Goal: Task Accomplishment & Management: Use online tool/utility

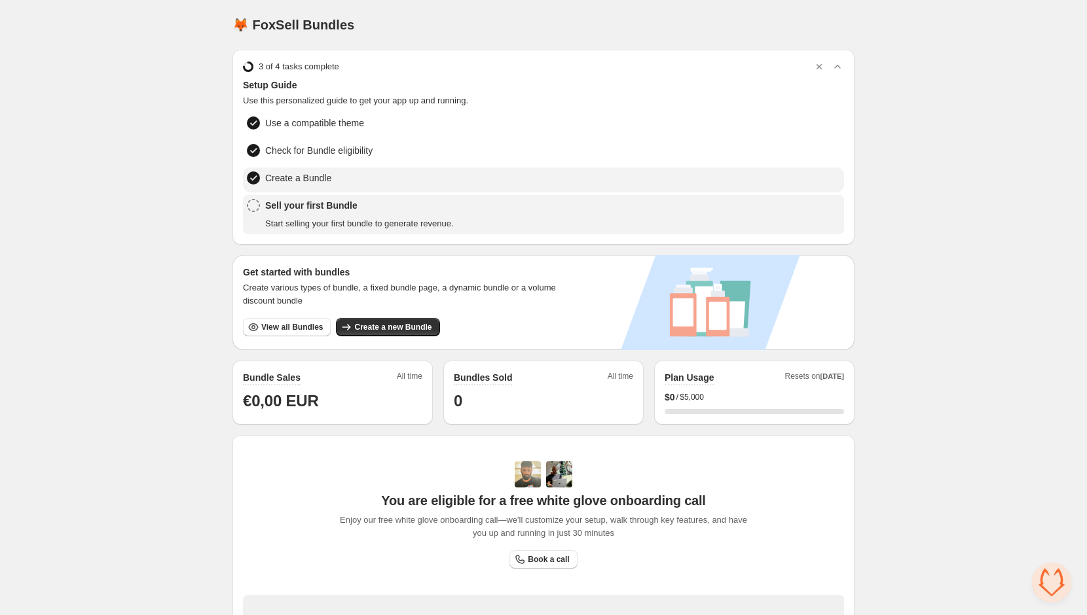
click at [294, 173] on span "Create a Bundle" at bounding box center [298, 178] width 66 height 13
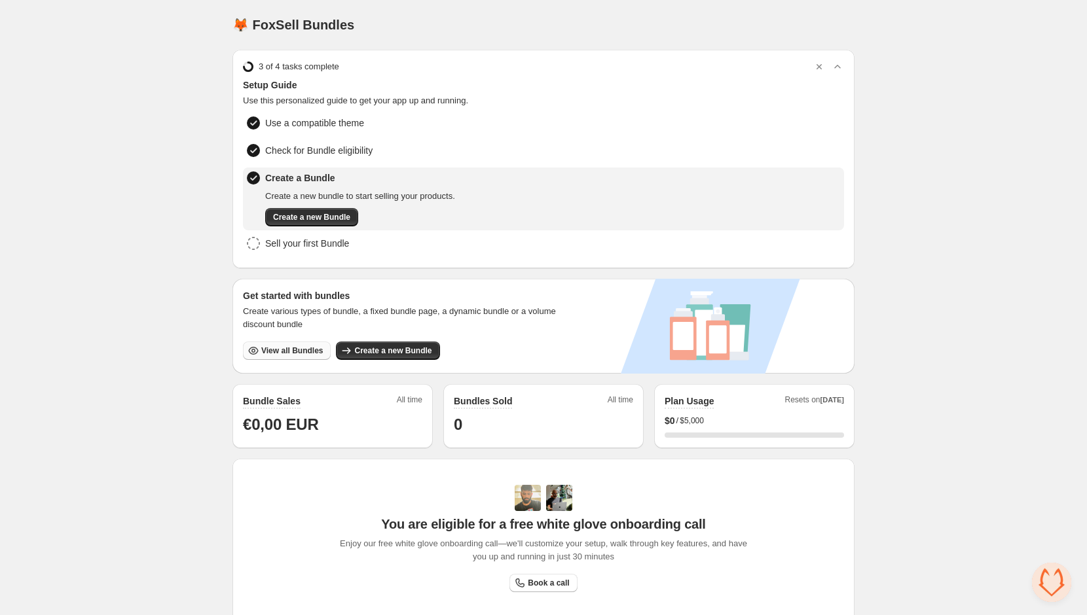
click at [313, 356] on button "View all Bundles" at bounding box center [287, 351] width 88 height 18
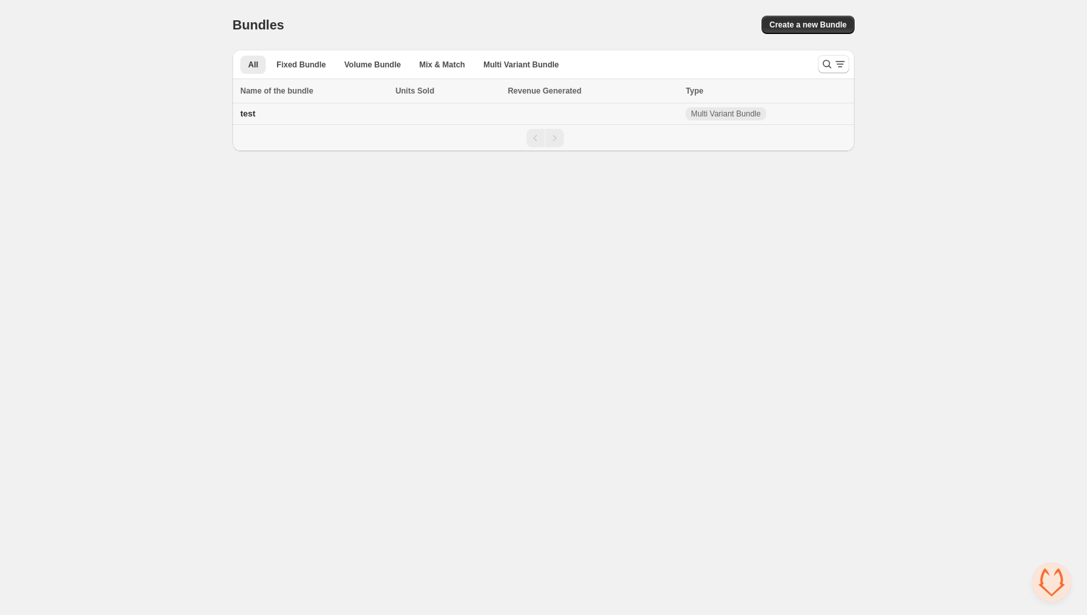
click at [348, 112] on td "test" at bounding box center [311, 114] width 159 height 22
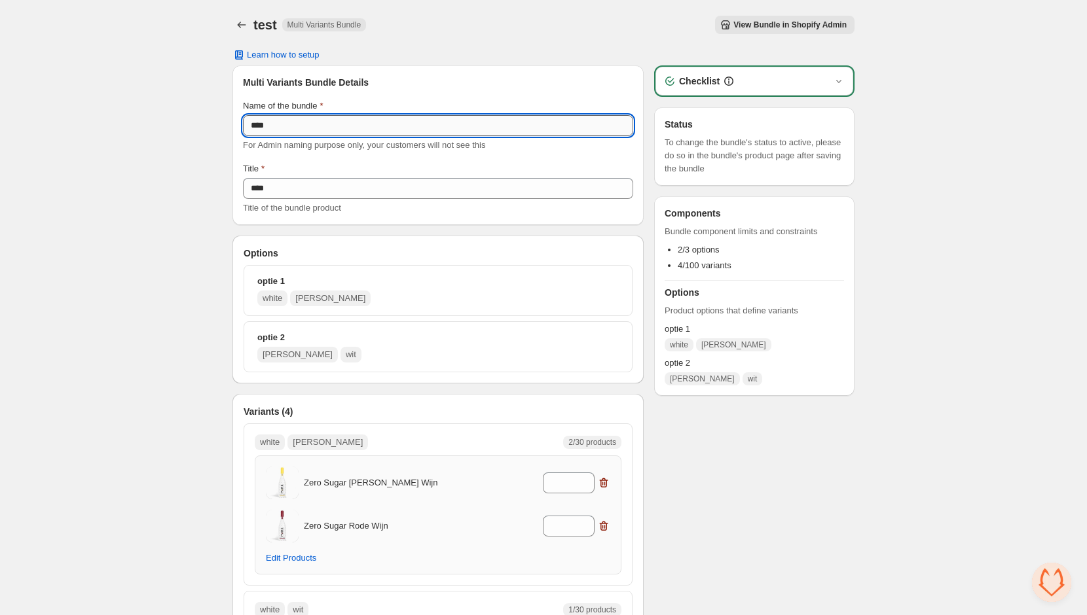
click at [320, 123] on input "****" at bounding box center [438, 125] width 390 height 21
click at [320, 124] on input "****" at bounding box center [438, 125] width 390 height 21
type input "*"
type input "**********"
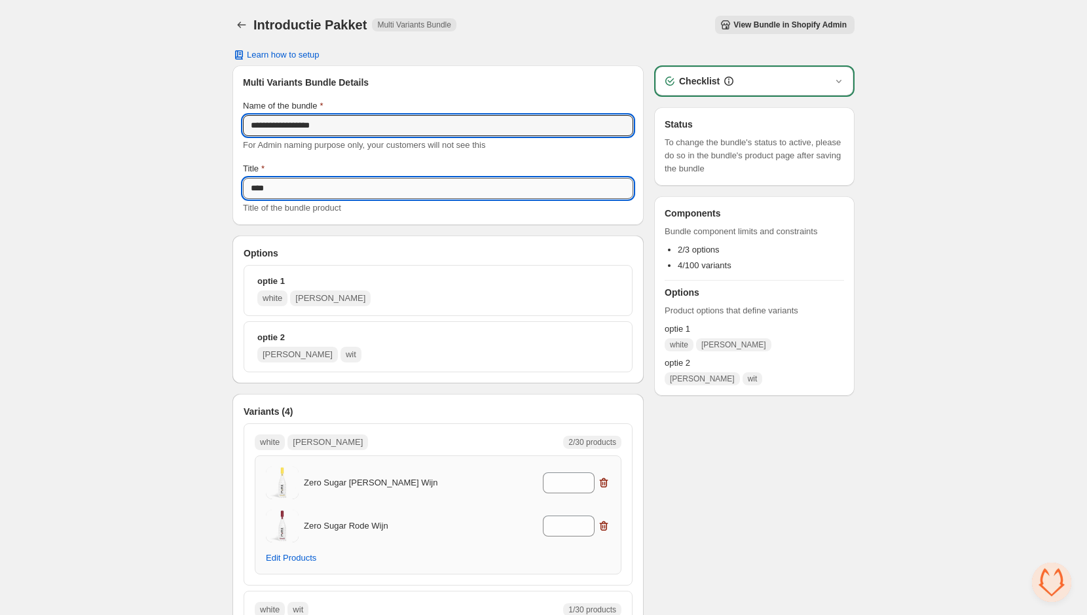
click at [311, 182] on input "****" at bounding box center [438, 188] width 390 height 21
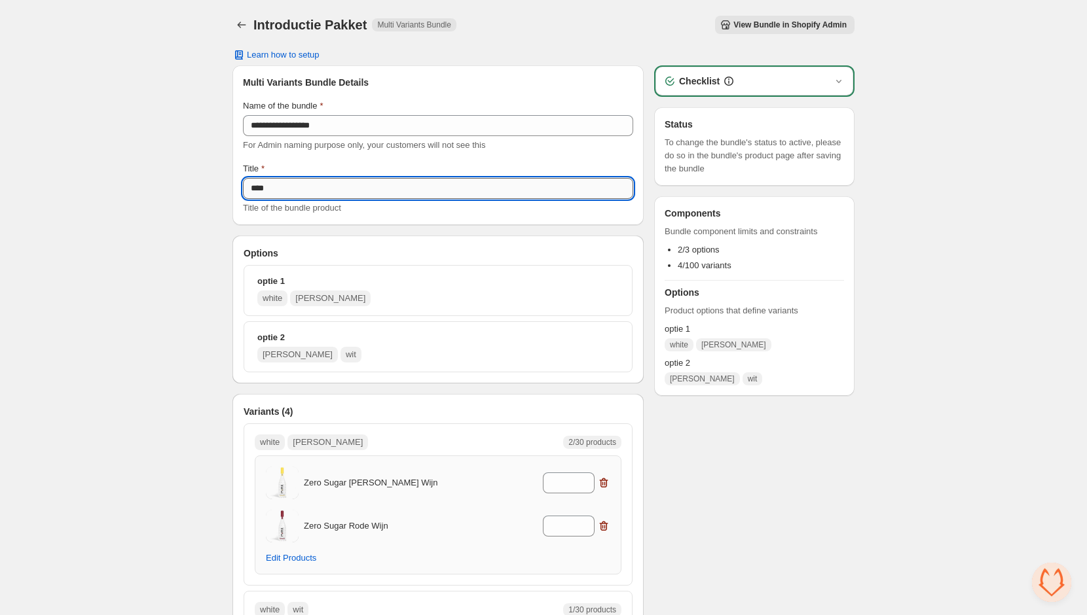
click at [311, 182] on input "****" at bounding box center [438, 188] width 390 height 21
type input "**********"
click at [1080, 232] on div "**********" at bounding box center [543, 538] width 1087 height 1076
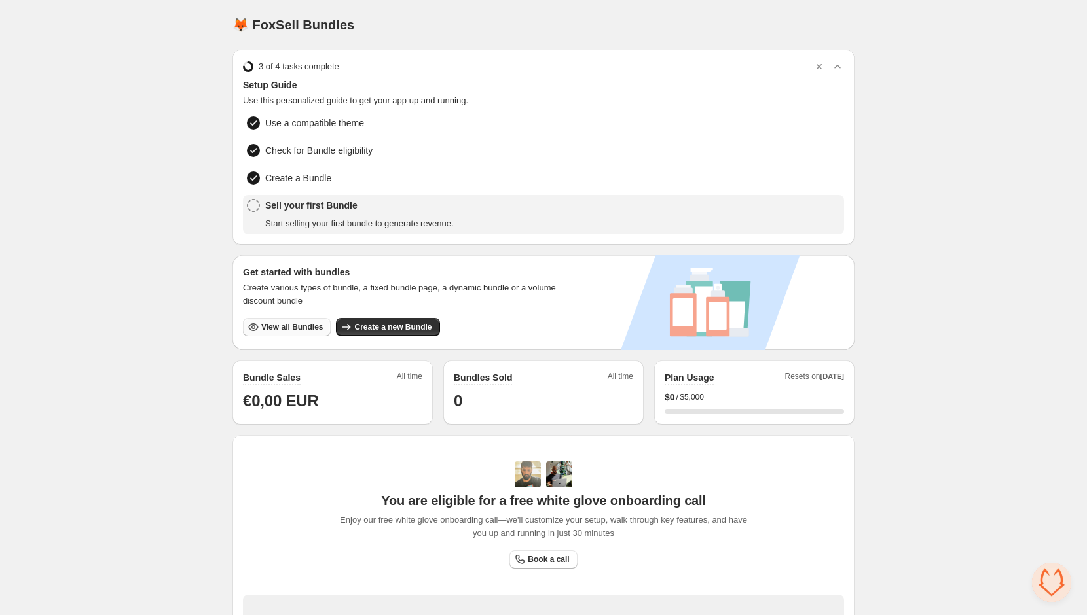
click at [308, 324] on span "View all Bundles" at bounding box center [292, 327] width 62 height 10
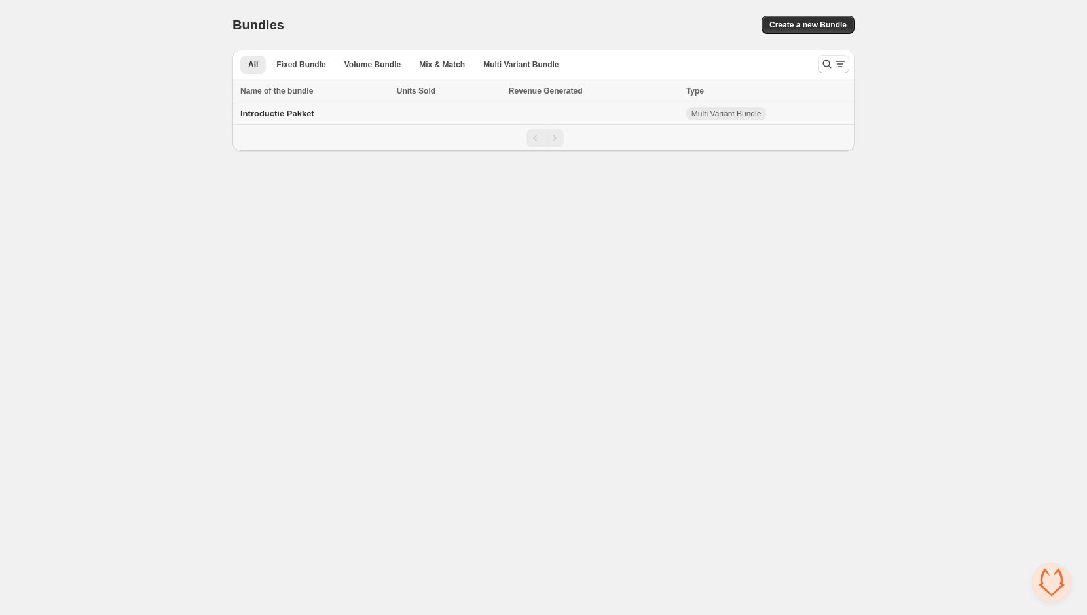
click at [350, 118] on td "Introductie Pakket" at bounding box center [312, 114] width 160 height 22
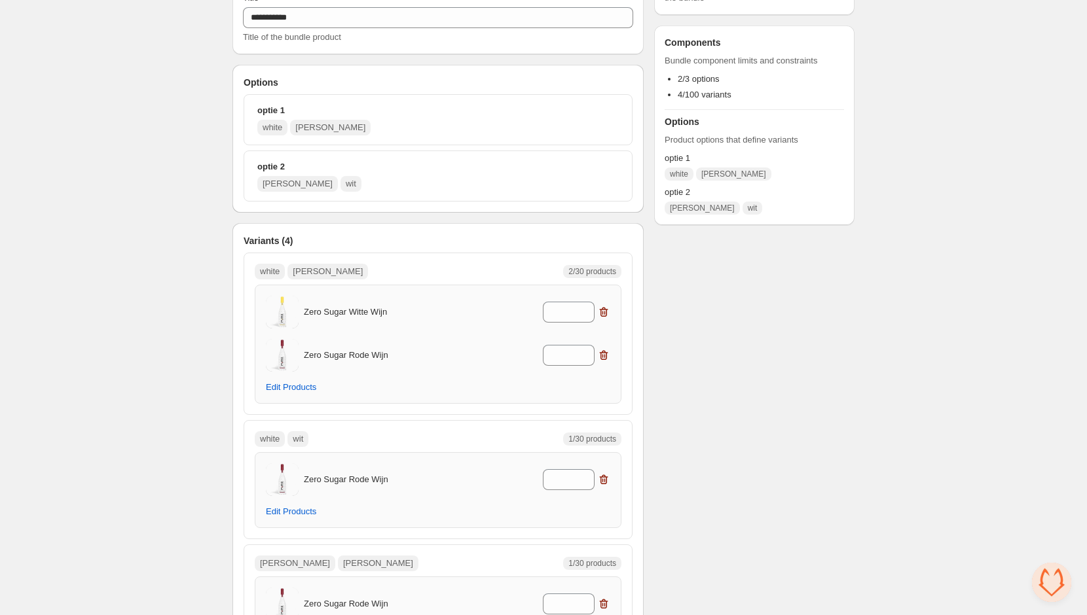
scroll to position [181, 0]
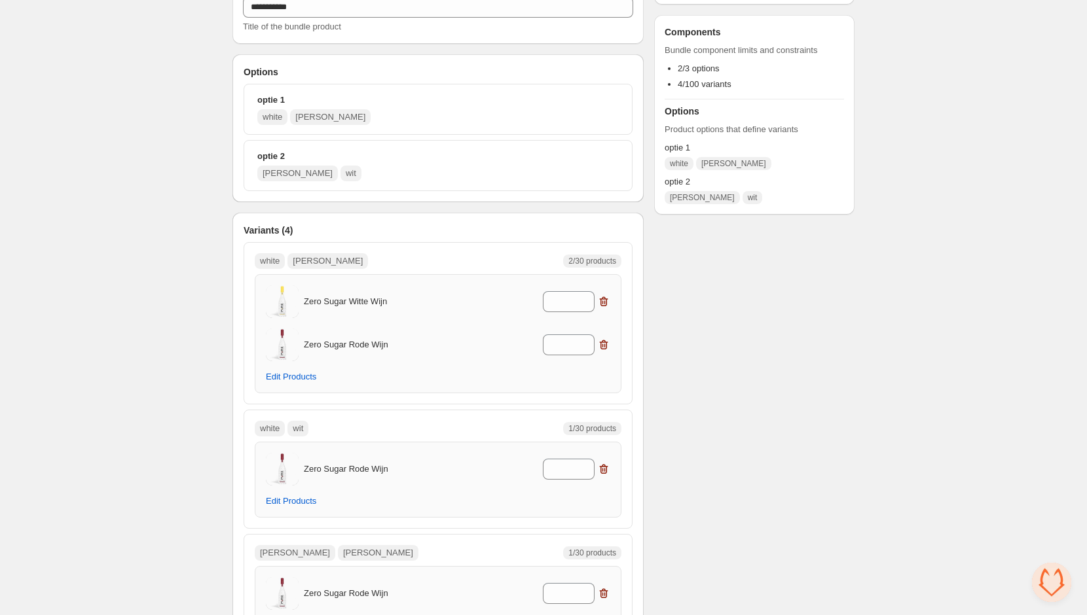
click at [285, 90] on button "optie 1 white [PERSON_NAME]" at bounding box center [437, 109] width 377 height 39
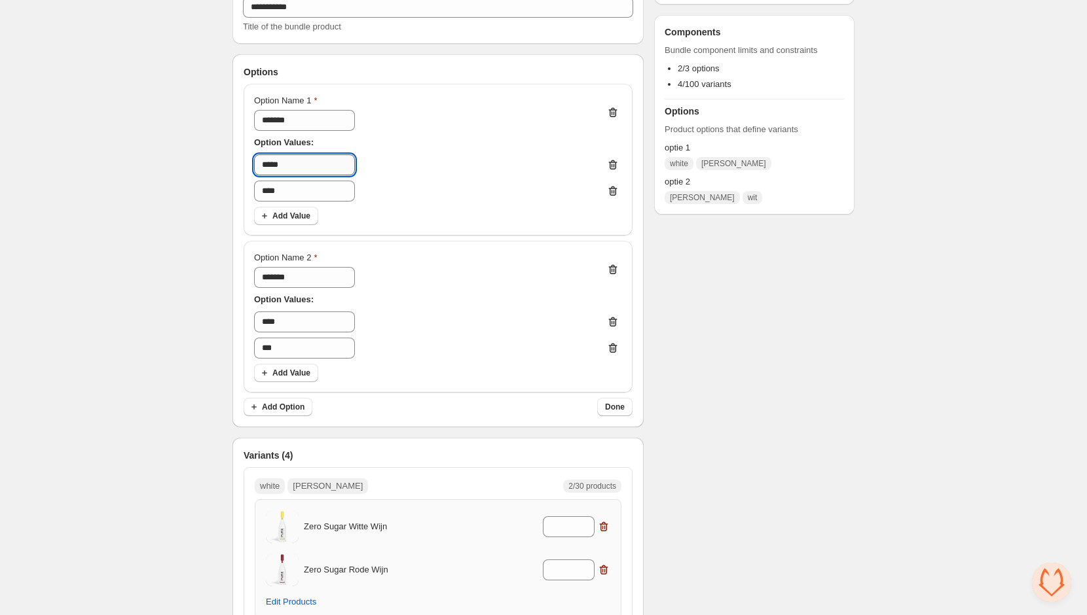
click at [311, 161] on input "*****" at bounding box center [304, 165] width 101 height 21
type input "***"
click at [329, 193] on input "****" at bounding box center [304, 191] width 101 height 21
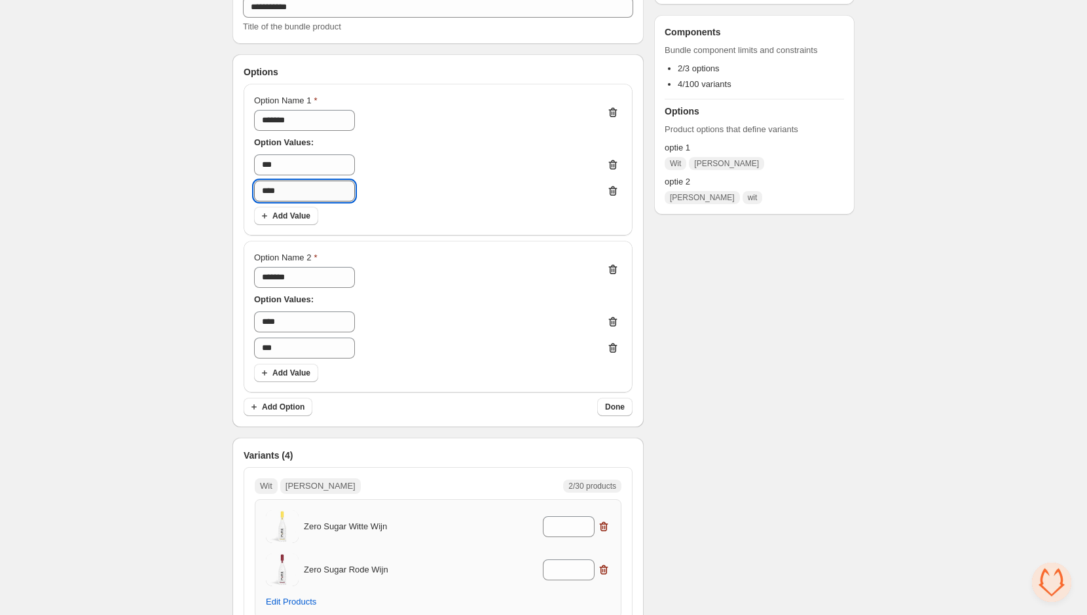
click at [329, 193] on input "****" at bounding box center [304, 191] width 101 height 21
type input "****"
click at [291, 227] on div "Option Name 1 ******* Option Values: *** **** Add Value" at bounding box center [438, 160] width 389 height 152
click at [291, 225] on div "Option Name 1 ******* Option Values: *** **** Add Value" at bounding box center [438, 160] width 389 height 152
click at [294, 214] on span "Add Value" at bounding box center [291, 216] width 38 height 10
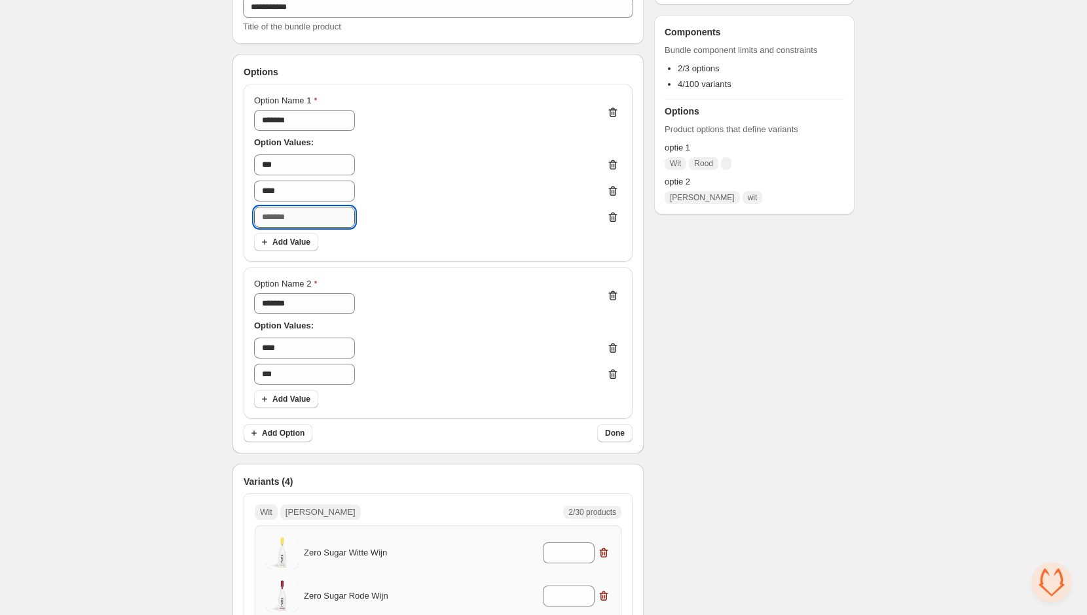
click at [312, 212] on input "text" at bounding box center [304, 217] width 101 height 21
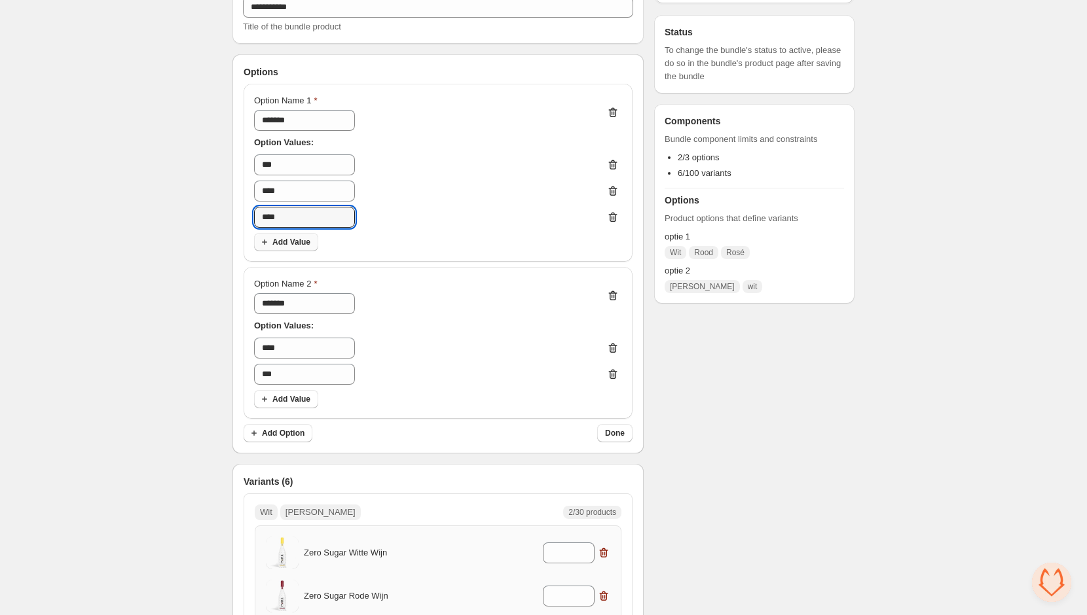
type input "****"
click at [289, 244] on span "Add Value" at bounding box center [291, 242] width 38 height 10
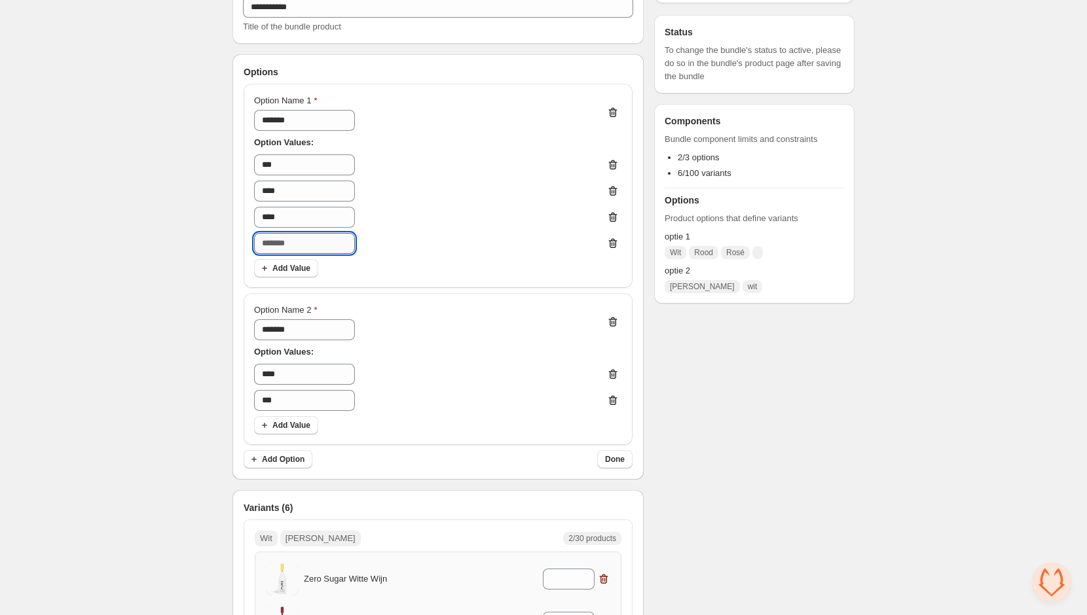
click at [305, 247] on input "text" at bounding box center [304, 243] width 101 height 21
click at [296, 189] on input "****" at bounding box center [304, 191] width 101 height 21
type input "*********"
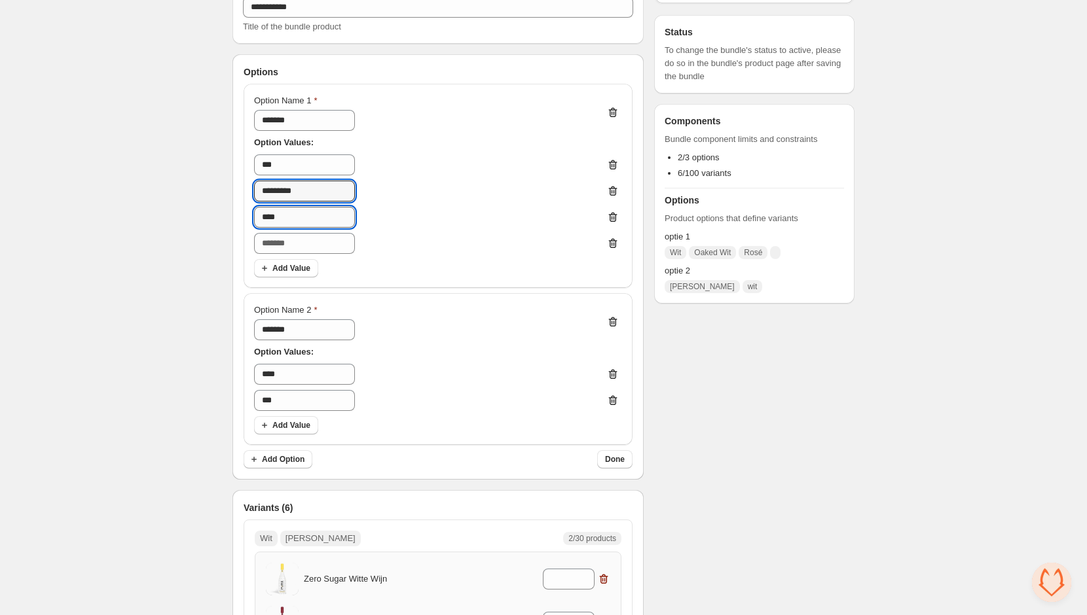
click at [285, 216] on input "****" at bounding box center [304, 217] width 101 height 21
type input "****"
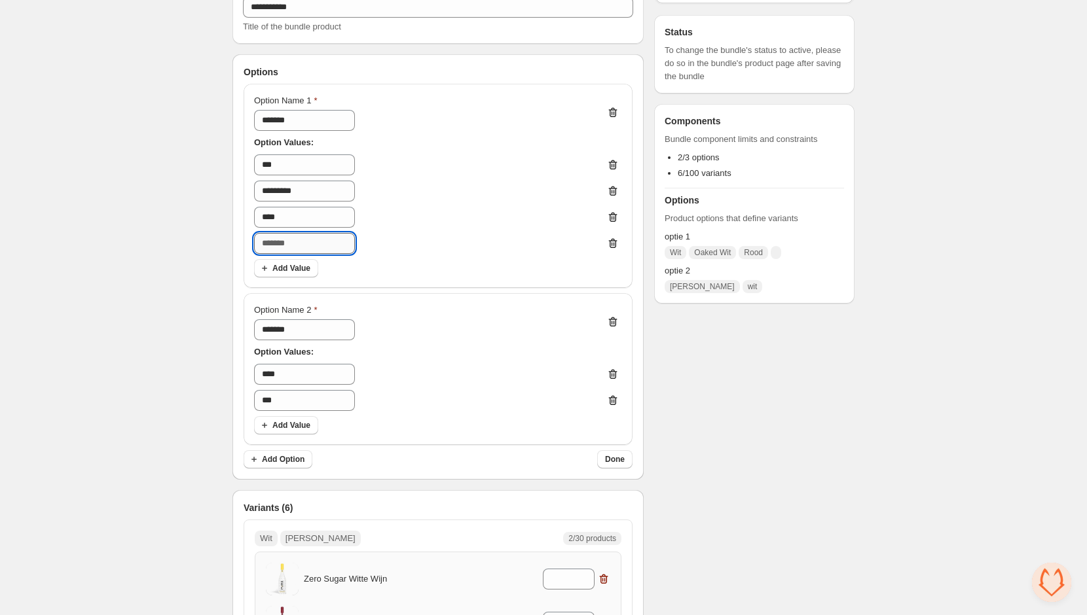
click at [293, 236] on input "text" at bounding box center [304, 243] width 101 height 21
type input "**********"
click at [277, 270] on span "Add Value" at bounding box center [291, 268] width 38 height 10
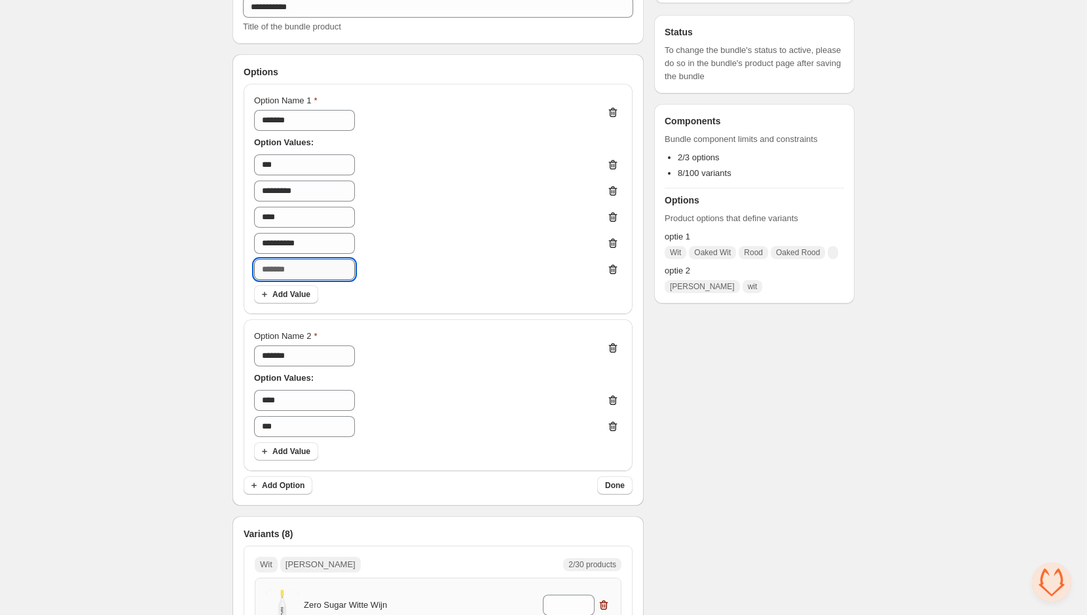
click at [298, 270] on input "text" at bounding box center [304, 269] width 101 height 21
type input "****"
click at [287, 301] on button "Add Value" at bounding box center [286, 294] width 64 height 18
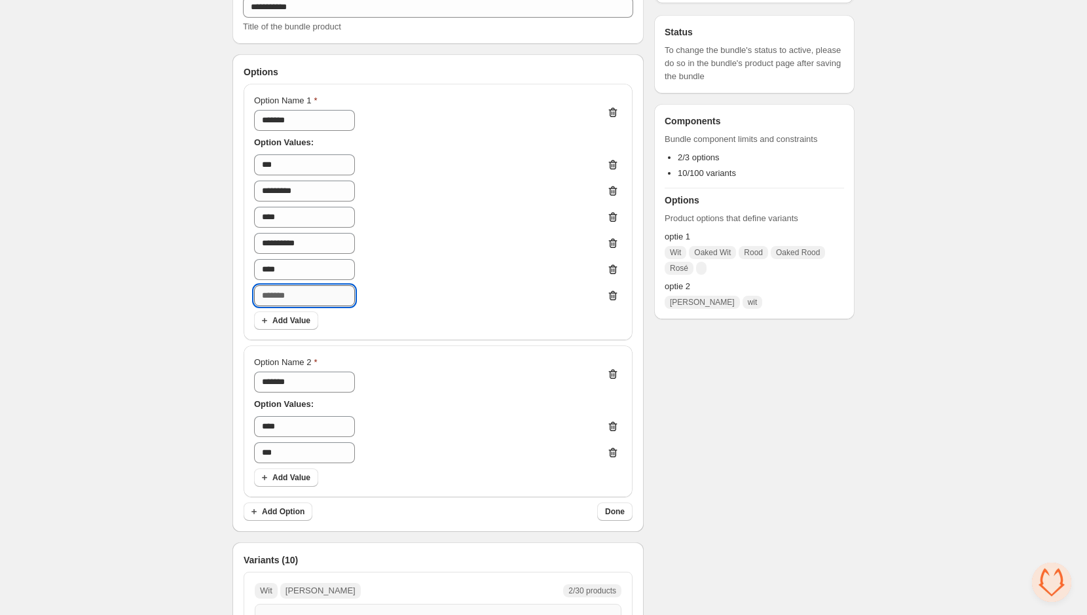
click at [304, 302] on input "text" at bounding box center [304, 295] width 101 height 21
type input "**********"
click at [272, 221] on input "****" at bounding box center [304, 217] width 101 height 21
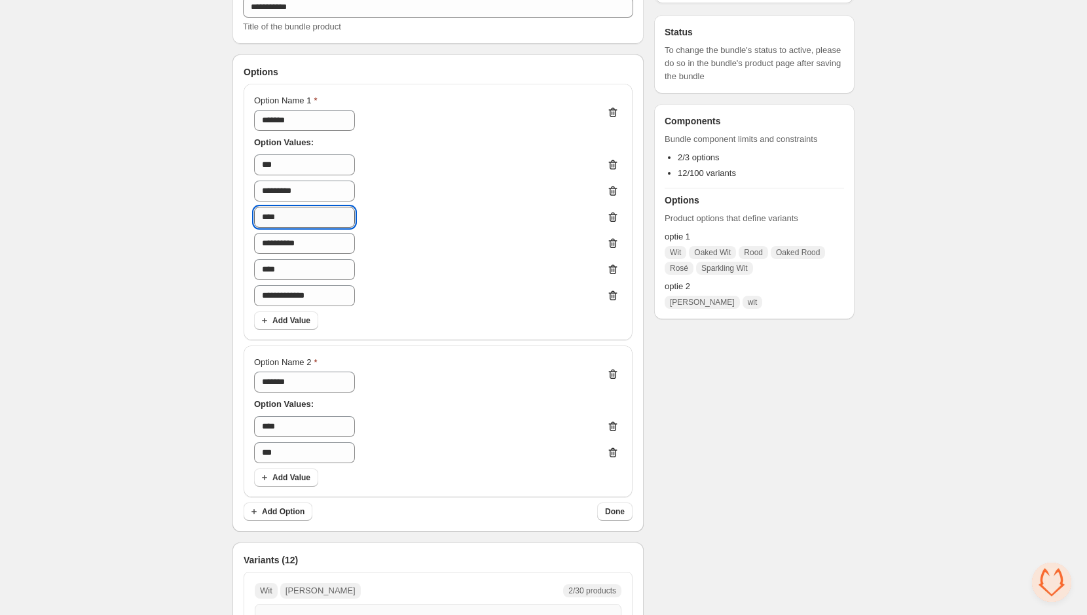
click at [272, 221] on input "****" at bounding box center [304, 217] width 101 height 21
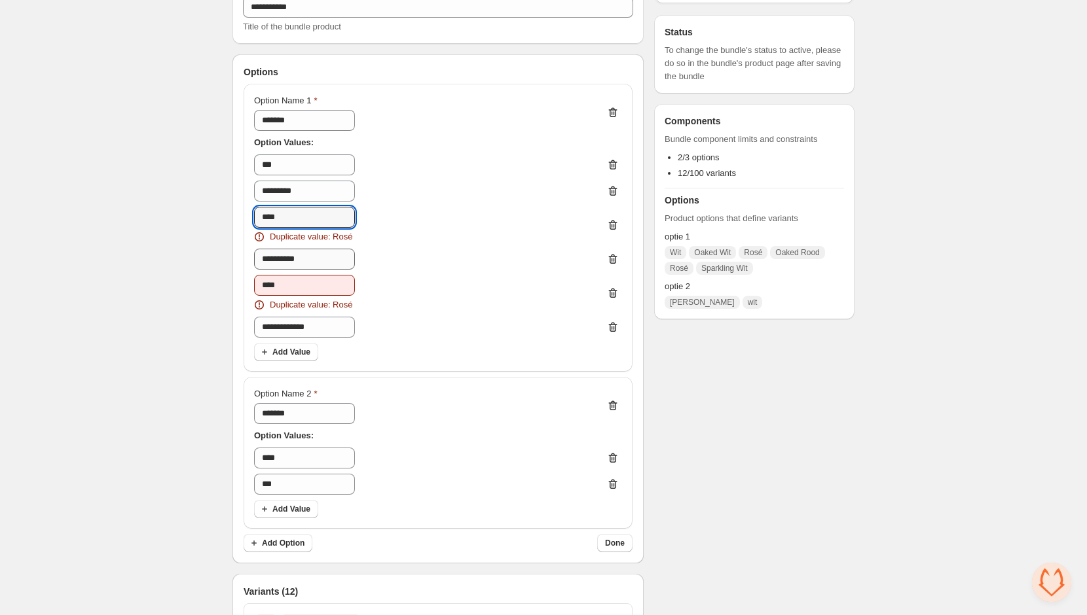
type input "****"
click at [277, 259] on input "**********" at bounding box center [304, 259] width 101 height 21
type input "****"
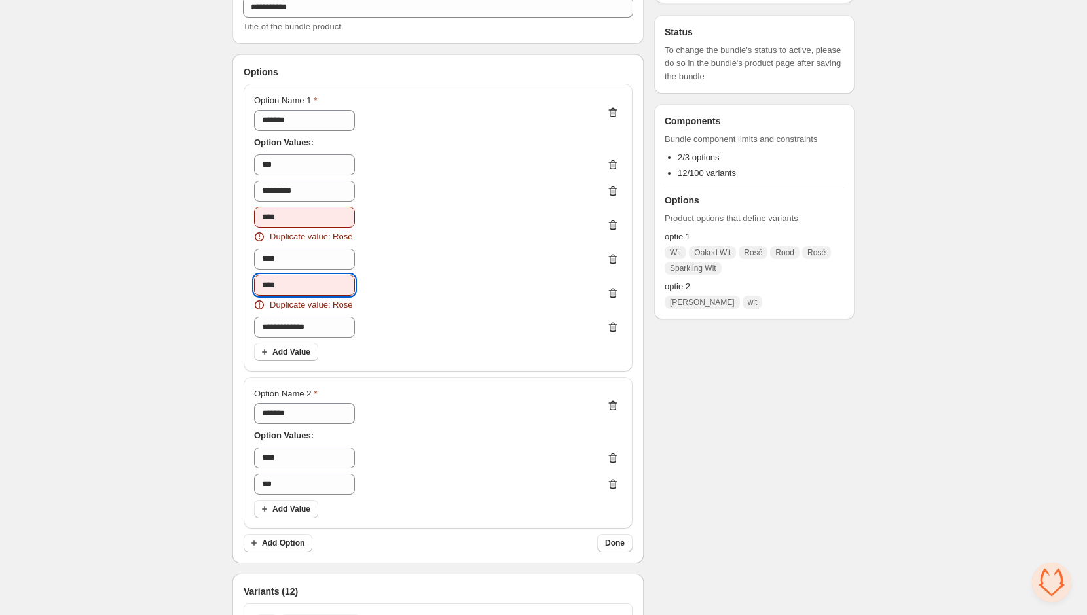
click at [276, 285] on input "****" at bounding box center [304, 285] width 101 height 21
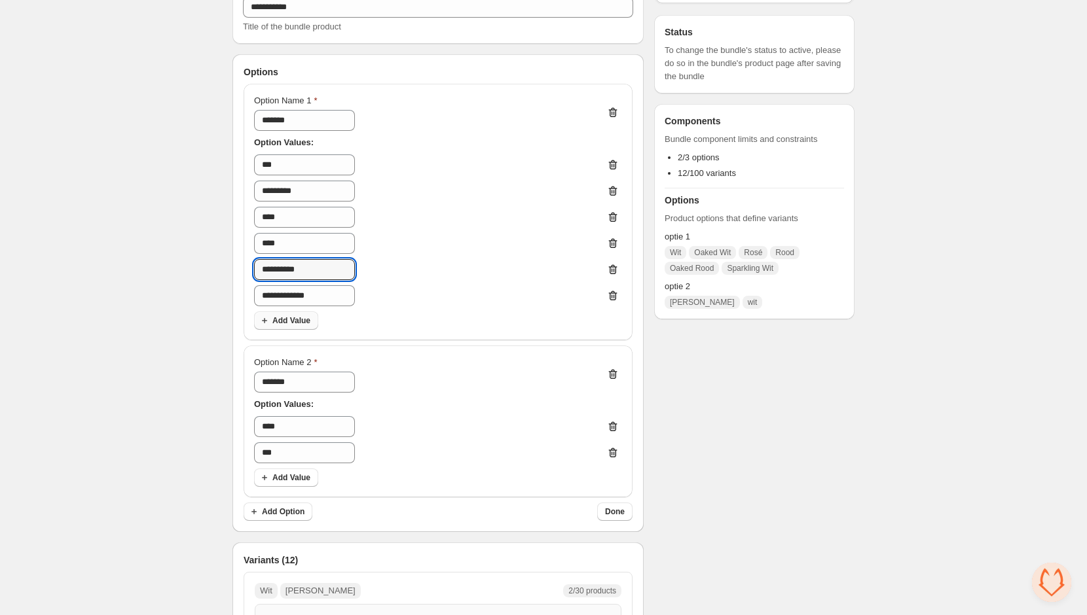
type input "**********"
click at [287, 314] on button "Add Value" at bounding box center [286, 321] width 64 height 18
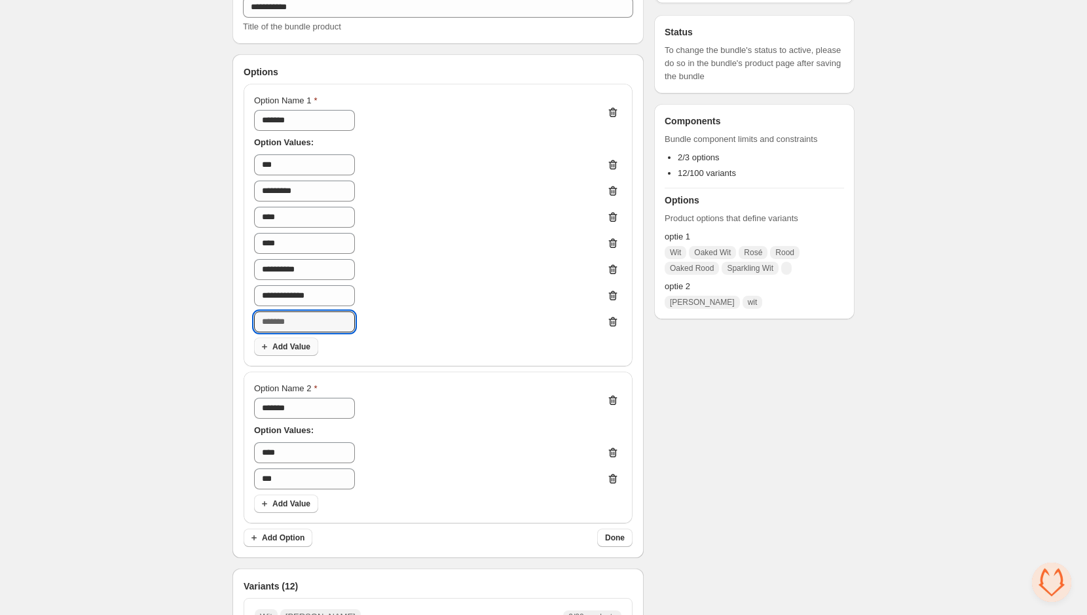
click at [287, 314] on input "text" at bounding box center [304, 322] width 101 height 21
type input "**********"
click at [285, 344] on span "Add Value" at bounding box center [291, 347] width 38 height 10
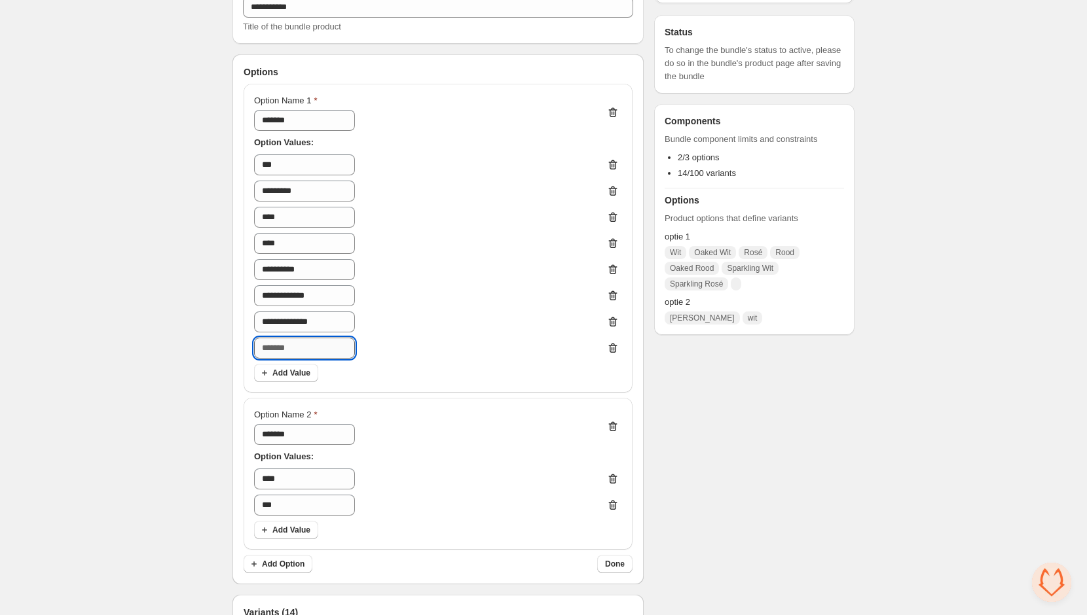
click at [290, 350] on input "text" at bounding box center [304, 348] width 101 height 21
type input "**********"
click at [318, 438] on input "*******" at bounding box center [304, 434] width 101 height 21
click at [304, 115] on input "*******" at bounding box center [304, 120] width 101 height 21
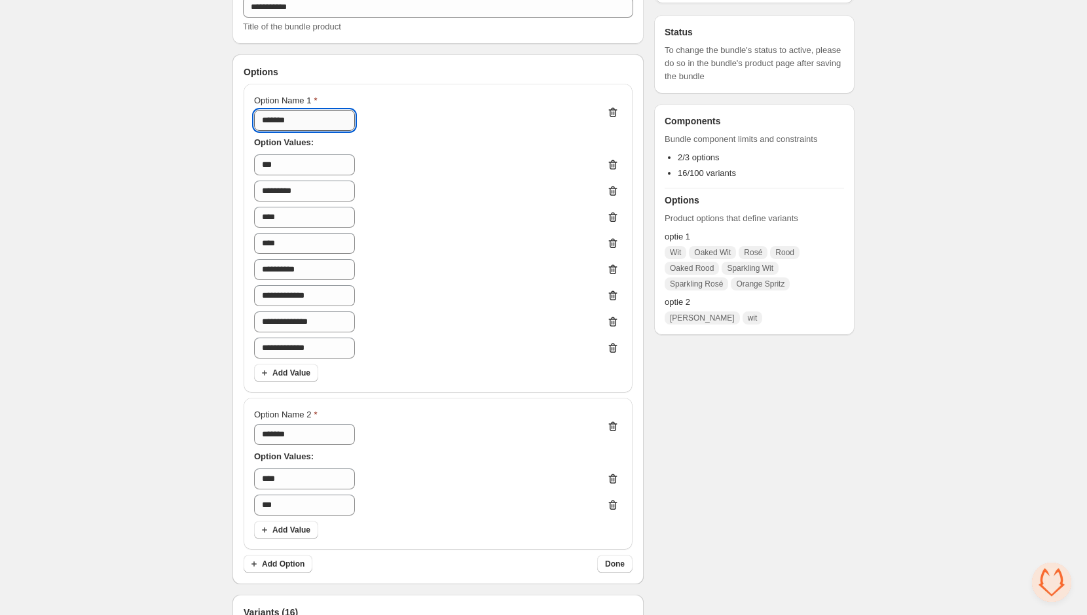
click at [304, 115] on input "*******" at bounding box center [304, 120] width 101 height 21
type input "*******"
click at [289, 430] on input "*******" at bounding box center [304, 434] width 101 height 21
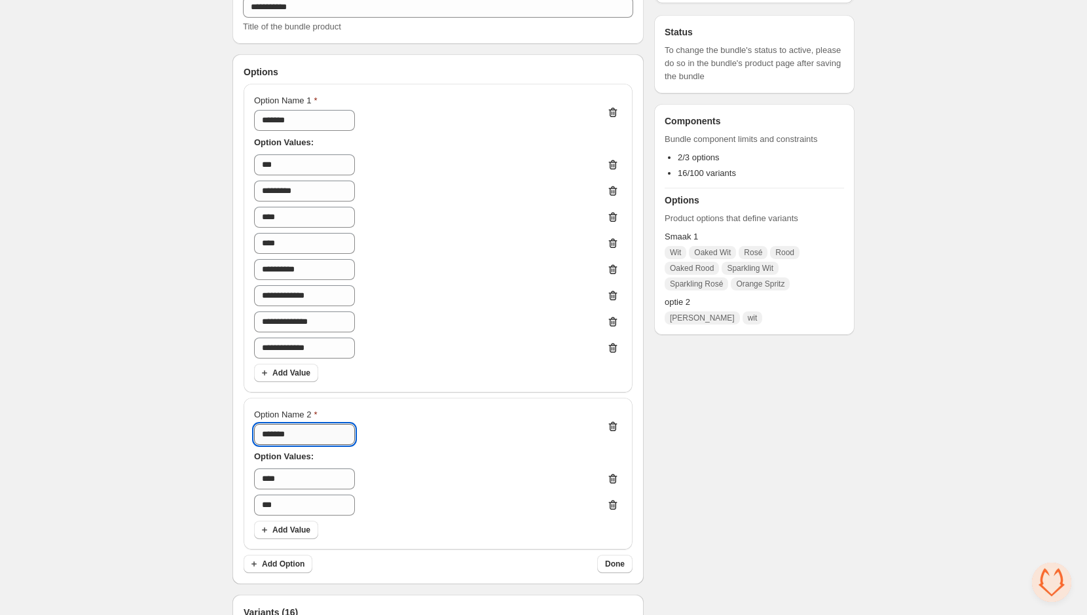
click at [289, 430] on input "*******" at bounding box center [304, 434] width 101 height 21
type input "*******"
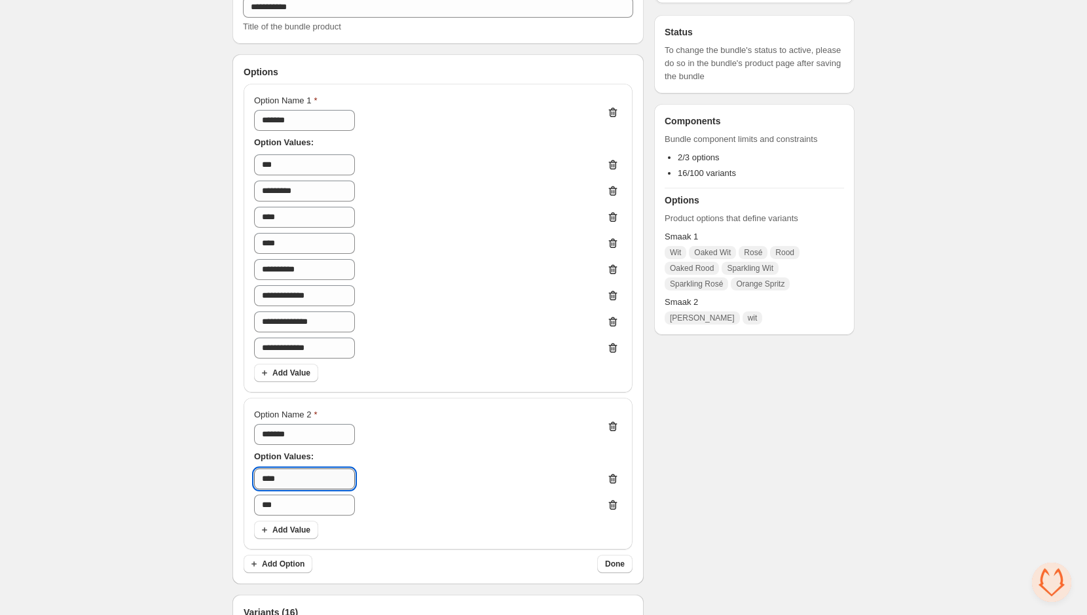
click at [306, 475] on input "****" at bounding box center [304, 479] width 101 height 21
type input "***"
click at [305, 495] on input "***" at bounding box center [304, 505] width 101 height 21
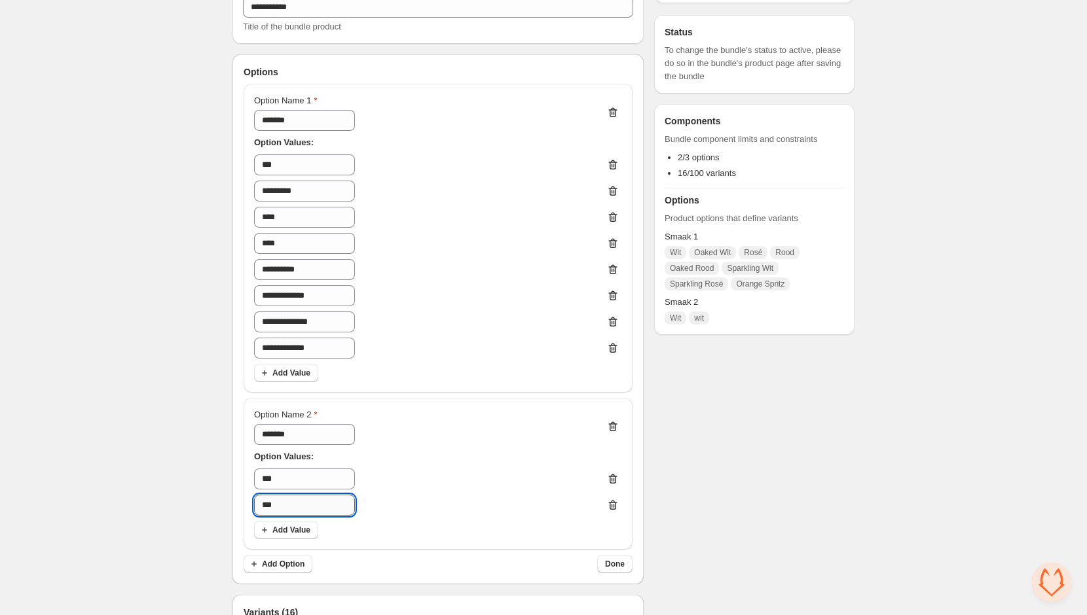
click at [305, 495] on input "***" at bounding box center [304, 505] width 101 height 21
type input "*********"
click at [295, 529] on span "Add Value" at bounding box center [291, 530] width 38 height 10
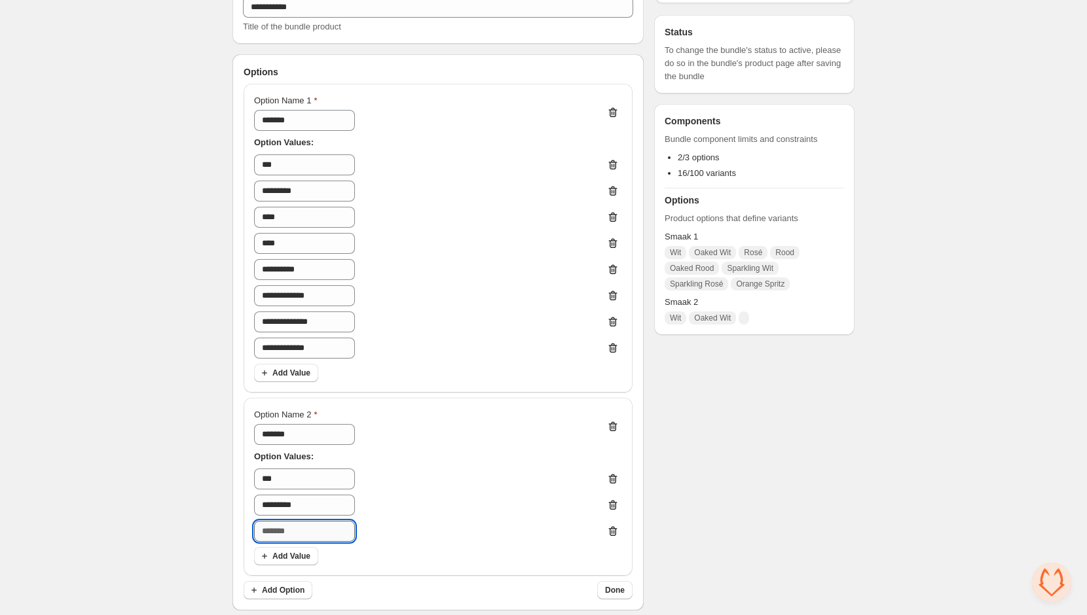
click at [299, 528] on input "text" at bounding box center [304, 531] width 101 height 21
type input "****"
click at [295, 558] on span "Add Value" at bounding box center [291, 556] width 38 height 10
click at [306, 557] on input "text" at bounding box center [304, 557] width 101 height 21
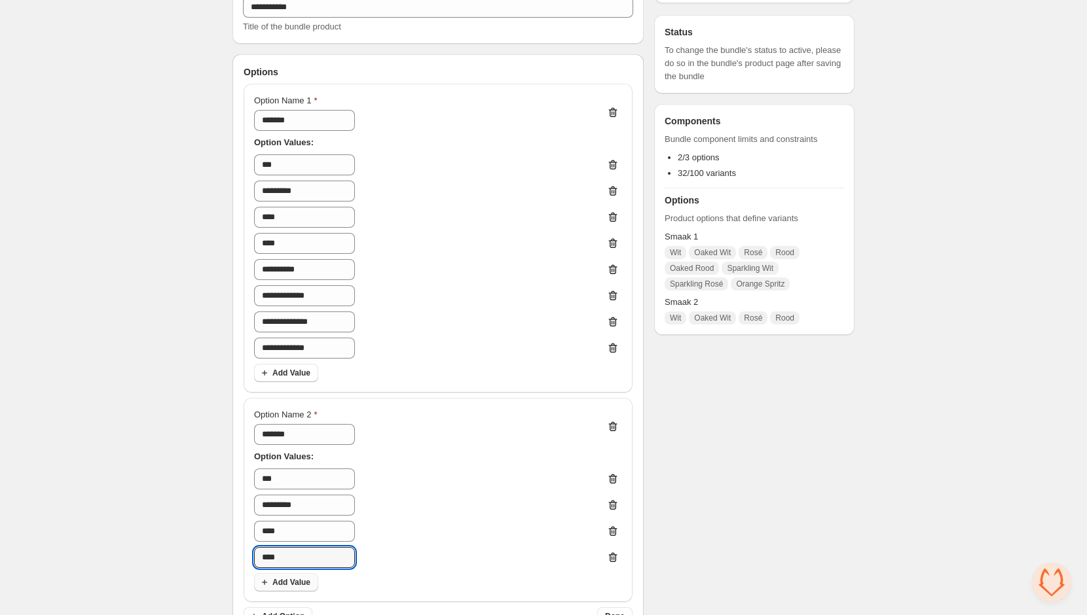
type input "****"
click at [300, 581] on span "Add Value" at bounding box center [291, 582] width 38 height 10
click at [308, 570] on div "Option Name 2 ******* Option Values: *** ********* **** **** Add Value" at bounding box center [438, 514] width 368 height 210
click at [308, 586] on input "text" at bounding box center [304, 584] width 101 height 21
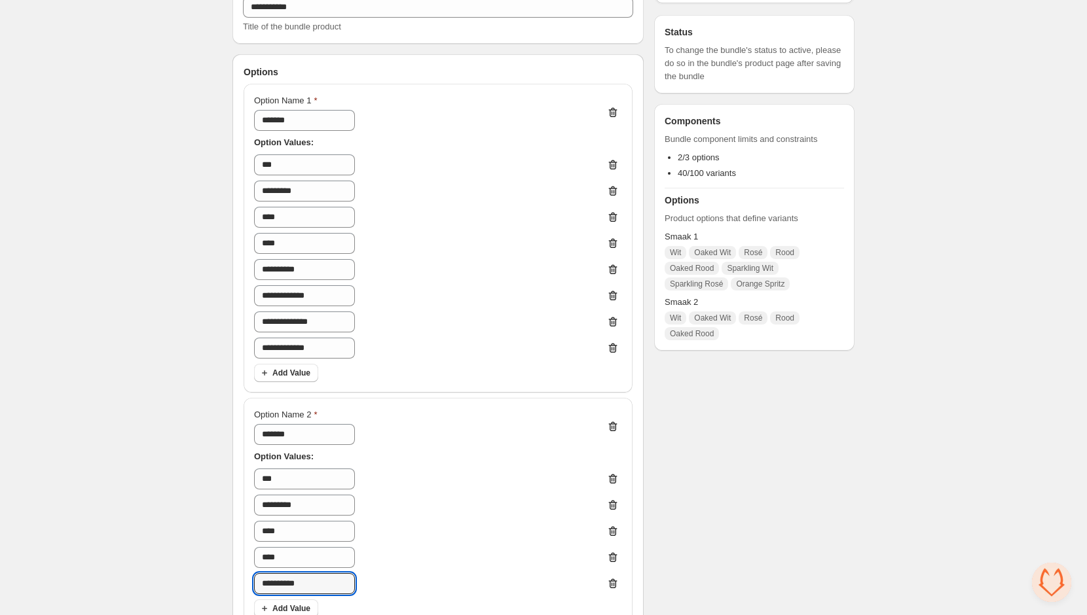
scroll to position [359, 0]
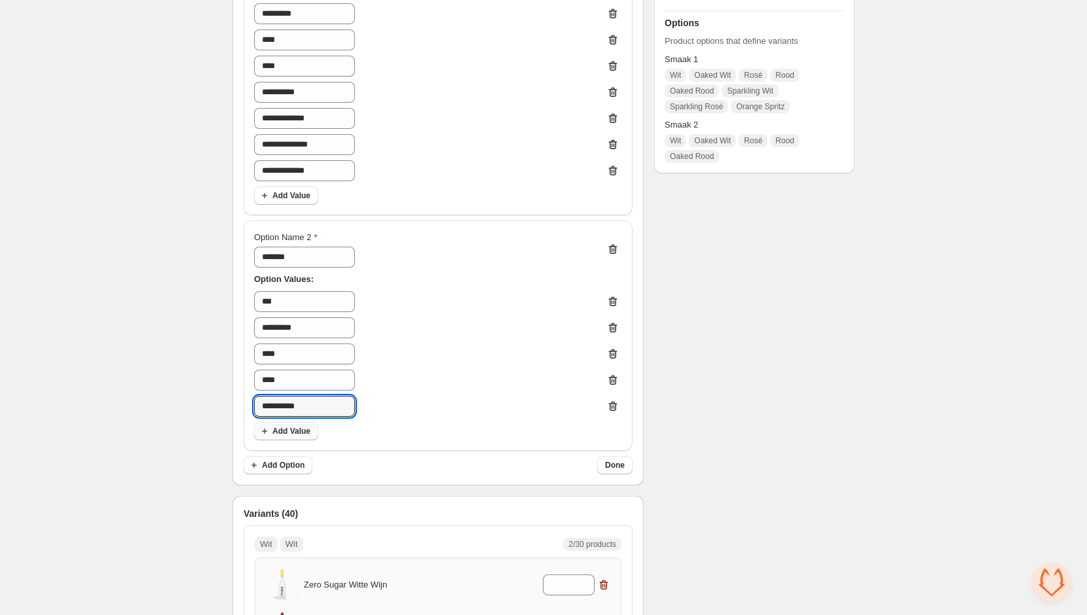
type input "**********"
click at [302, 426] on button "Add Value" at bounding box center [286, 431] width 64 height 18
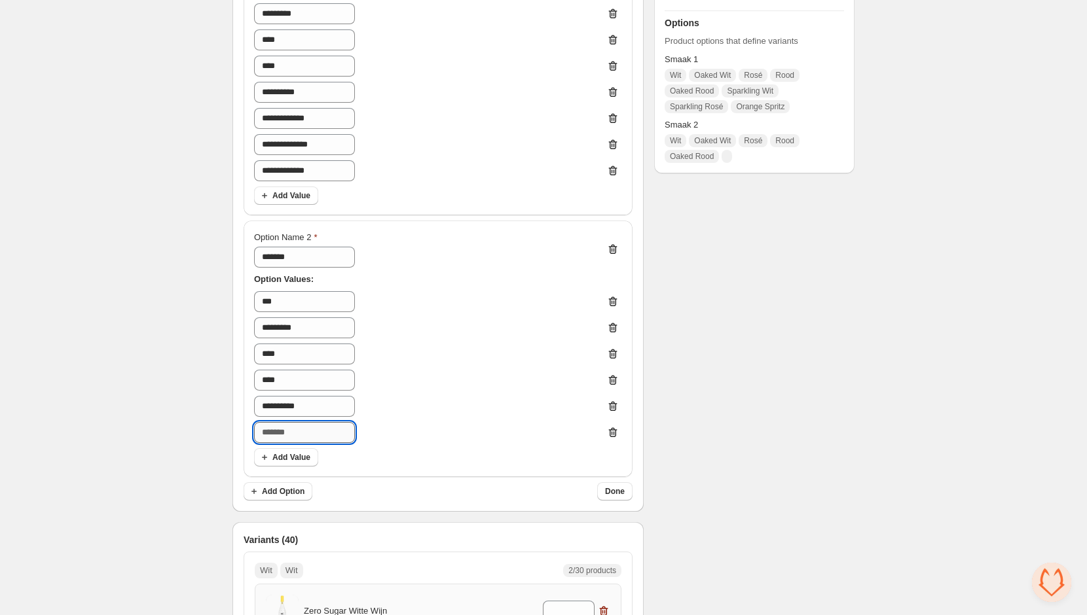
click at [319, 434] on input "text" at bounding box center [304, 432] width 101 height 21
type input "*"
type input "**********"
click at [305, 451] on button "Add Value" at bounding box center [286, 457] width 64 height 18
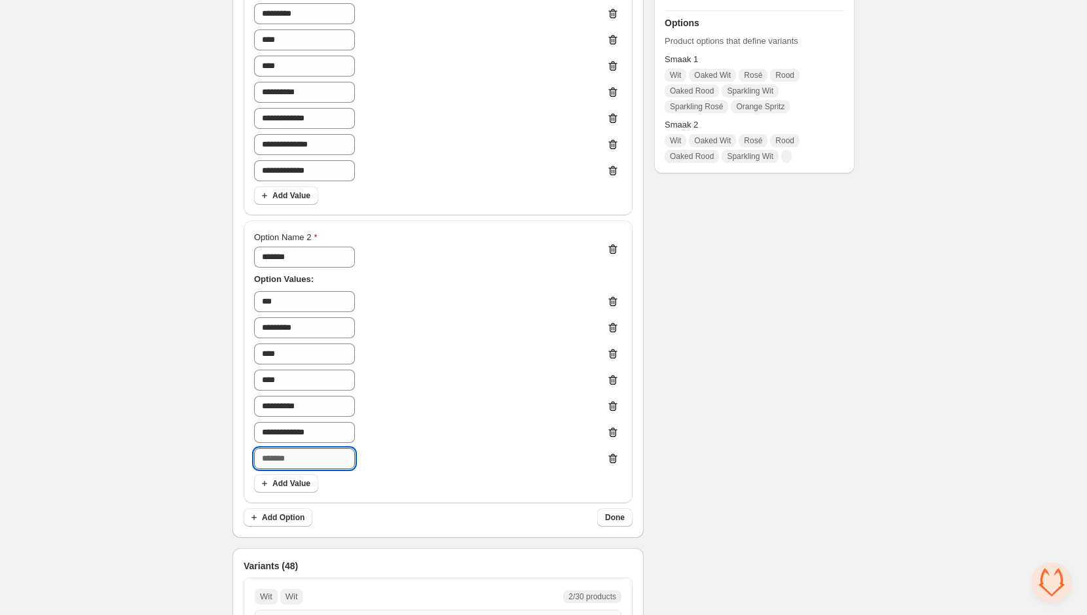
click at [312, 455] on input "text" at bounding box center [304, 458] width 101 height 21
type input "**********"
click at [296, 483] on span "Add Value" at bounding box center [291, 484] width 38 height 10
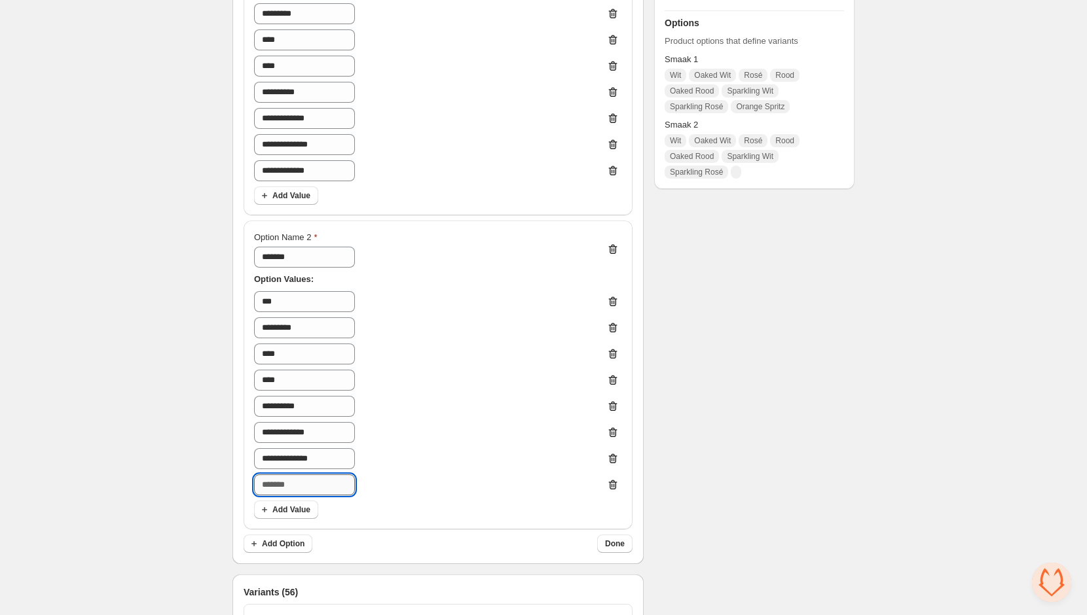
click at [306, 486] on input "text" at bounding box center [304, 485] width 101 height 21
type input "**********"
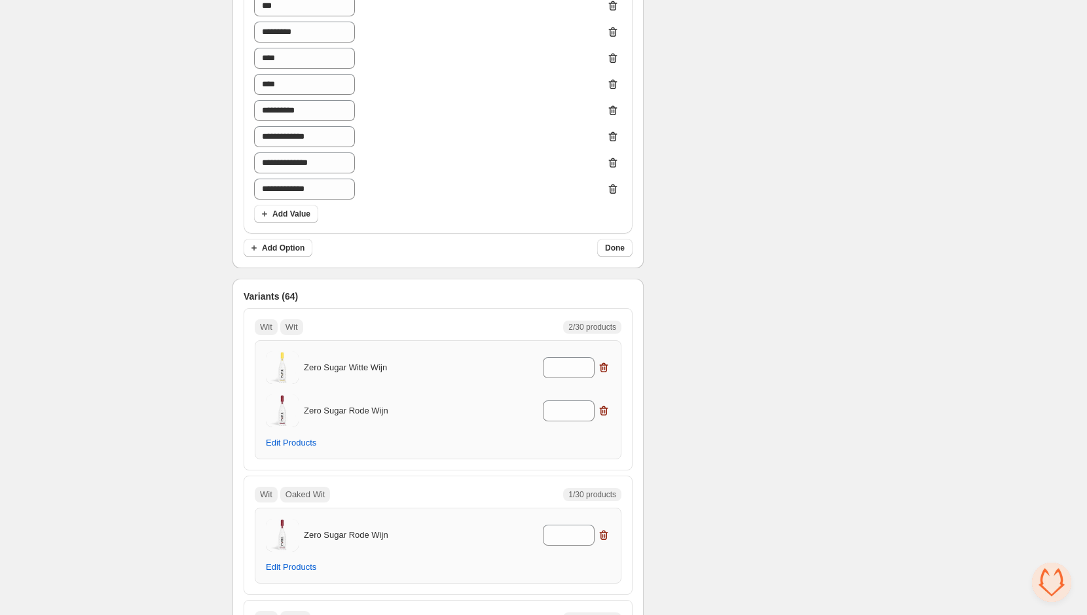
scroll to position [752, 0]
click at [310, 437] on span "Edit Products" at bounding box center [291, 442] width 50 height 10
click at [606, 409] on icon "button" at bounding box center [604, 411] width 1 height 4
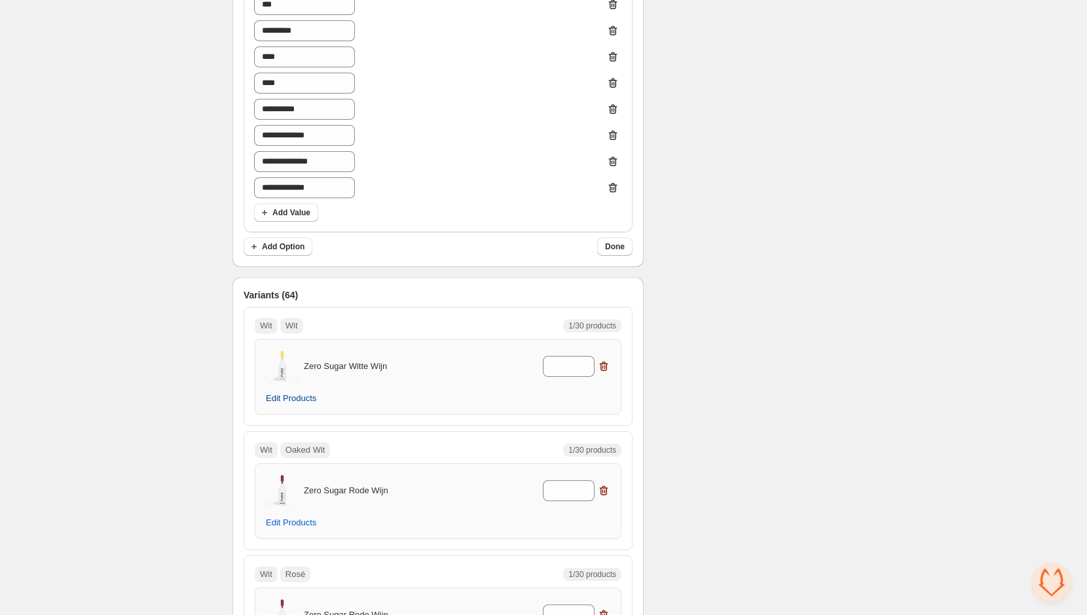
click at [293, 402] on button "Edit Products" at bounding box center [291, 399] width 66 height 18
click at [555, 364] on input "*" at bounding box center [559, 366] width 32 height 21
type input "*"
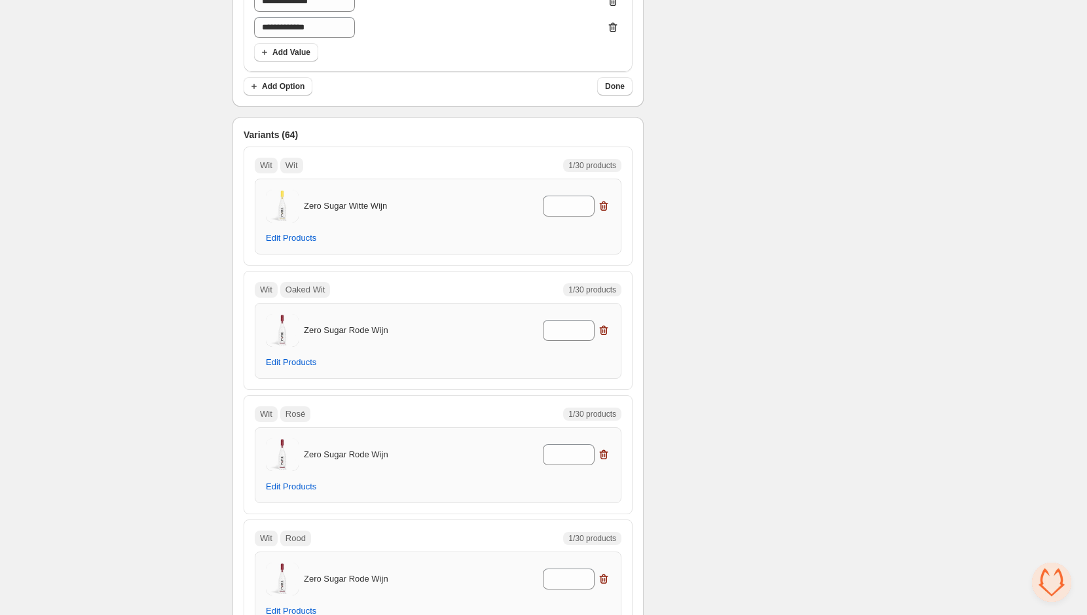
scroll to position [913, 0]
click at [302, 352] on button "Edit Products" at bounding box center [291, 361] width 66 height 18
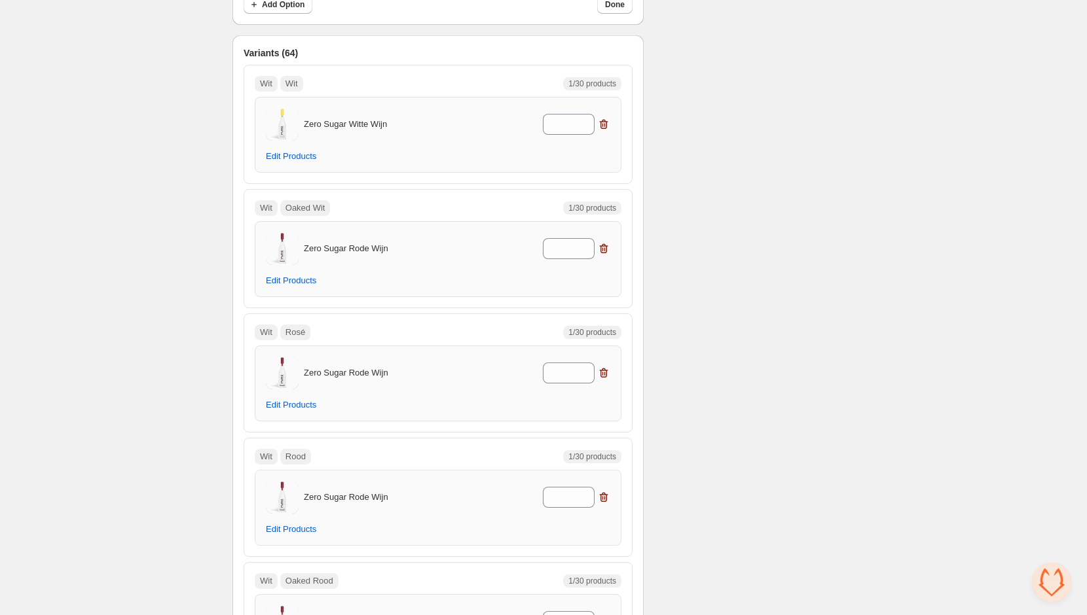
scroll to position [957, 0]
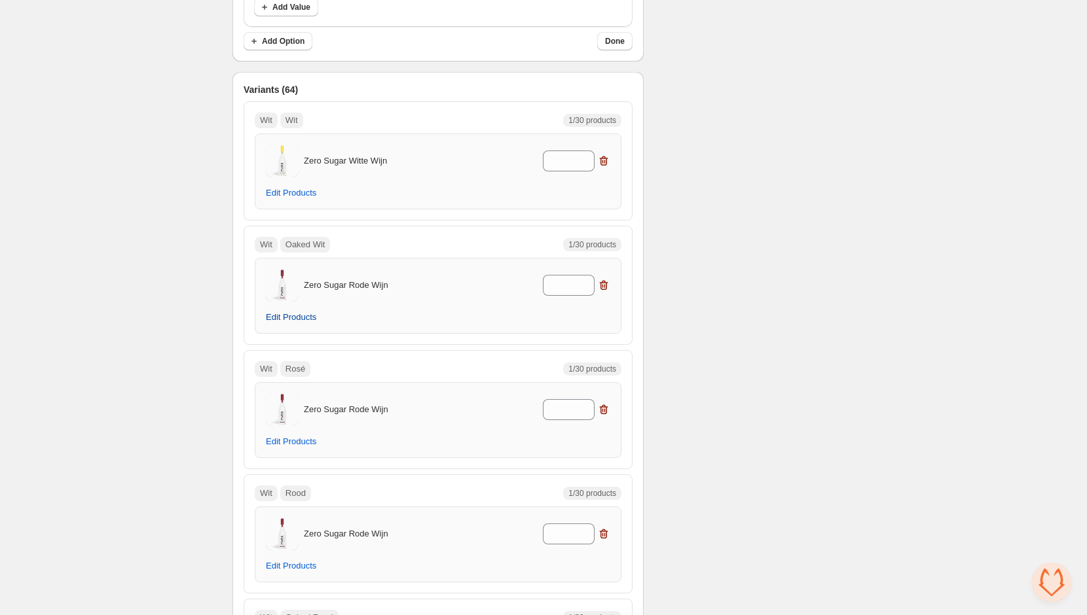
click at [293, 315] on span "Edit Products" at bounding box center [291, 317] width 50 height 10
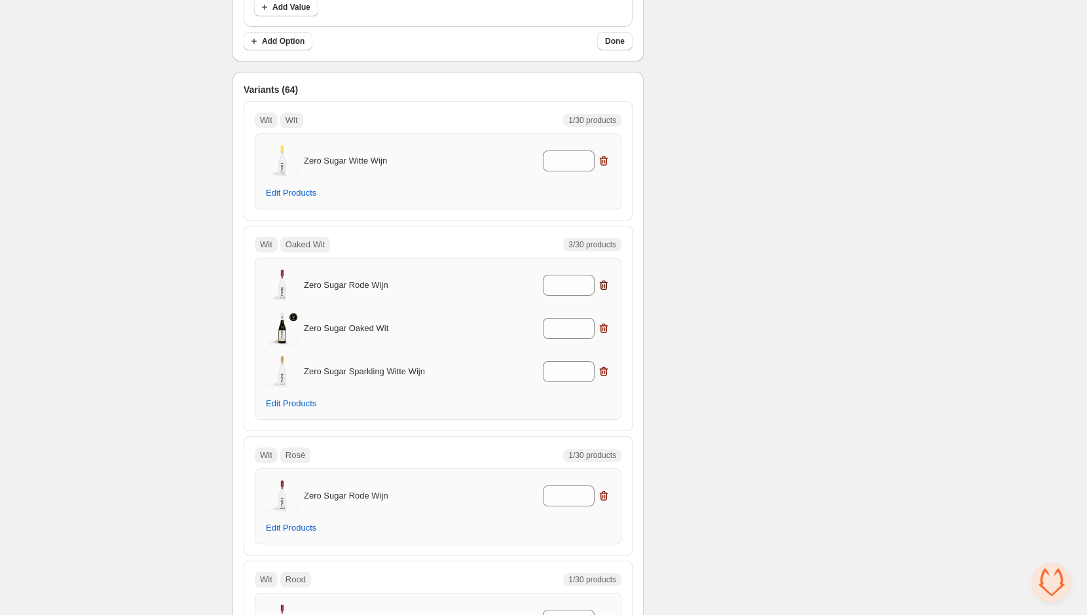
click at [606, 279] on icon "button" at bounding box center [603, 285] width 13 height 13
type input "*"
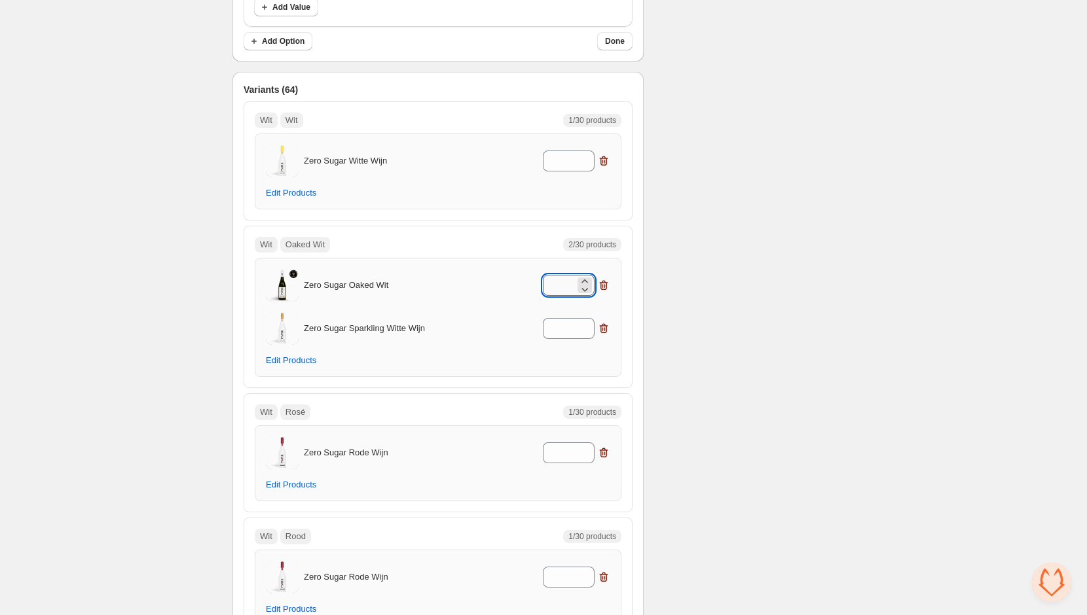
click at [560, 275] on input "*" at bounding box center [559, 285] width 32 height 21
type input "*"
click at [566, 328] on input "*" at bounding box center [559, 328] width 32 height 21
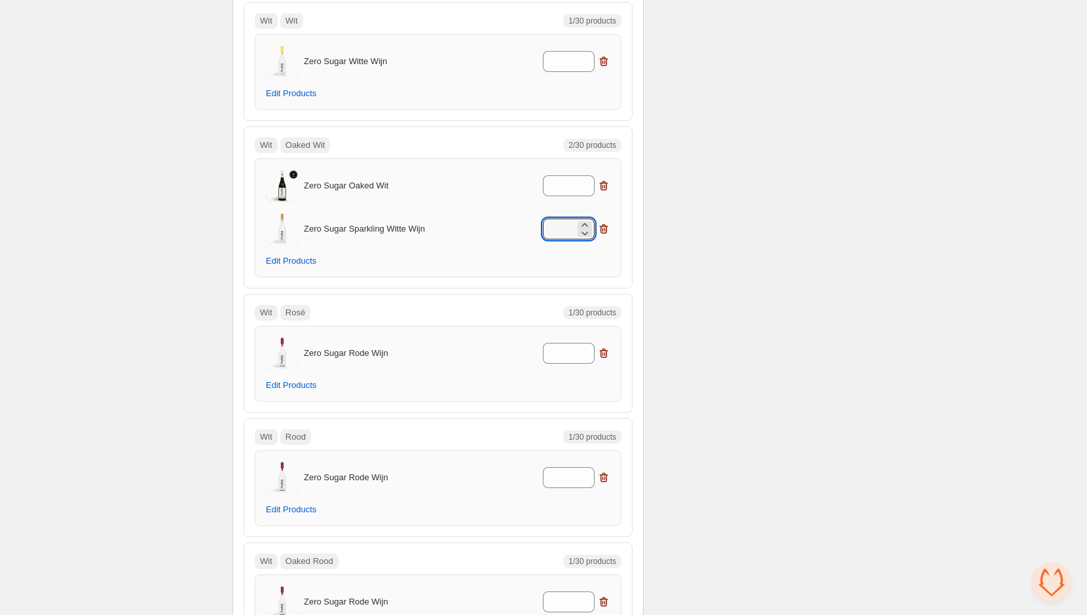
scroll to position [1085, 0]
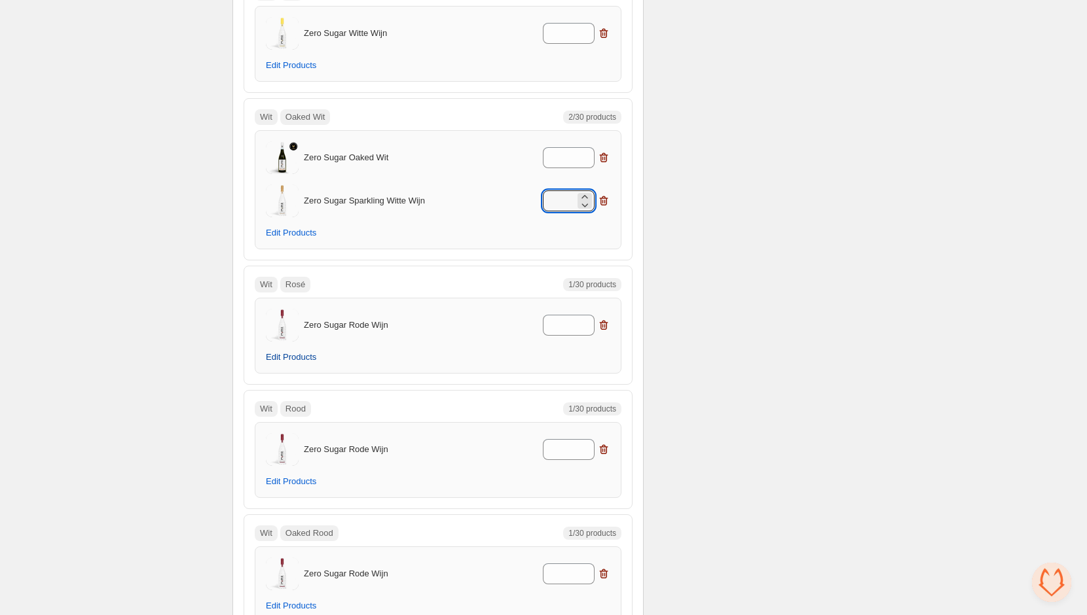
type input "*"
click at [284, 357] on span "Edit Products" at bounding box center [291, 357] width 50 height 10
click at [311, 352] on span "Edit Products" at bounding box center [291, 357] width 50 height 10
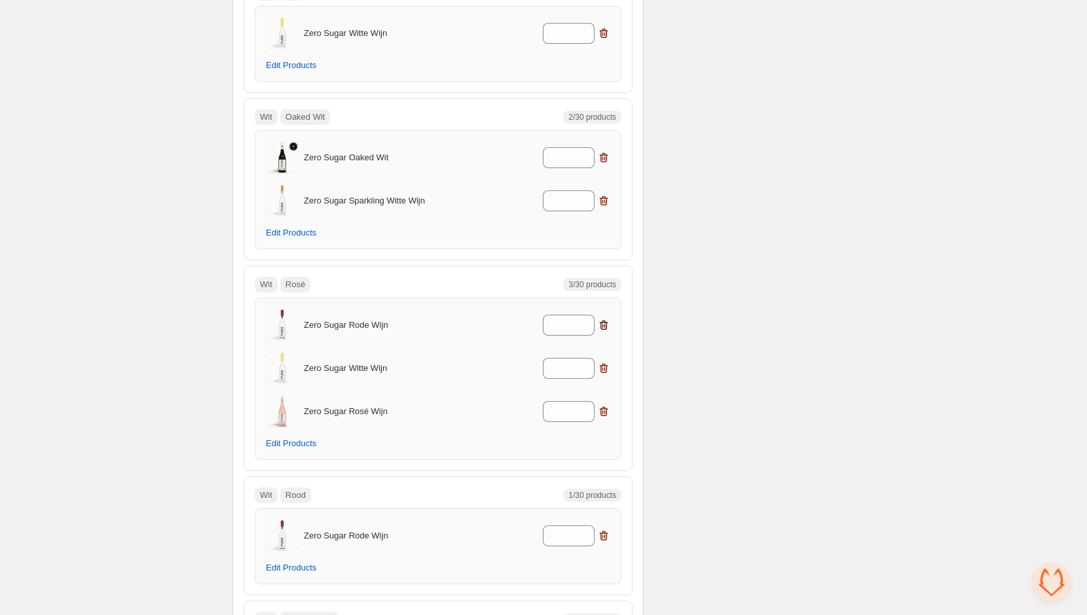
click at [605, 324] on icon "button" at bounding box center [604, 326] width 1 height 4
type input "*"
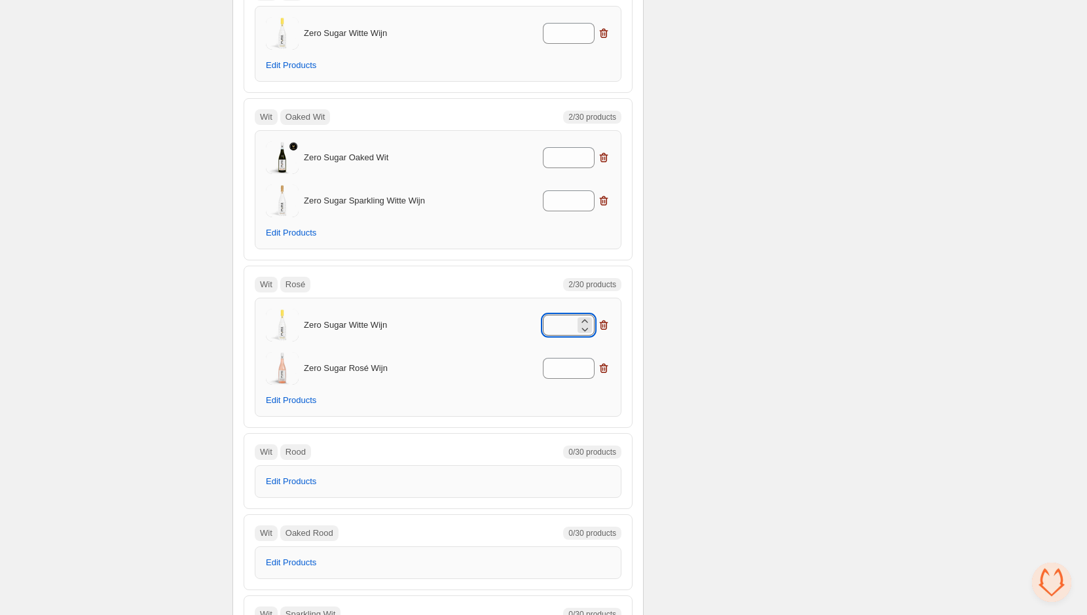
click at [572, 323] on input "*" at bounding box center [559, 325] width 32 height 21
type input "*"
click at [571, 358] on input "*" at bounding box center [559, 368] width 32 height 21
type input "*"
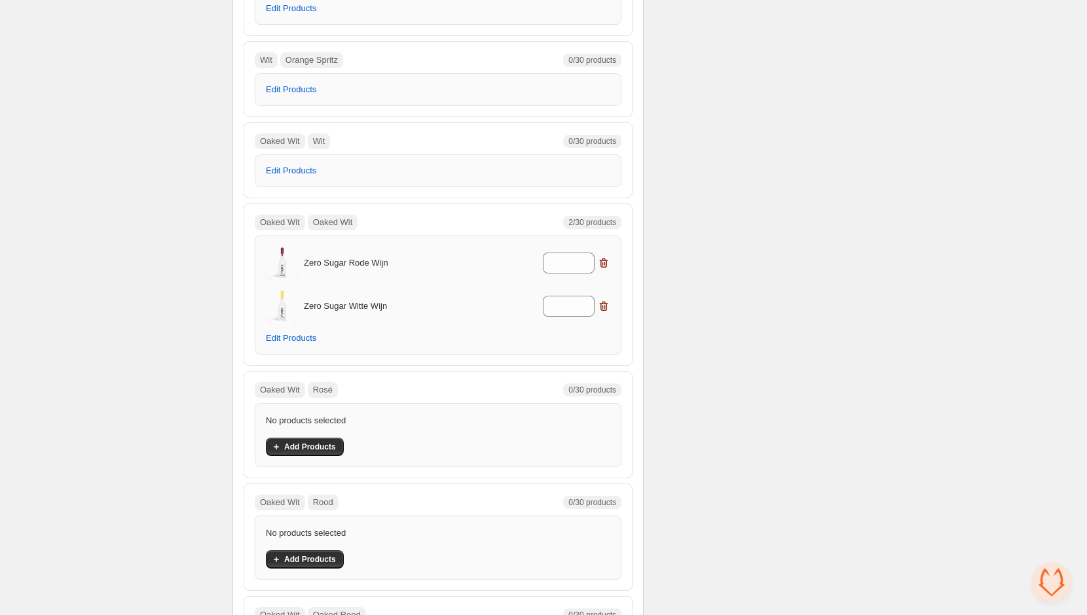
scroll to position [1797, 0]
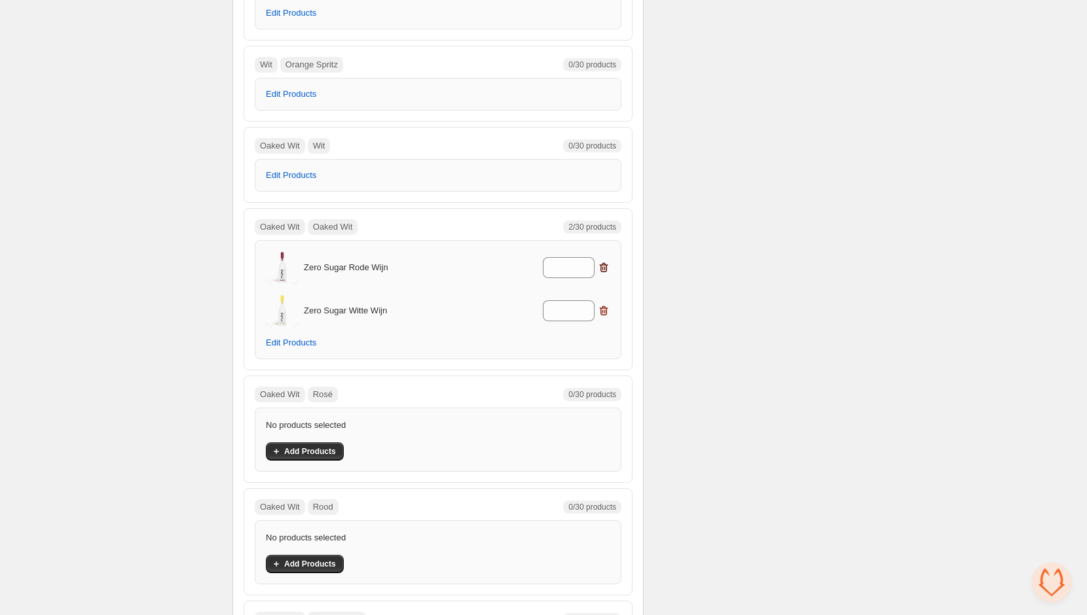
click at [603, 266] on icon "button" at bounding box center [602, 268] width 1 height 4
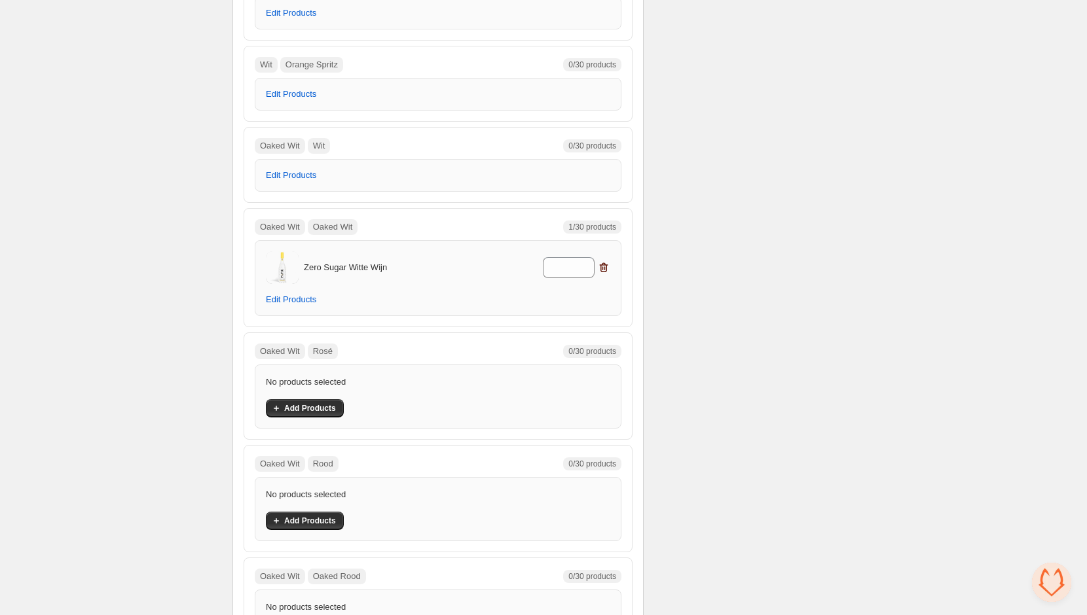
click at [604, 261] on icon "button" at bounding box center [603, 267] width 13 height 13
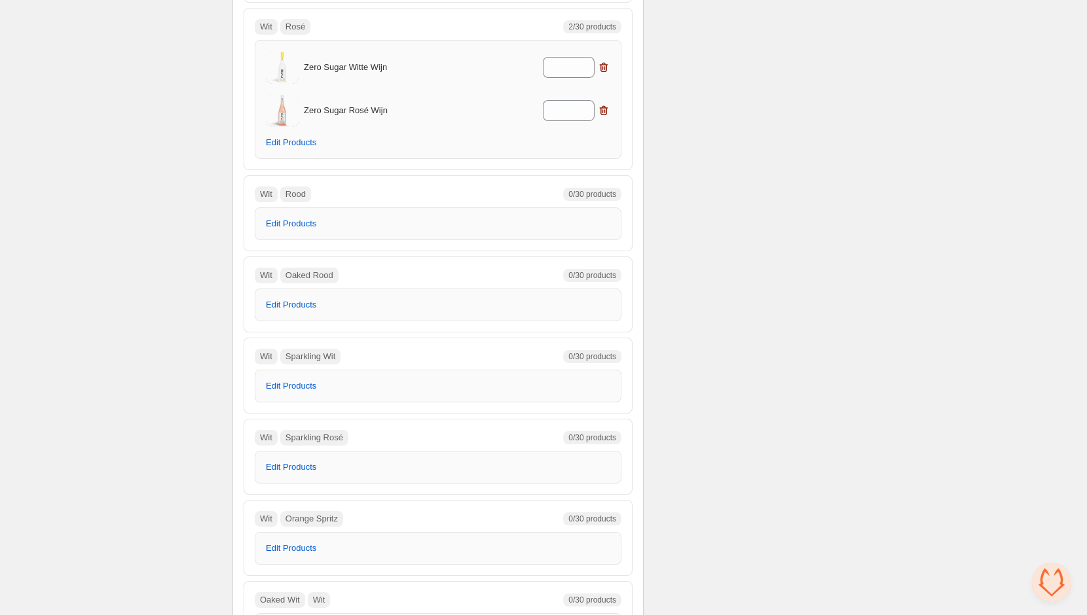
scroll to position [1341, 0]
click at [302, 221] on span "Edit Products" at bounding box center [291, 226] width 50 height 10
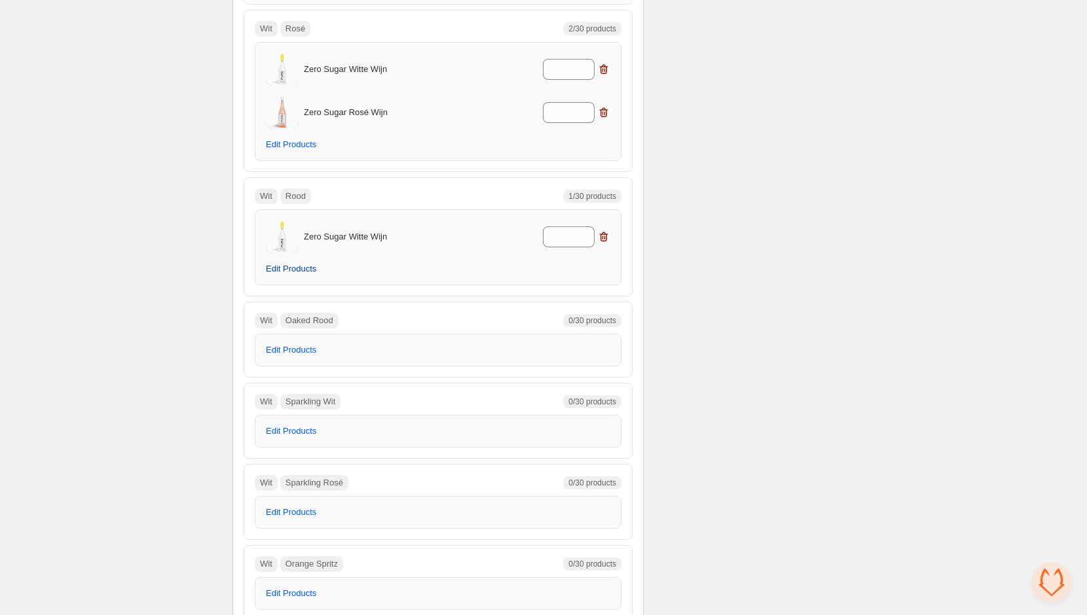
click at [294, 265] on span "Edit Products" at bounding box center [291, 269] width 50 height 10
click at [606, 236] on icon "button" at bounding box center [603, 236] width 13 height 13
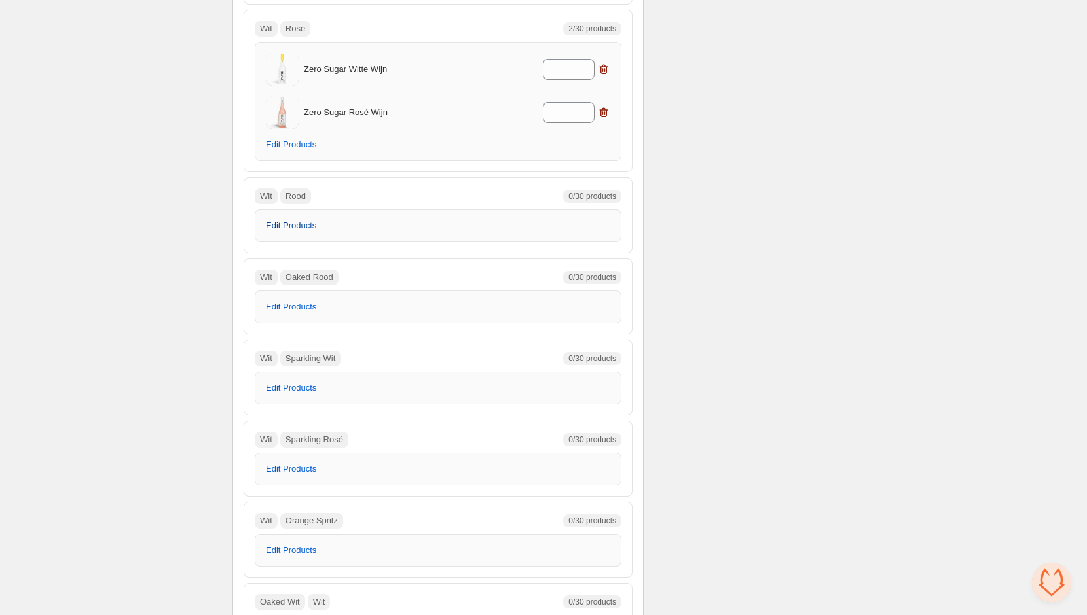
click at [296, 221] on span "Edit Products" at bounding box center [291, 226] width 50 height 10
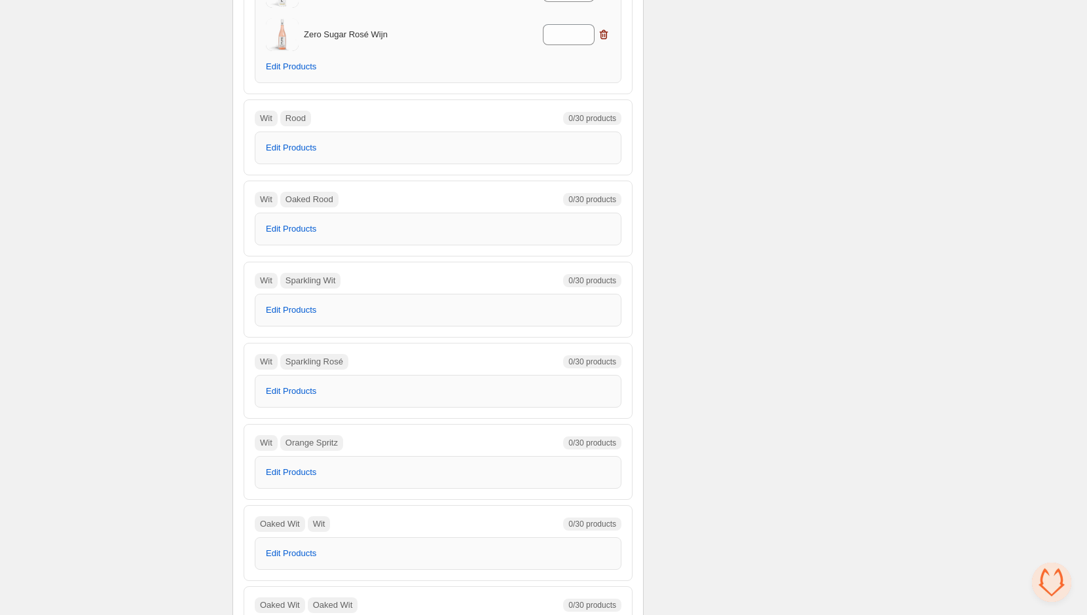
scroll to position [1308, 0]
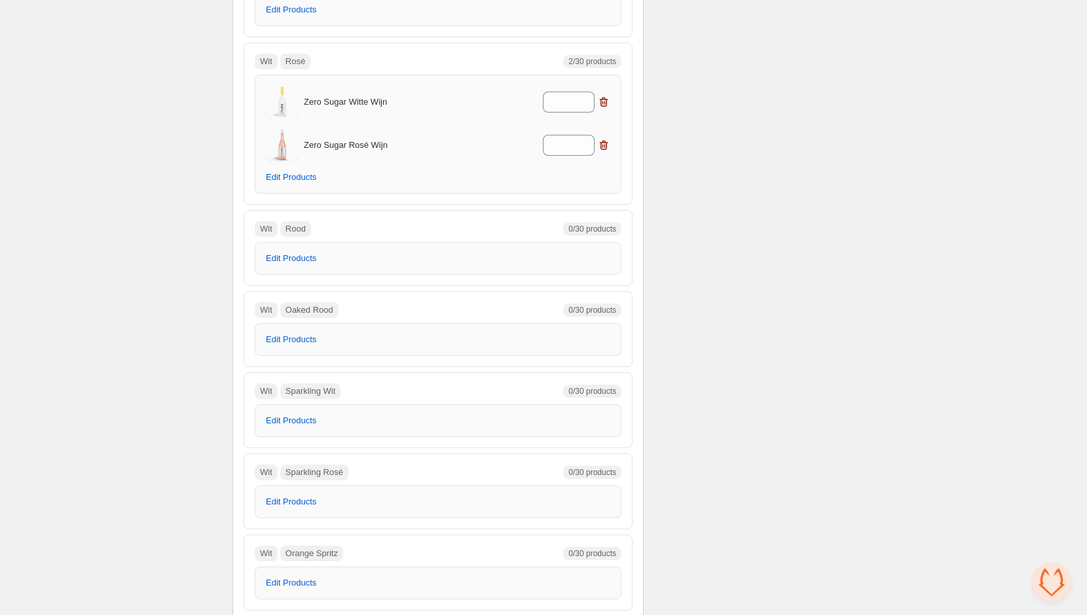
click at [284, 236] on div "Wit Rood 0/30 products Edit Products" at bounding box center [438, 248] width 367 height 54
click at [287, 253] on span "Edit Products" at bounding box center [291, 258] width 50 height 10
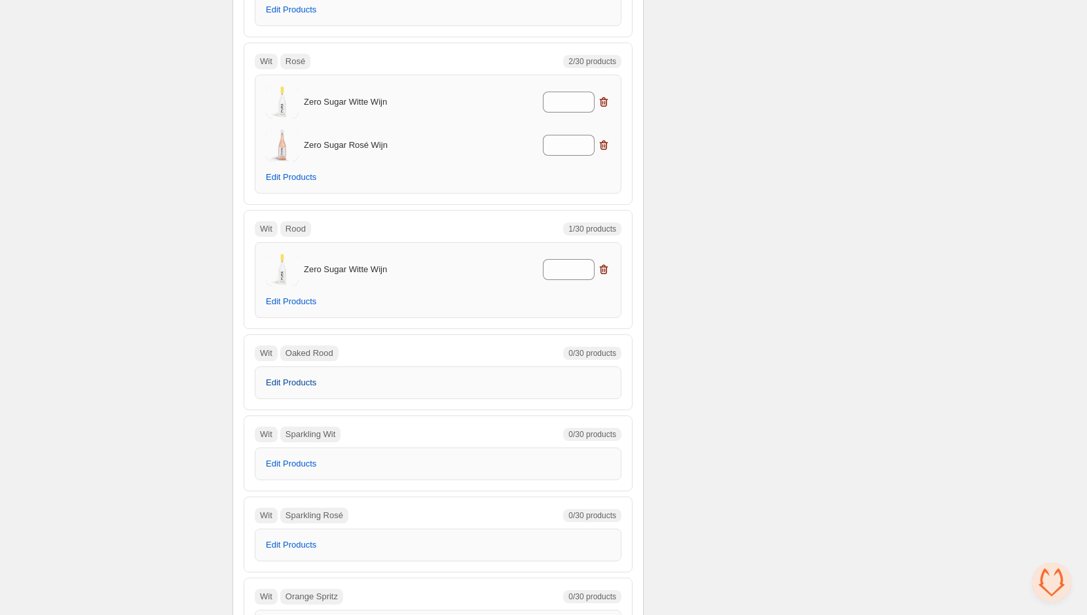
click at [302, 384] on button "Edit Products" at bounding box center [291, 383] width 66 height 18
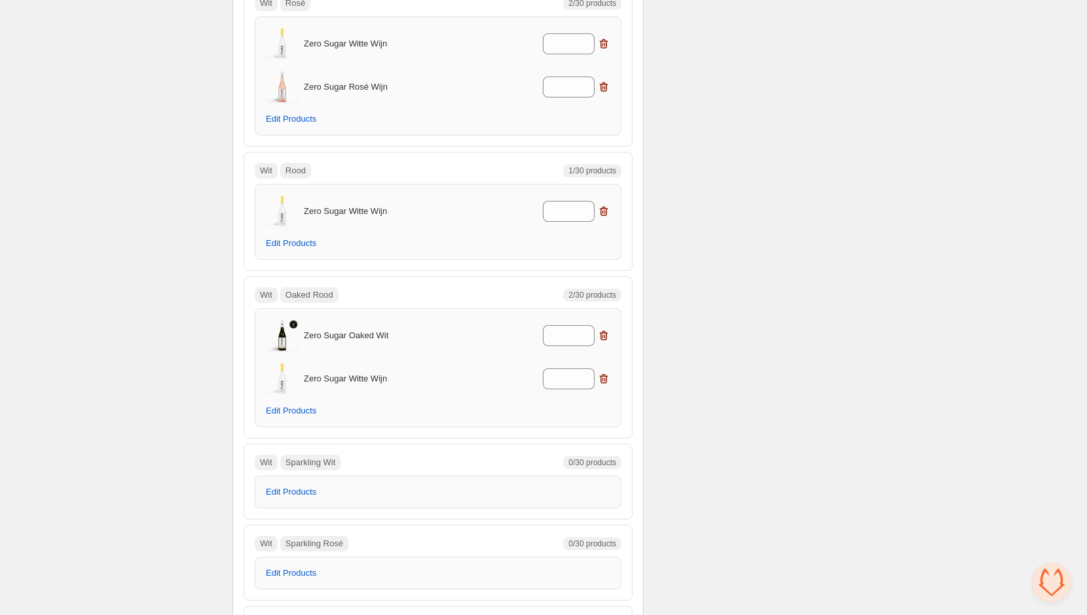
scroll to position [1383, 0]
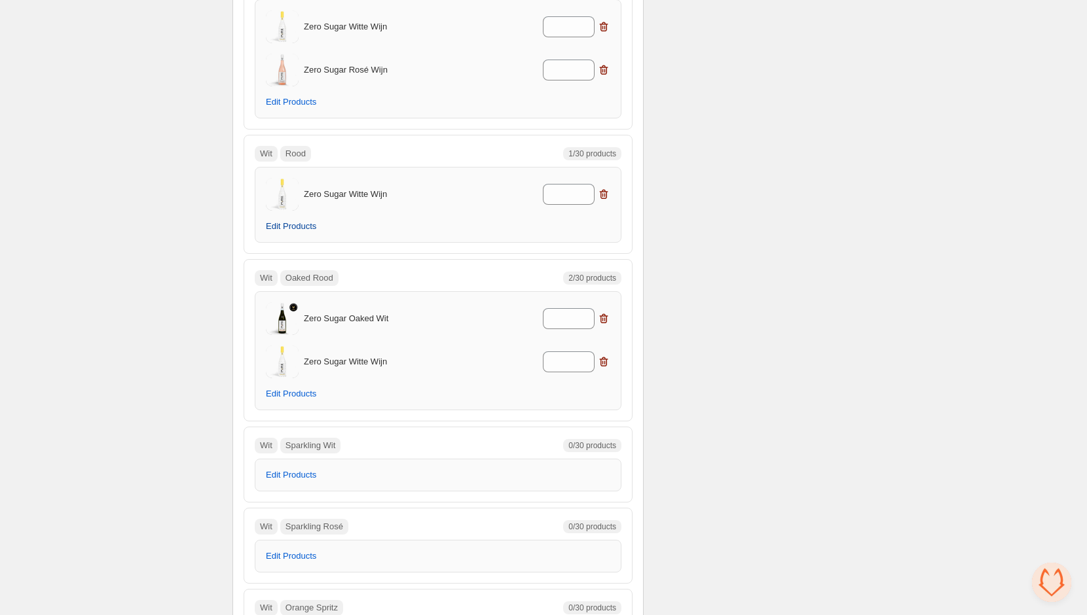
click at [301, 217] on button "Edit Products" at bounding box center [291, 226] width 66 height 18
click at [296, 221] on span "Edit Products" at bounding box center [291, 226] width 50 height 10
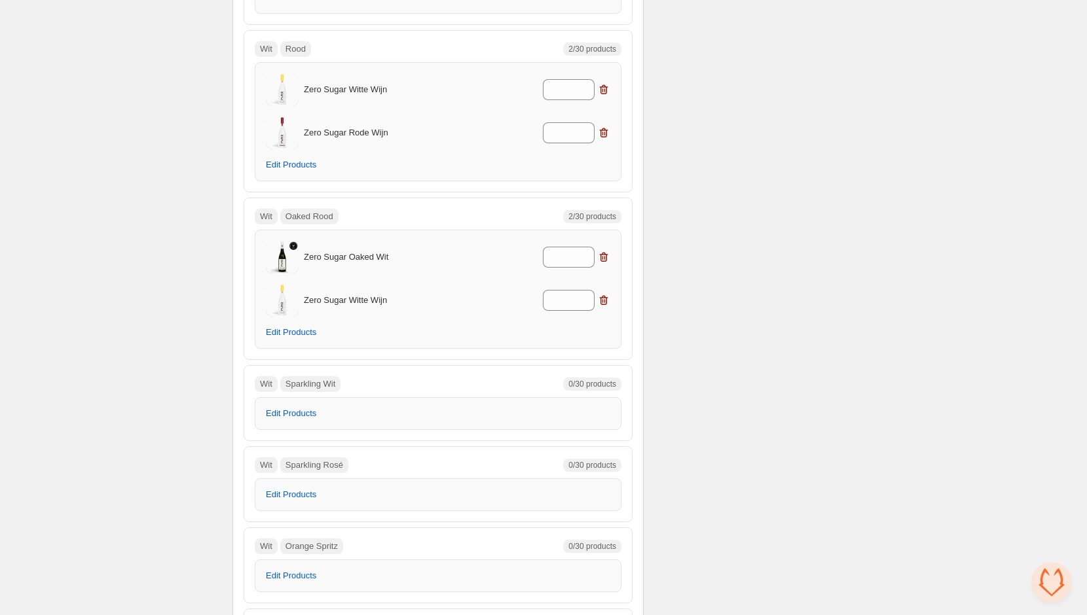
scroll to position [1533, 0]
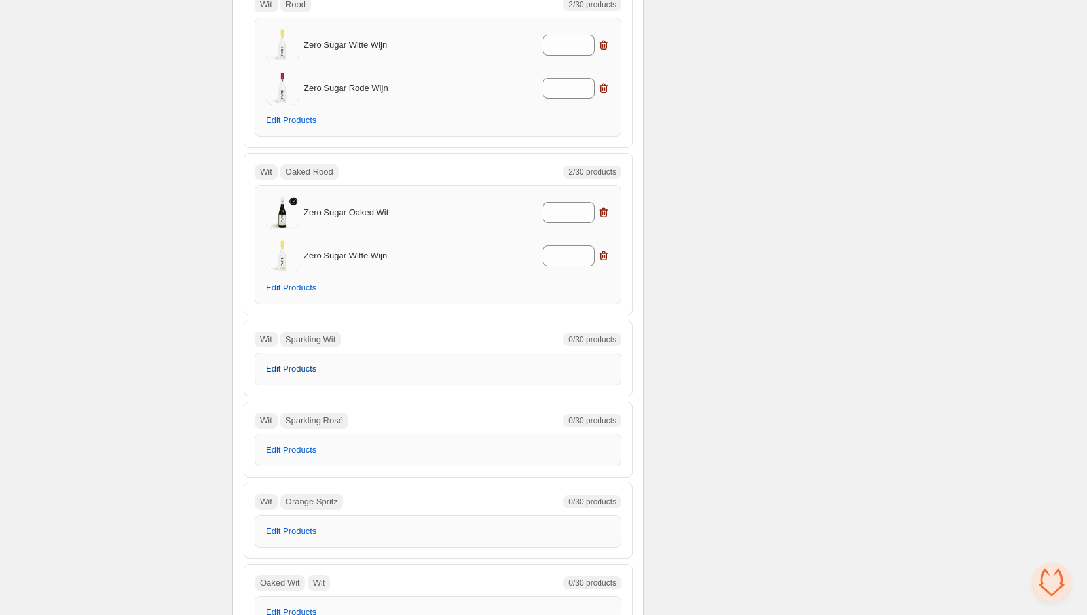
click at [295, 364] on span "Edit Products" at bounding box center [291, 369] width 50 height 10
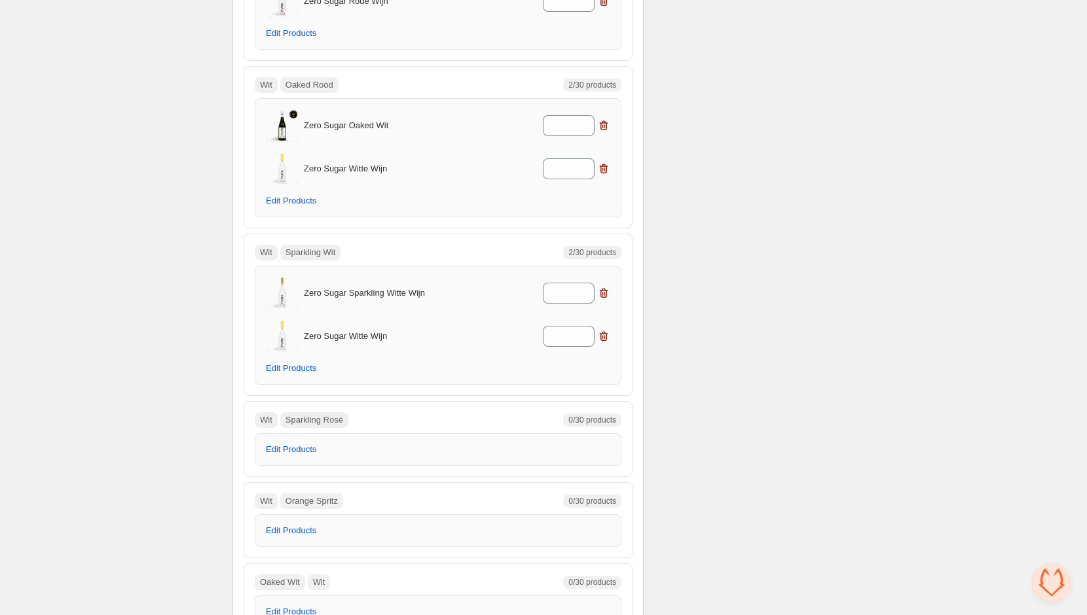
scroll to position [1645, 0]
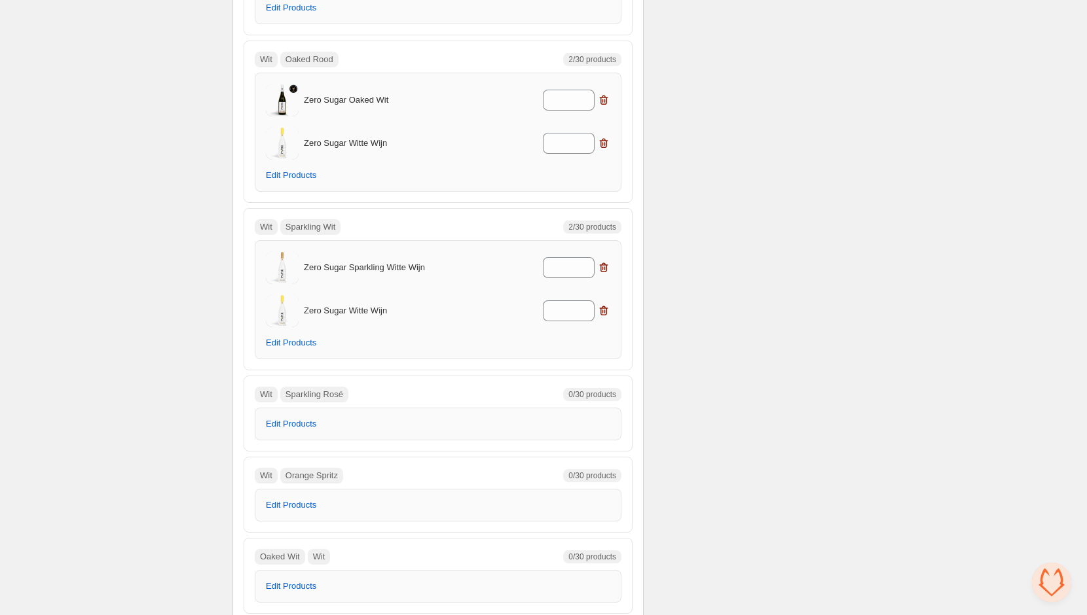
click at [291, 424] on div "Edit Products" at bounding box center [438, 424] width 367 height 33
click at [294, 419] on span "Edit Products" at bounding box center [291, 424] width 50 height 10
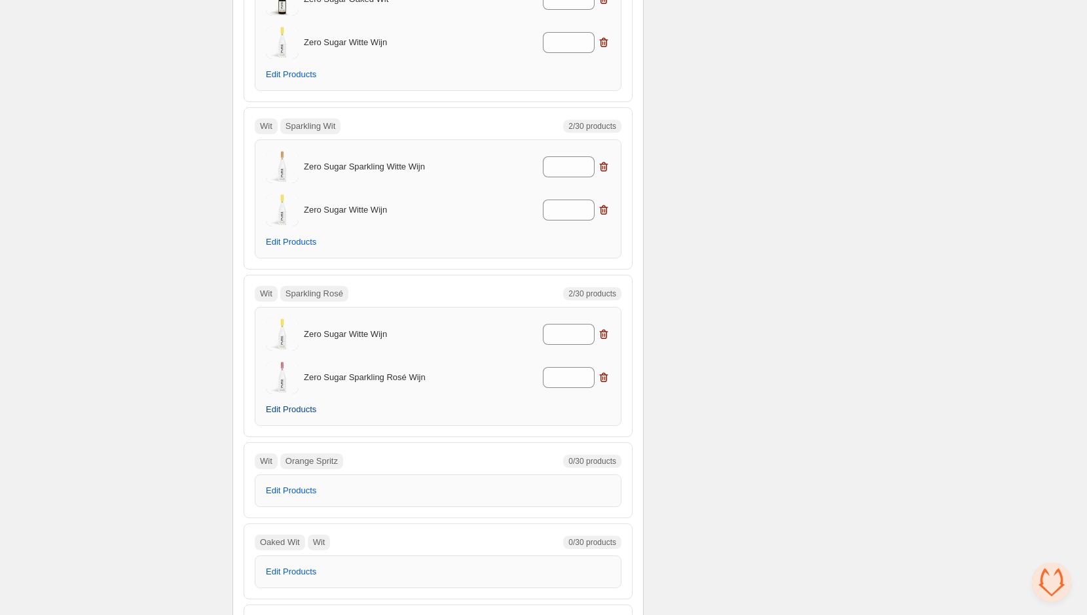
scroll to position [1793, 0]
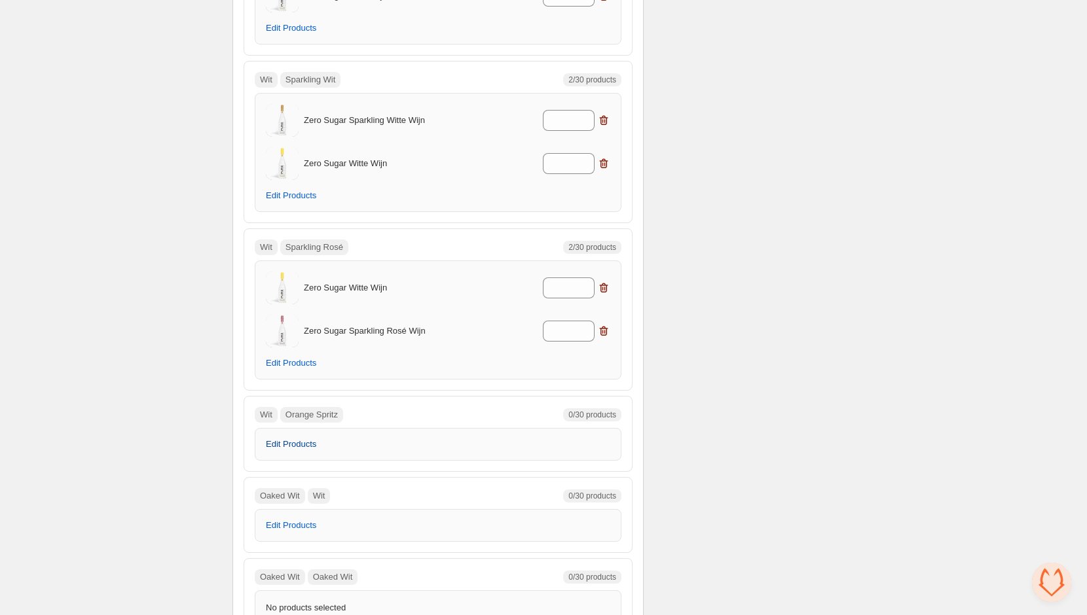
click at [306, 441] on button "Edit Products" at bounding box center [291, 444] width 66 height 18
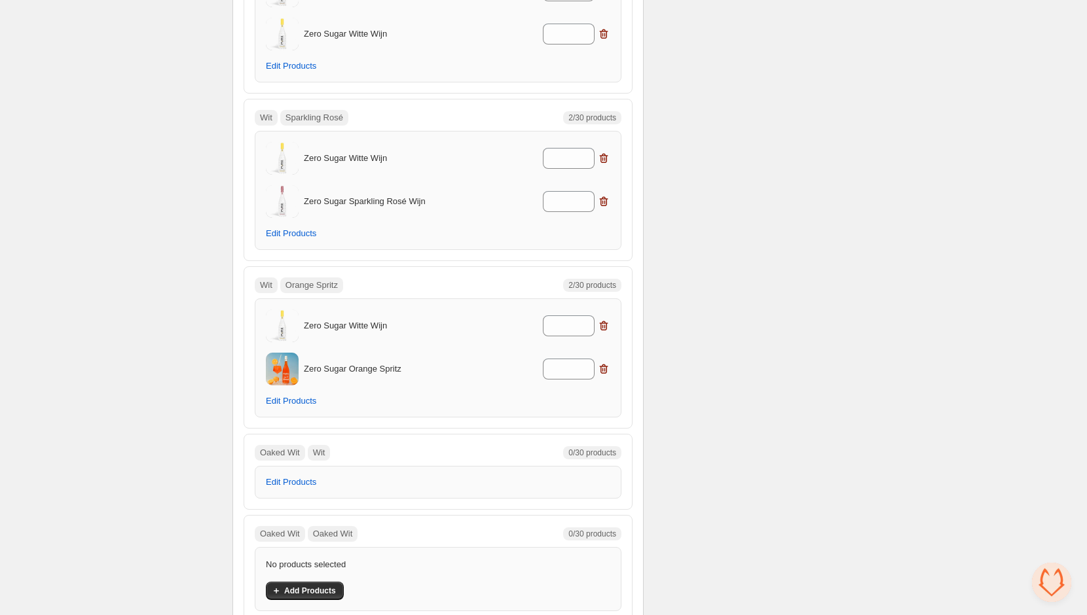
scroll to position [1972, 0]
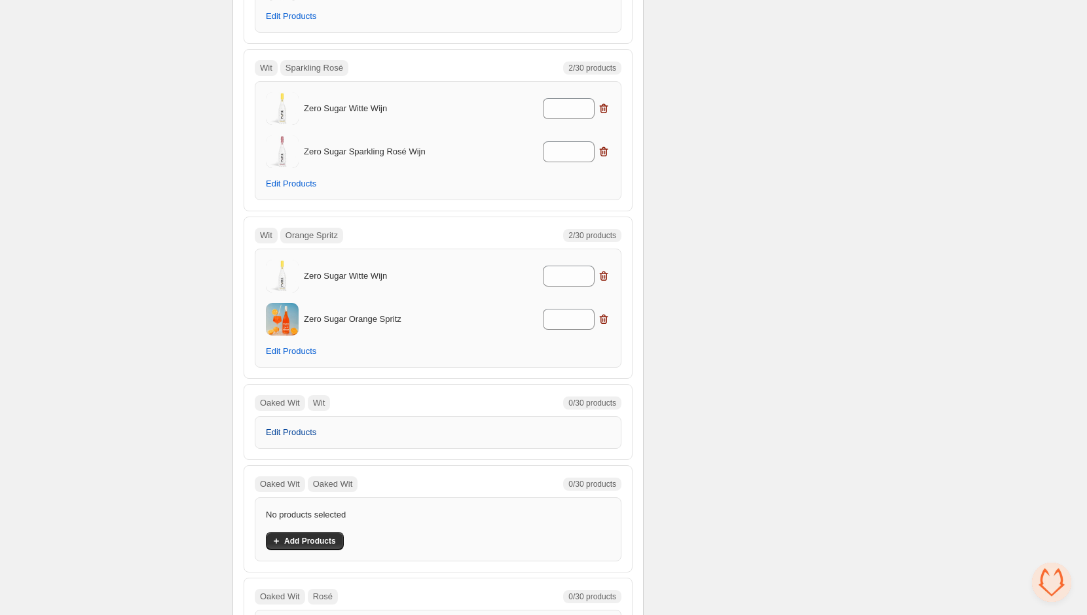
click at [308, 428] on button "Edit Products" at bounding box center [291, 433] width 66 height 18
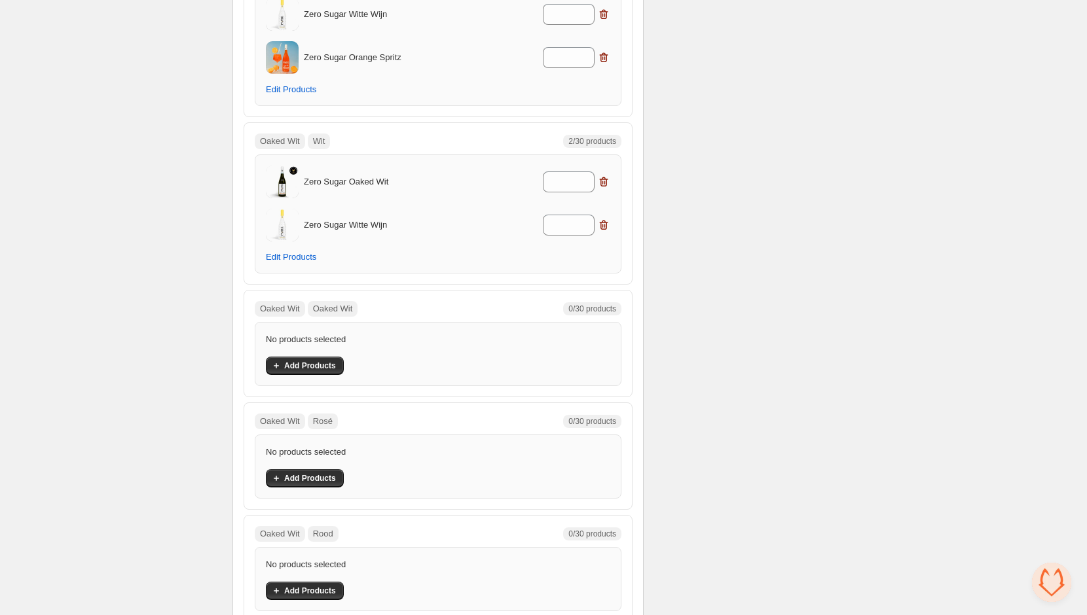
scroll to position [2235, 0]
click at [318, 359] on span "Add Products" at bounding box center [310, 364] width 52 height 10
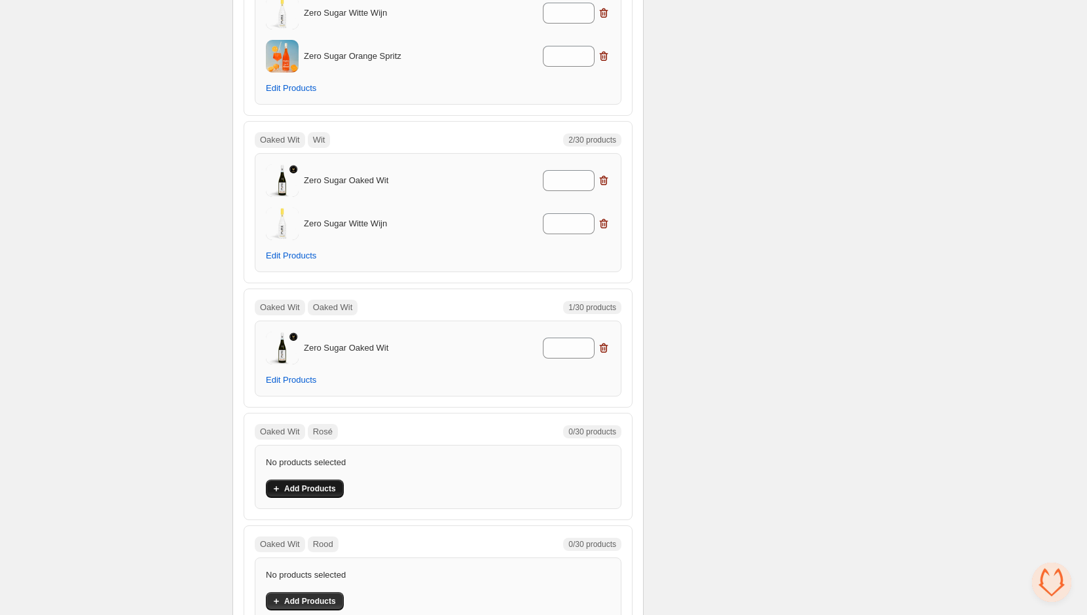
click at [324, 484] on span "Add Products" at bounding box center [310, 489] width 52 height 10
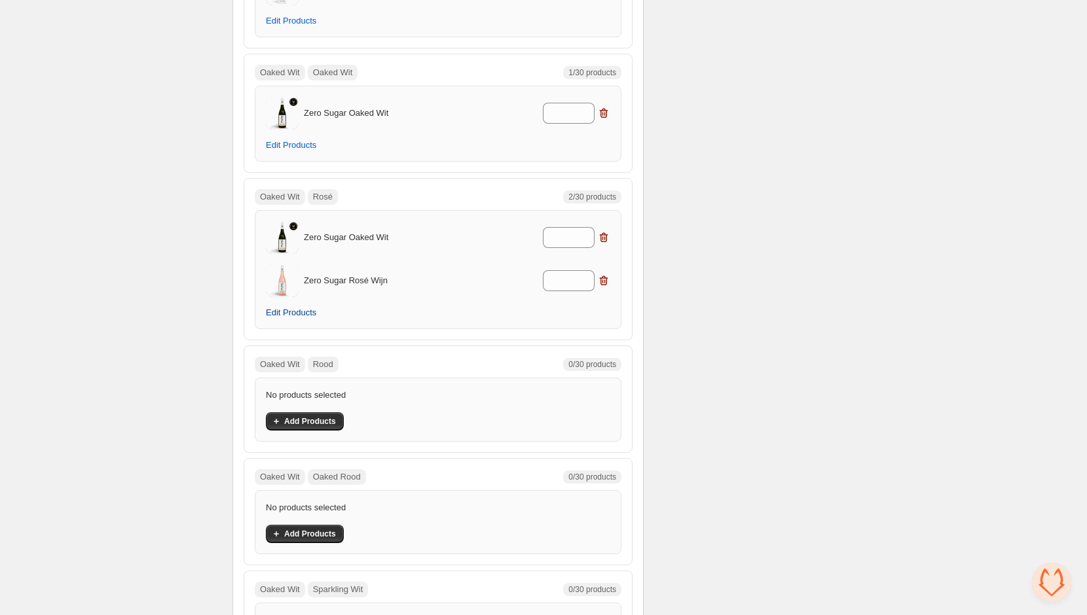
scroll to position [2493, 0]
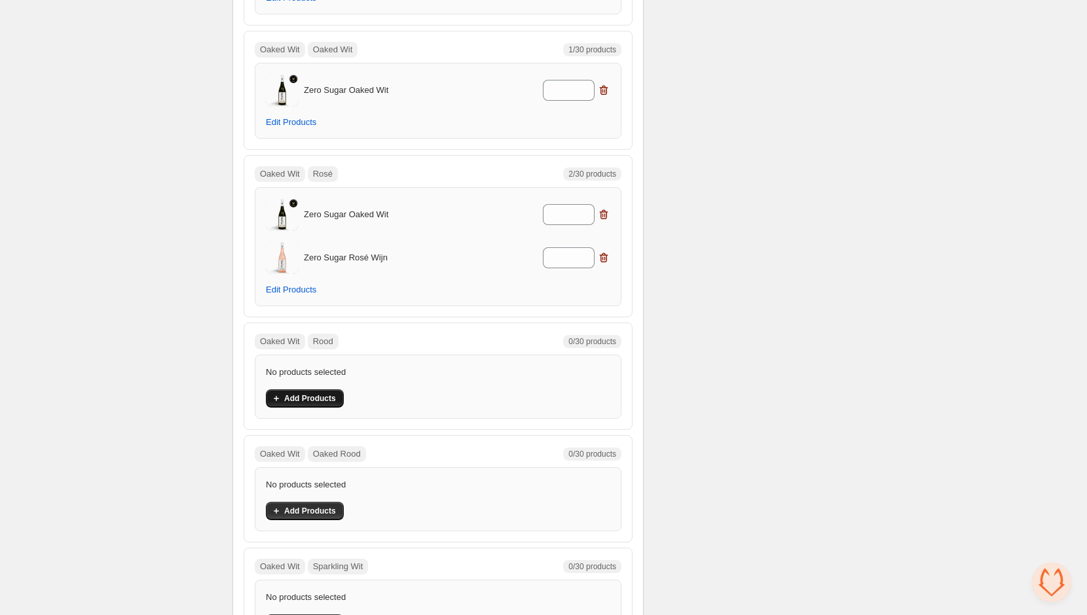
click at [330, 393] on span "Add Products" at bounding box center [310, 398] width 52 height 10
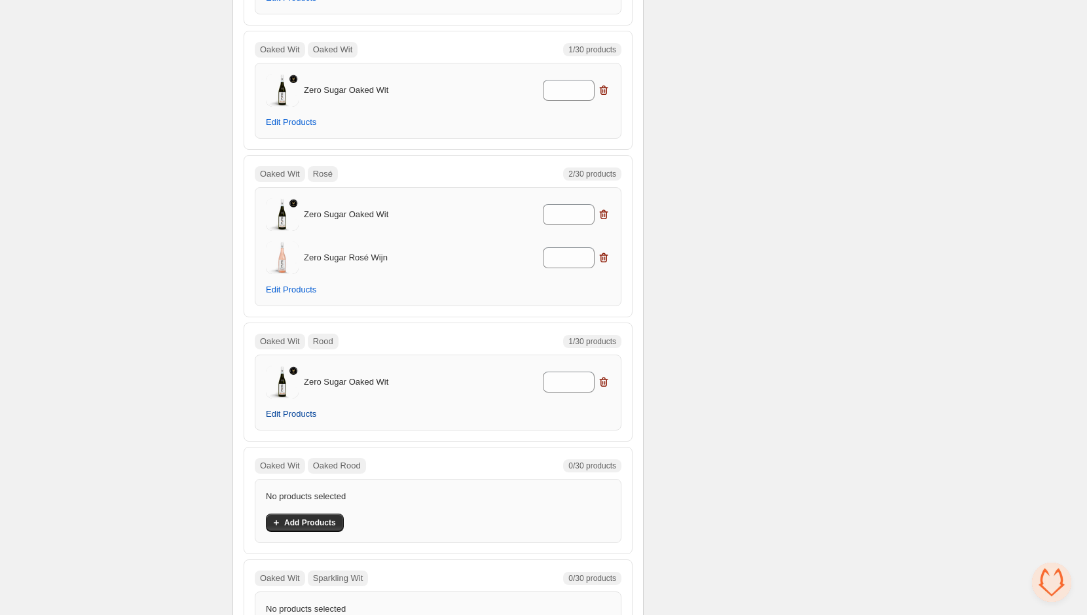
click at [295, 405] on button "Edit Products" at bounding box center [291, 414] width 66 height 18
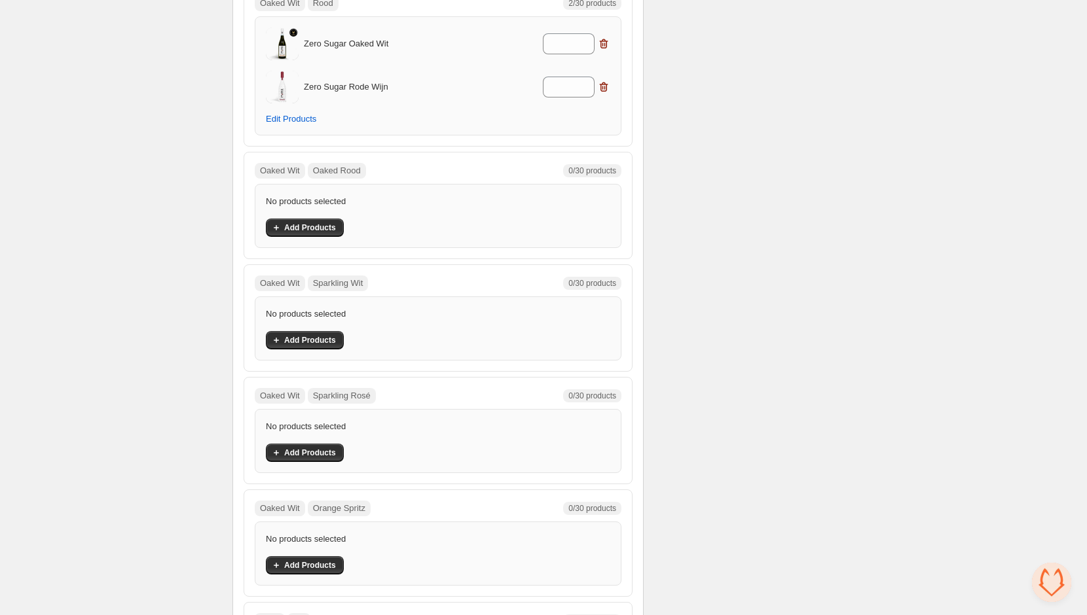
scroll to position [2828, 0]
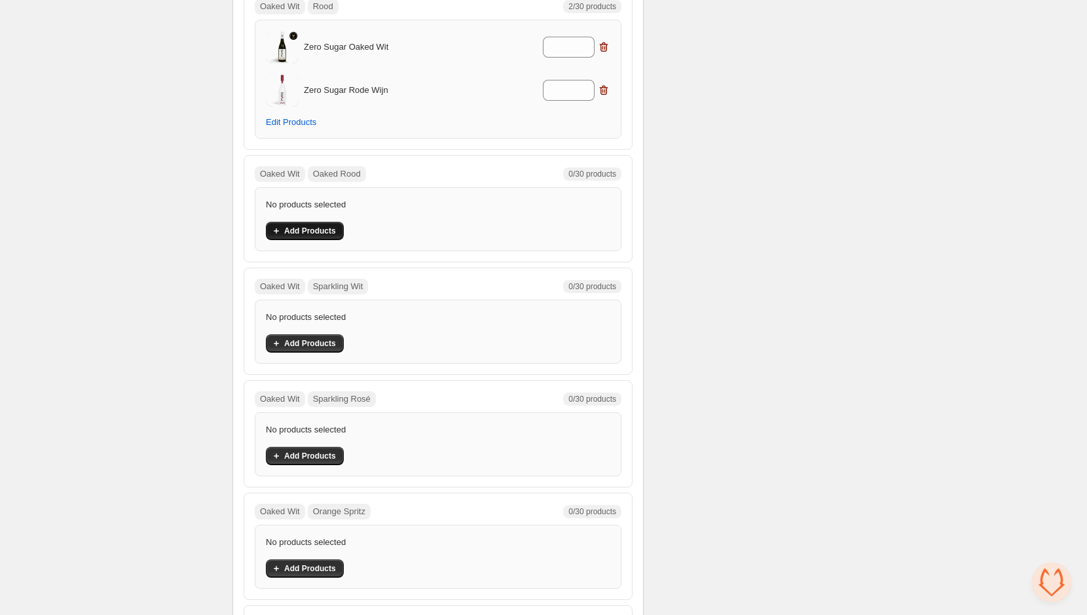
click at [304, 226] on span "Add Products" at bounding box center [310, 231] width 52 height 10
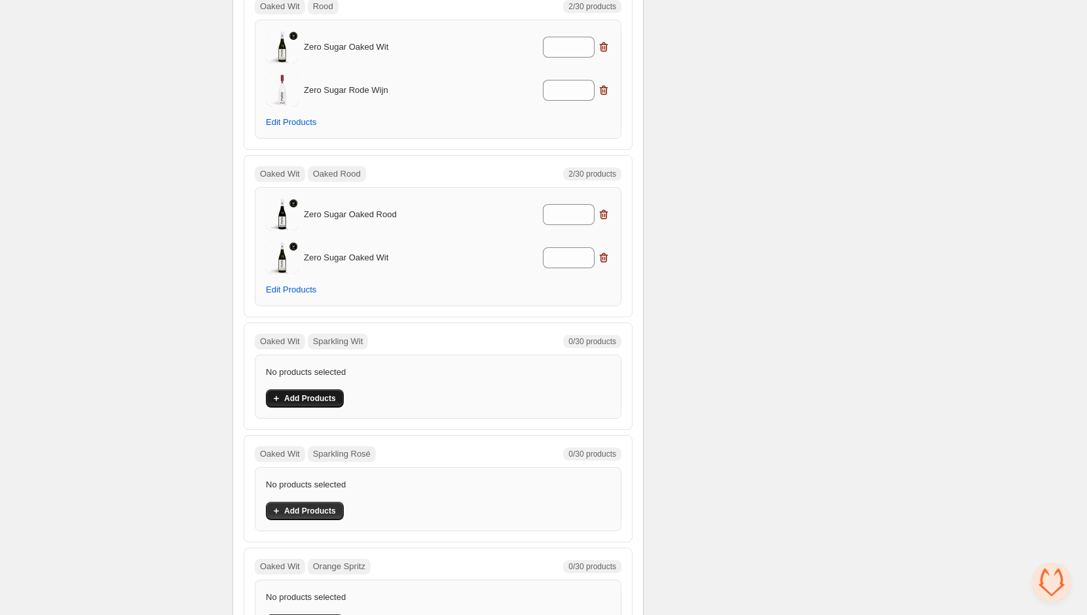
click at [314, 393] on span "Add Products" at bounding box center [310, 398] width 52 height 10
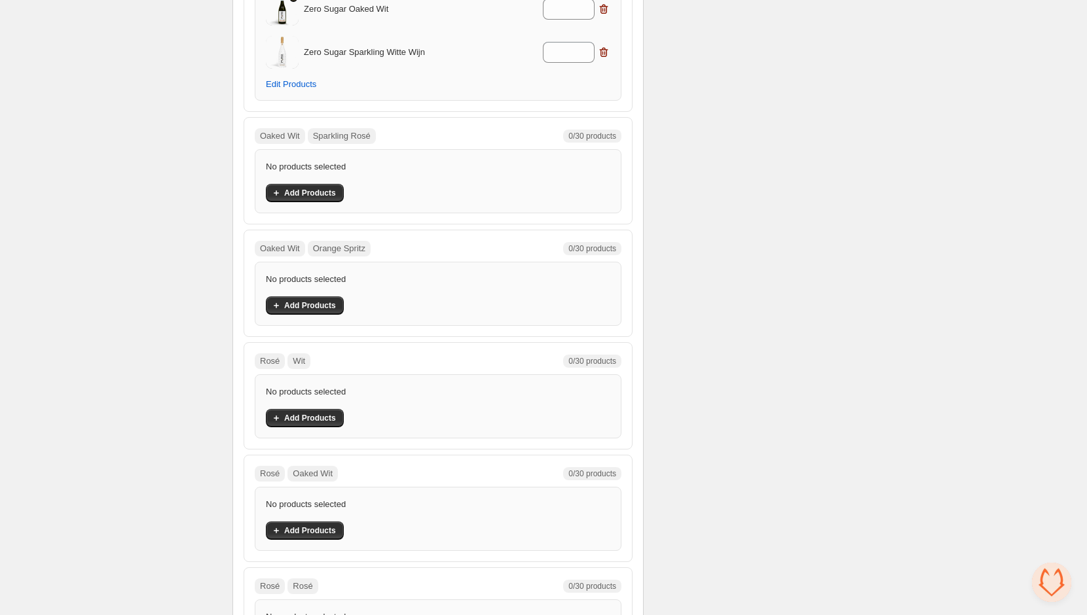
scroll to position [3202, 0]
click at [290, 187] on span "Add Products" at bounding box center [310, 192] width 52 height 10
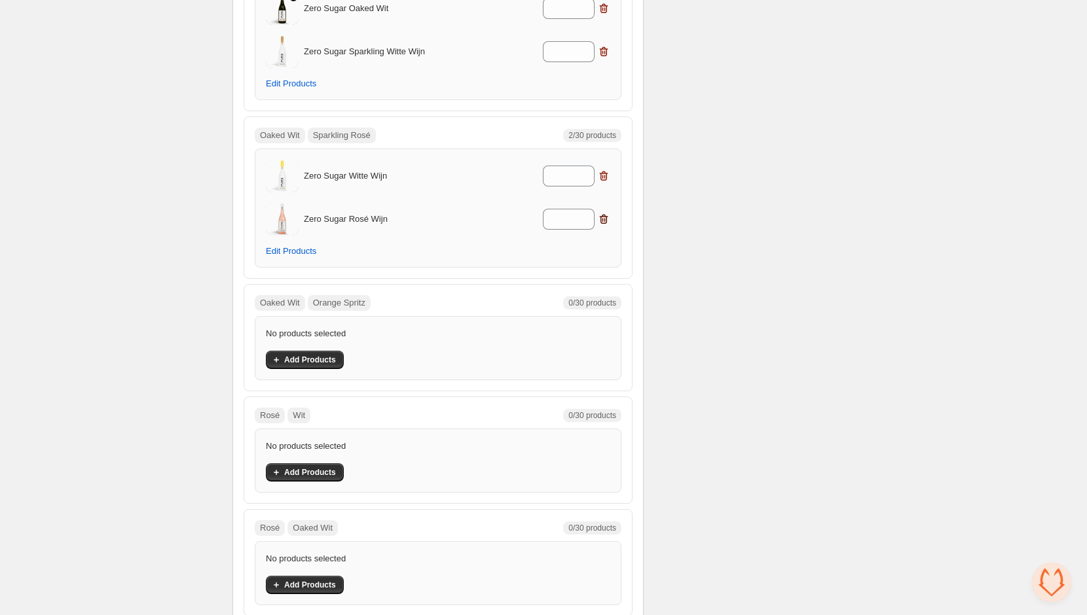
click at [606, 215] on icon "button" at bounding box center [604, 220] width 9 height 10
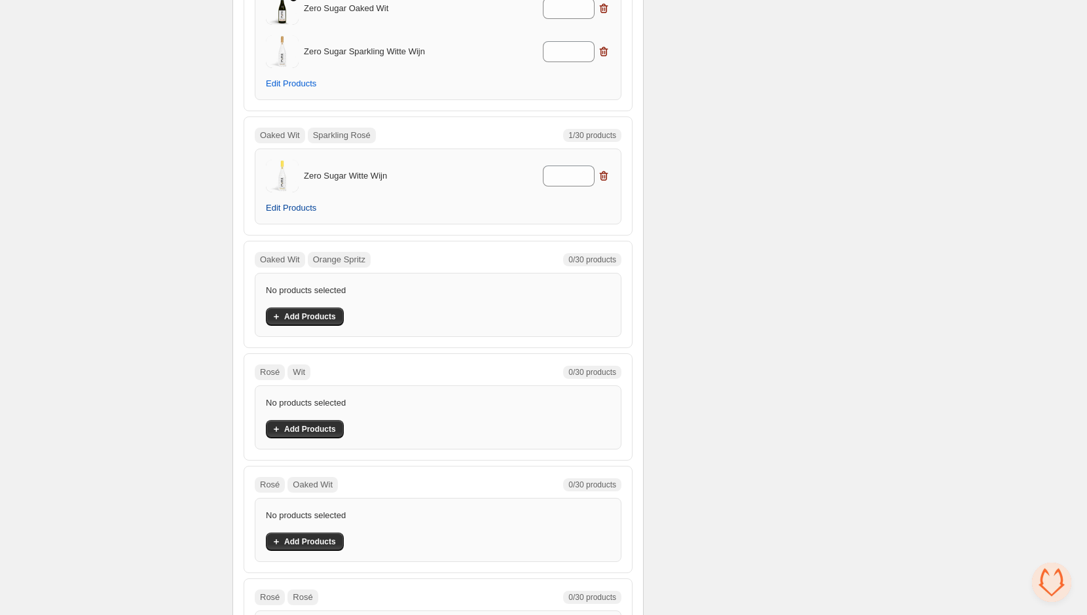
click at [274, 203] on span "Edit Products" at bounding box center [291, 208] width 50 height 10
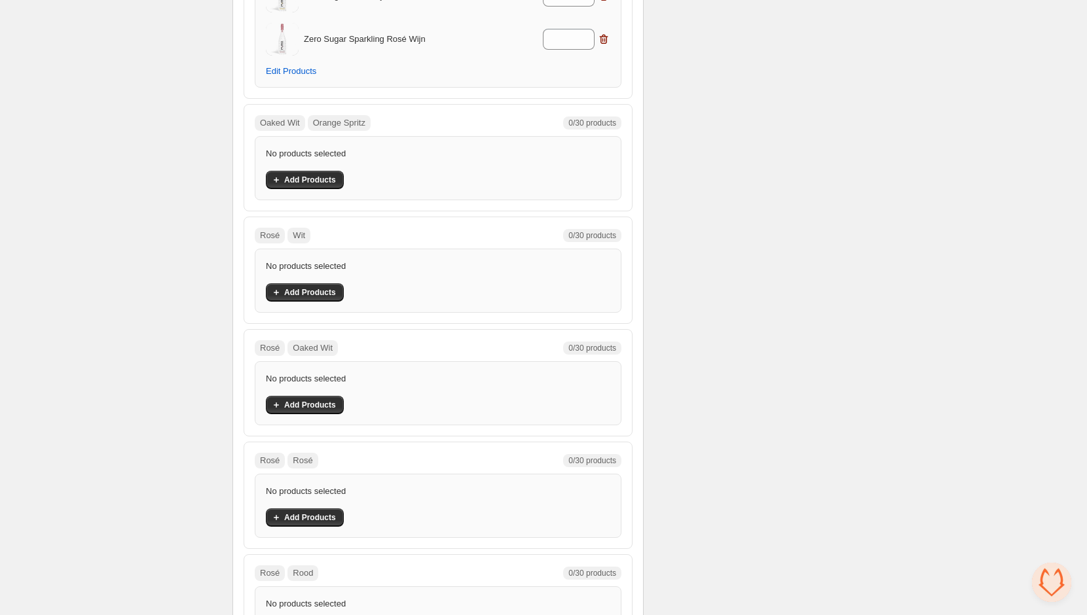
scroll to position [3412, 0]
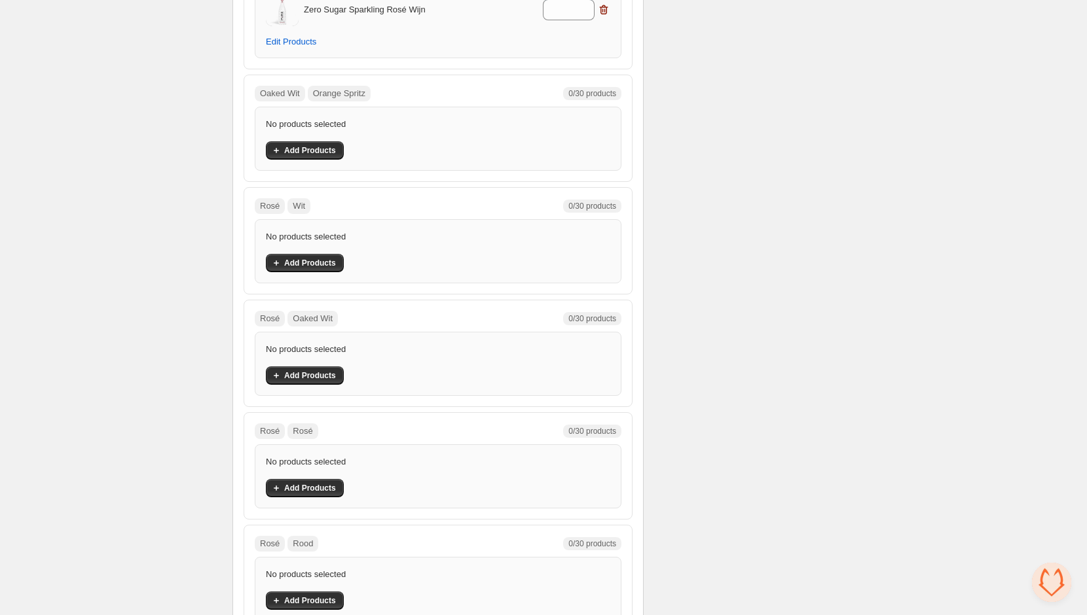
click at [320, 140] on div "No products selected Add Products" at bounding box center [438, 139] width 367 height 64
click at [321, 141] on button "Add Products" at bounding box center [305, 150] width 78 height 18
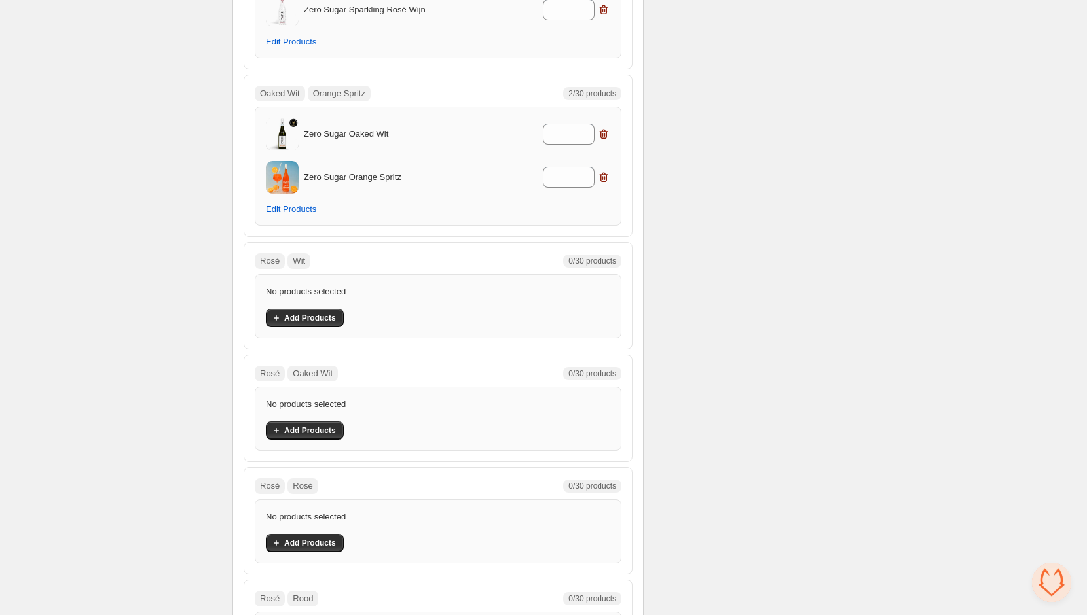
click at [327, 287] on div "No products selected Add Products" at bounding box center [438, 306] width 344 height 42
click at [329, 313] on span "Add Products" at bounding box center [310, 318] width 52 height 10
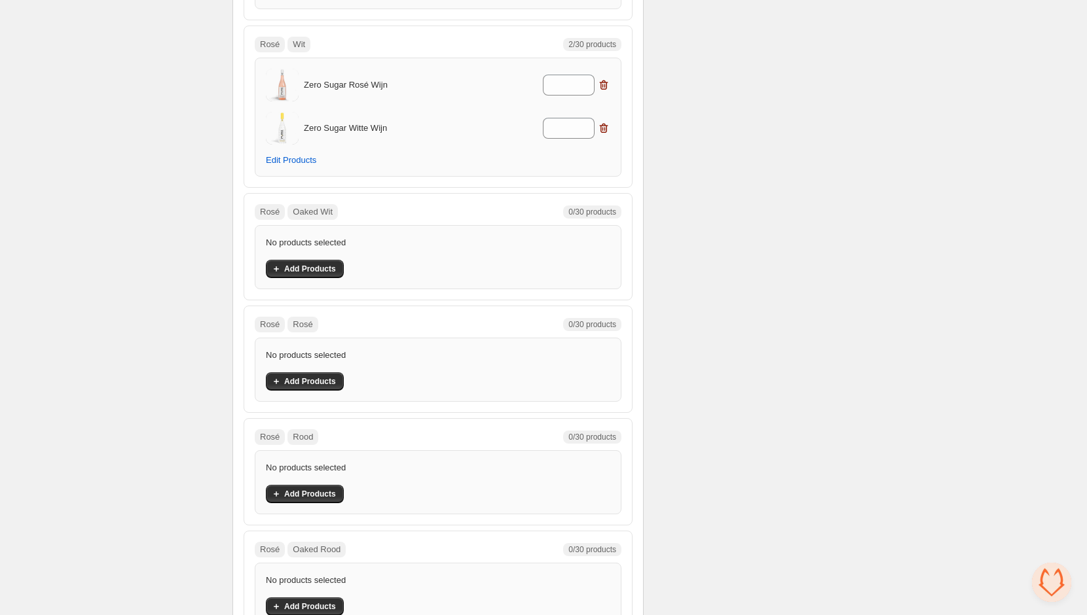
scroll to position [3661, 0]
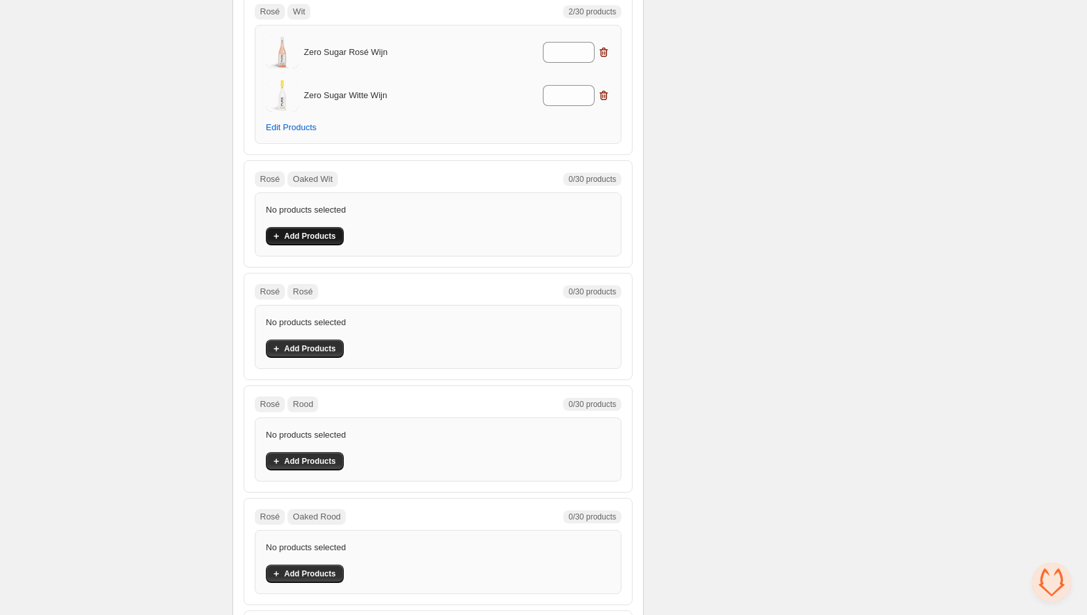
click at [323, 227] on button "Add Products" at bounding box center [305, 236] width 78 height 18
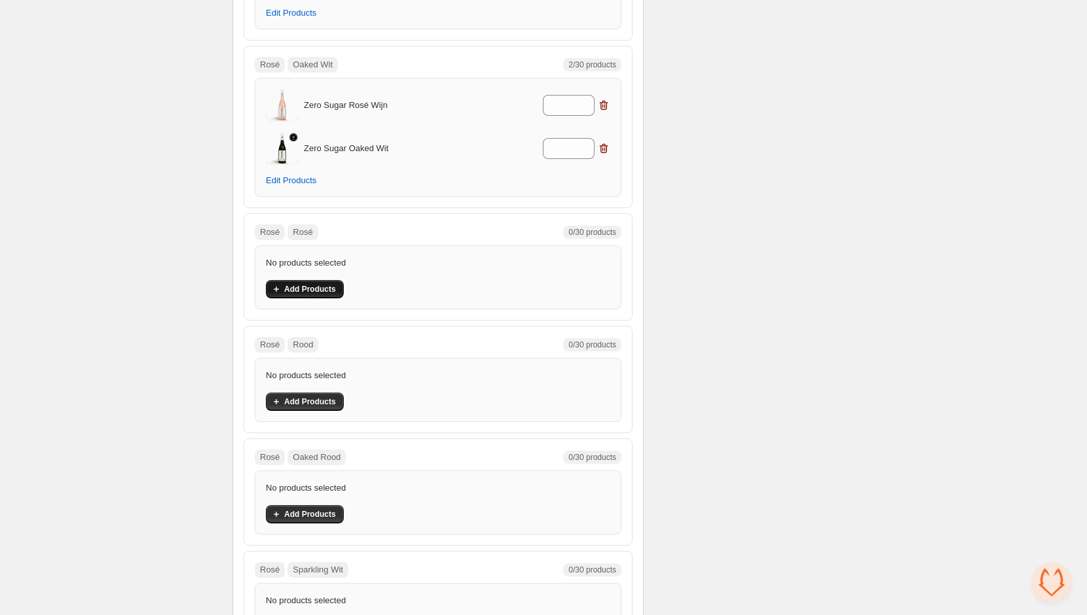
scroll to position [3793, 0]
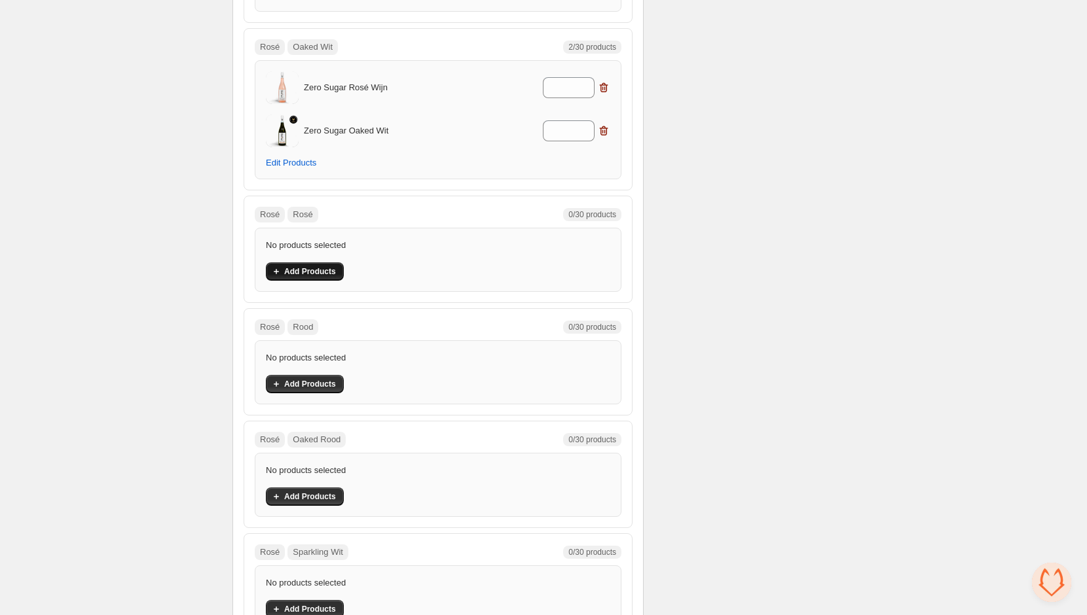
click at [317, 266] on span "Add Products" at bounding box center [310, 271] width 52 height 10
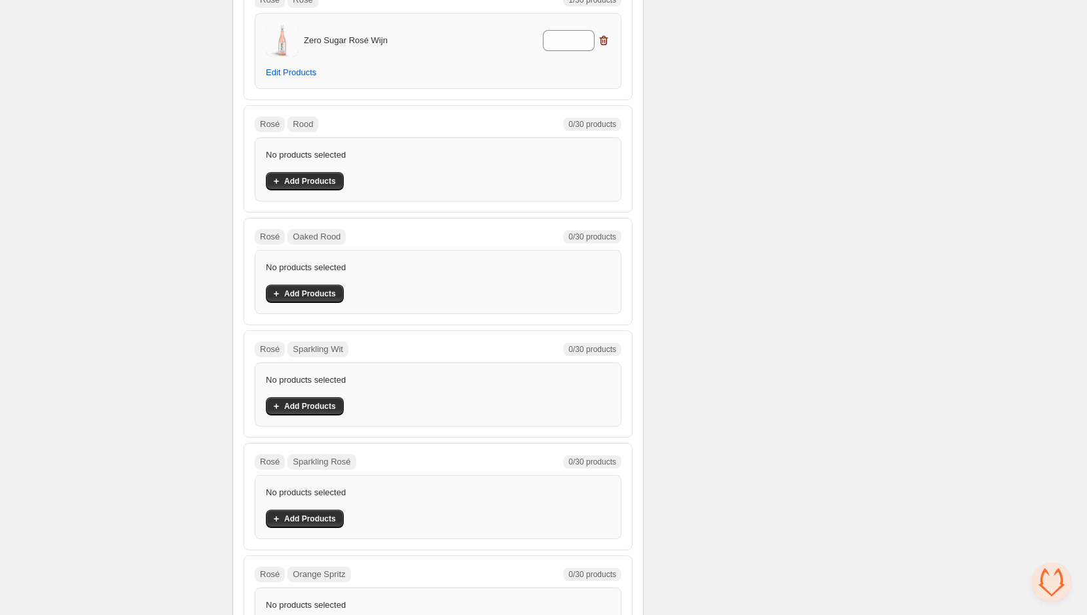
scroll to position [3983, 0]
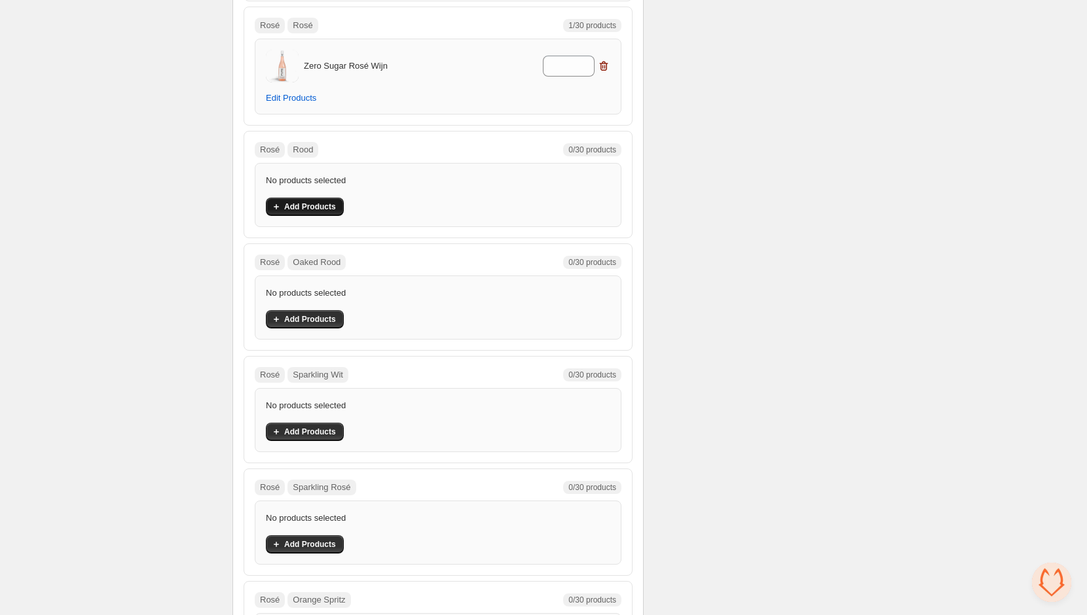
click at [313, 198] on button "Add Products" at bounding box center [305, 207] width 78 height 18
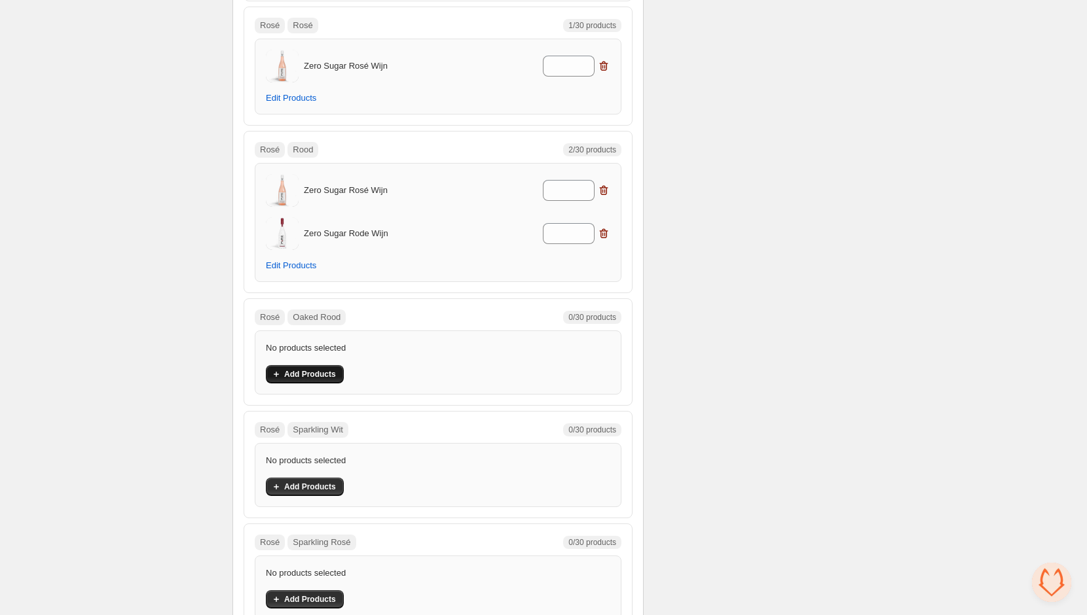
click at [307, 365] on button "Add Products" at bounding box center [305, 374] width 78 height 18
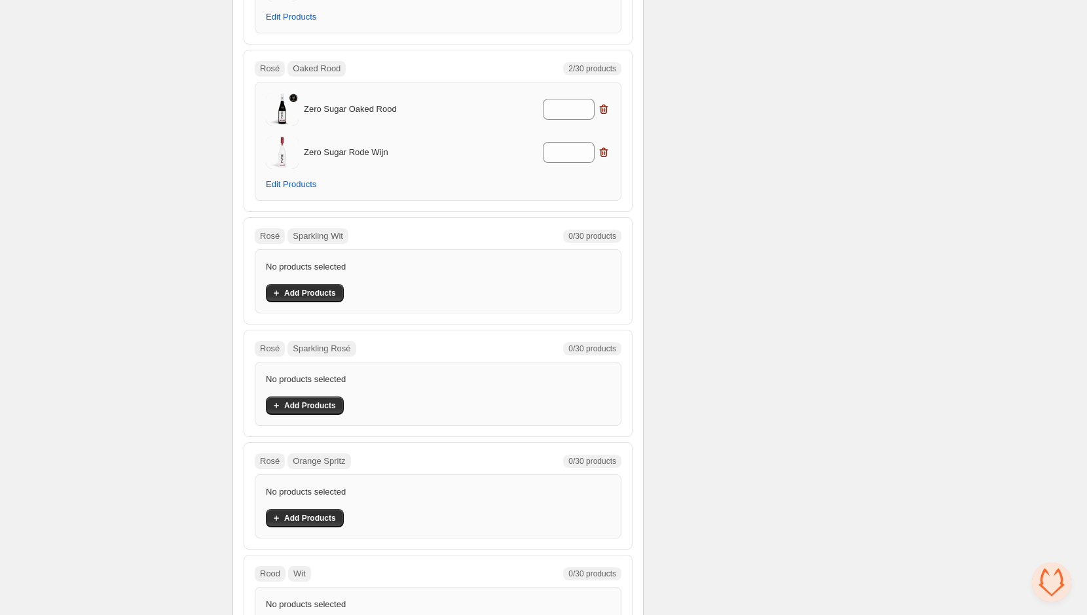
scroll to position [4234, 0]
click at [315, 285] on span "Add Products" at bounding box center [310, 290] width 52 height 10
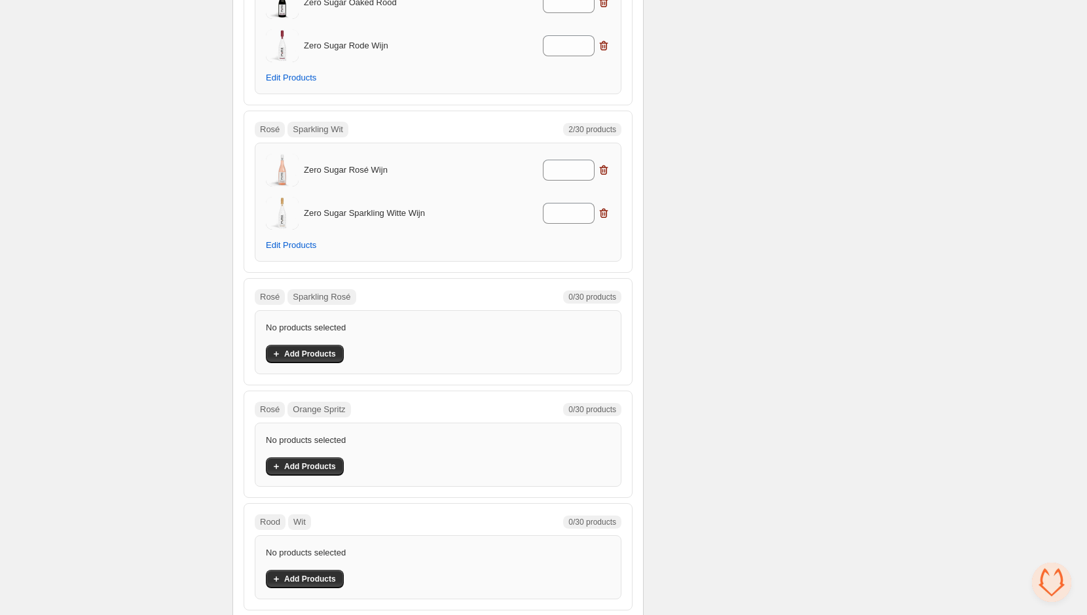
scroll to position [4383, 0]
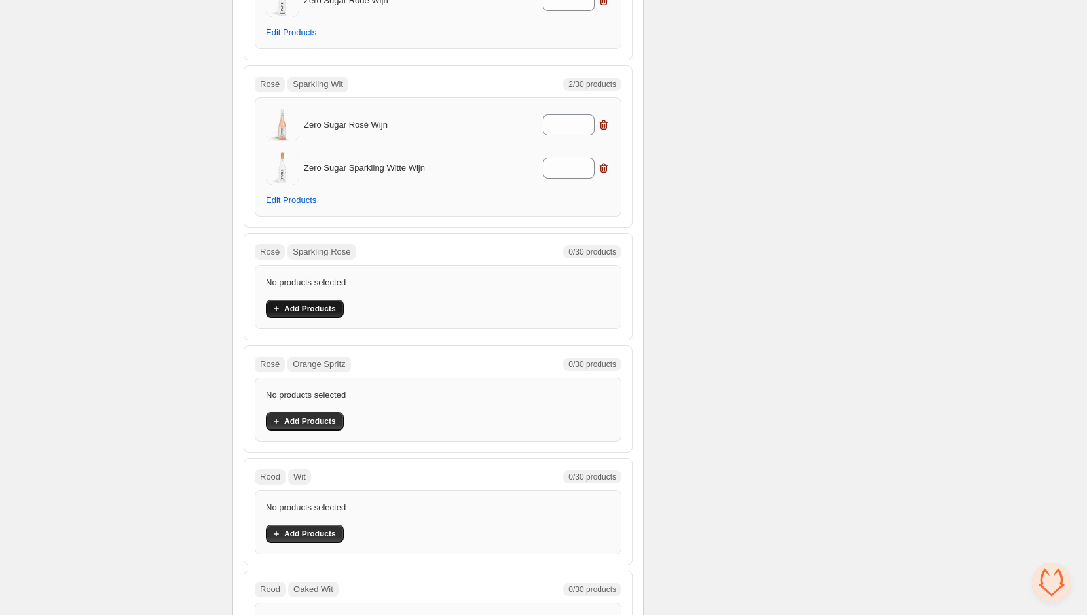
click at [310, 304] on span "Add Products" at bounding box center [310, 309] width 52 height 10
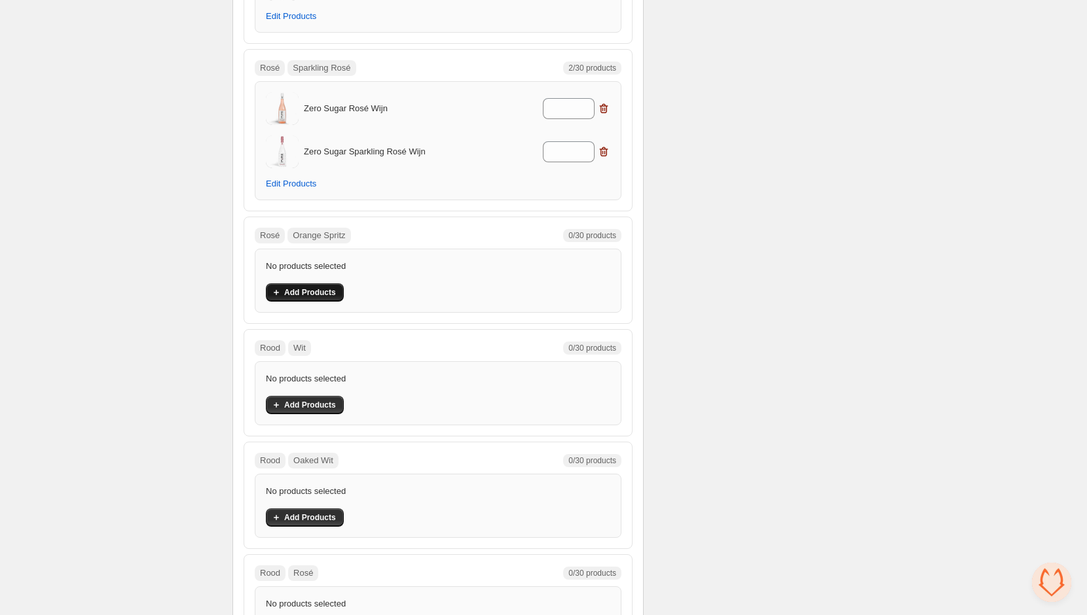
scroll to position [4581, 0]
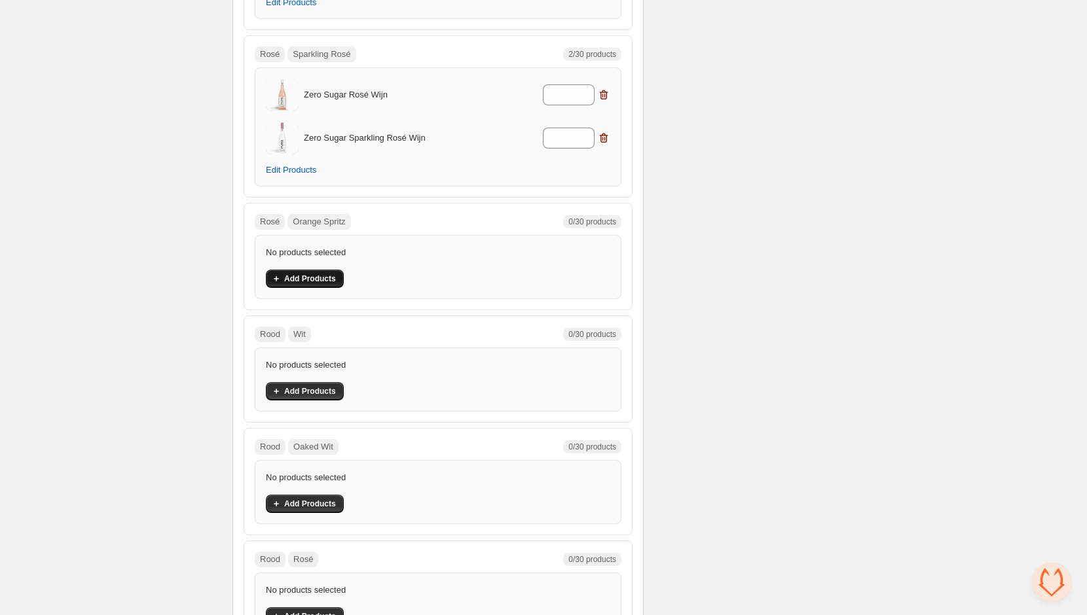
click at [307, 270] on button "Add Products" at bounding box center [305, 279] width 78 height 18
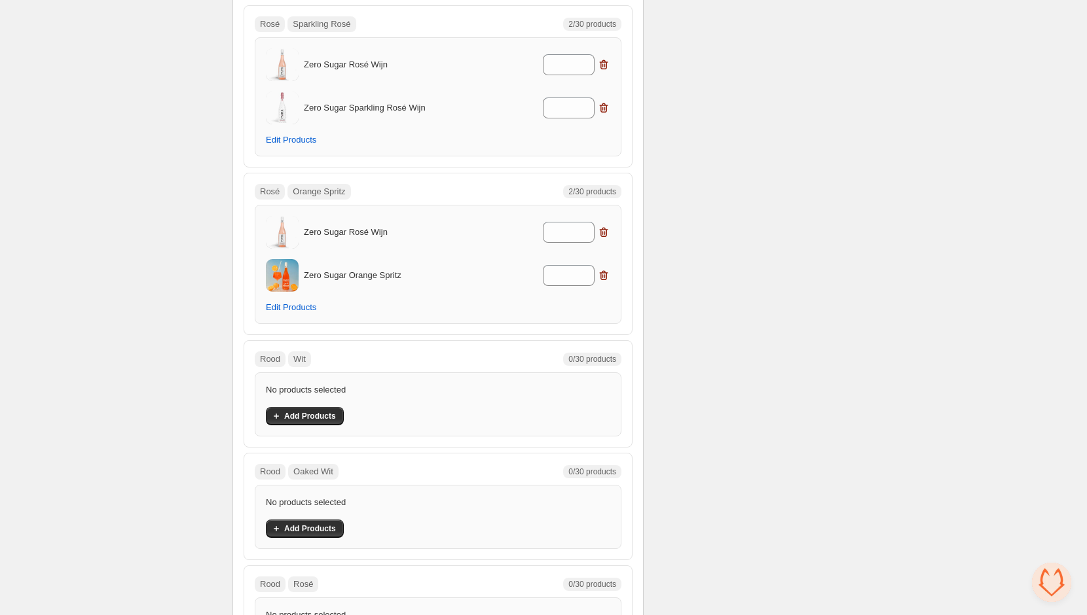
scroll to position [4620, 0]
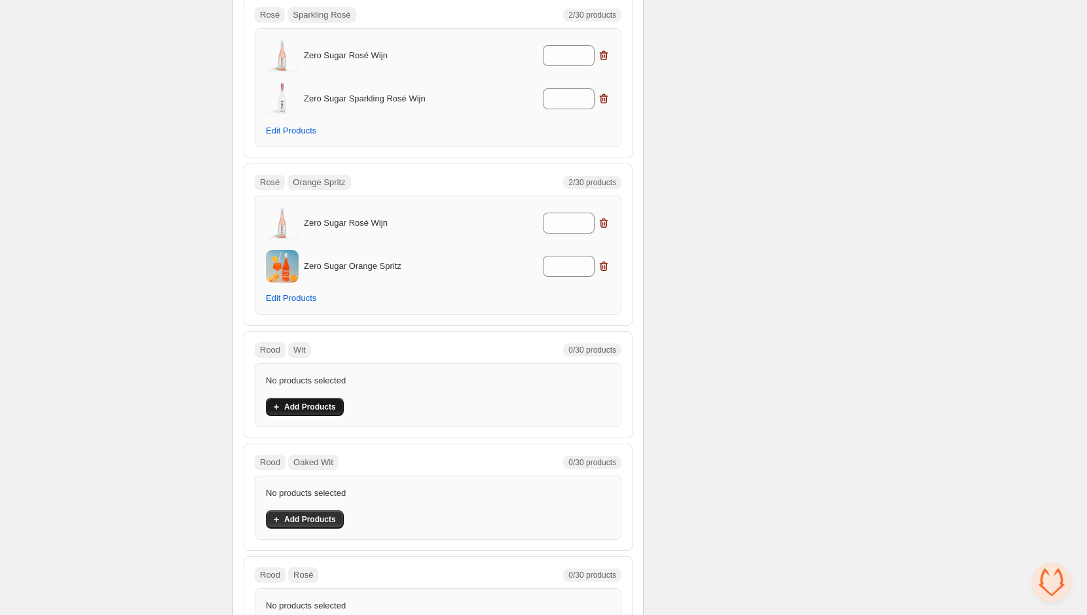
click at [310, 402] on span "Add Products" at bounding box center [310, 407] width 52 height 10
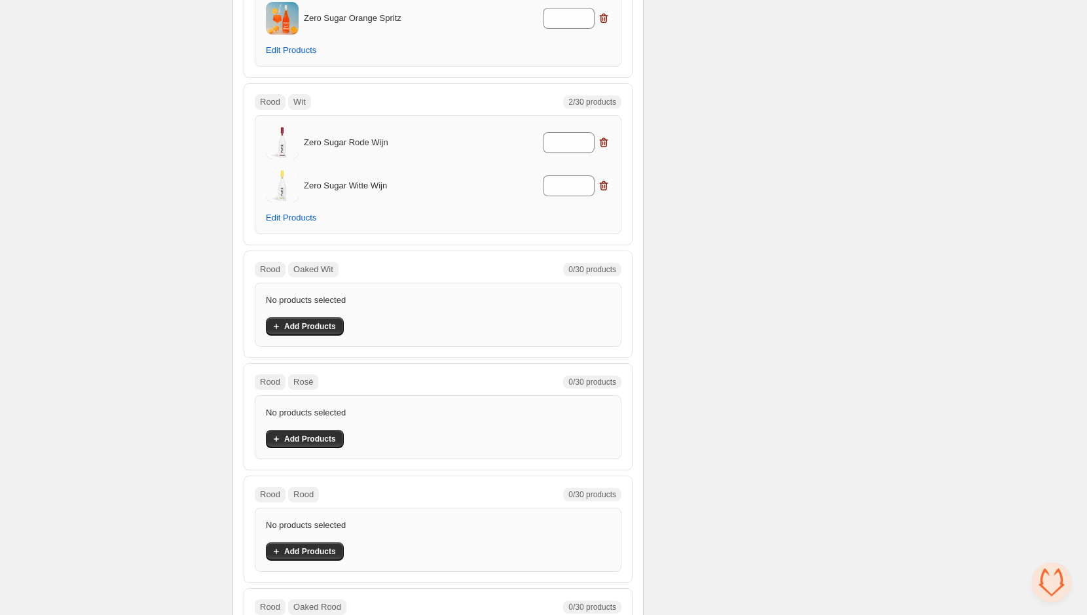
scroll to position [4866, 0]
click at [313, 319] on button "Add Products" at bounding box center [305, 328] width 78 height 18
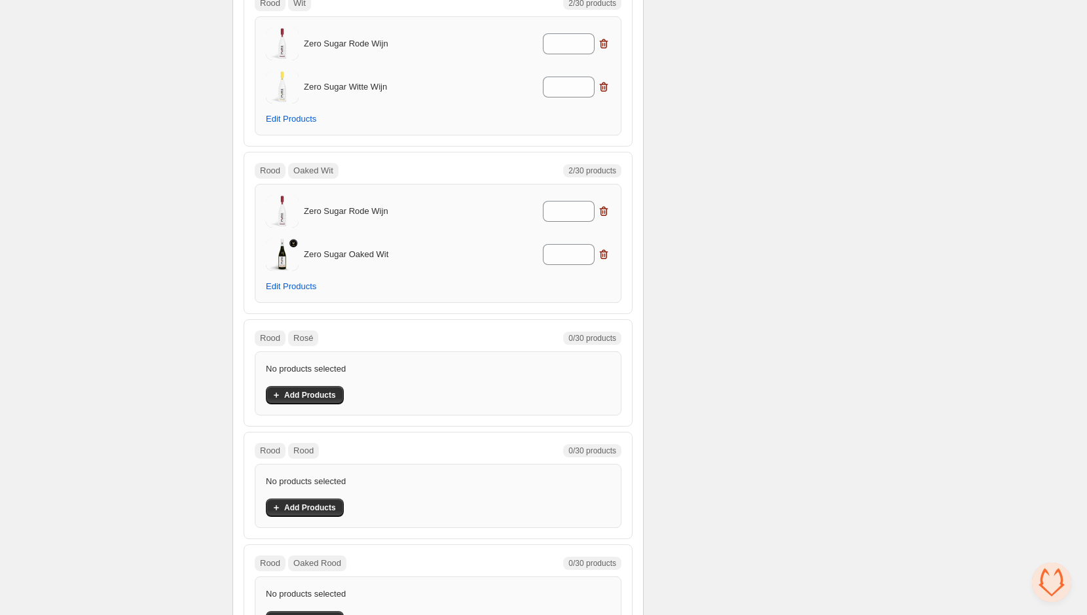
scroll to position [4969, 0]
click at [321, 388] on span "Add Products" at bounding box center [310, 393] width 52 height 10
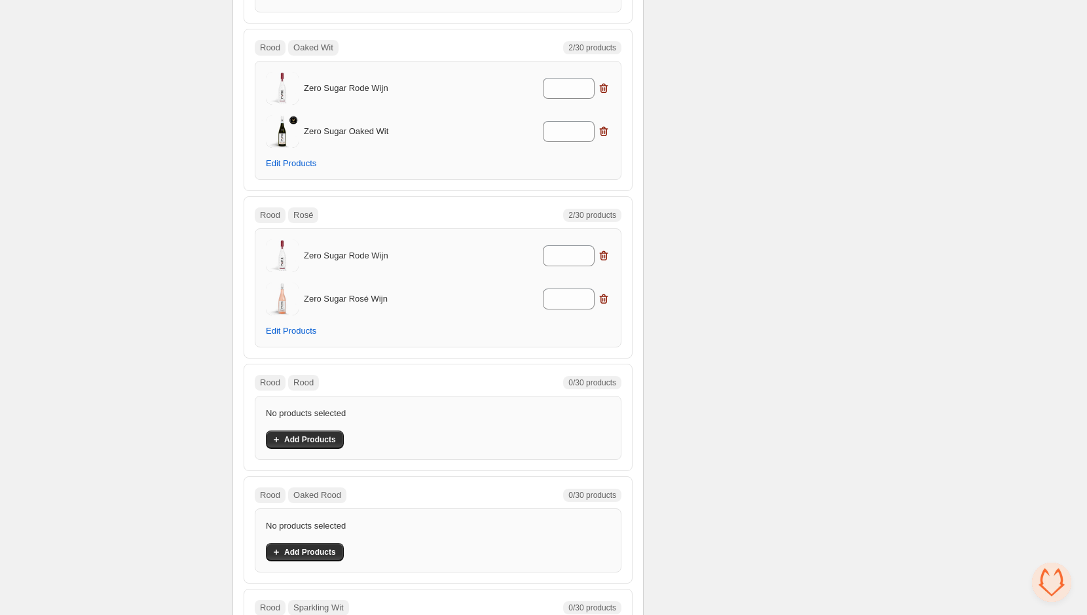
scroll to position [5126, 0]
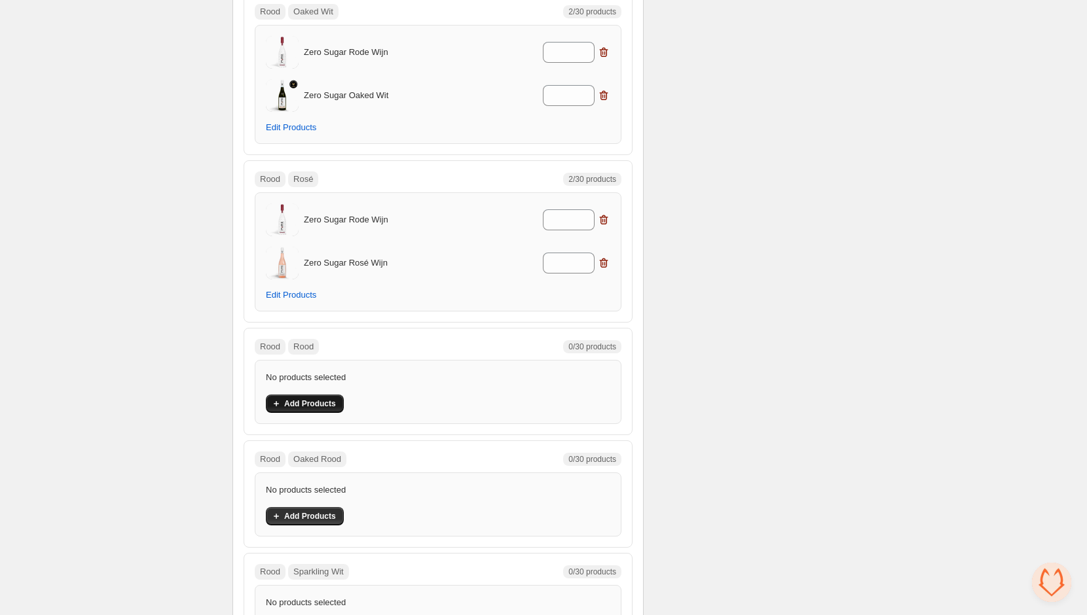
click at [324, 395] on button "Add Products" at bounding box center [305, 404] width 78 height 18
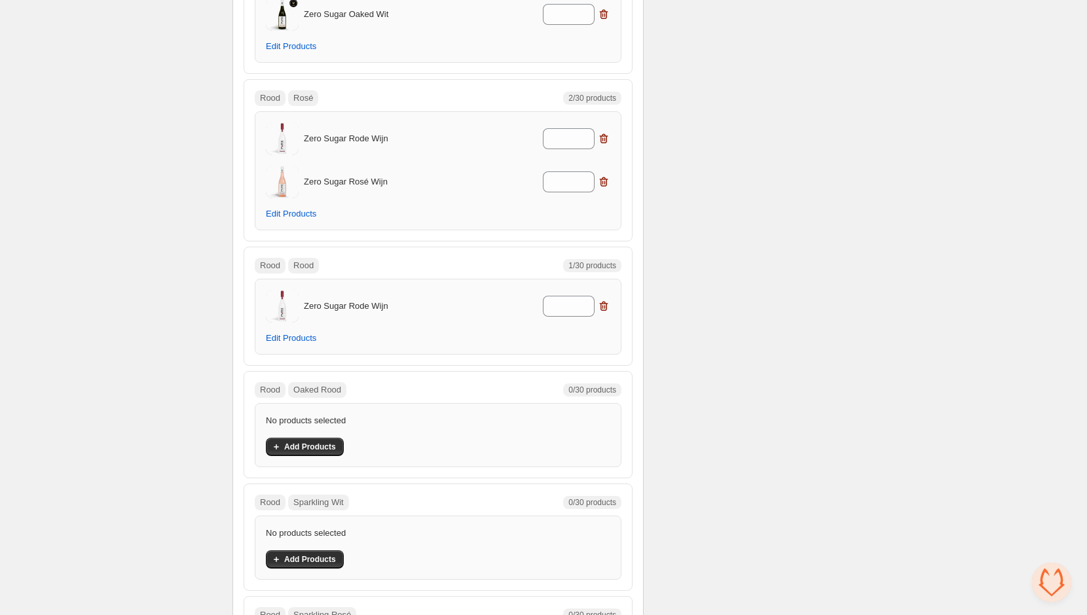
scroll to position [5224, 0]
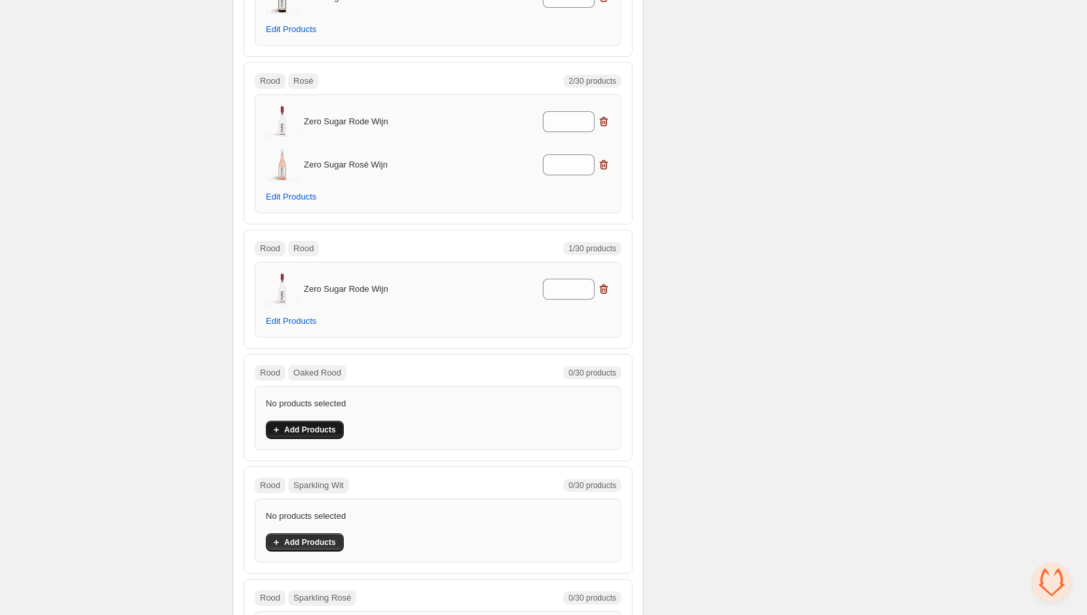
click at [328, 425] on span "Add Products" at bounding box center [310, 430] width 52 height 10
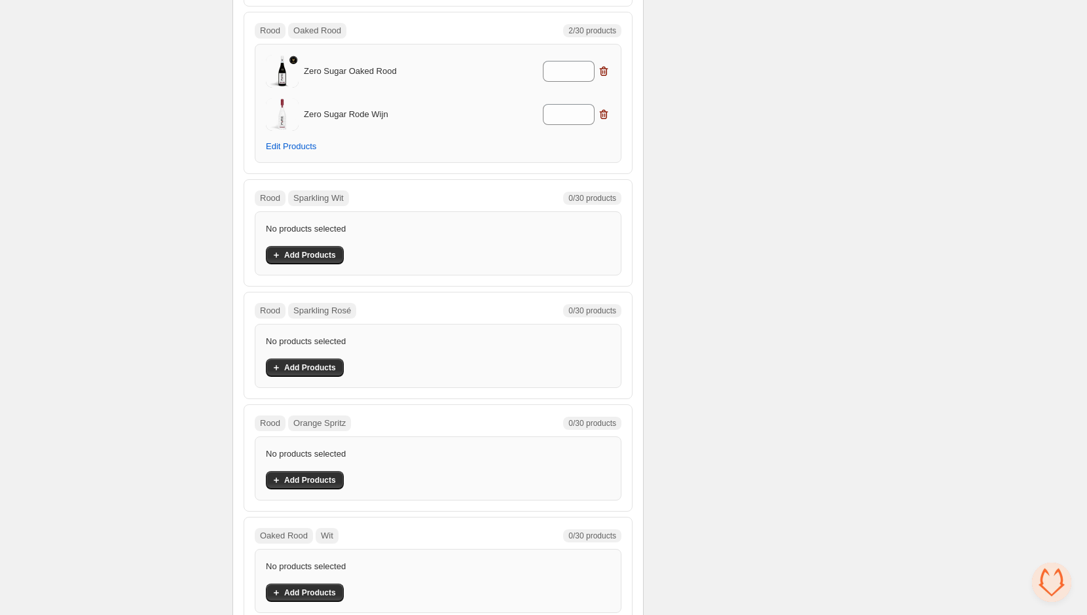
scroll to position [5609, 0]
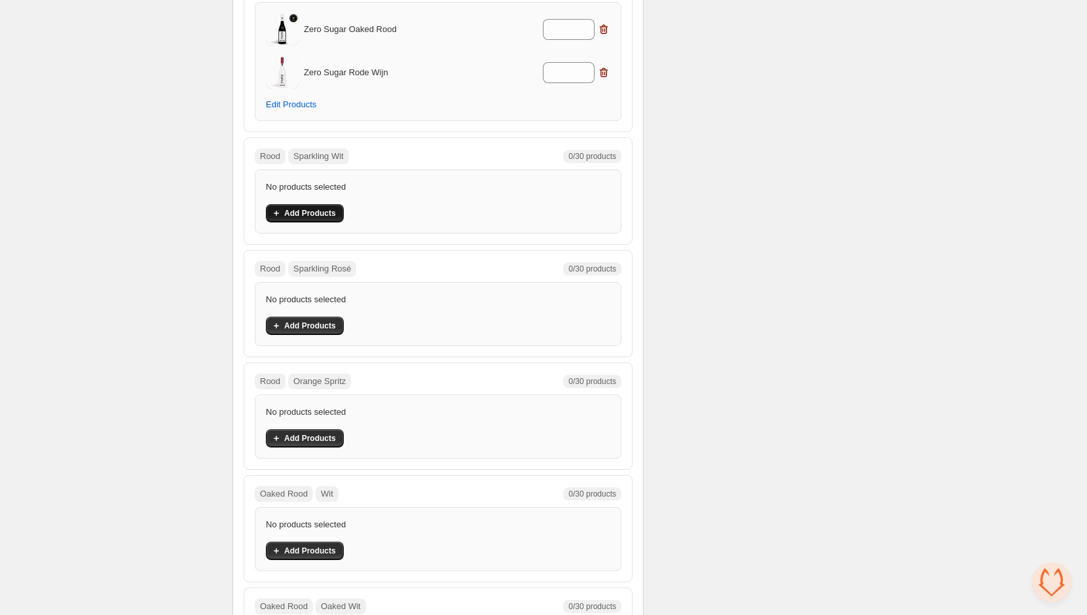
click at [319, 204] on button "Add Products" at bounding box center [305, 213] width 78 height 18
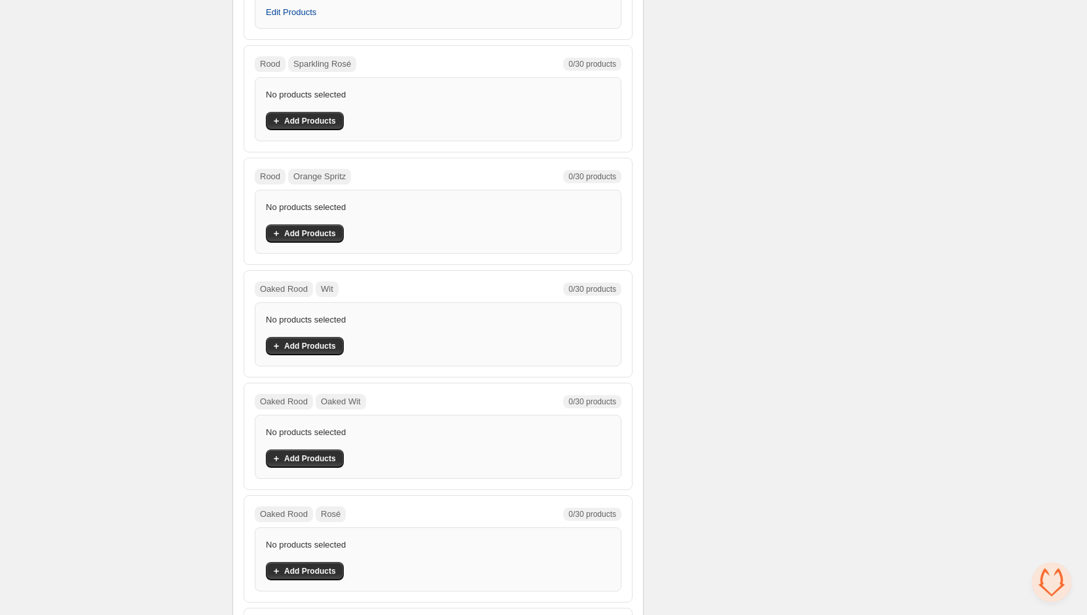
scroll to position [5871, 0]
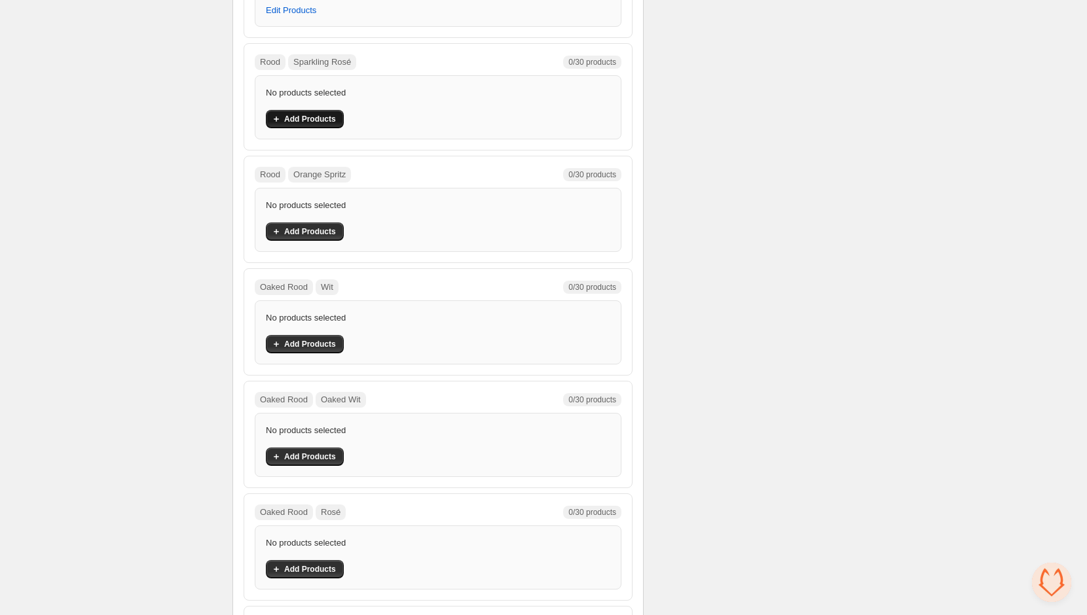
click at [317, 114] on span "Add Products" at bounding box center [310, 119] width 52 height 10
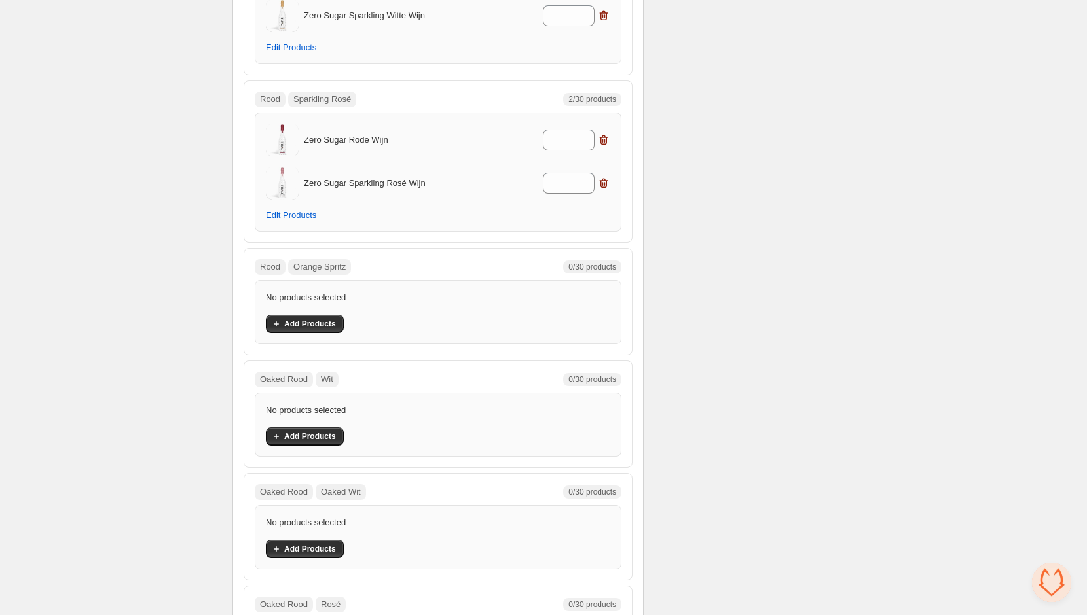
scroll to position [5831, 0]
click at [324, 321] on span "Add Products" at bounding box center [310, 326] width 52 height 10
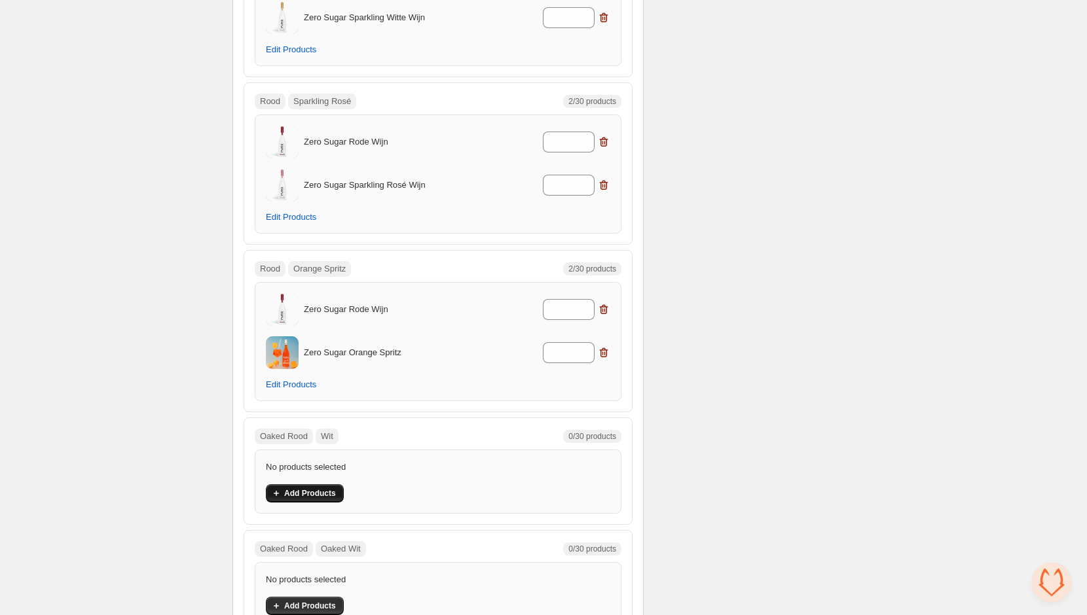
click at [317, 488] on span "Add Products" at bounding box center [310, 493] width 52 height 10
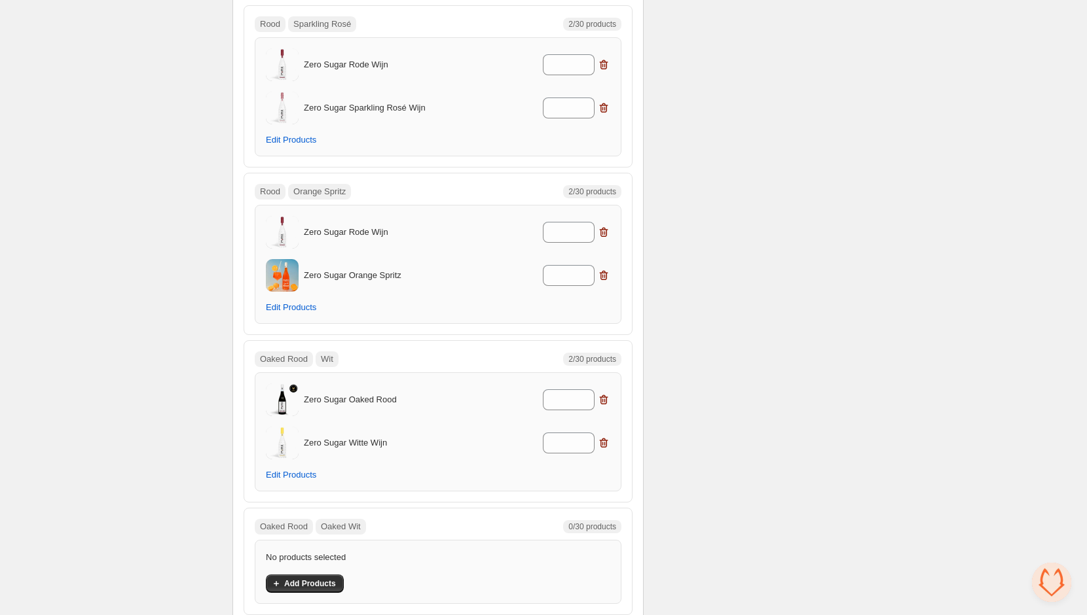
scroll to position [6090, 0]
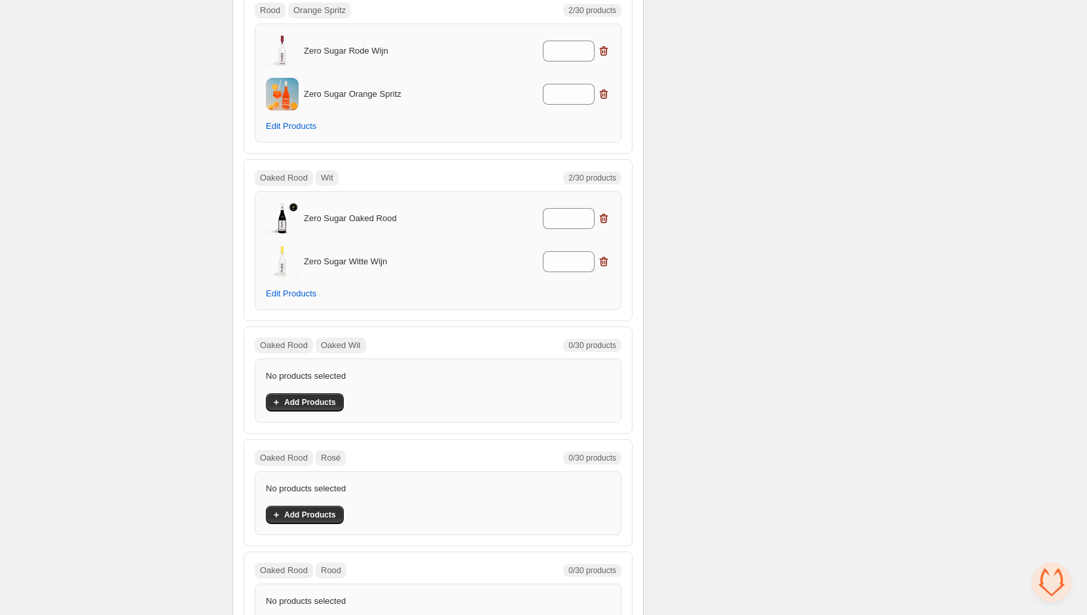
click at [316, 370] on div "No products selected Add Products" at bounding box center [438, 391] width 344 height 42
click at [317, 397] on span "Add Products" at bounding box center [310, 402] width 52 height 10
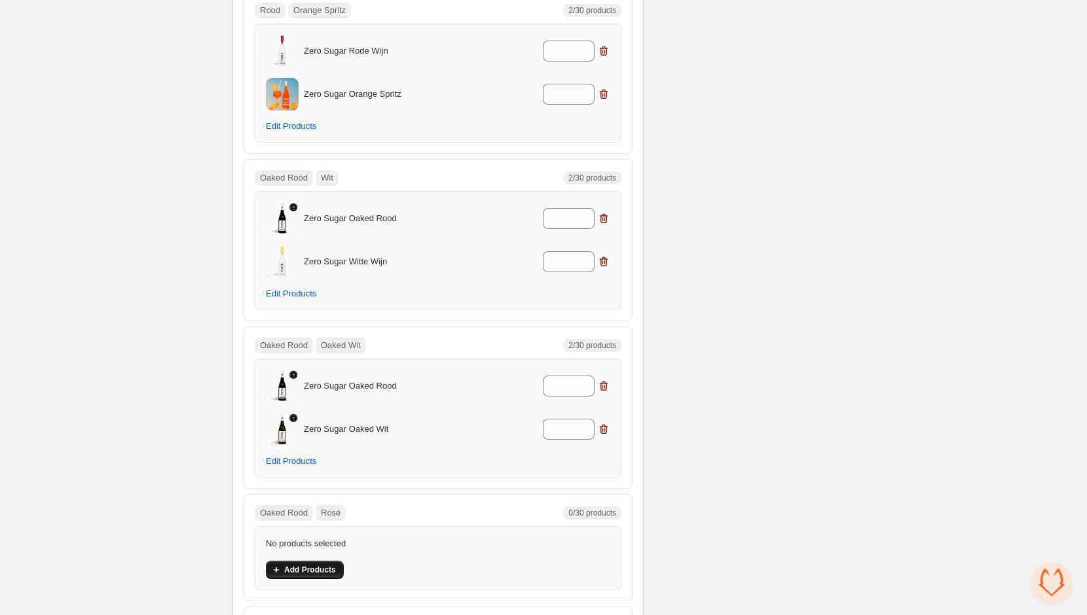
click at [319, 561] on button "Add Products" at bounding box center [305, 570] width 78 height 18
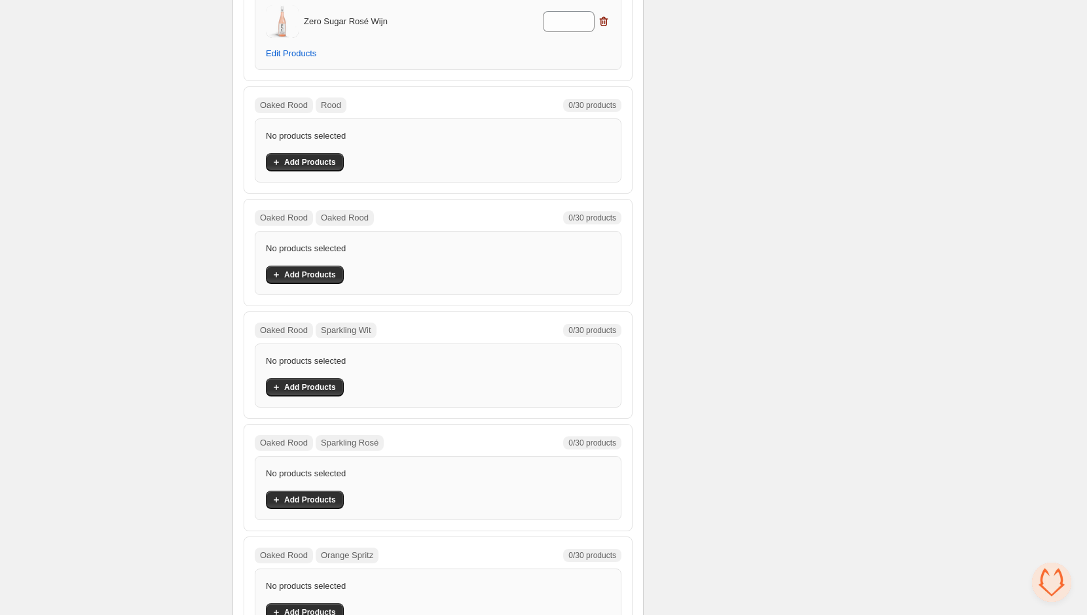
scroll to position [6668, 0]
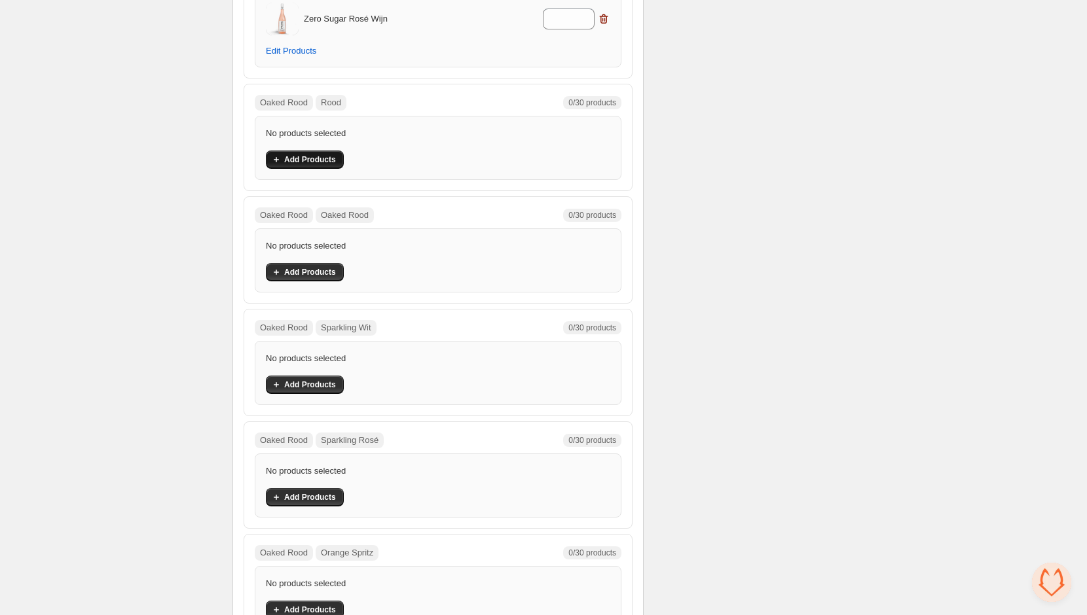
click at [301, 155] on span "Add Products" at bounding box center [310, 160] width 52 height 10
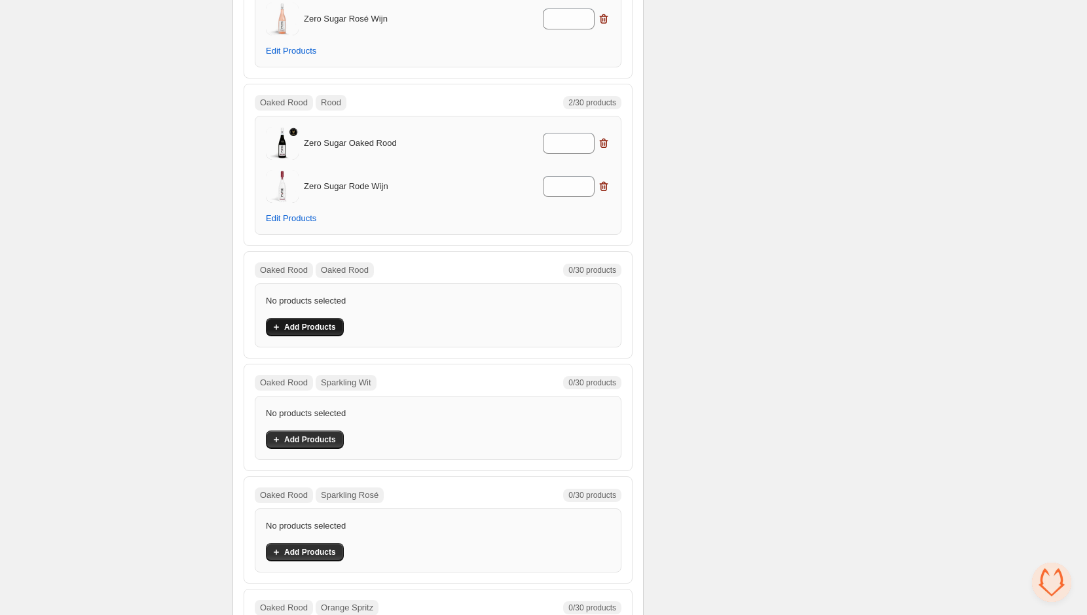
click at [315, 322] on span "Add Products" at bounding box center [310, 327] width 52 height 10
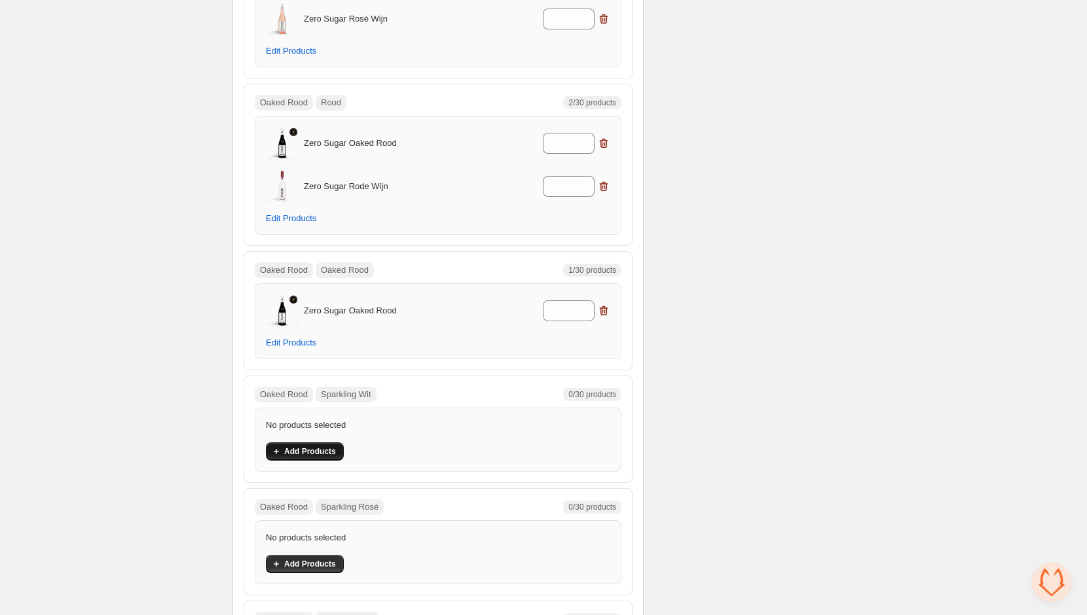
click at [302, 447] on span "Add Products" at bounding box center [310, 452] width 52 height 10
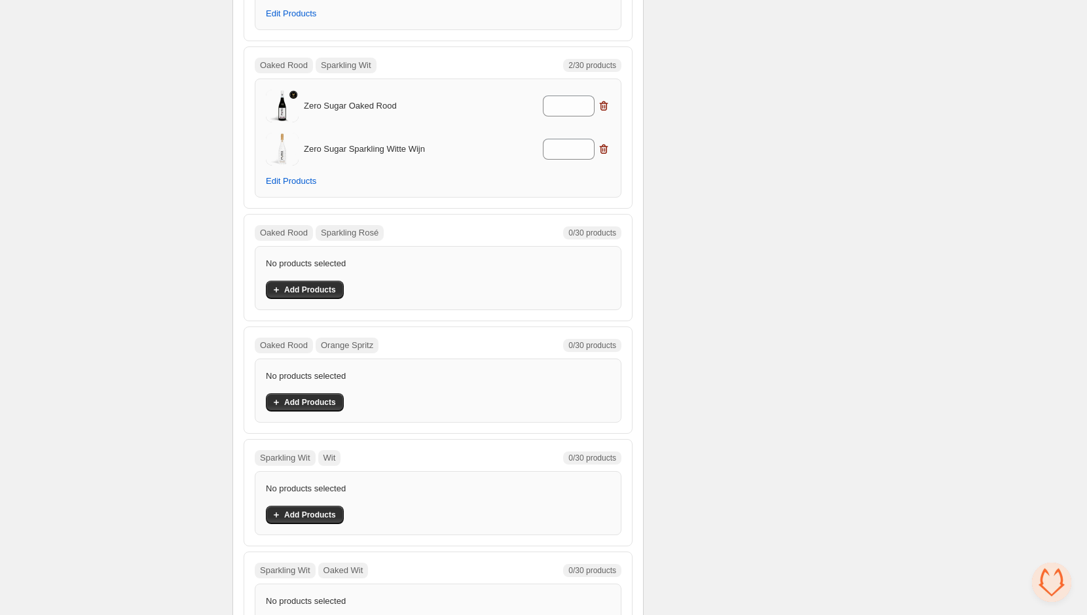
scroll to position [7015, 0]
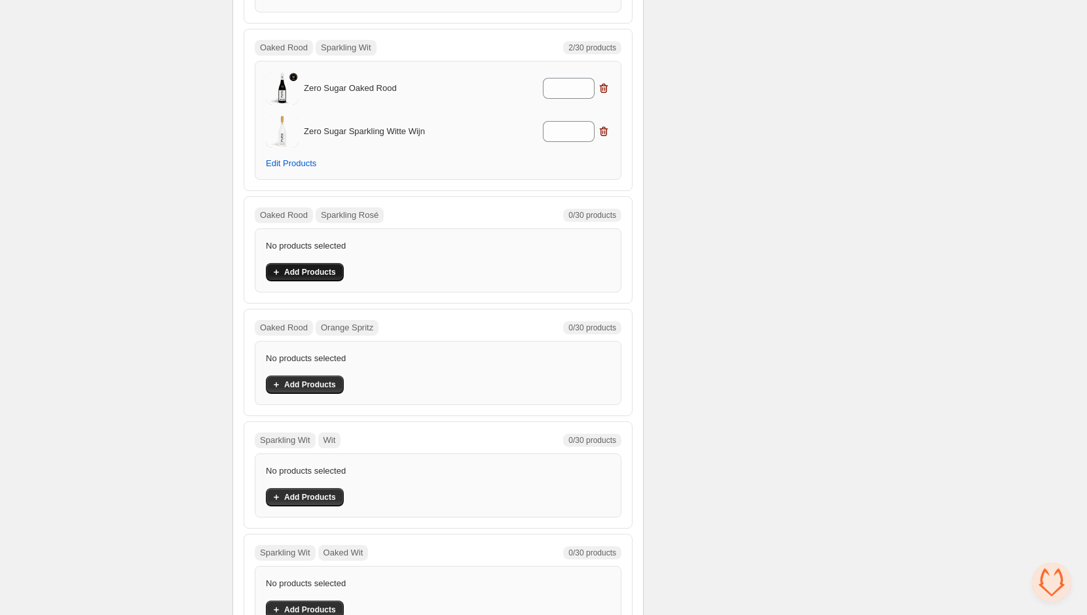
click at [321, 267] on span "Add Products" at bounding box center [310, 272] width 52 height 10
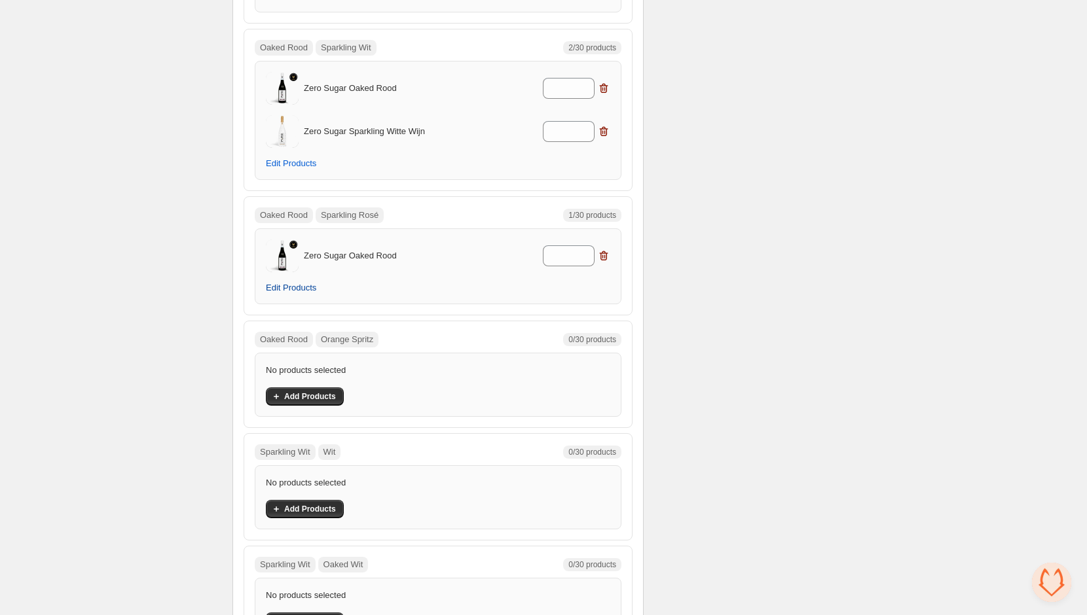
click at [291, 283] on span "Edit Products" at bounding box center [291, 288] width 50 height 10
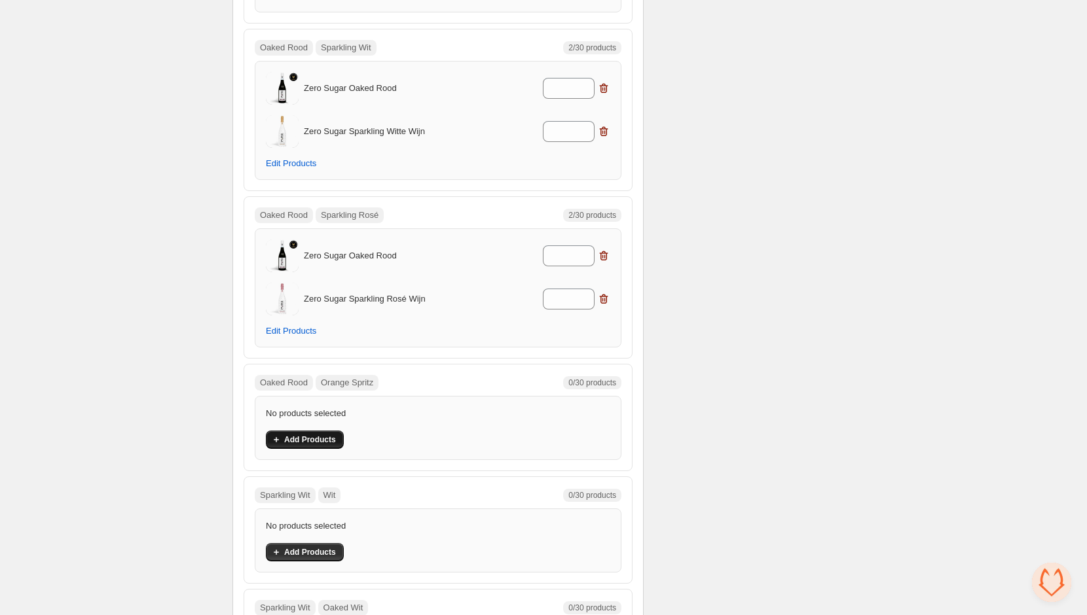
click at [317, 435] on span "Add Products" at bounding box center [310, 440] width 52 height 10
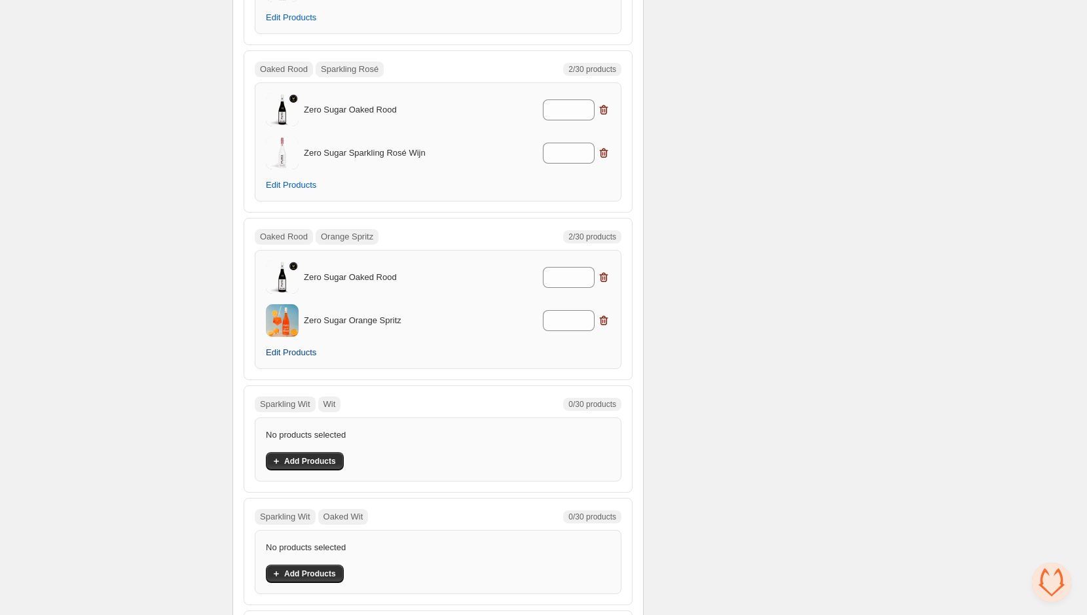
scroll to position [7169, 0]
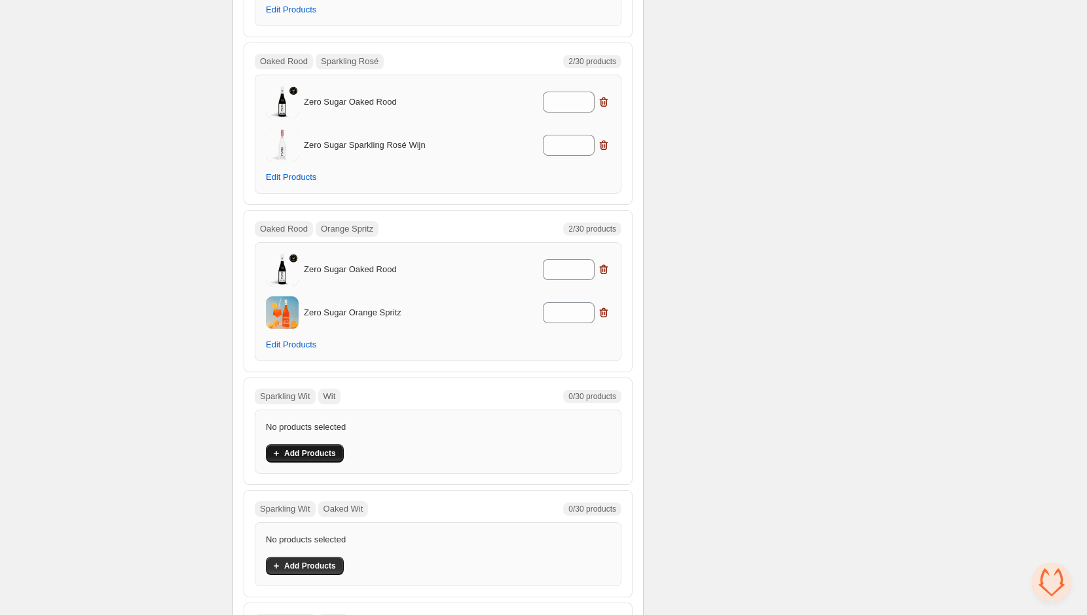
click at [299, 448] on span "Add Products" at bounding box center [310, 453] width 52 height 10
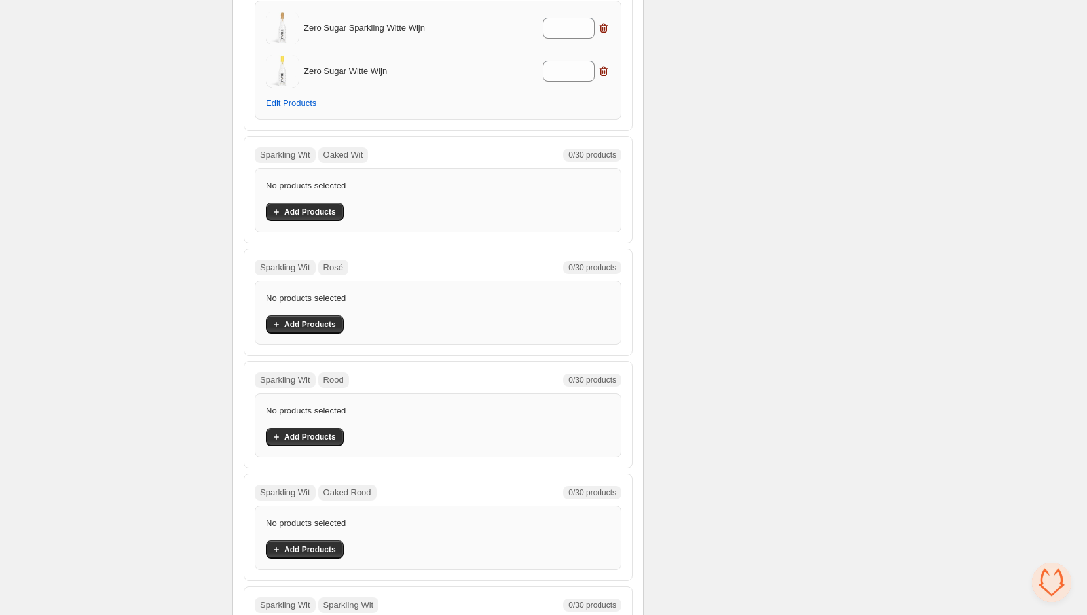
scroll to position [7513, 0]
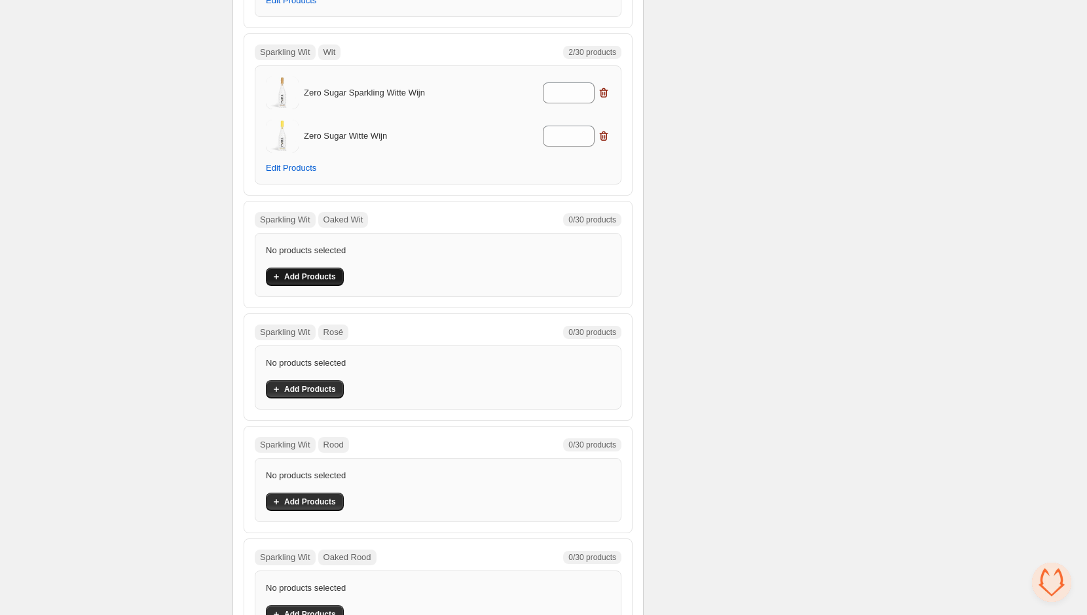
click at [318, 272] on span "Add Products" at bounding box center [310, 277] width 52 height 10
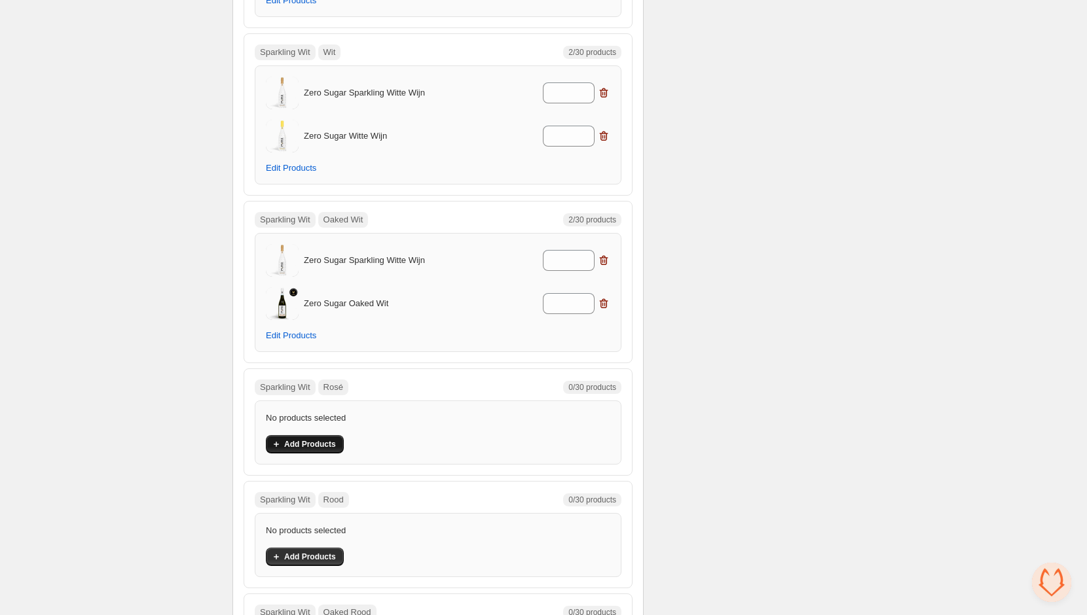
click at [331, 435] on button "Add Products" at bounding box center [305, 444] width 78 height 18
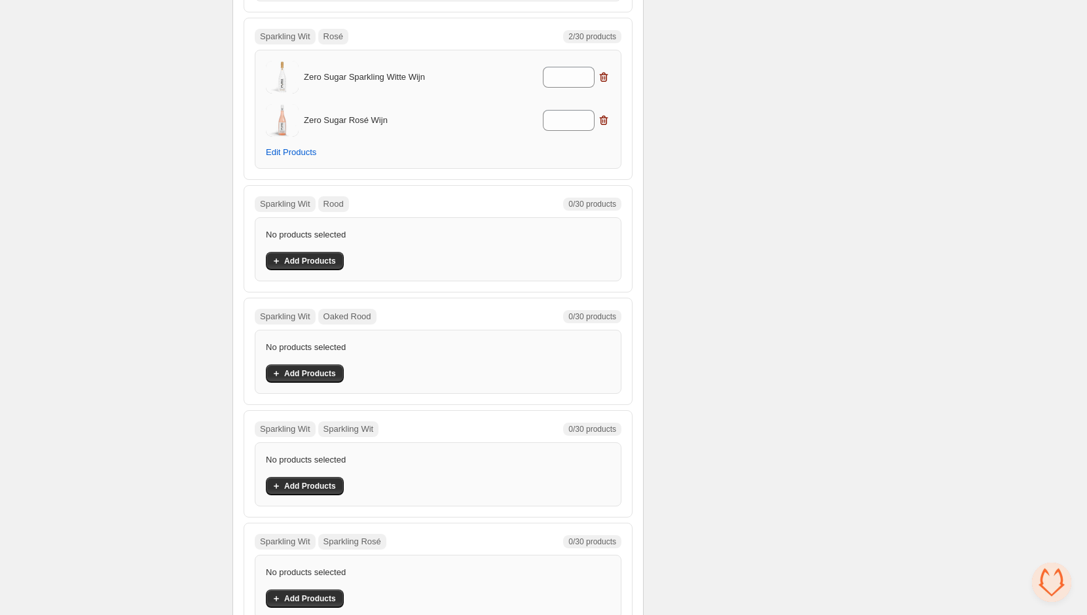
scroll to position [7864, 0]
click at [298, 253] on button "Add Products" at bounding box center [305, 262] width 78 height 18
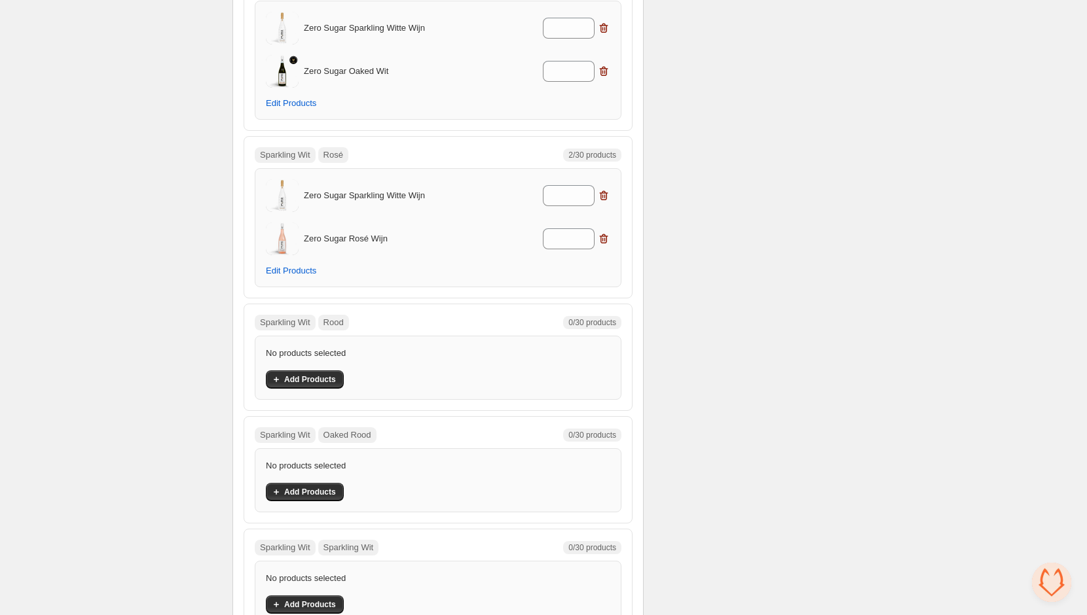
scroll to position [7738, 0]
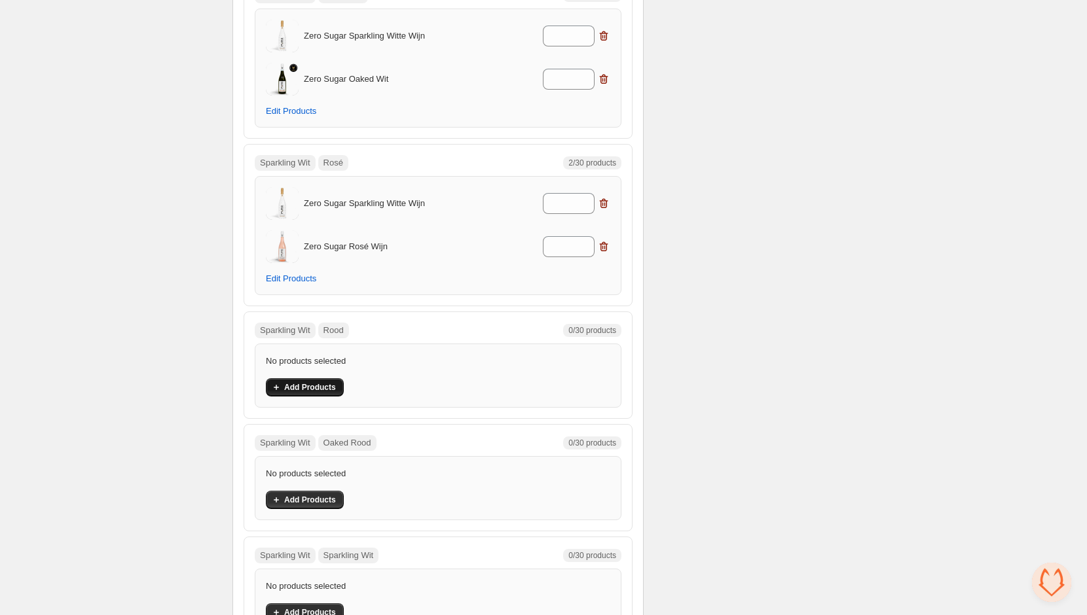
click at [320, 382] on span "Add Products" at bounding box center [310, 387] width 52 height 10
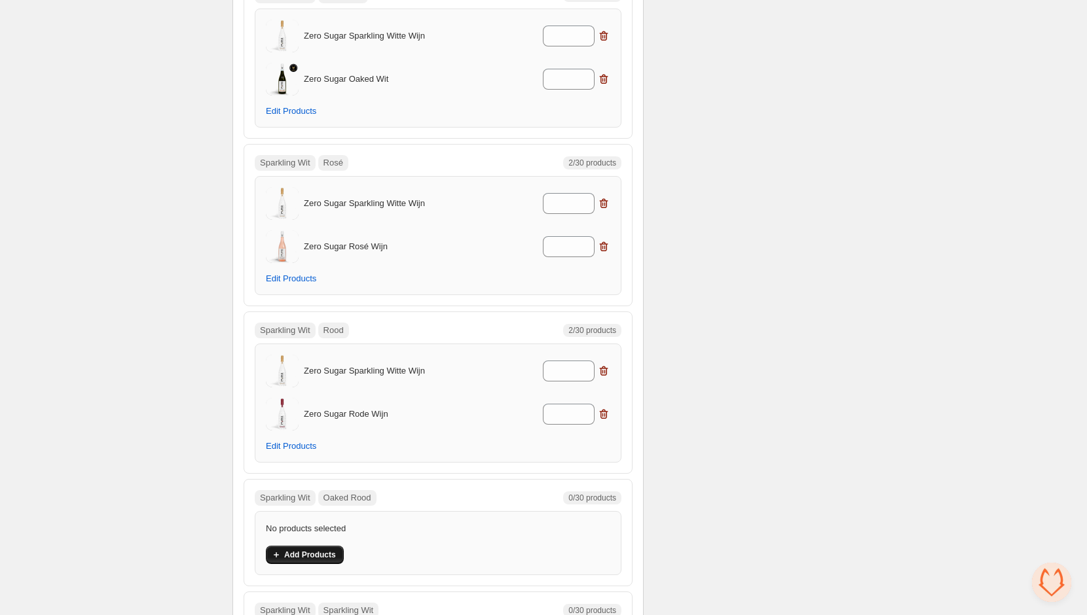
click at [326, 550] on span "Add Products" at bounding box center [310, 555] width 52 height 10
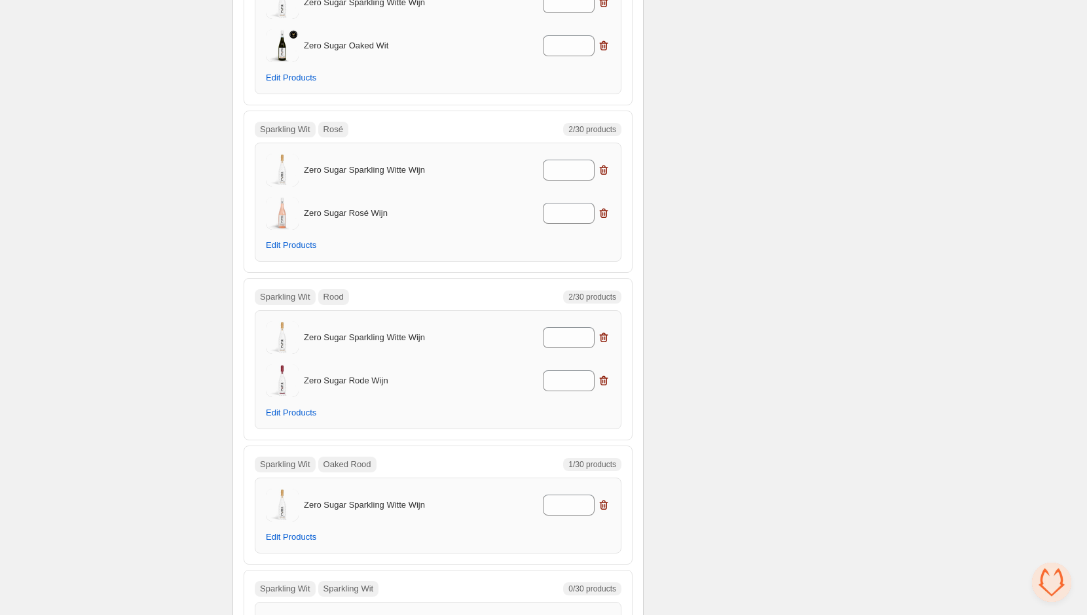
scroll to position [7776, 0]
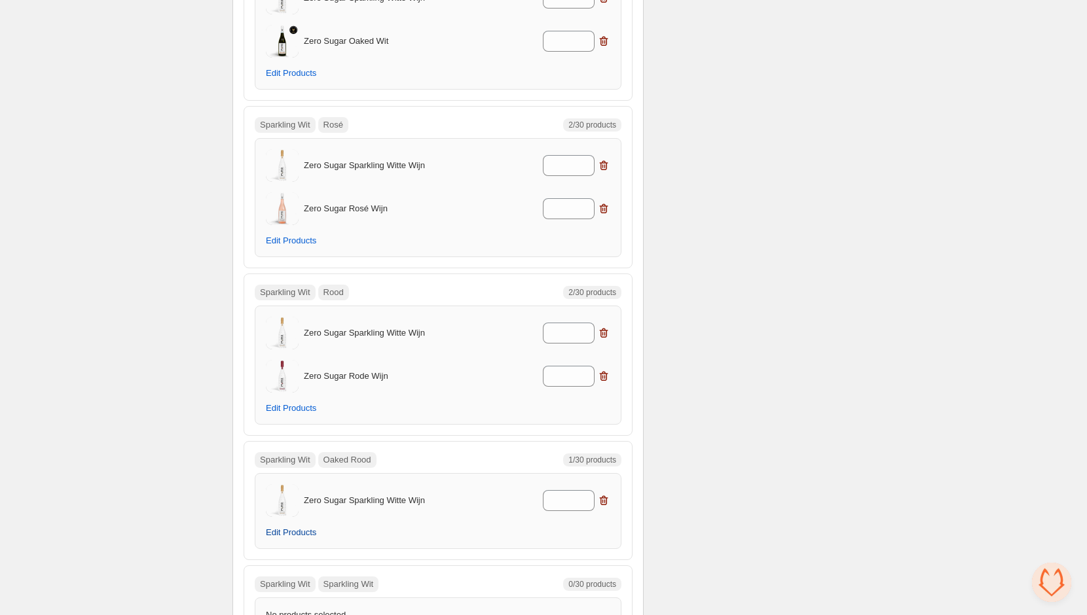
click at [289, 524] on button "Edit Products" at bounding box center [291, 533] width 66 height 18
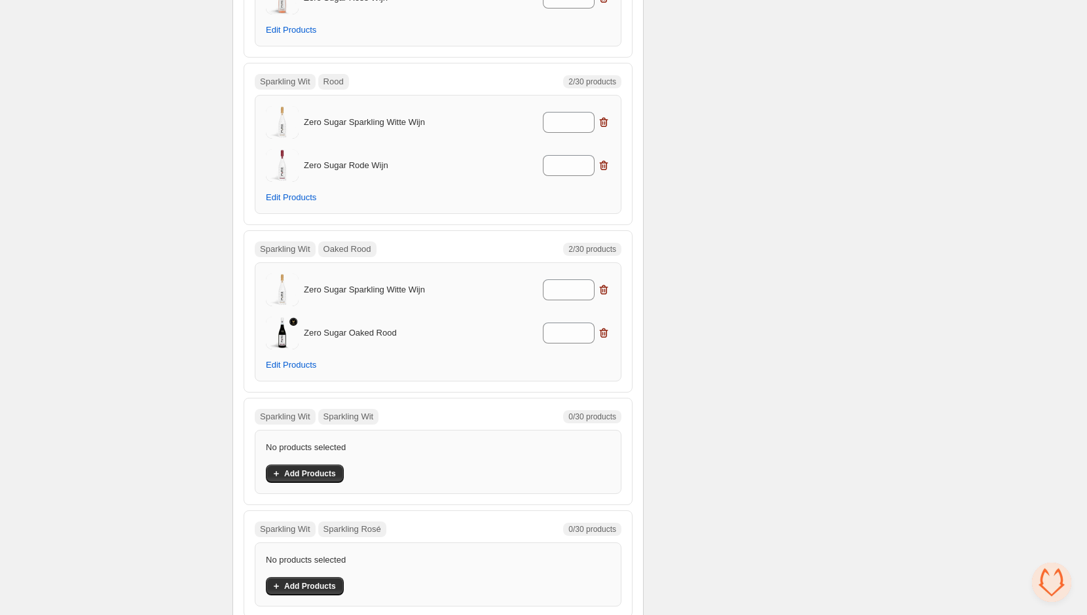
scroll to position [8192, 0]
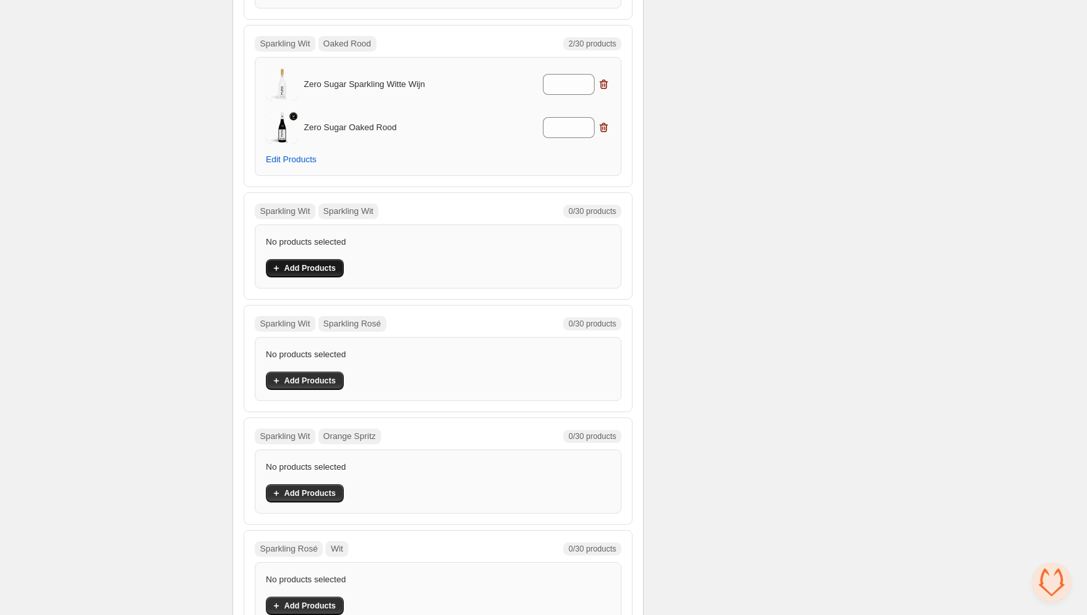
click at [306, 259] on button "Add Products" at bounding box center [305, 268] width 78 height 18
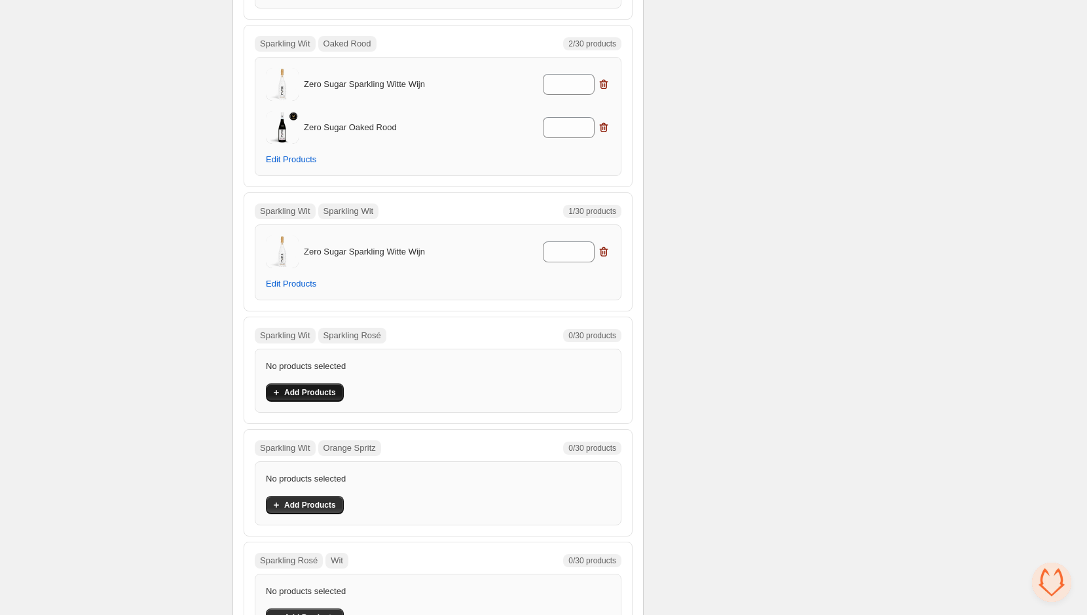
click at [320, 388] on span "Add Products" at bounding box center [310, 393] width 52 height 10
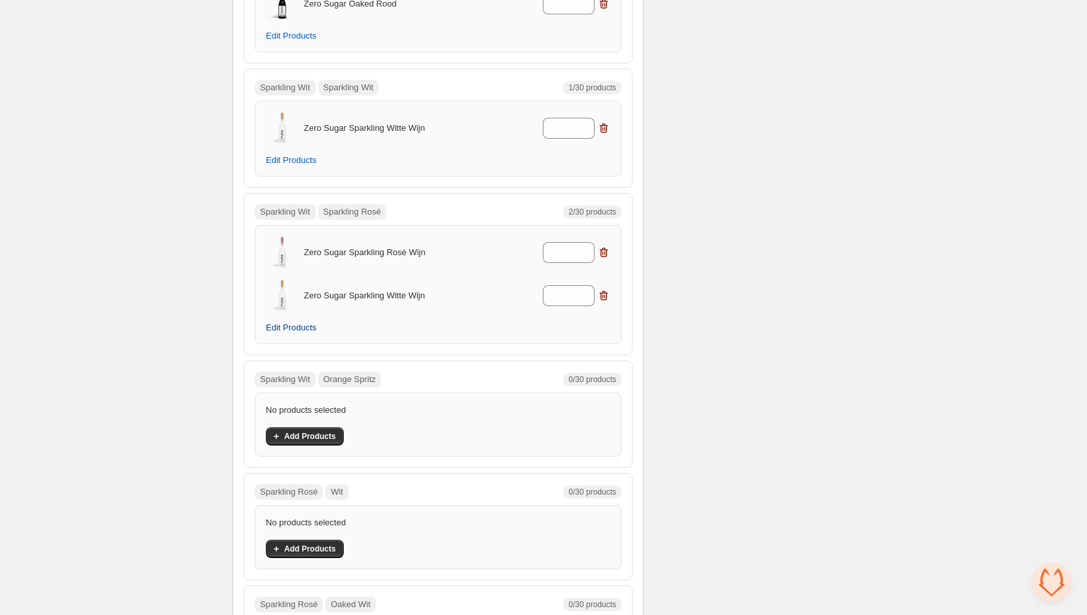
scroll to position [8341, 0]
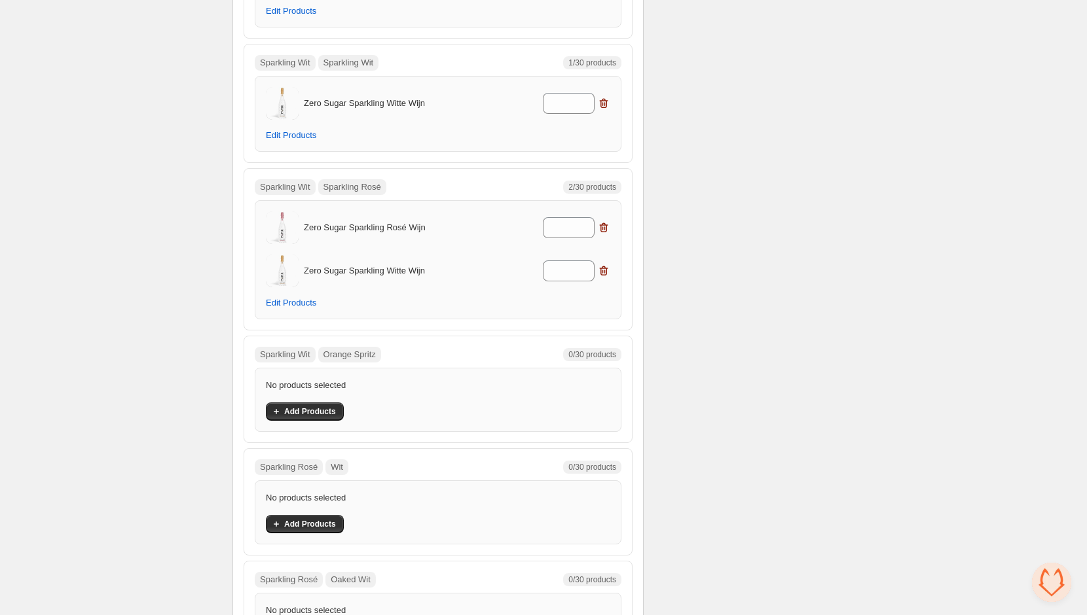
click at [293, 379] on div "No products selected Add Products" at bounding box center [438, 400] width 344 height 42
click at [298, 407] on span "Add Products" at bounding box center [310, 412] width 52 height 10
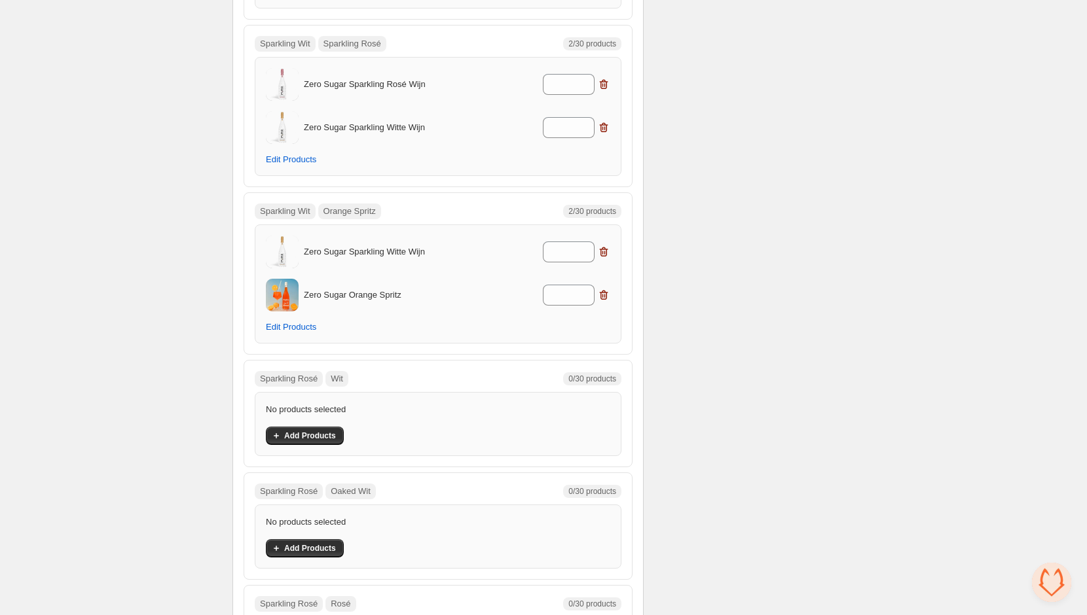
scroll to position [8502, 0]
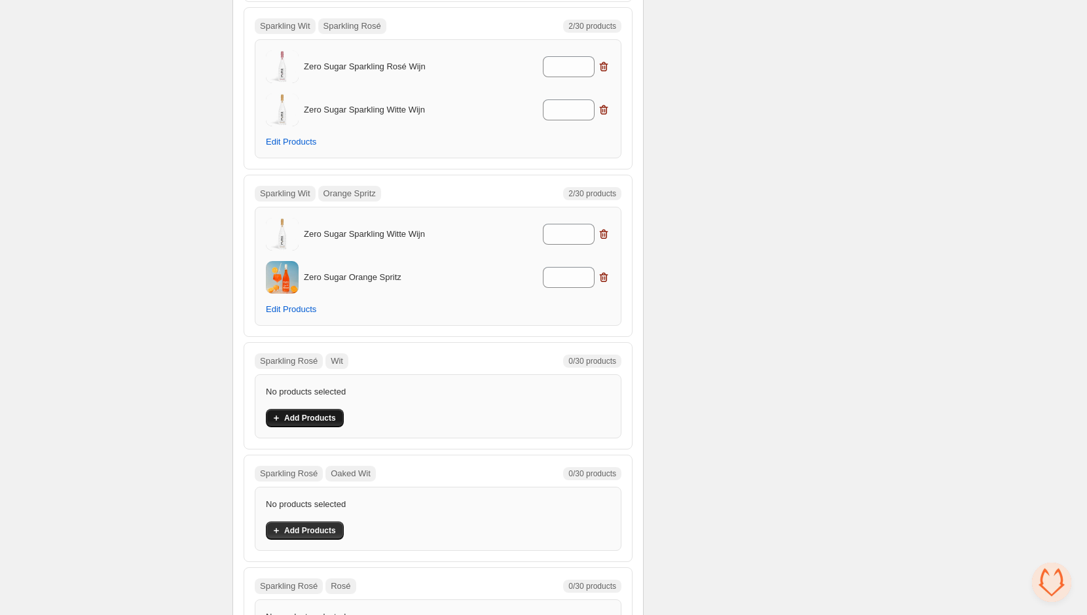
click at [321, 413] on span "Add Products" at bounding box center [310, 418] width 52 height 10
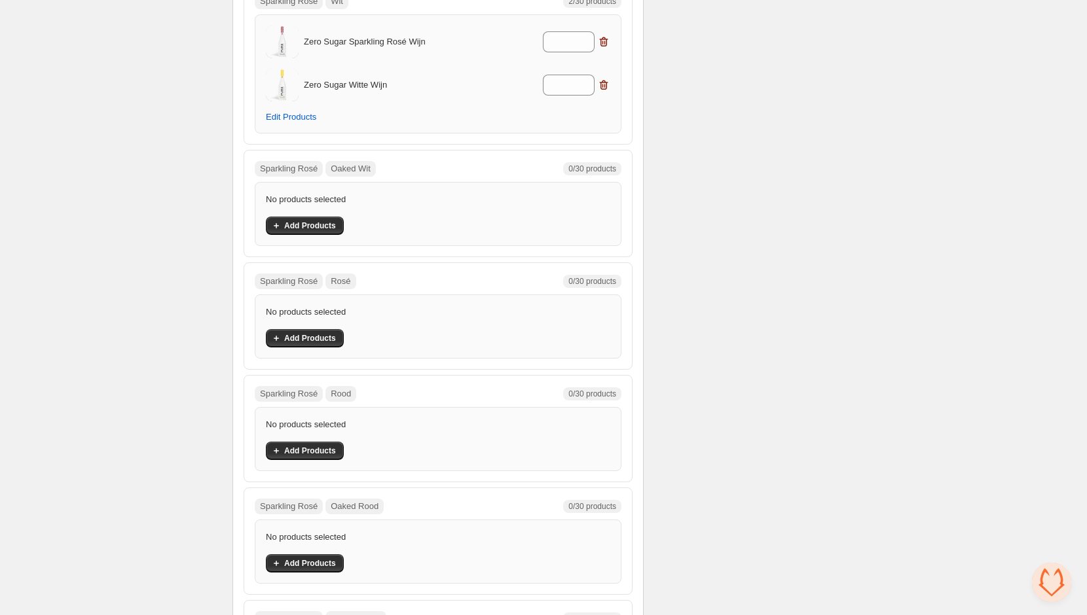
scroll to position [8904, 0]
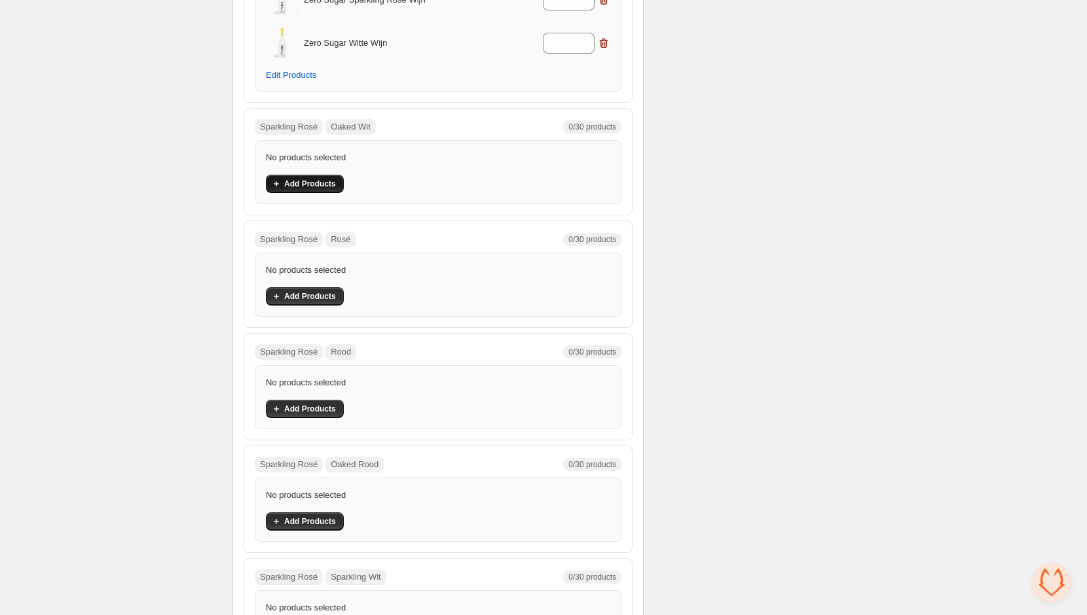
click at [320, 179] on span "Add Products" at bounding box center [310, 184] width 52 height 10
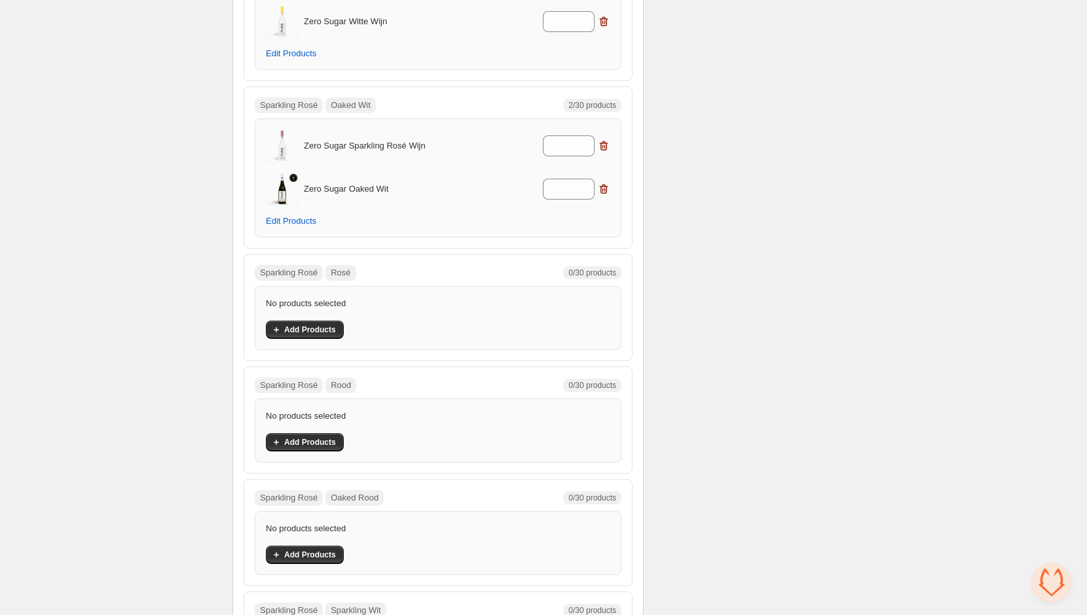
scroll to position [8931, 0]
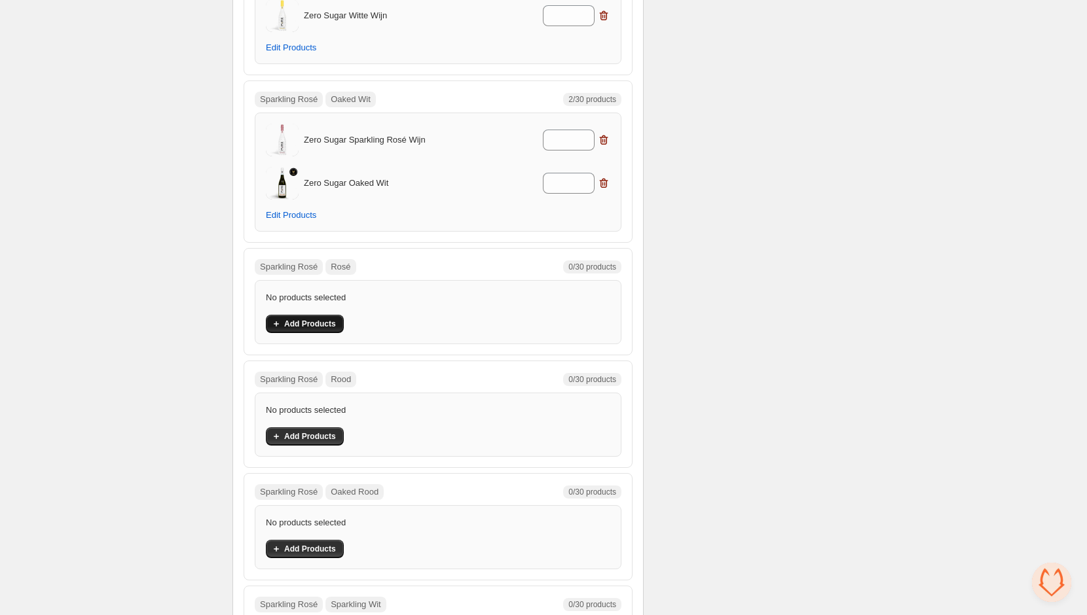
click at [312, 315] on button "Add Products" at bounding box center [305, 324] width 78 height 18
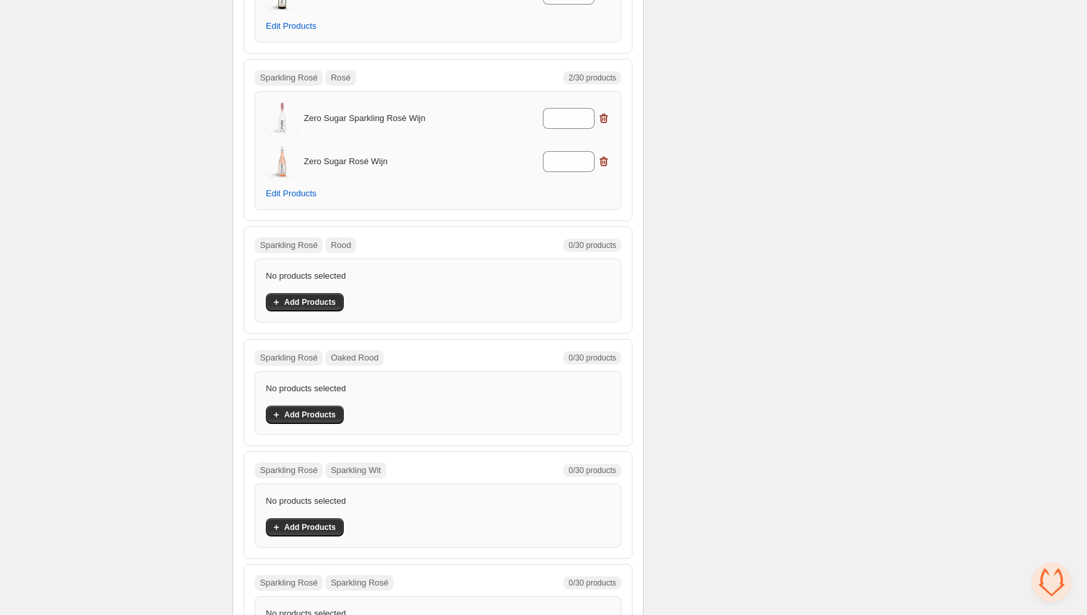
scroll to position [9150, 0]
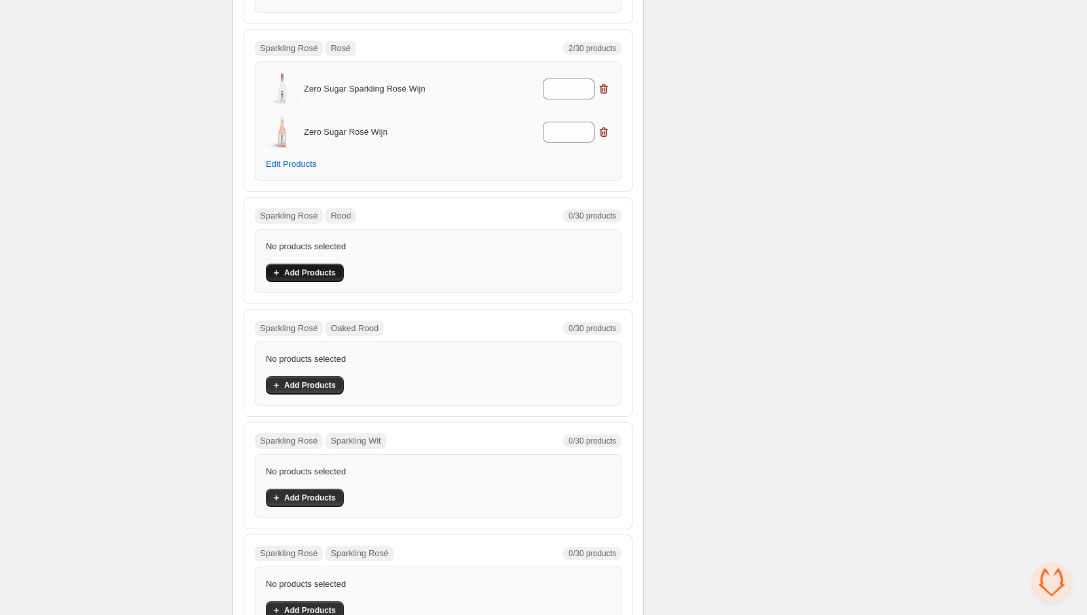
click at [309, 268] on span "Add Products" at bounding box center [310, 273] width 52 height 10
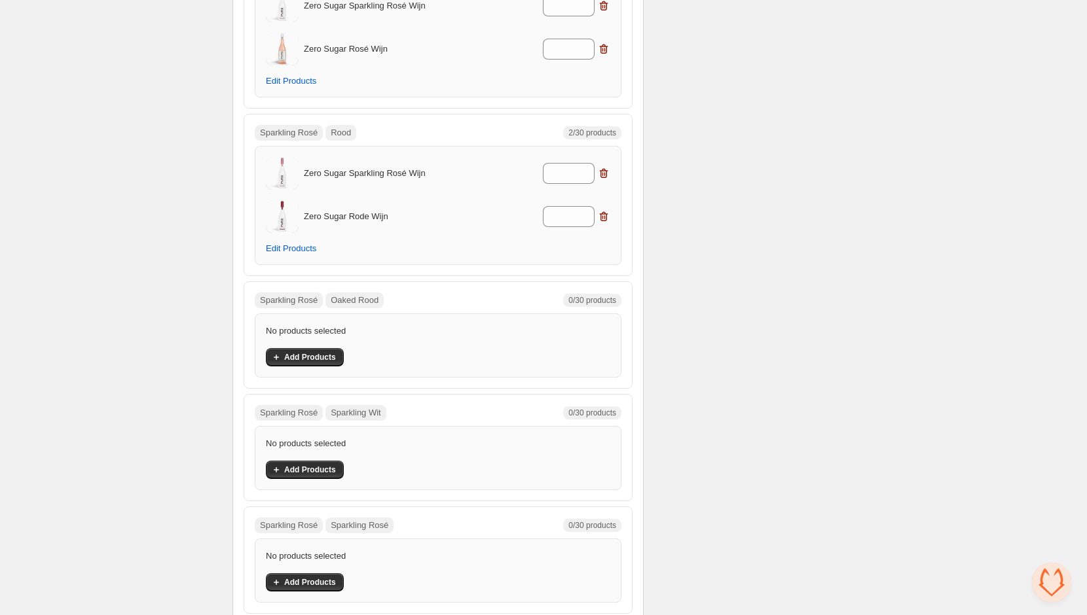
scroll to position [9255, 0]
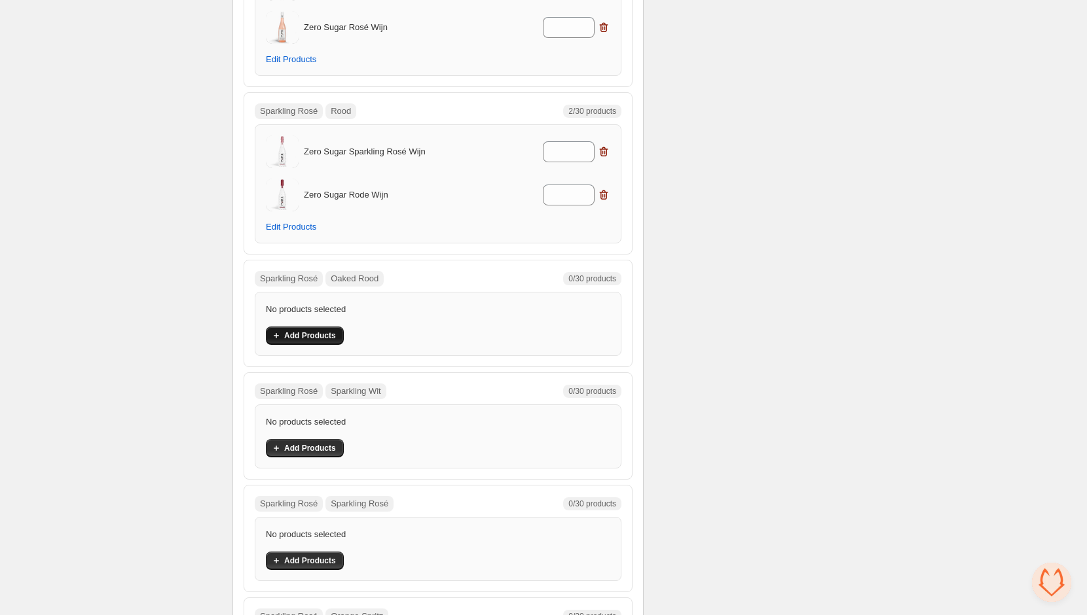
click at [327, 331] on span "Add Products" at bounding box center [310, 336] width 52 height 10
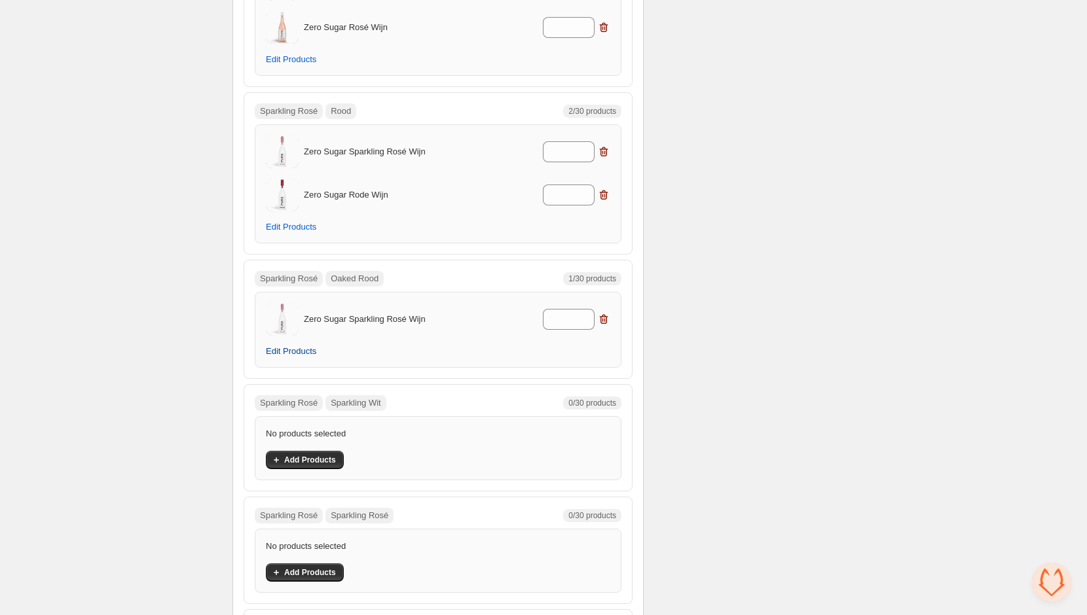
click at [283, 346] on span "Edit Products" at bounding box center [291, 351] width 50 height 10
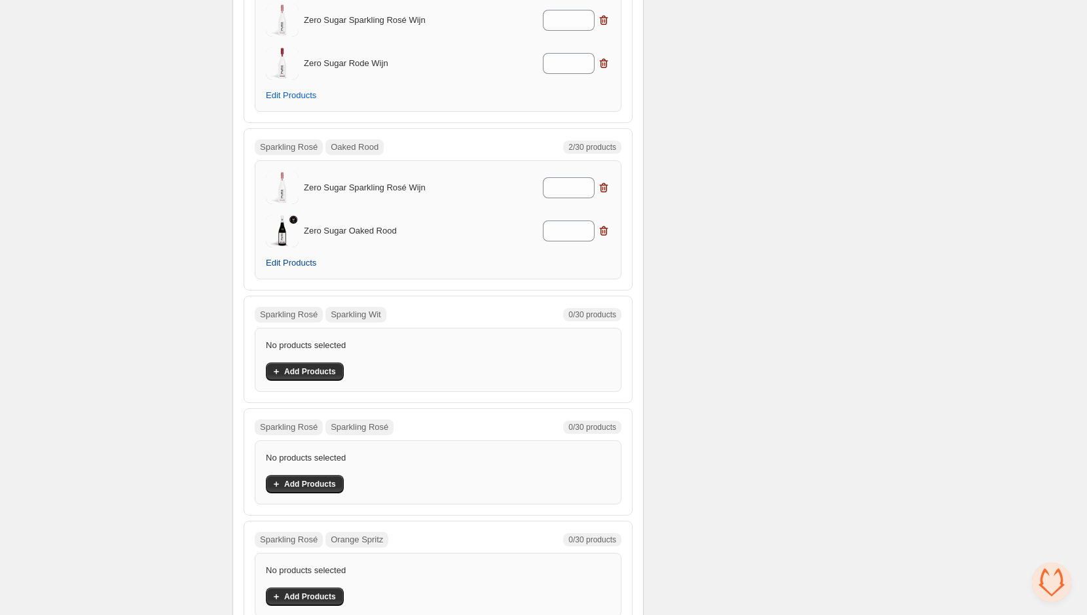
scroll to position [9395, 0]
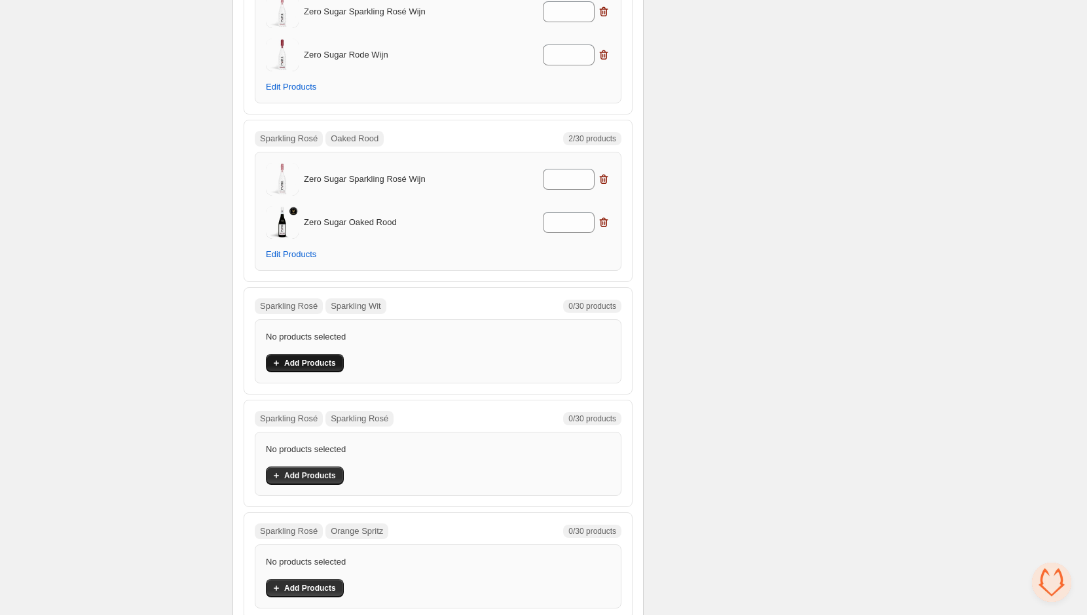
click at [325, 354] on button "Add Products" at bounding box center [305, 363] width 78 height 18
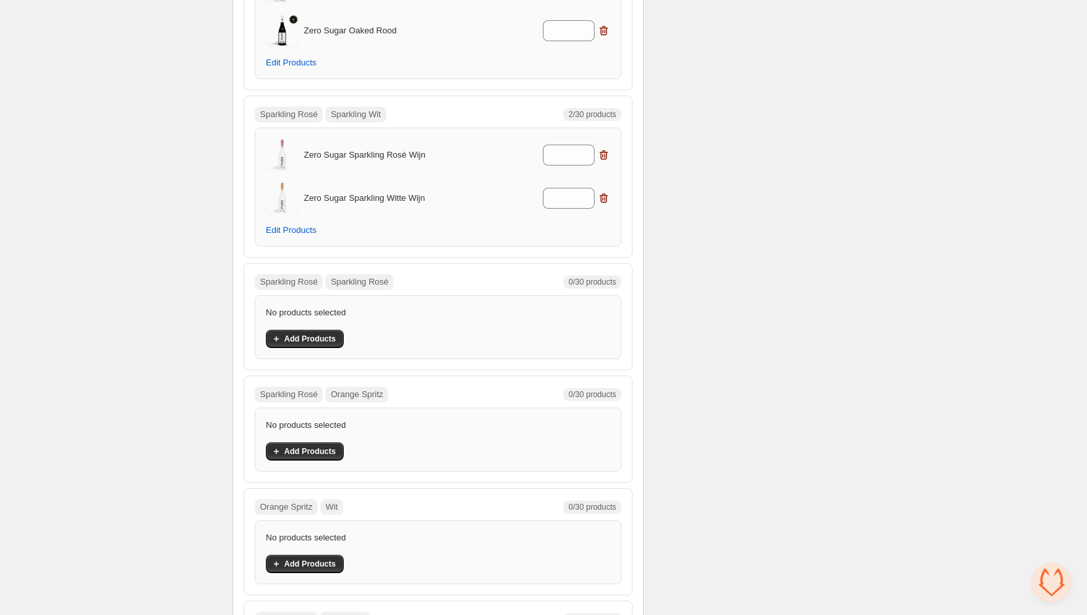
scroll to position [9606, 0]
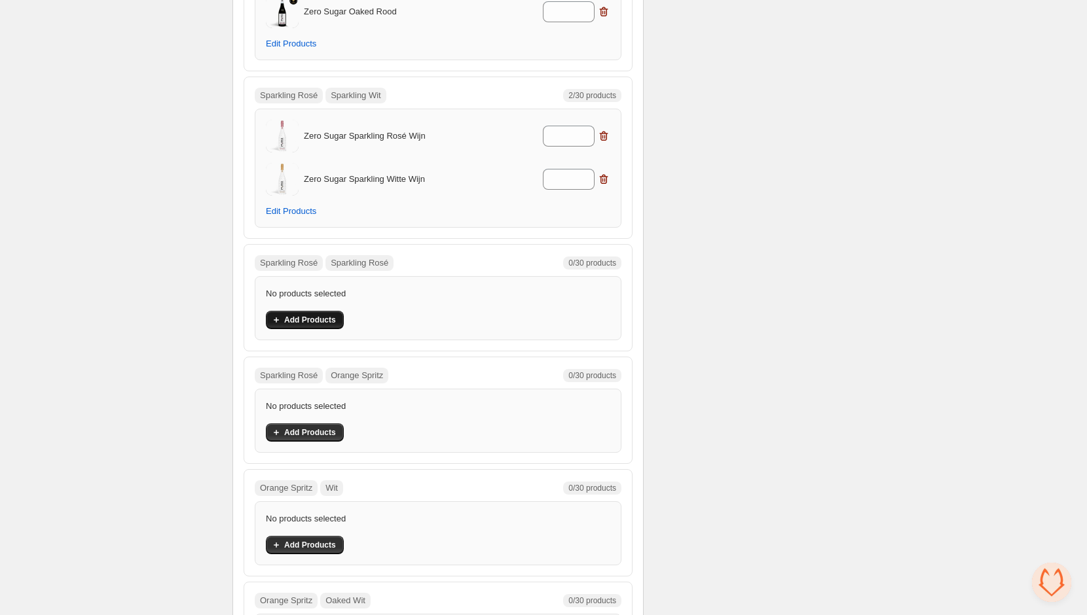
click at [308, 315] on span "Add Products" at bounding box center [310, 320] width 52 height 10
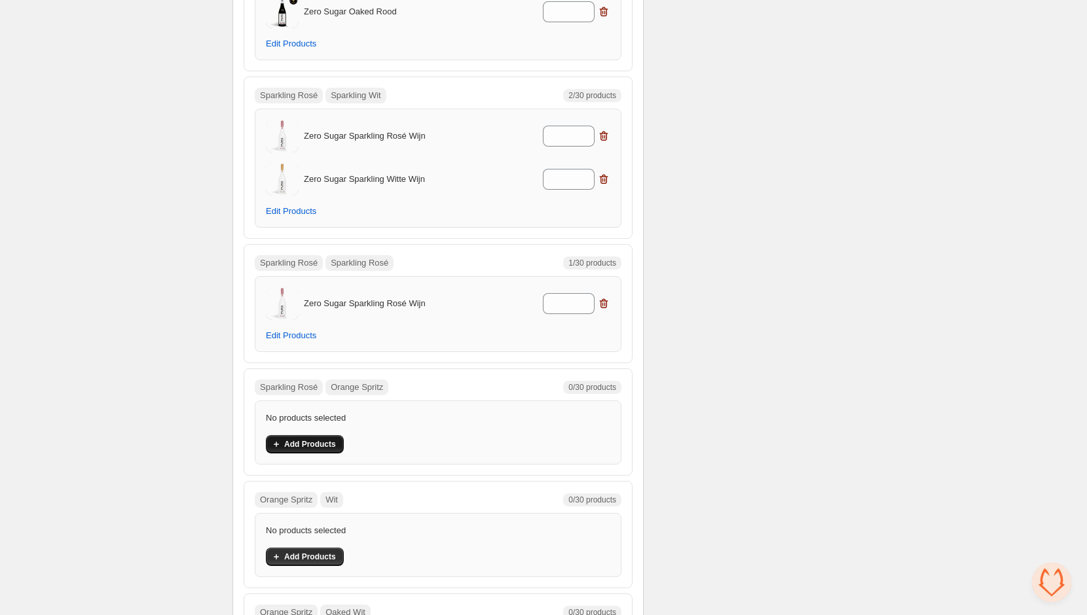
click at [321, 439] on span "Add Products" at bounding box center [310, 444] width 52 height 10
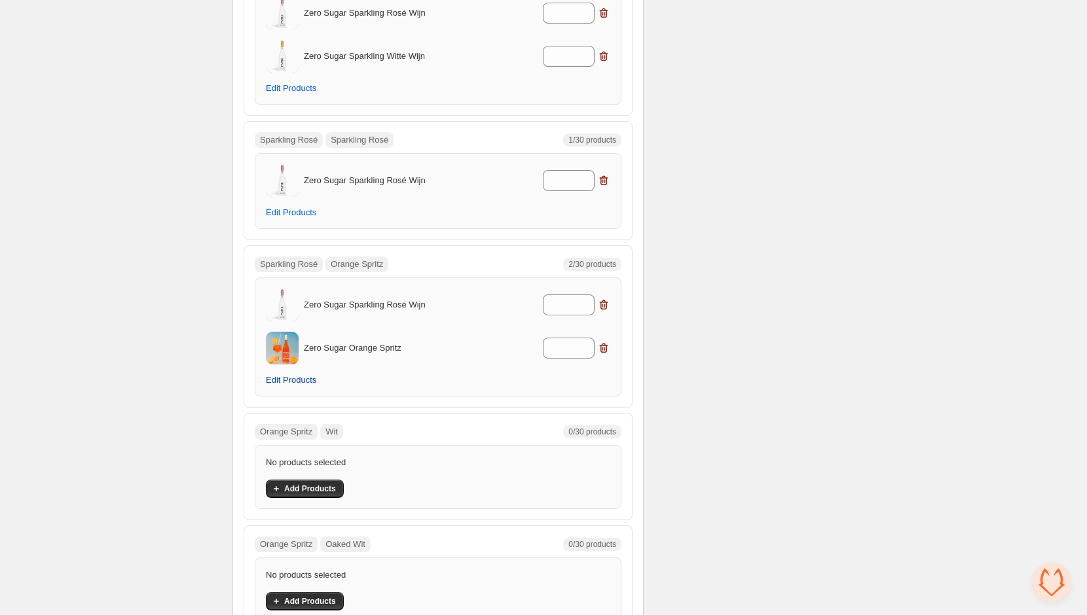
scroll to position [9744, 0]
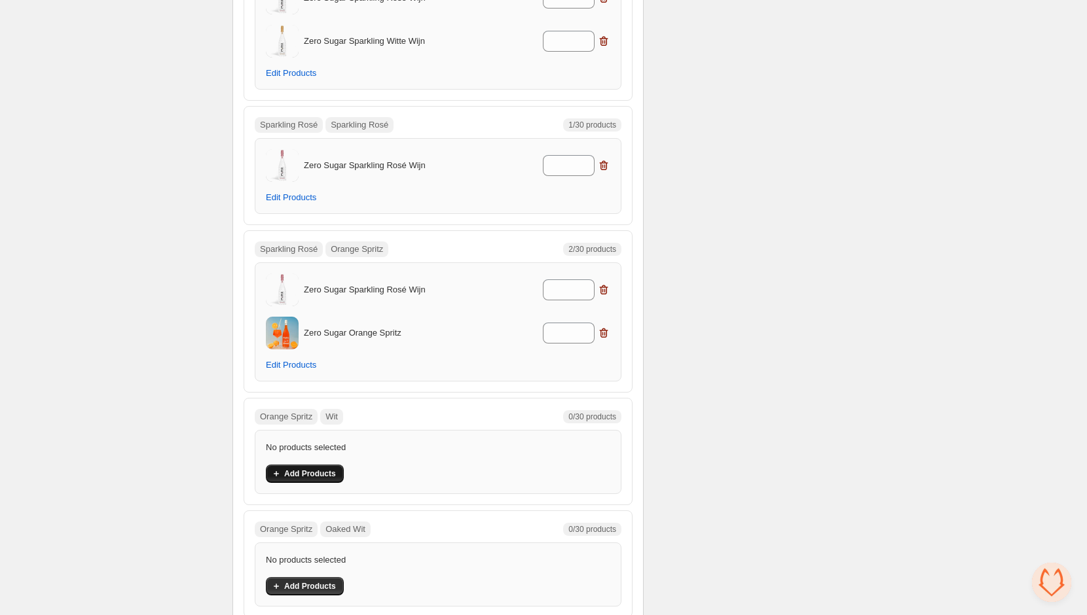
click at [323, 469] on span "Add Products" at bounding box center [310, 474] width 52 height 10
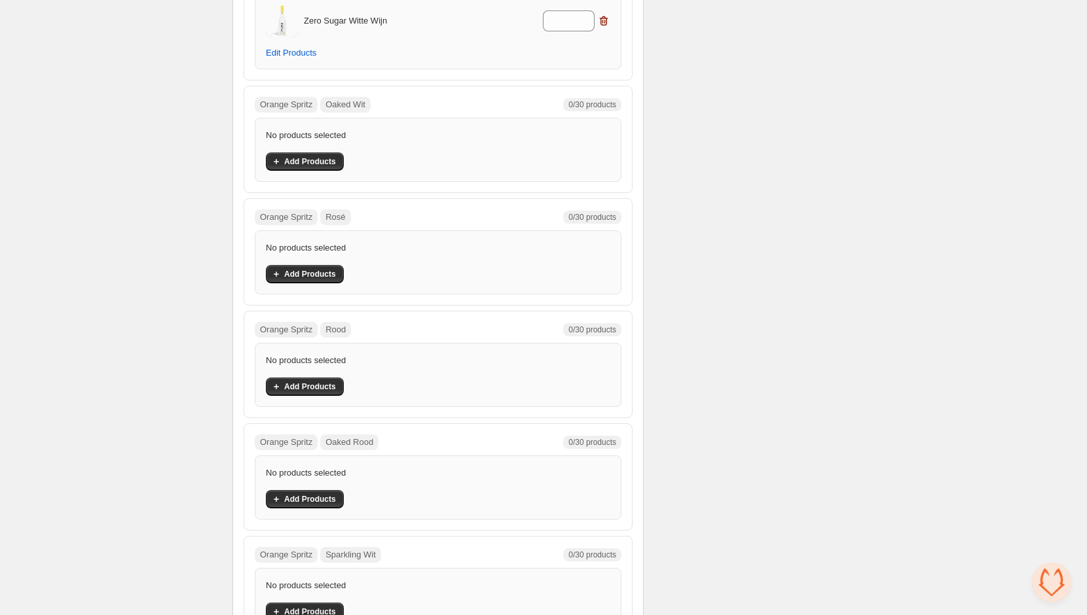
scroll to position [10241, 0]
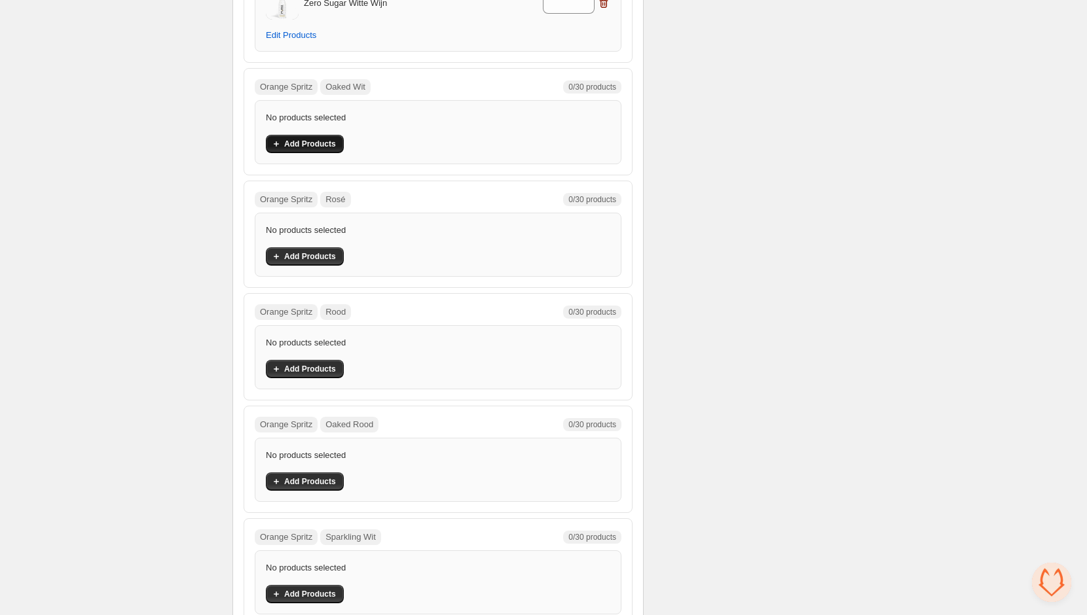
click at [322, 139] on span "Add Products" at bounding box center [310, 144] width 52 height 10
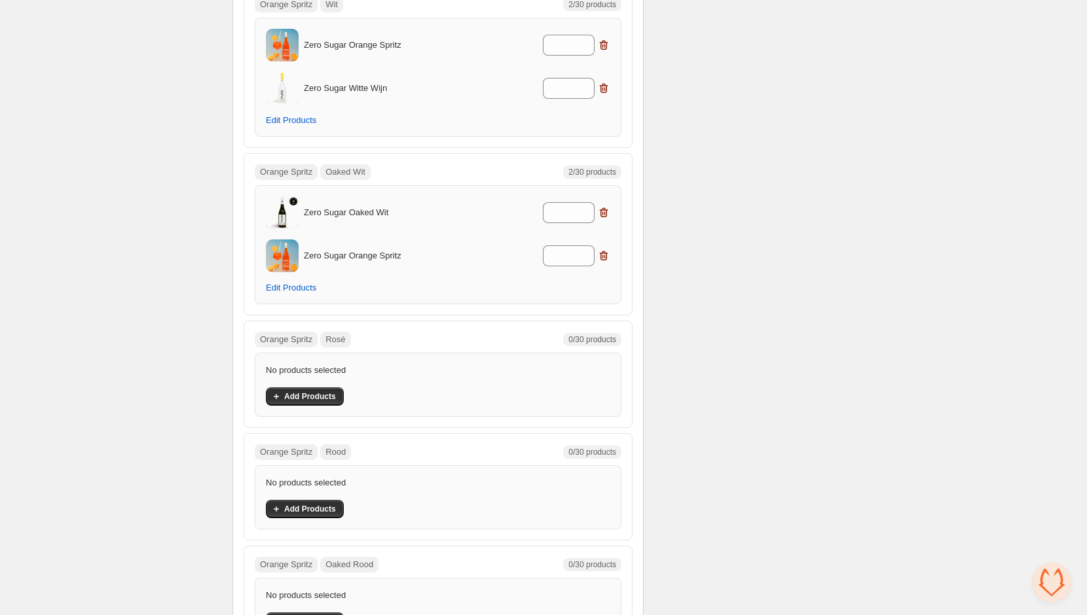
scroll to position [10143, 0]
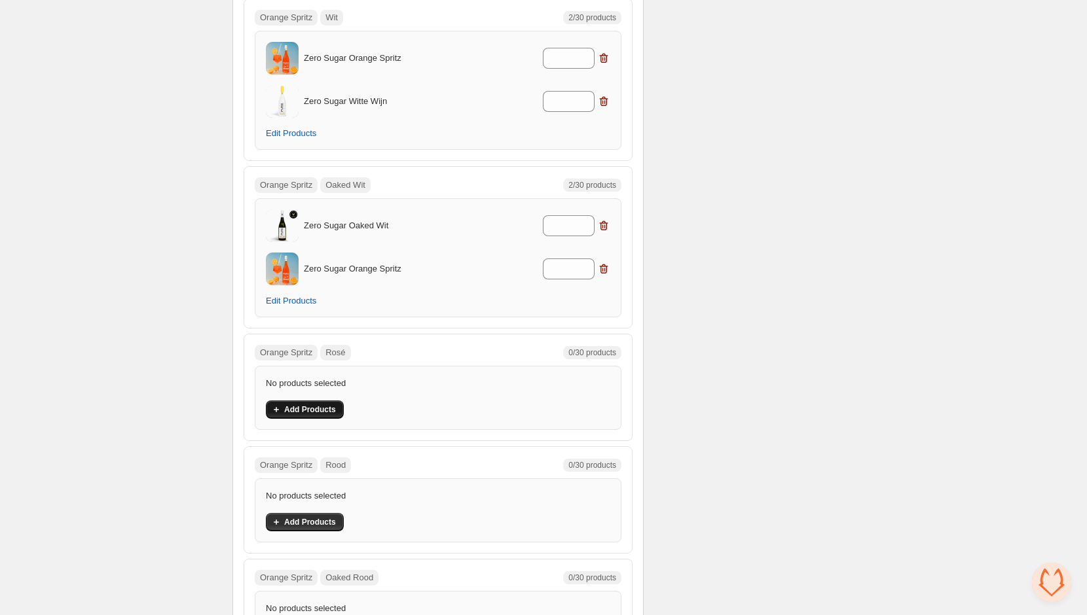
click at [318, 405] on span "Add Products" at bounding box center [310, 410] width 52 height 10
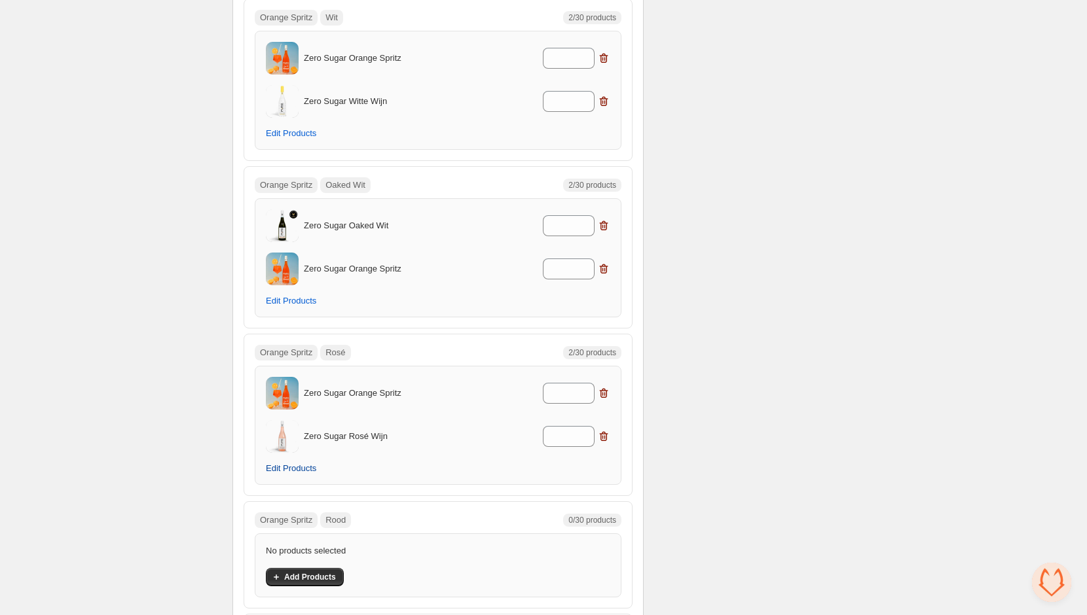
scroll to position [10181, 0]
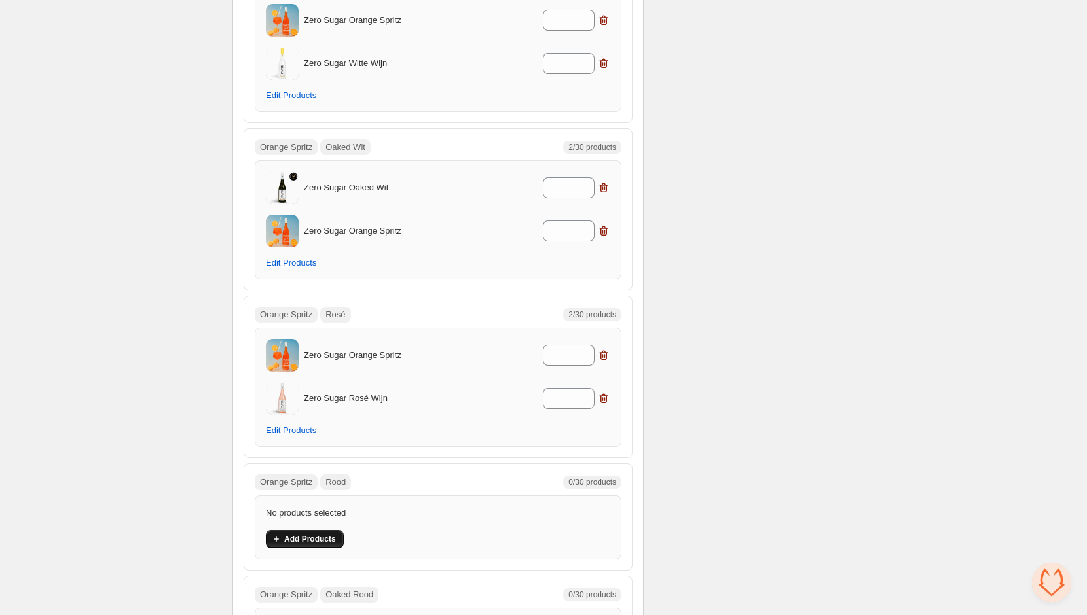
click at [306, 530] on button "Add Products" at bounding box center [305, 539] width 78 height 18
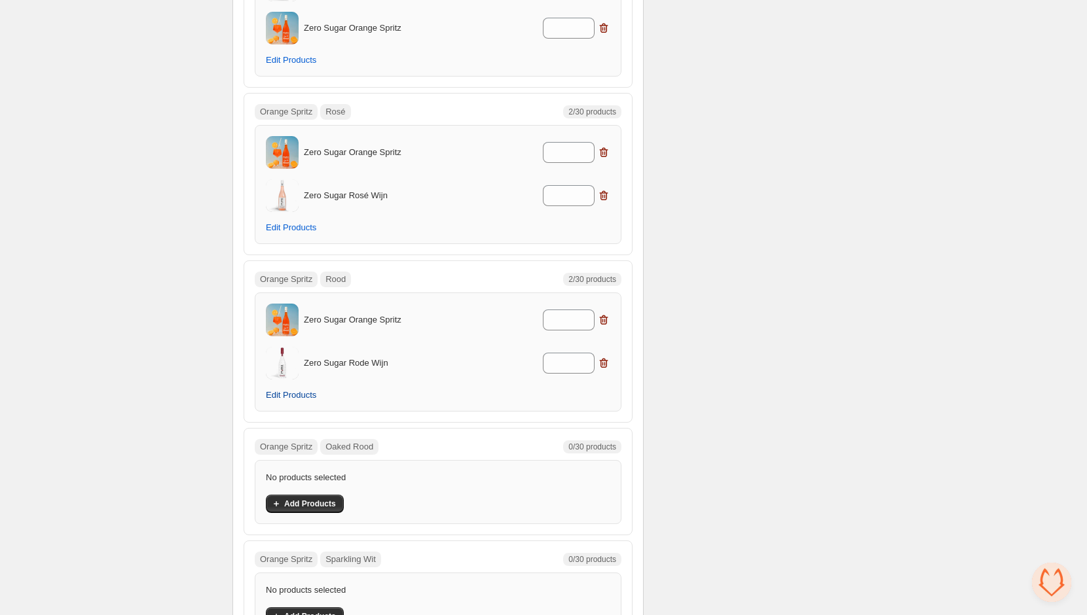
scroll to position [10420, 0]
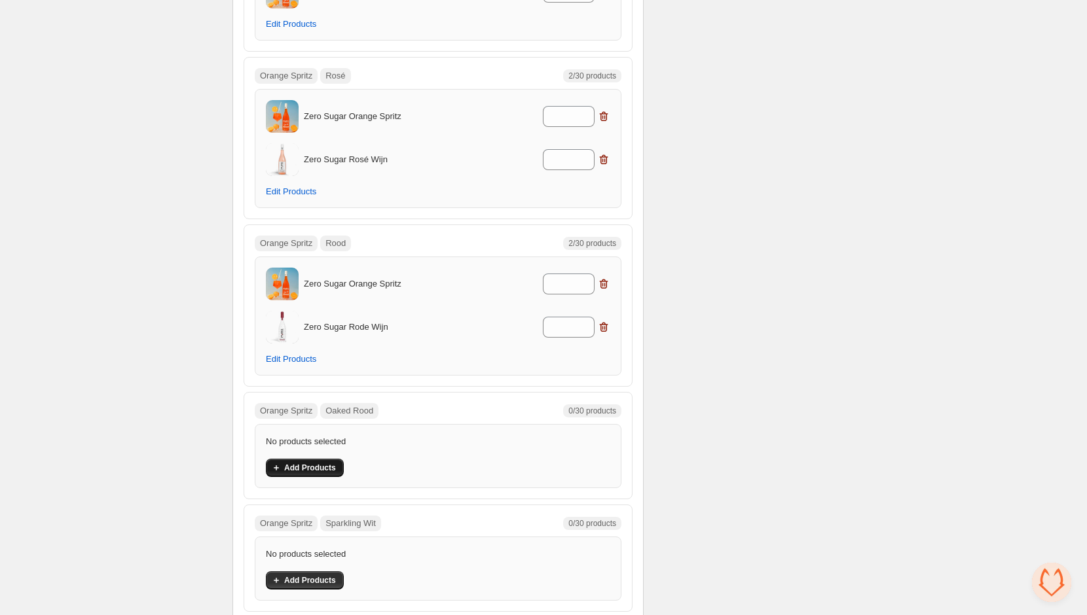
click at [323, 459] on button "Add Products" at bounding box center [305, 468] width 78 height 18
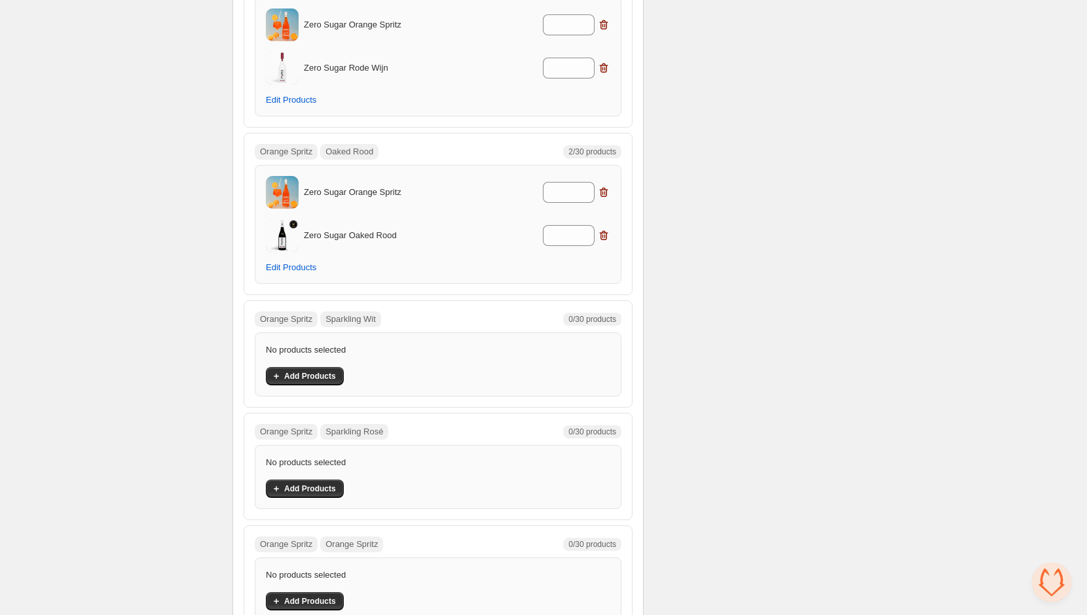
scroll to position [10694, 0]
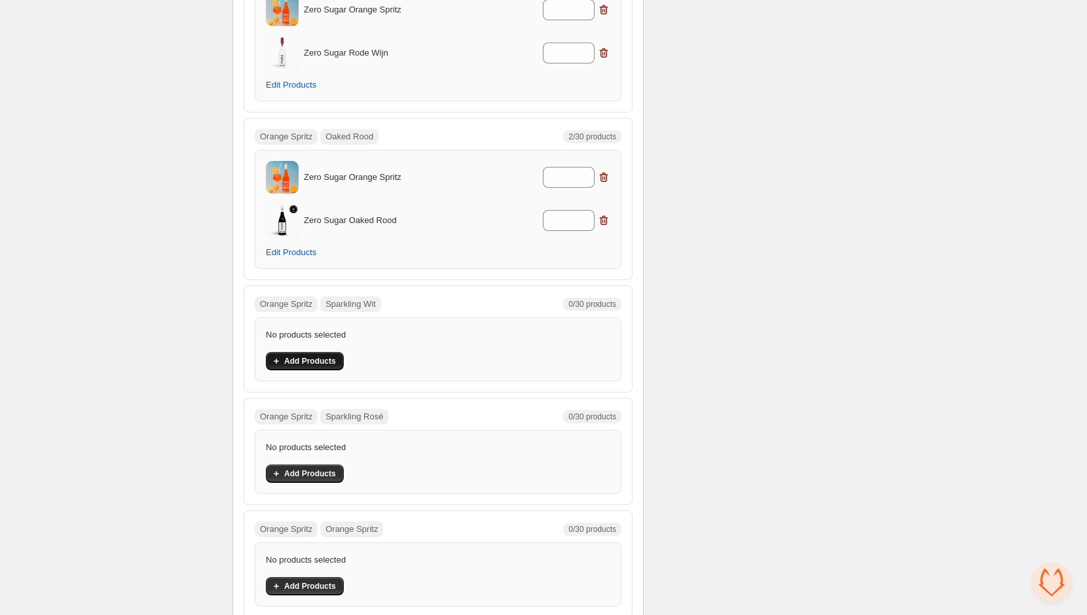
click at [319, 356] on span "Add Products" at bounding box center [310, 361] width 52 height 10
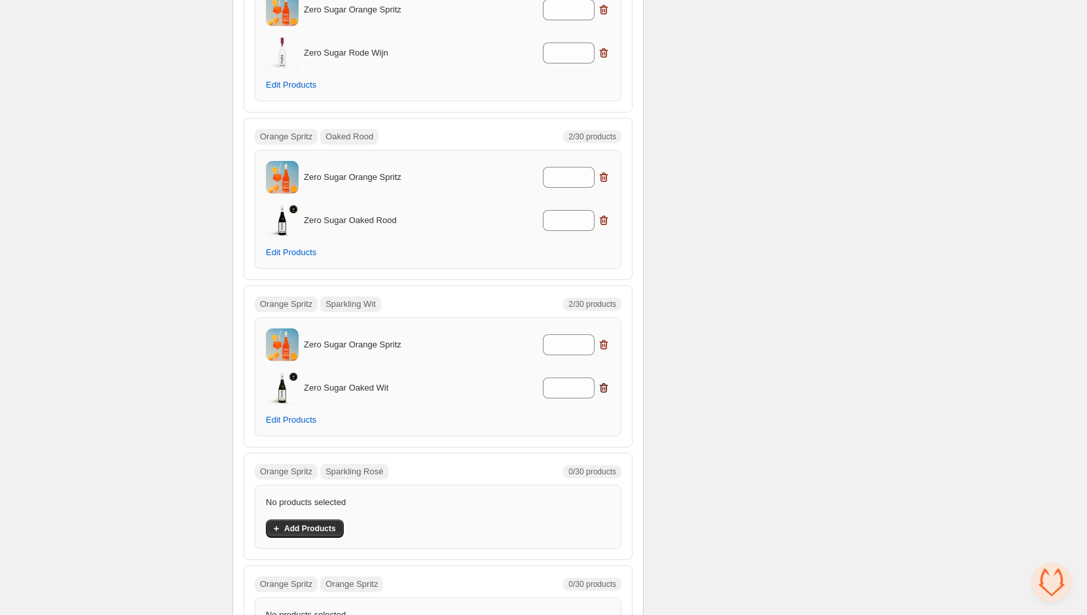
click at [600, 382] on icon "button" at bounding box center [603, 388] width 13 height 13
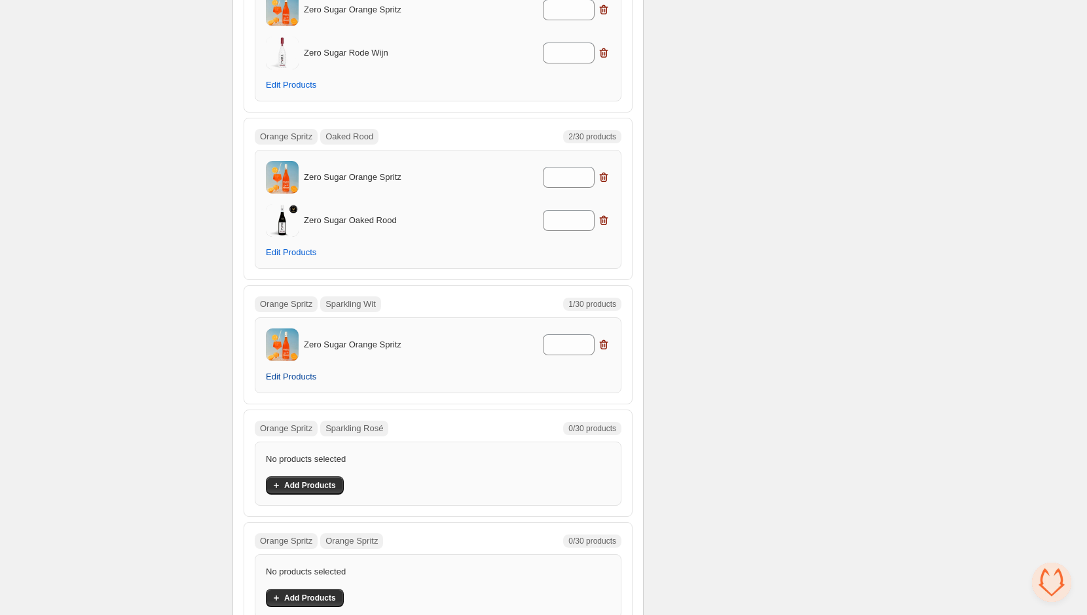
click at [280, 372] on span "Edit Products" at bounding box center [291, 377] width 50 height 10
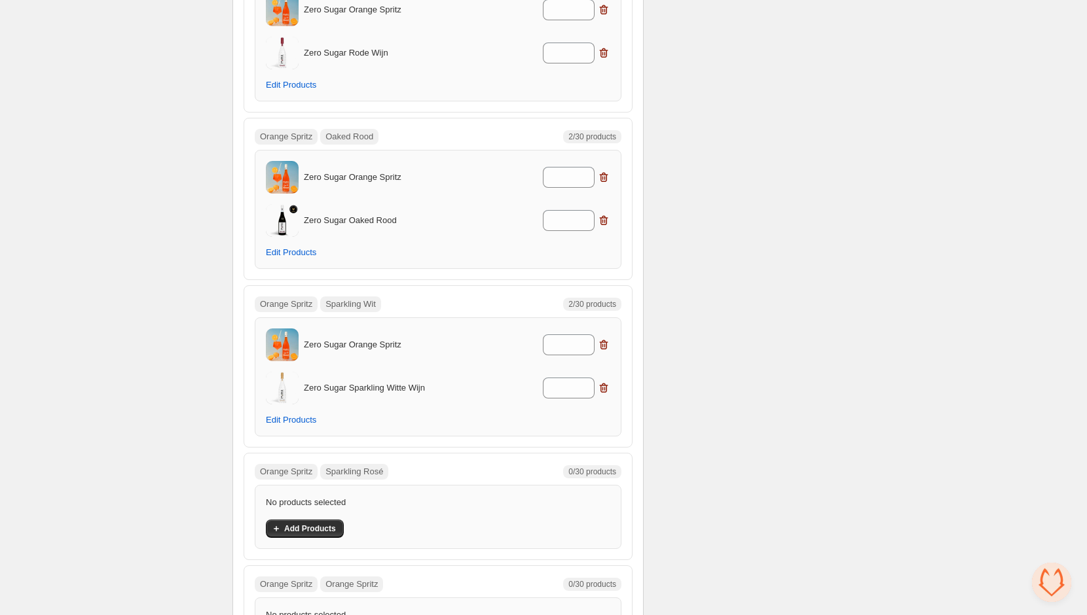
scroll to position [10731, 0]
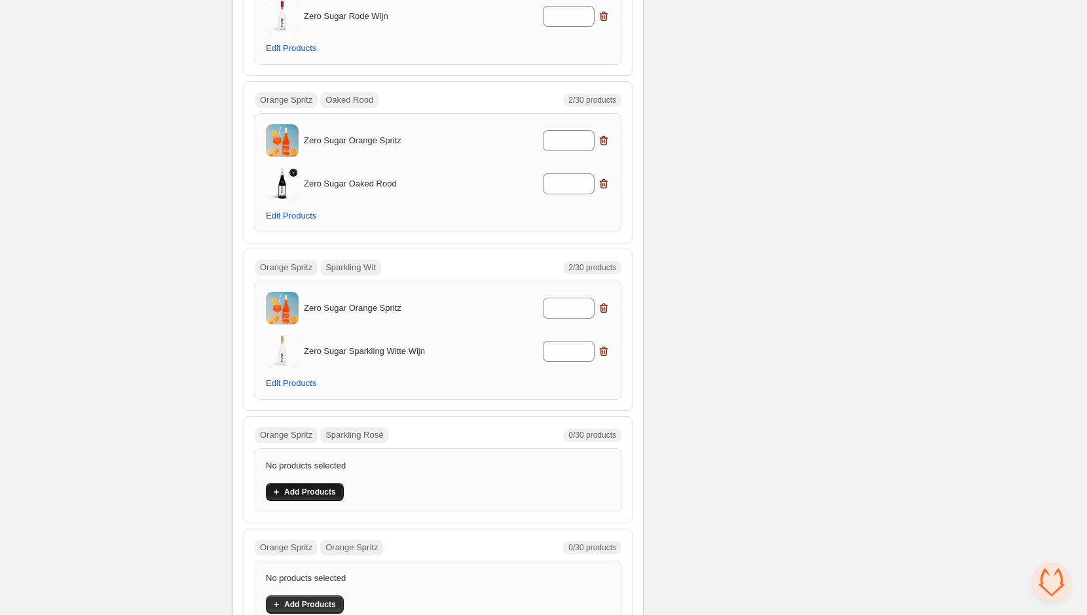
click at [318, 483] on button "Add Products" at bounding box center [305, 492] width 78 height 18
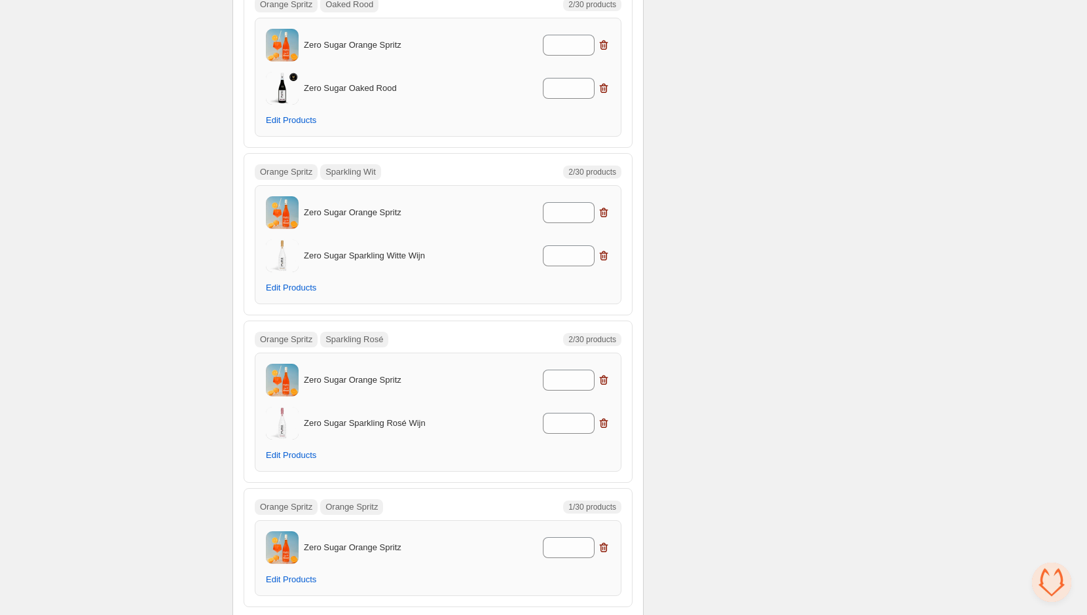
scroll to position [10636, 0]
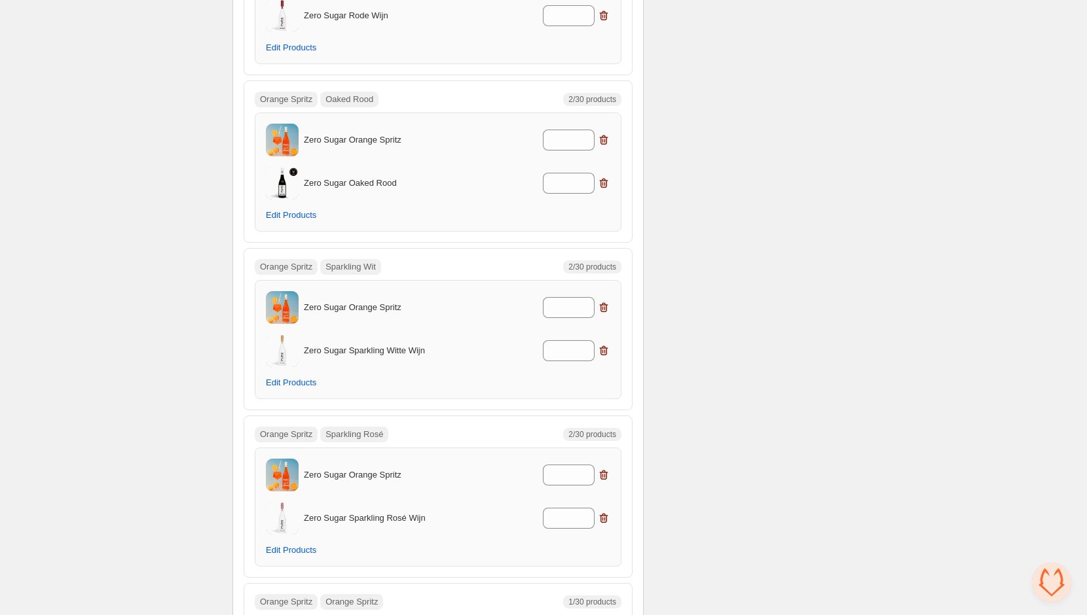
type input "*"
click at [560, 508] on input "*" at bounding box center [559, 518] width 32 height 21
type input "*"
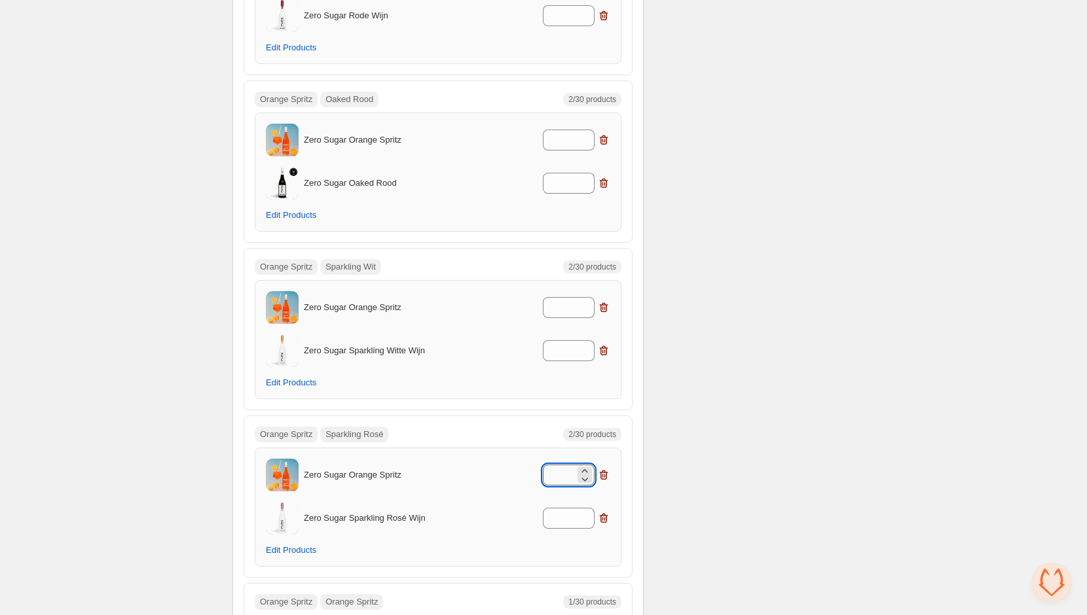
click at [556, 465] on input "*" at bounding box center [559, 475] width 32 height 21
type input "*"
click at [570, 340] on input "*" at bounding box center [559, 350] width 32 height 21
type input "*"
click at [562, 297] on input "*" at bounding box center [559, 307] width 32 height 21
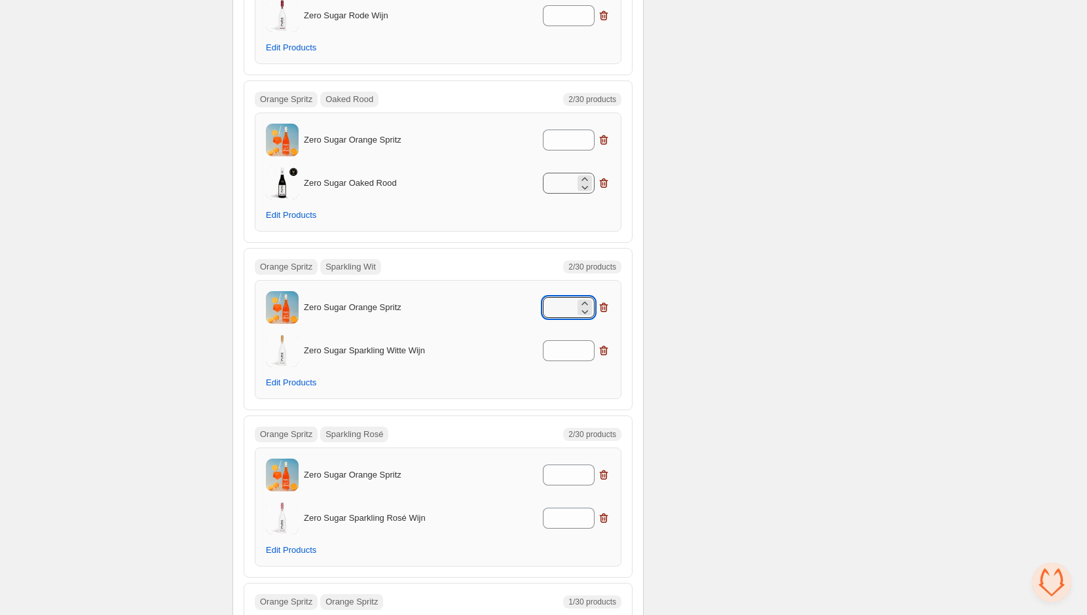
type input "*"
click at [561, 173] on input "*" at bounding box center [559, 183] width 32 height 21
type input "*"
click at [569, 130] on input "*" at bounding box center [559, 140] width 32 height 21
click at [568, 130] on input "**" at bounding box center [559, 140] width 32 height 21
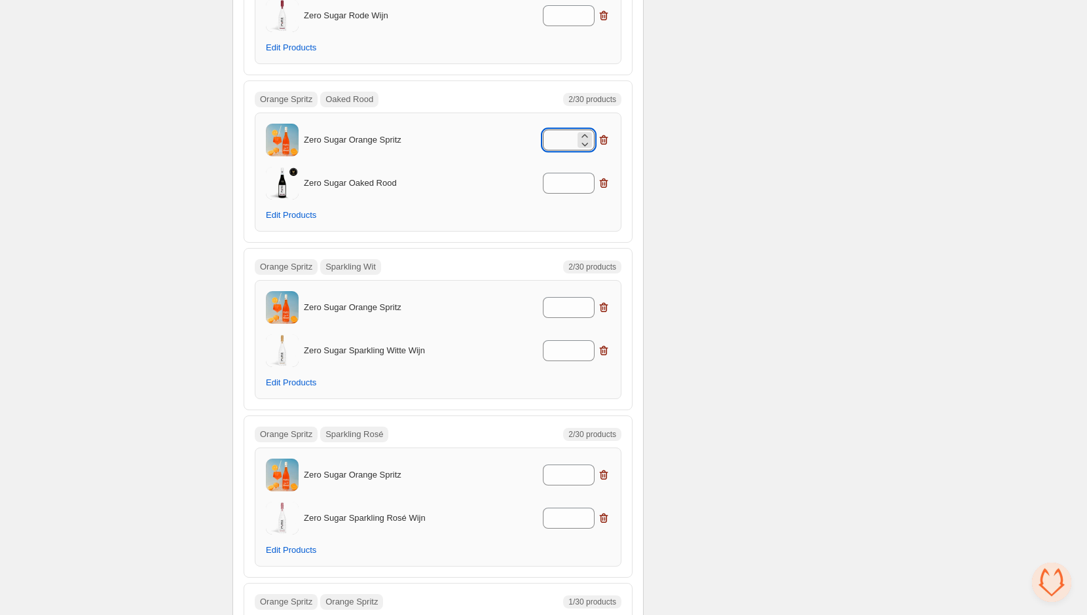
click at [568, 130] on input "**" at bounding box center [559, 140] width 32 height 21
type input "*"
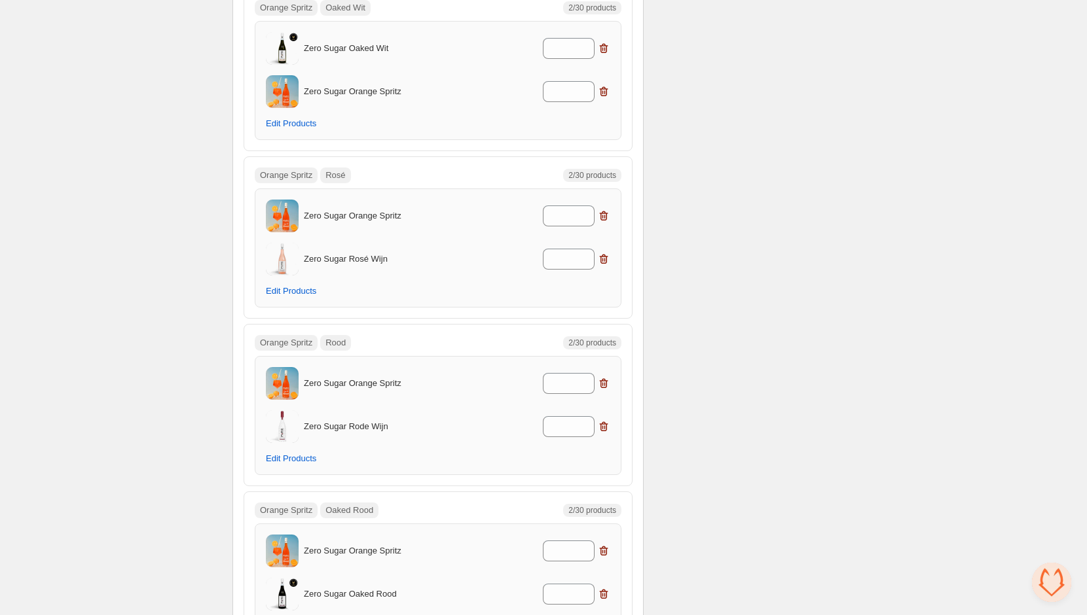
scroll to position [10210, 0]
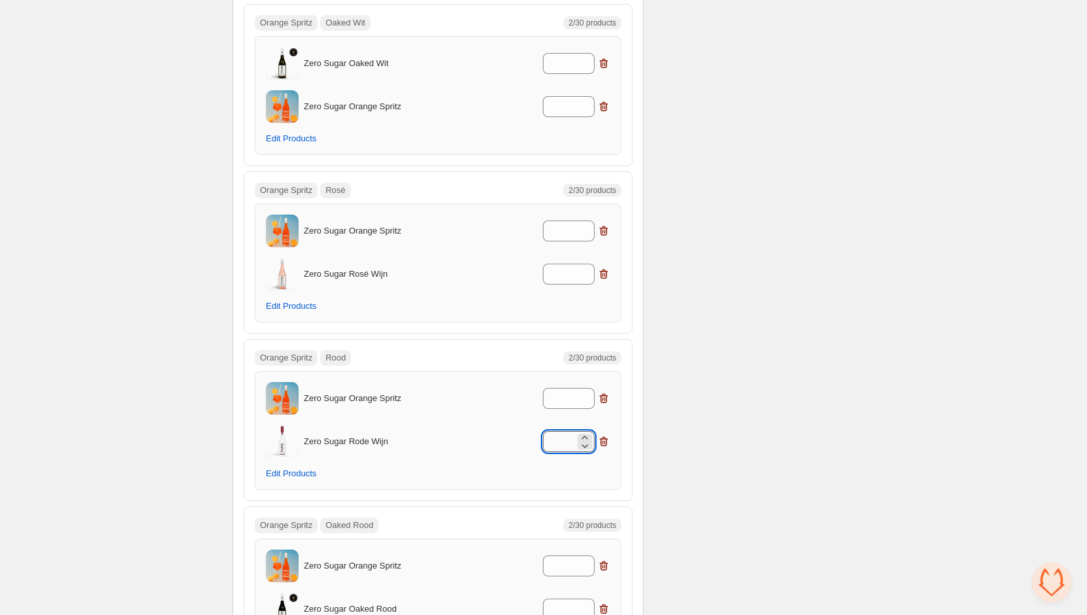
click at [572, 431] on input "*" at bounding box center [559, 441] width 32 height 21
type input "*"
click at [560, 388] on input "*" at bounding box center [559, 398] width 32 height 21
click at [562, 388] on input "**" at bounding box center [559, 398] width 32 height 21
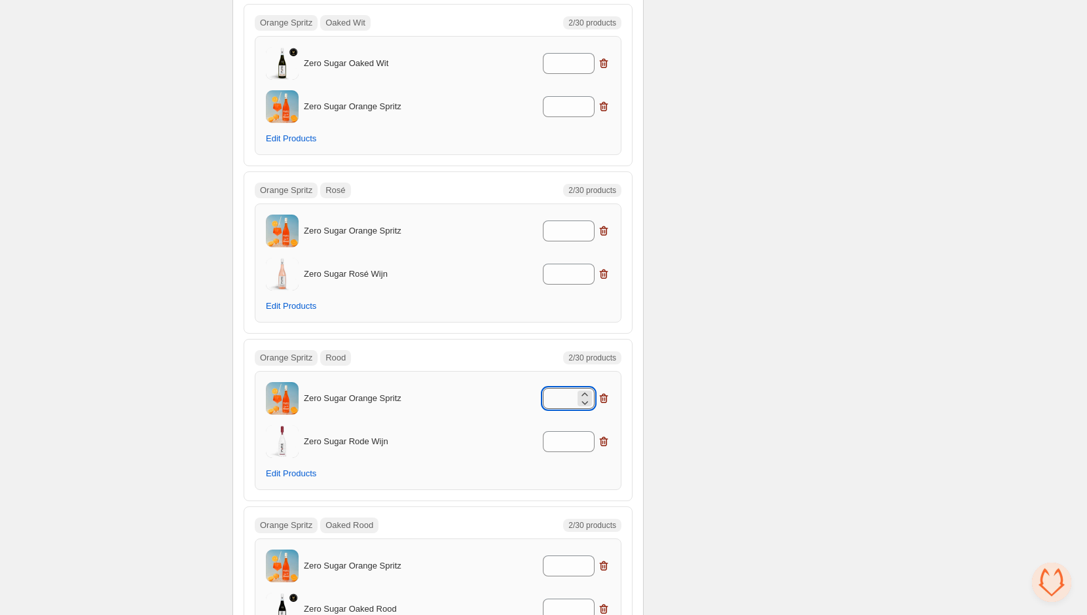
type input "***"
click at [562, 388] on input "***" at bounding box center [559, 398] width 32 height 21
type input "*"
click at [559, 264] on input "*" at bounding box center [559, 274] width 32 height 21
type input "*"
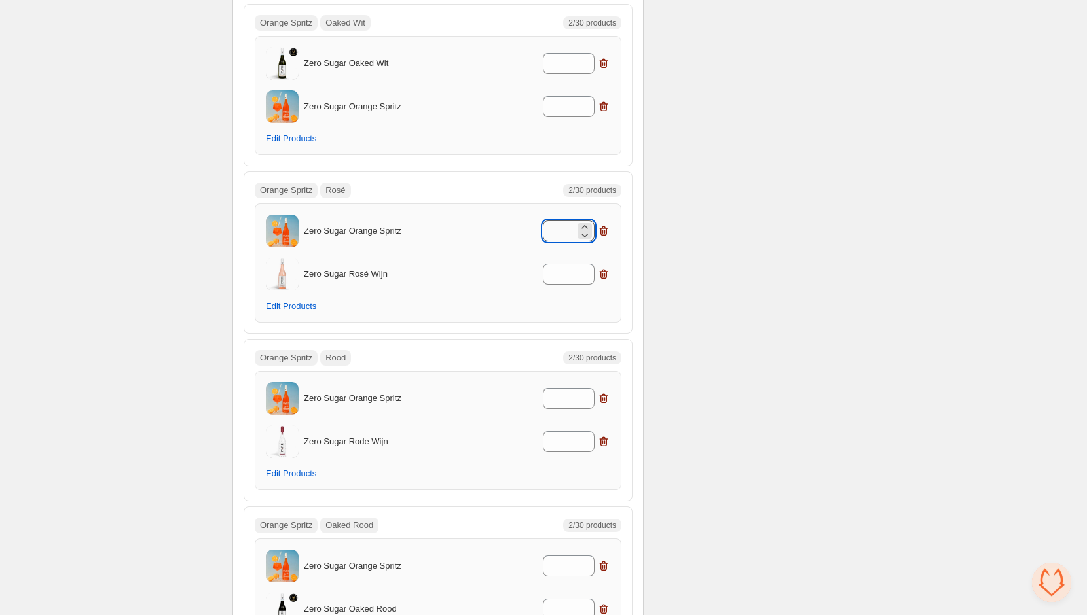
click at [561, 221] on input "*" at bounding box center [559, 231] width 32 height 21
type input "*"
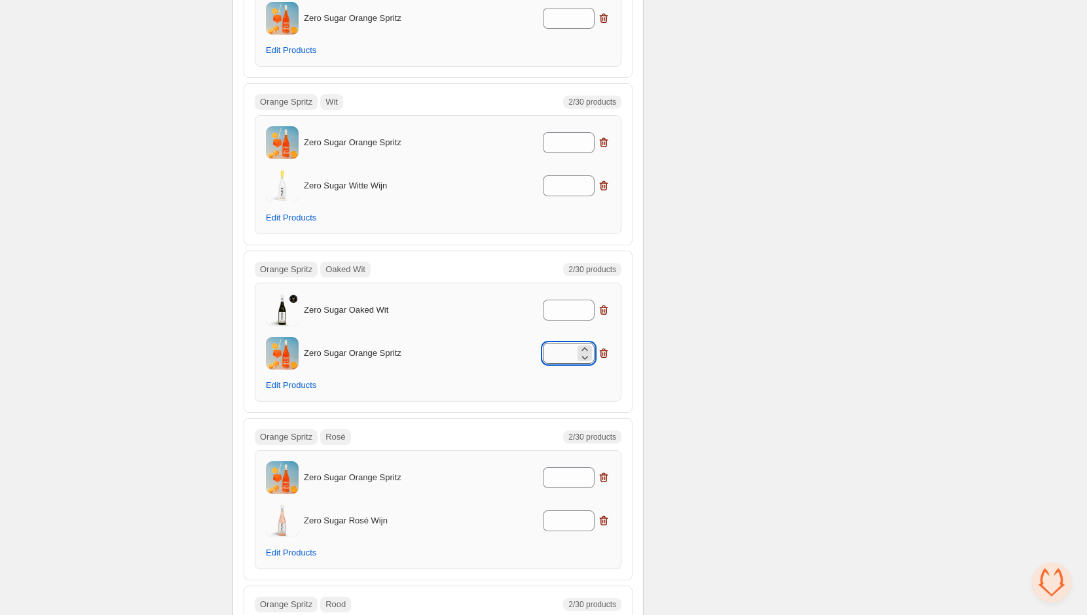
click at [562, 343] on input "*" at bounding box center [559, 353] width 32 height 21
type input "*"
click at [564, 300] on input "*" at bounding box center [559, 310] width 32 height 21
type input "*"
click at [568, 175] on input "*" at bounding box center [559, 185] width 32 height 21
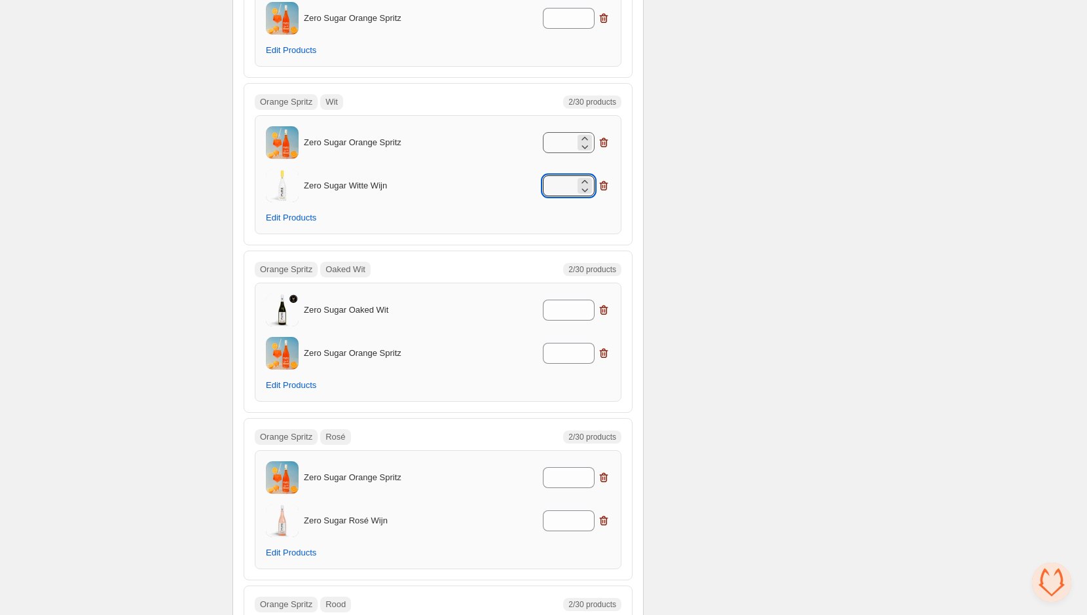
type input "*"
click at [560, 132] on input "*" at bounding box center [559, 142] width 32 height 21
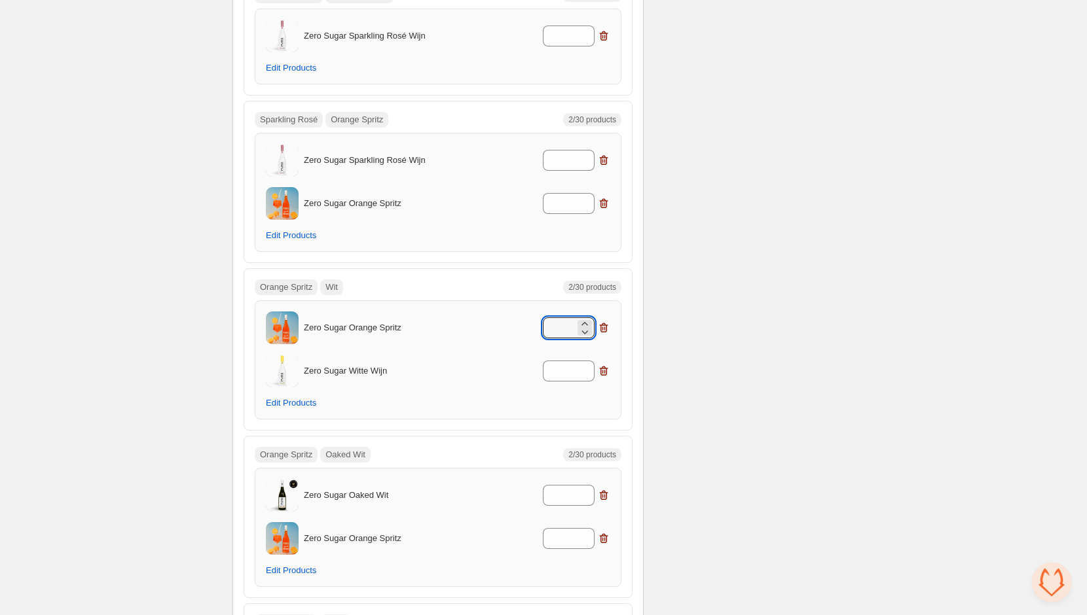
scroll to position [9362, 0]
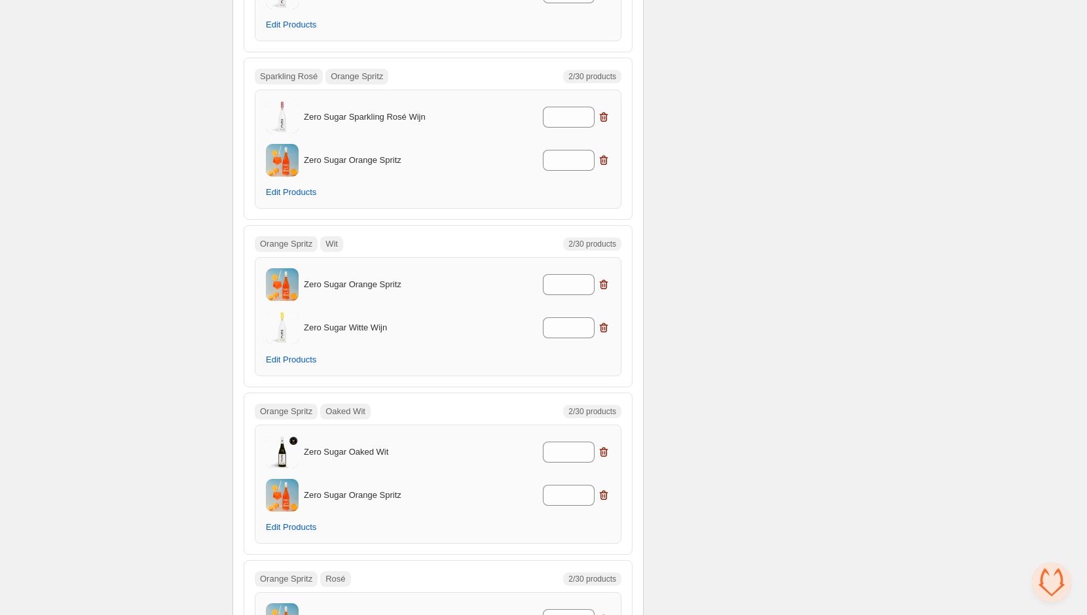
scroll to position [9830, 0]
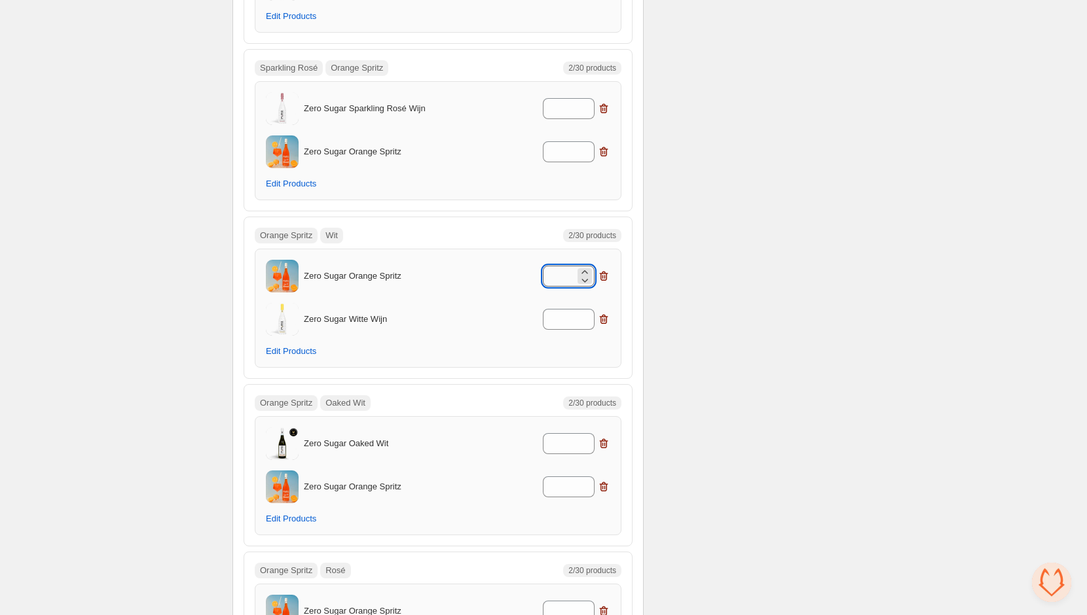
click at [559, 266] on input "**" at bounding box center [559, 276] width 32 height 21
type input "*"
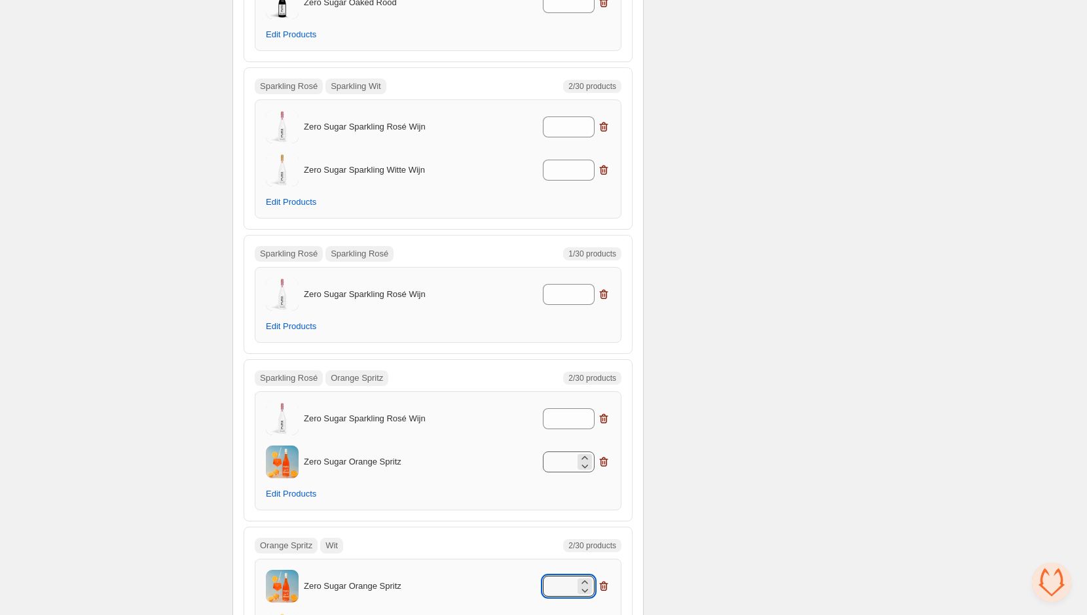
scroll to position [9517, 0]
type input "*"
click at [568, 454] on input "*" at bounding box center [559, 464] width 32 height 21
type input "*"
click at [558, 410] on input "*" at bounding box center [559, 420] width 32 height 21
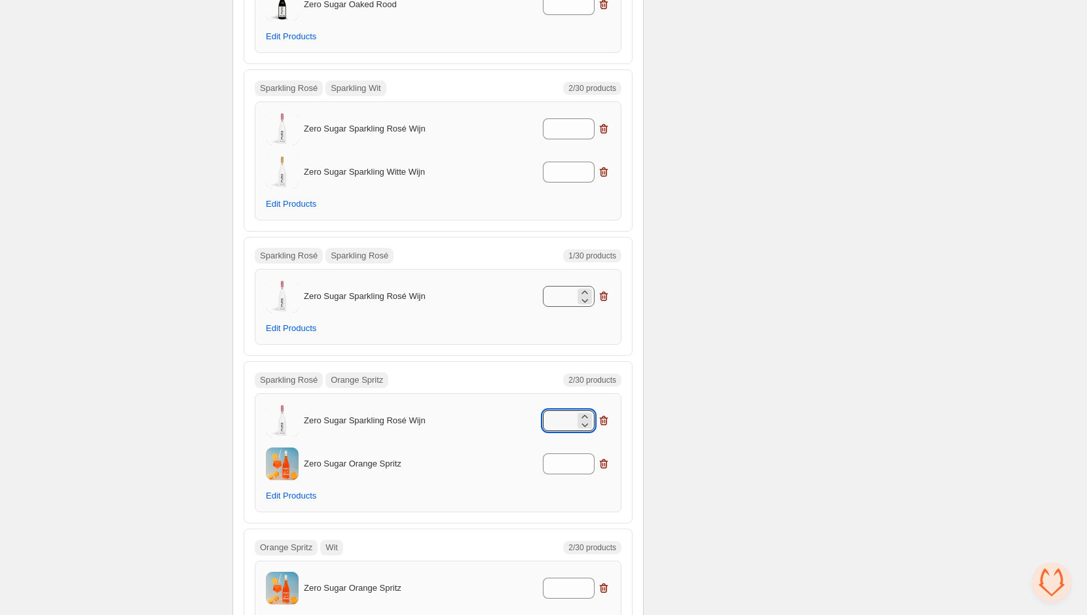
type input "*"
click at [567, 286] on input "*" at bounding box center [559, 296] width 32 height 21
type input "*"
click at [564, 162] on input "*" at bounding box center [559, 172] width 32 height 21
type input "*"
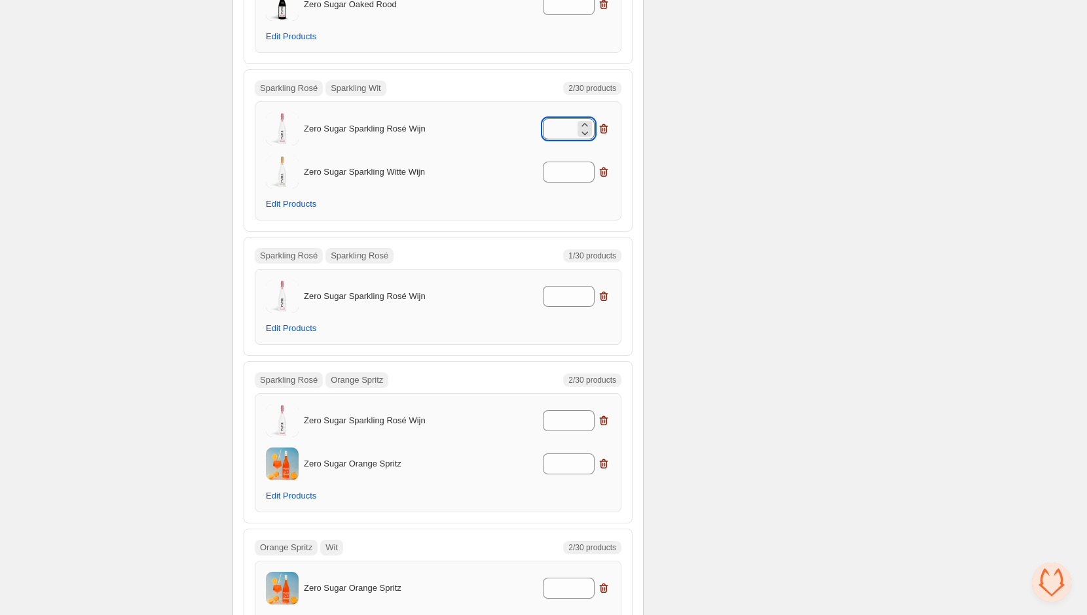
click at [559, 118] on input "*" at bounding box center [559, 128] width 32 height 21
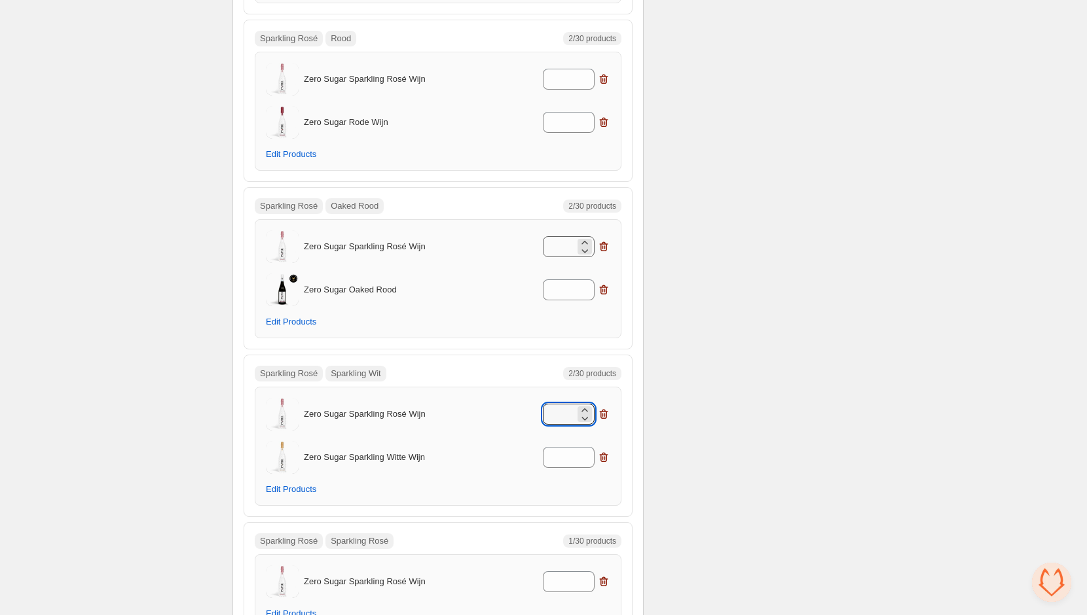
scroll to position [9221, 0]
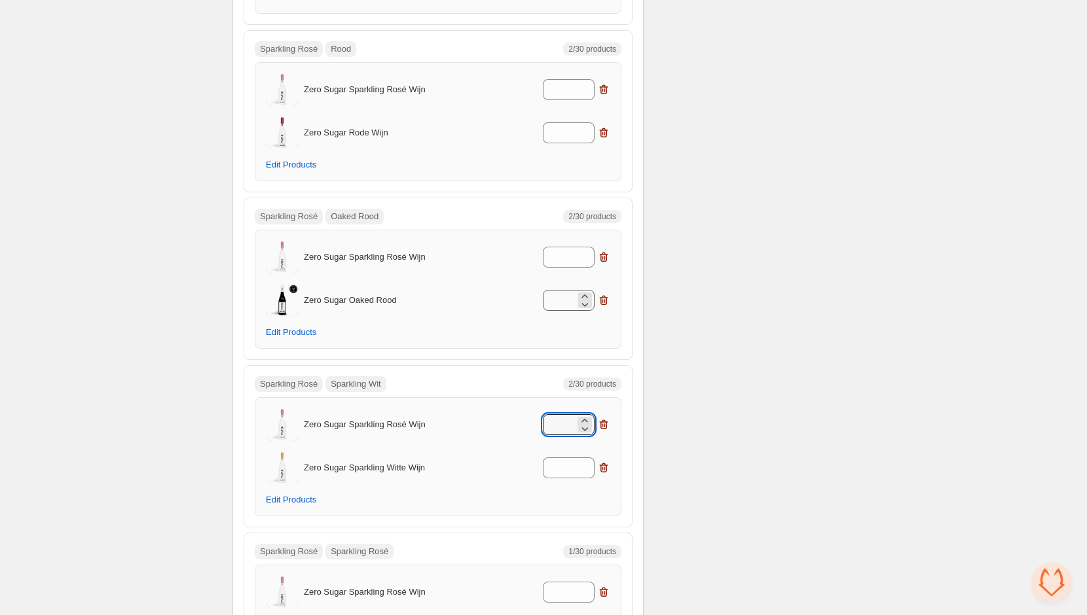
type input "*"
click at [561, 290] on input "*" at bounding box center [559, 300] width 32 height 21
type input "*"
click at [564, 247] on input "*" at bounding box center [559, 257] width 32 height 21
type input "*"
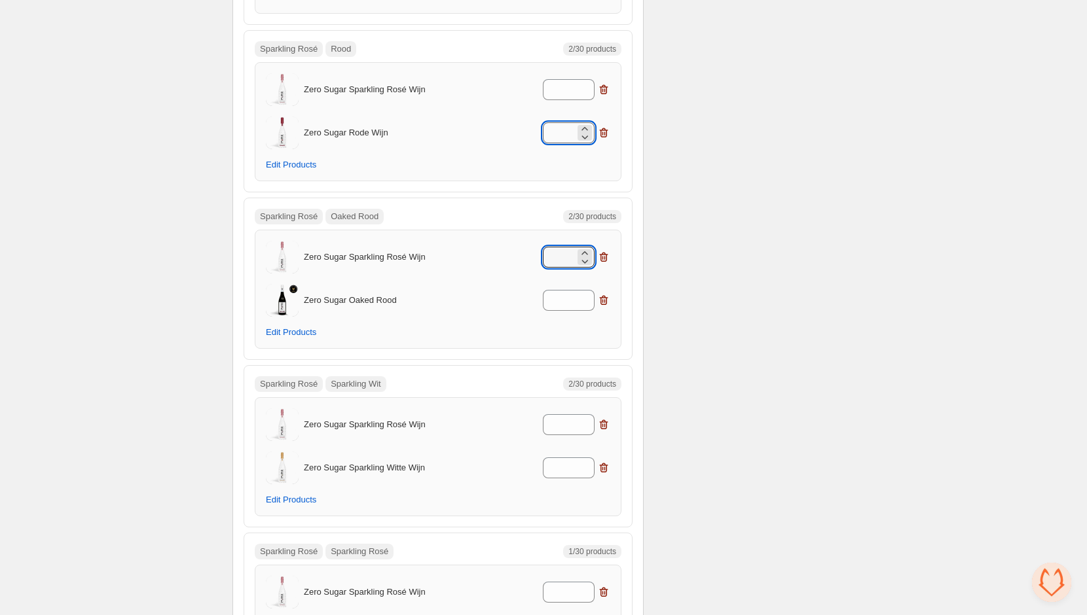
click at [560, 122] on input "*" at bounding box center [559, 132] width 32 height 21
type input "*"
click at [559, 79] on input "*" at bounding box center [559, 89] width 32 height 21
type input "*"
type input "**"
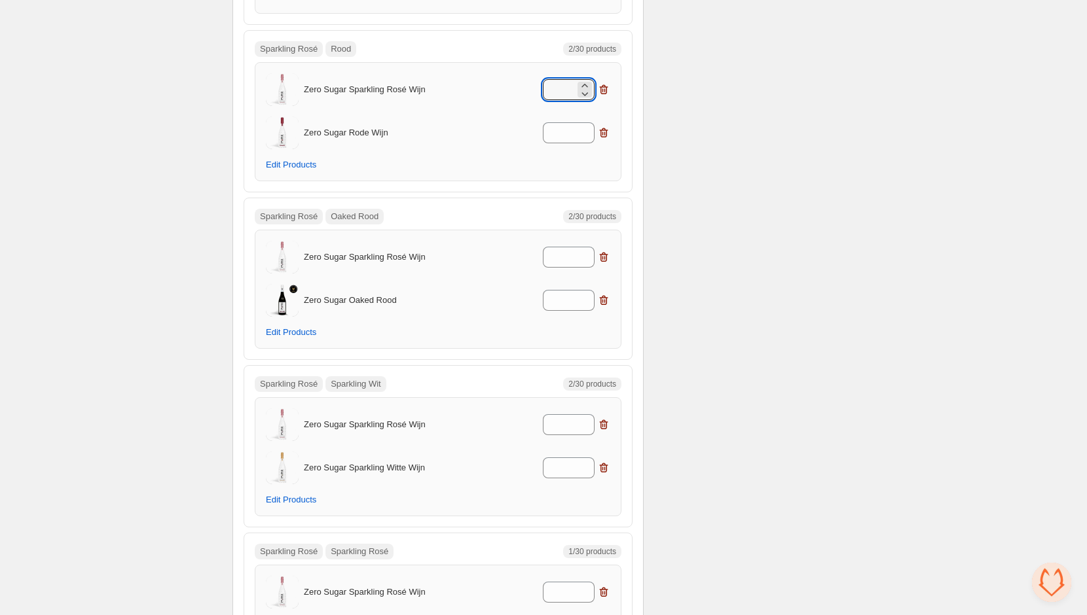
type input "*"
click at [525, 79] on div "*" at bounding box center [545, 89] width 129 height 21
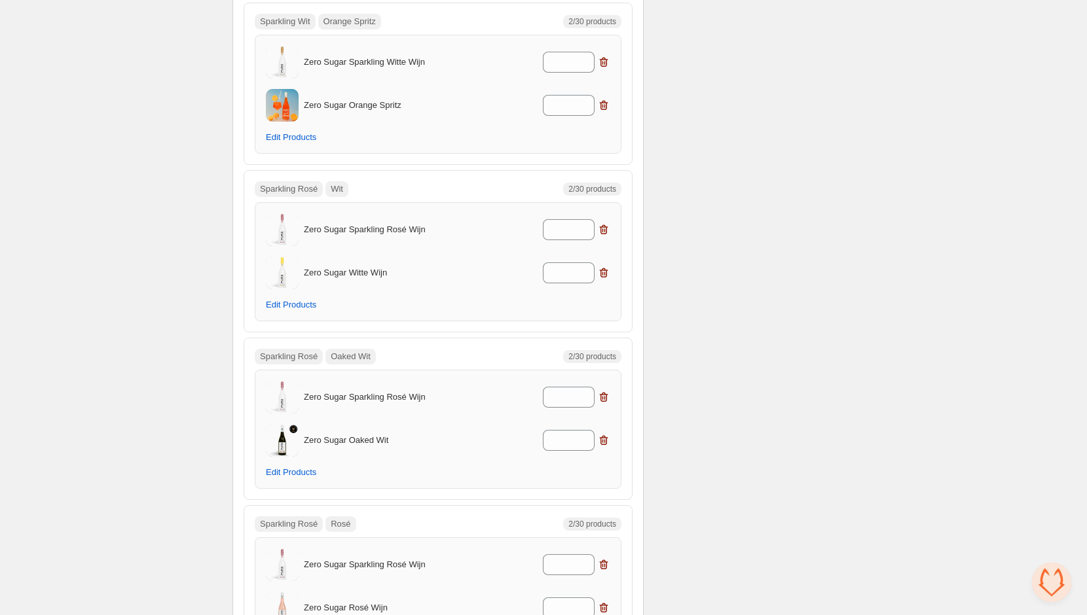
scroll to position [8582, 0]
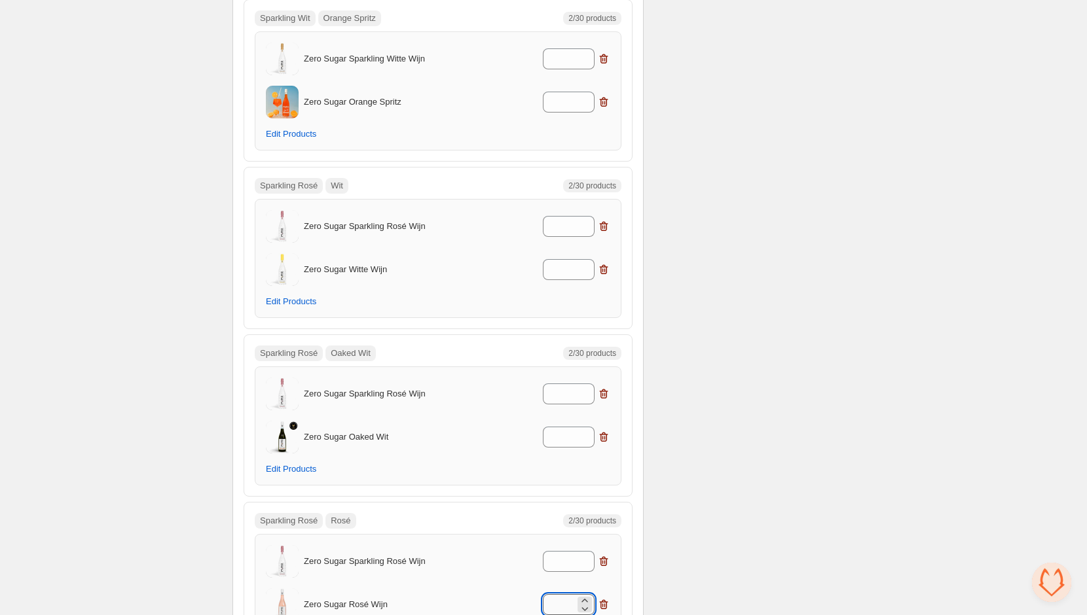
click at [560, 594] on input "*" at bounding box center [559, 604] width 32 height 21
type input "*"
click at [560, 551] on input "*" at bounding box center [559, 561] width 32 height 21
type input "*"
click at [567, 427] on input "*" at bounding box center [559, 437] width 32 height 21
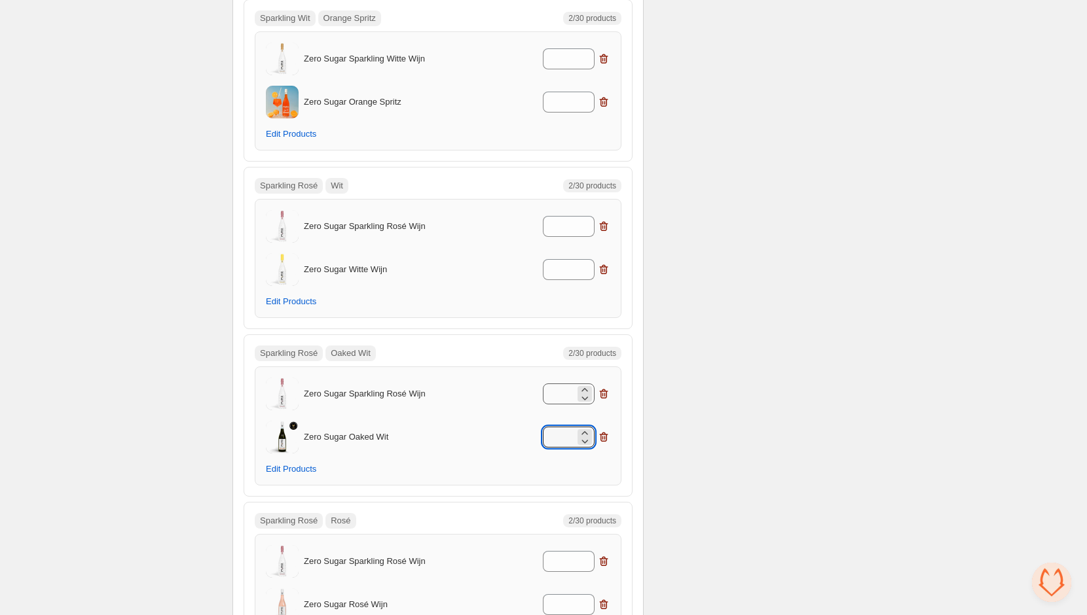
type input "*"
click at [568, 384] on input "*" at bounding box center [559, 394] width 32 height 21
type input "*"
click at [563, 259] on input "*" at bounding box center [559, 269] width 32 height 21
type input "*"
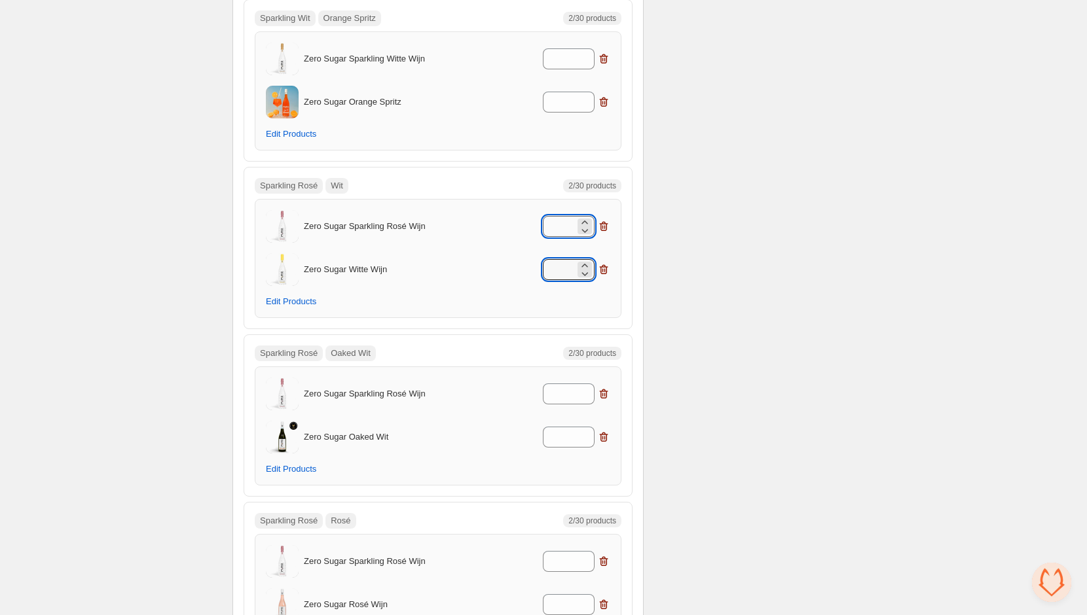
click at [559, 216] on input "*" at bounding box center [559, 226] width 32 height 21
type input "*"
click at [568, 92] on input "*" at bounding box center [559, 102] width 32 height 21
type input "*"
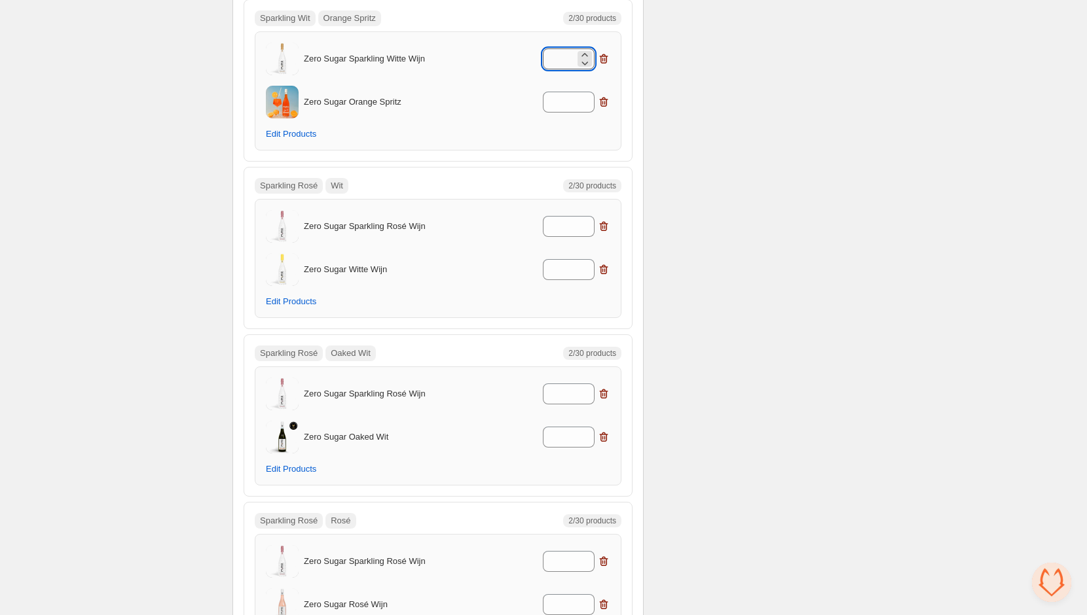
click at [561, 48] on input "*" at bounding box center [559, 58] width 32 height 21
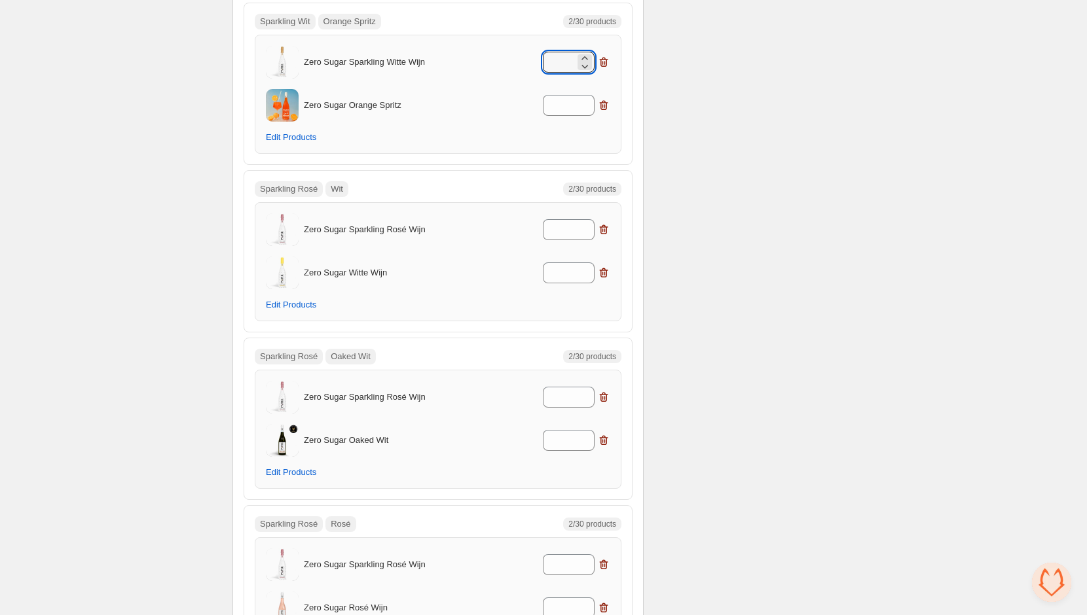
type input "*"
click at [514, 95] on div "*" at bounding box center [545, 105] width 129 height 21
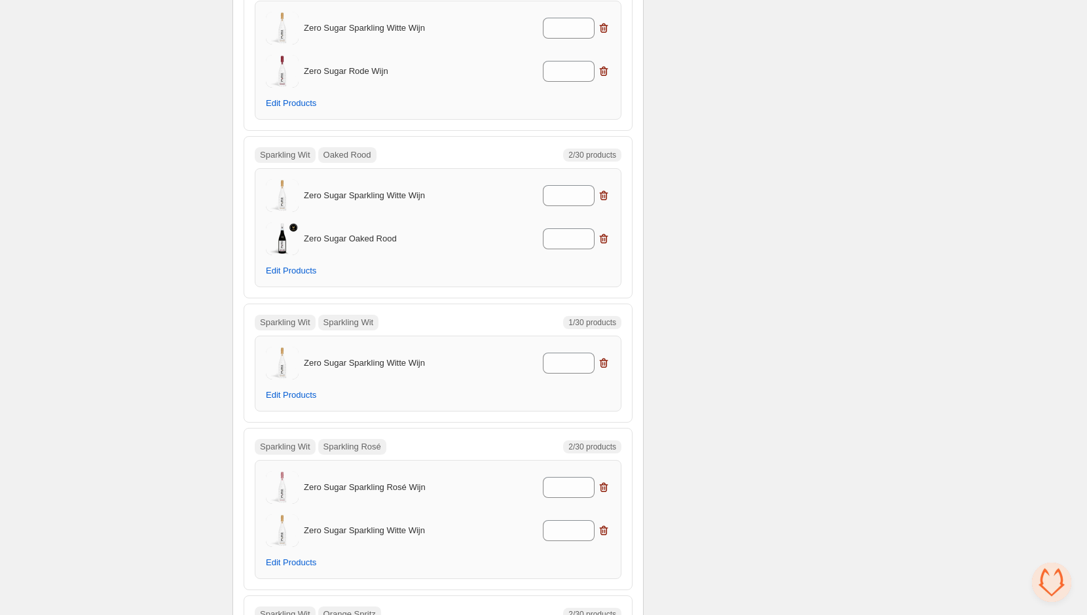
scroll to position [7976, 0]
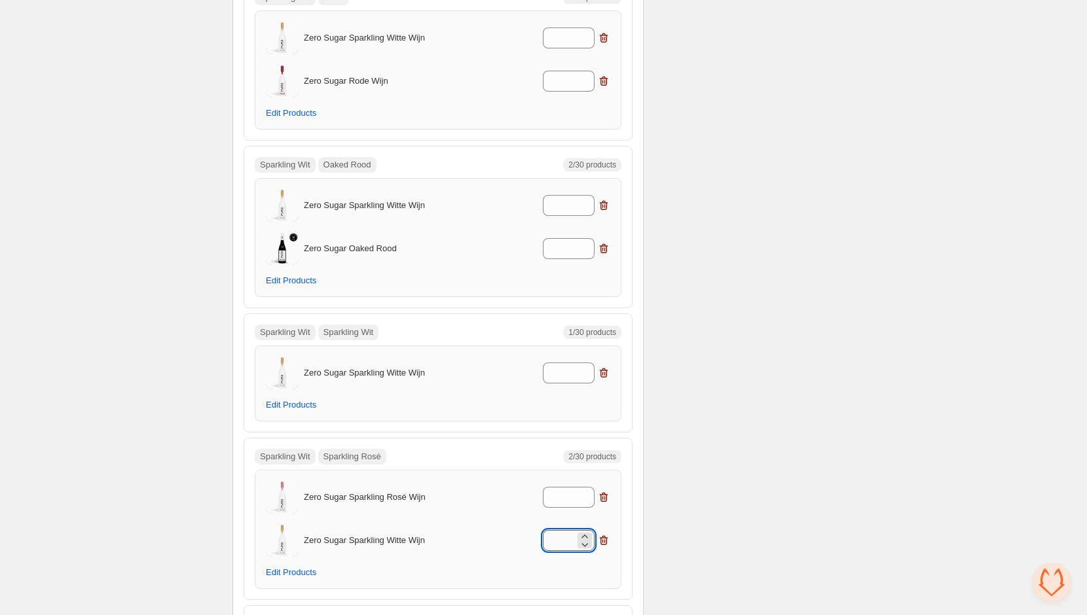
click at [559, 530] on input "*" at bounding box center [559, 540] width 32 height 21
type input "*"
click at [557, 487] on input "*" at bounding box center [559, 497] width 32 height 21
type input "*"
click at [558, 363] on input "*" at bounding box center [559, 373] width 32 height 21
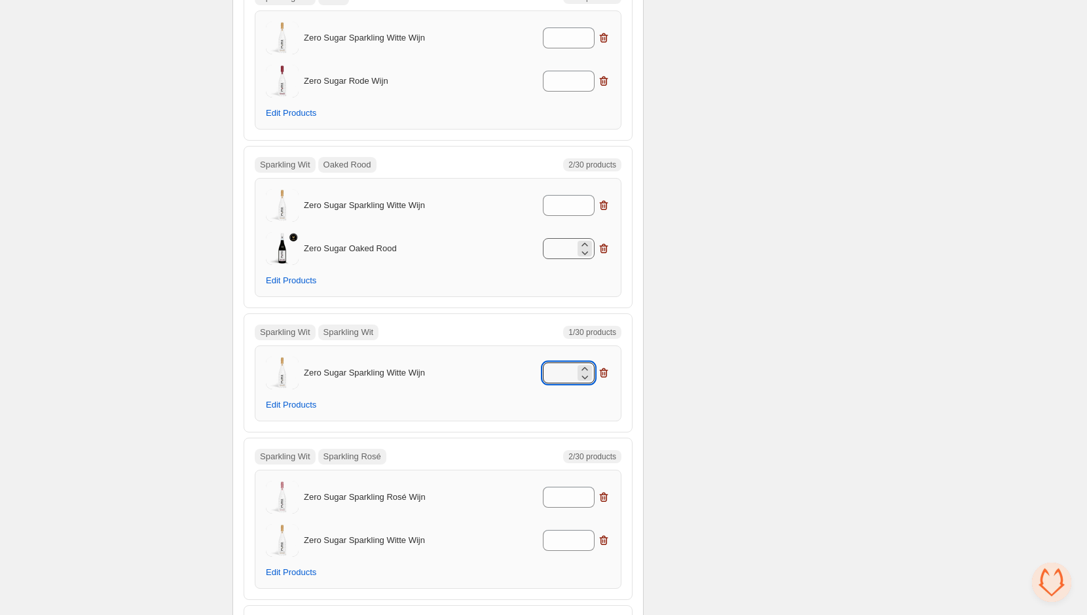
type input "*"
click at [567, 238] on input "*" at bounding box center [559, 248] width 32 height 21
type input "*"
click at [564, 195] on input "*" at bounding box center [559, 205] width 32 height 21
type input "*"
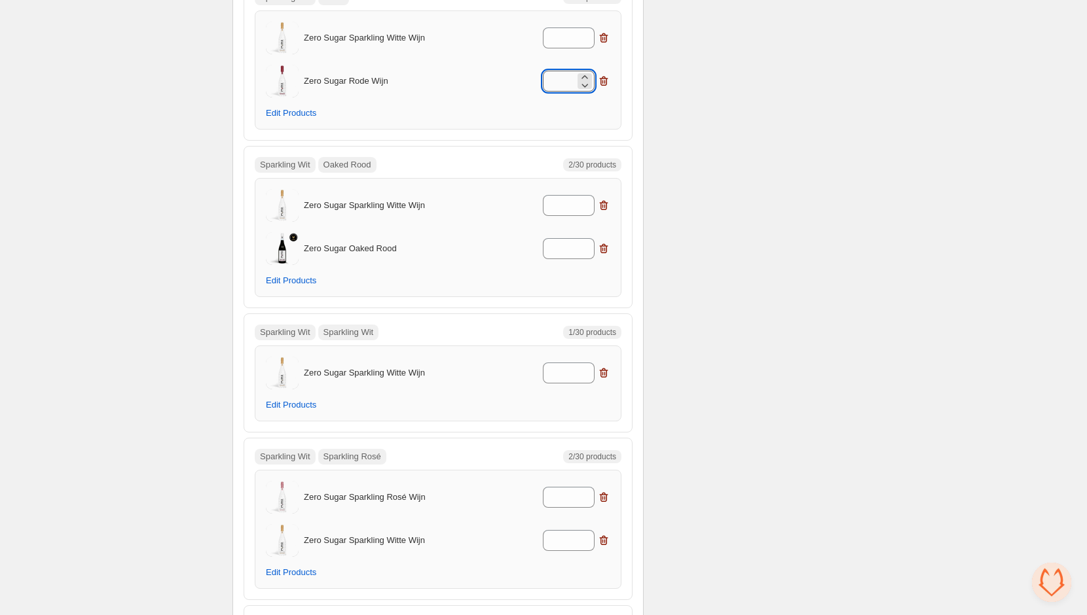
click at [562, 71] on input "*" at bounding box center [559, 81] width 32 height 21
click at [576, 83] on div "Sparkling Wit Rood 2/30 products Zero Sugar Sparkling Witte Wijn * Zero Sugar R…" at bounding box center [438, 59] width 389 height 162
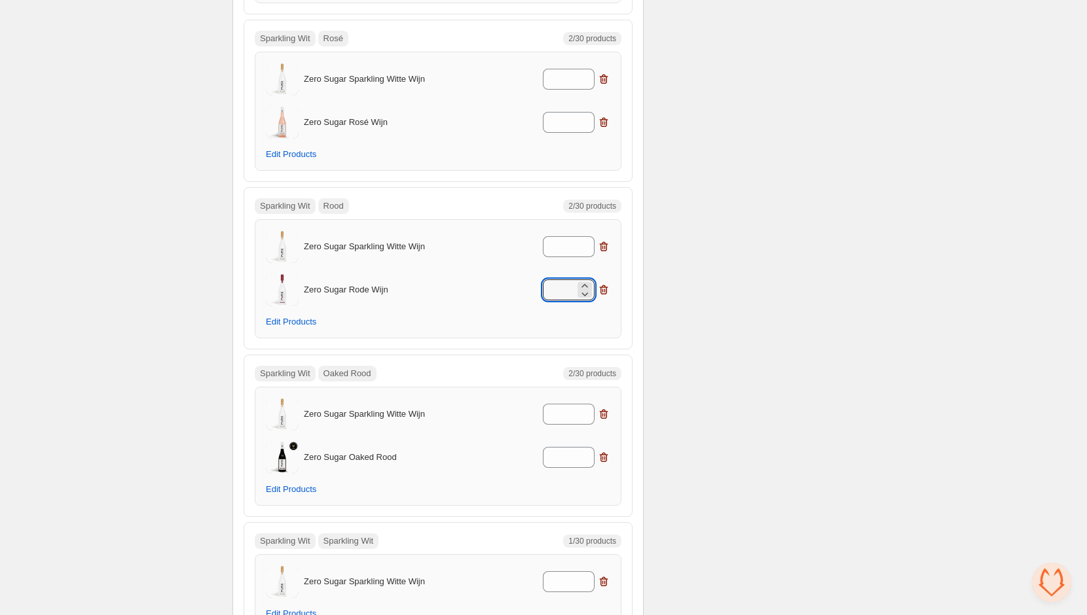
scroll to position [7742, 0]
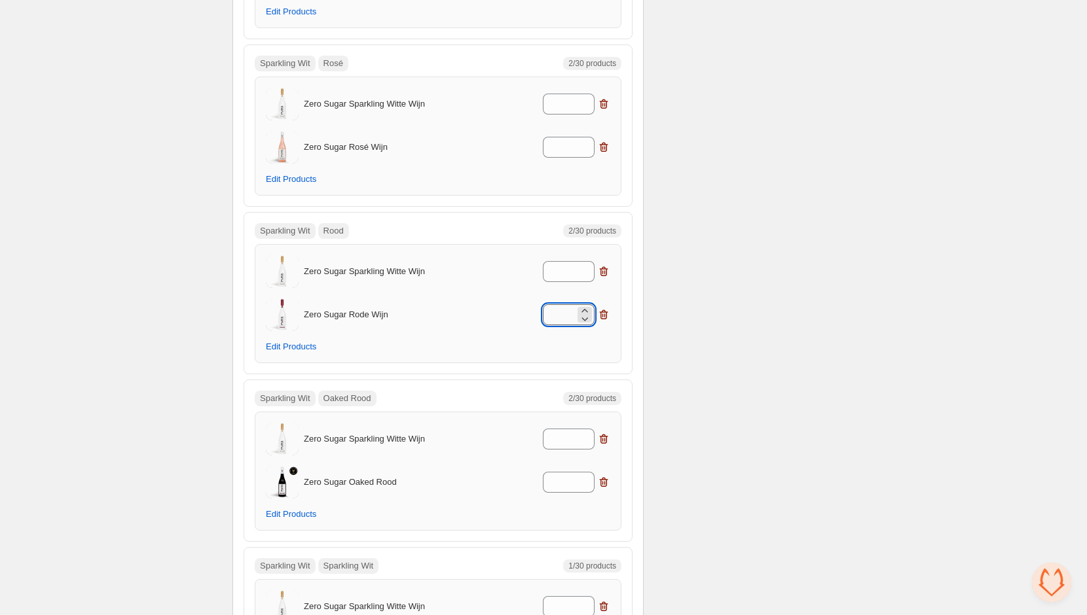
click at [561, 304] on input "**" at bounding box center [559, 314] width 32 height 21
click at [560, 304] on input "***" at bounding box center [559, 314] width 32 height 21
type input "*"
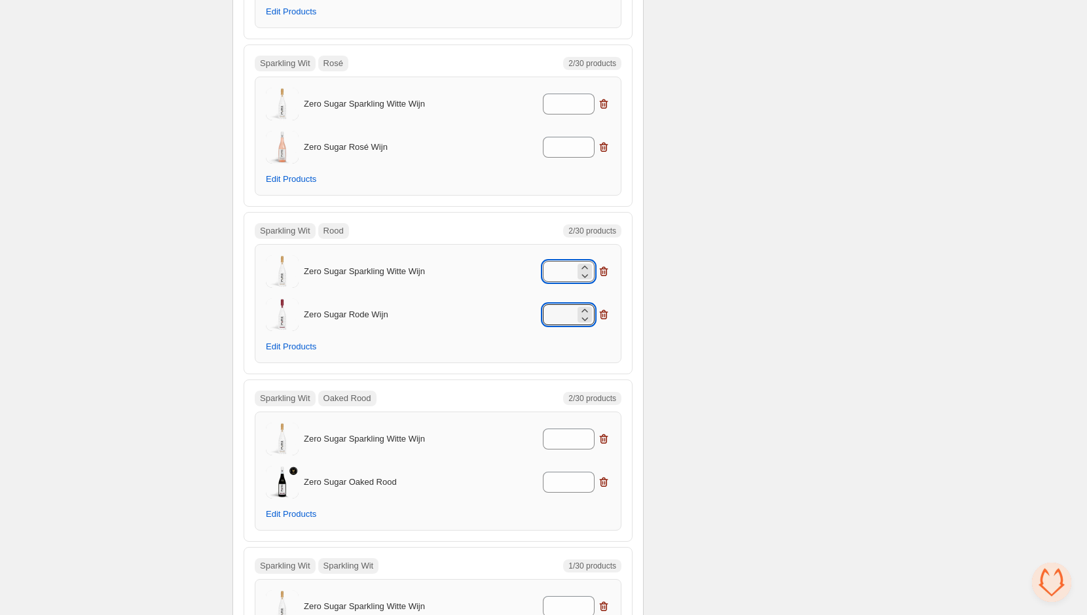
click at [558, 261] on input "*" at bounding box center [559, 271] width 32 height 21
type input "*"
click at [564, 137] on input "*" at bounding box center [559, 147] width 32 height 21
type input "*"
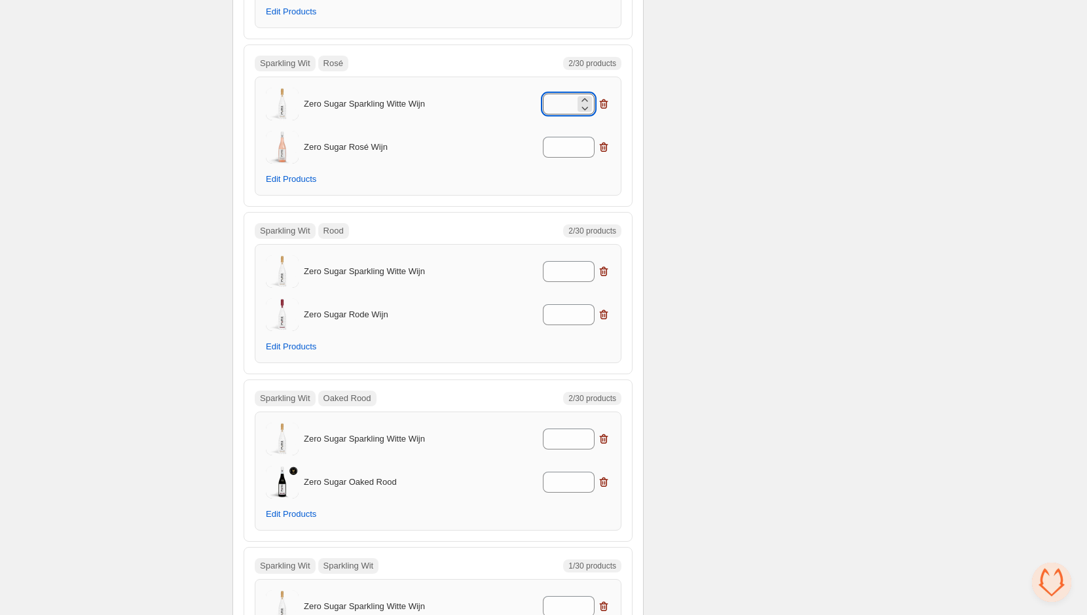
click at [556, 94] on input "*" at bounding box center [559, 104] width 32 height 21
type input "*"
click at [514, 137] on div "*" at bounding box center [545, 147] width 129 height 21
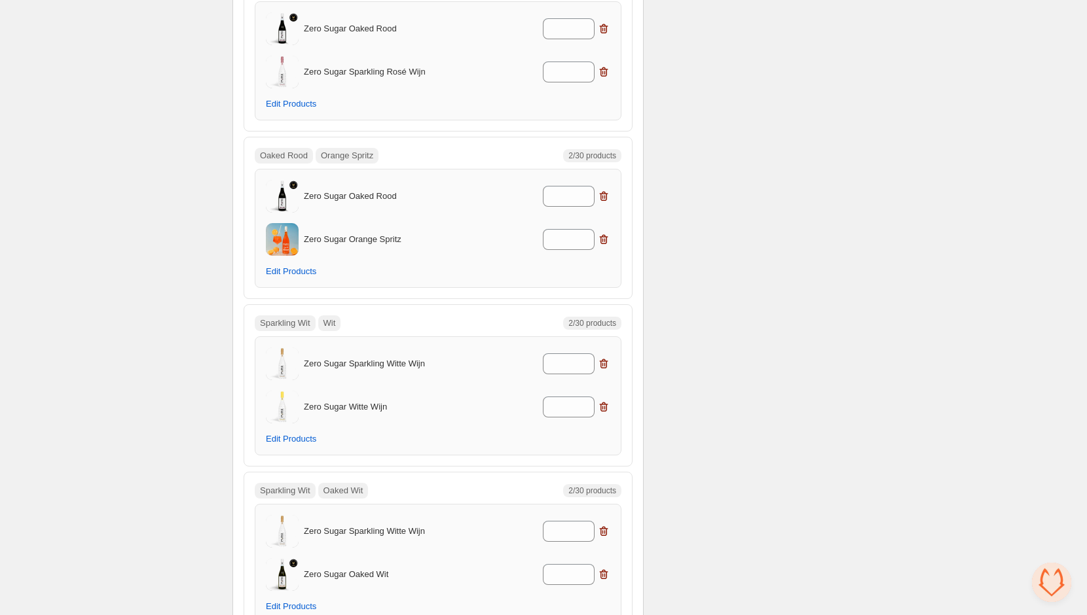
scroll to position [7144, 0]
click at [562, 567] on input "*" at bounding box center [559, 577] width 32 height 21
type input "*"
click at [567, 524] on input "*" at bounding box center [559, 534] width 32 height 21
type input "*"
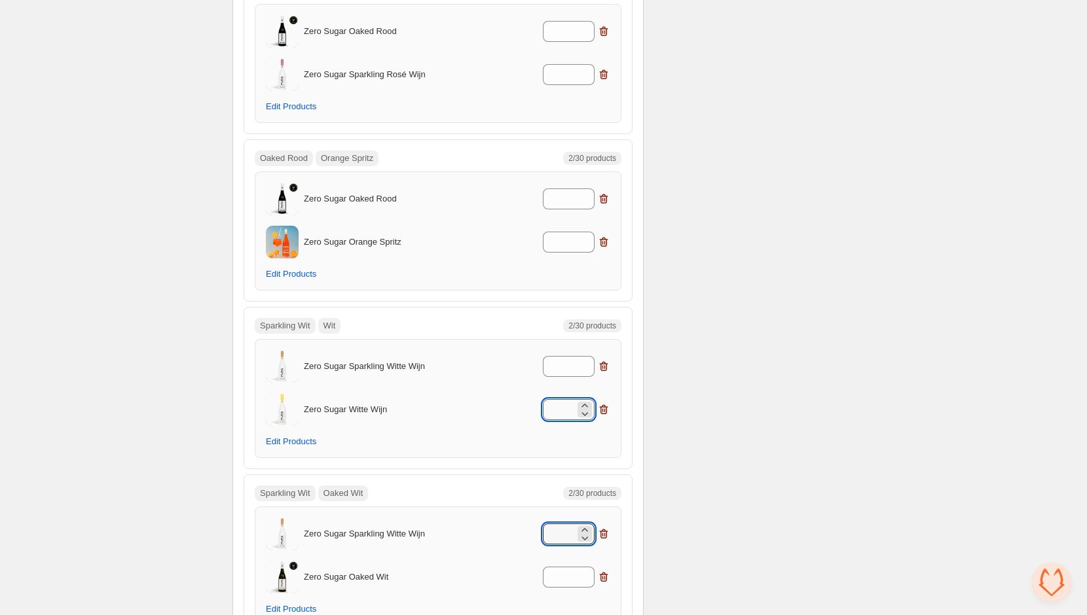
click at [559, 399] on input "*" at bounding box center [559, 409] width 32 height 21
type input "*"
click at [561, 356] on input "*" at bounding box center [559, 366] width 32 height 21
type input "*"
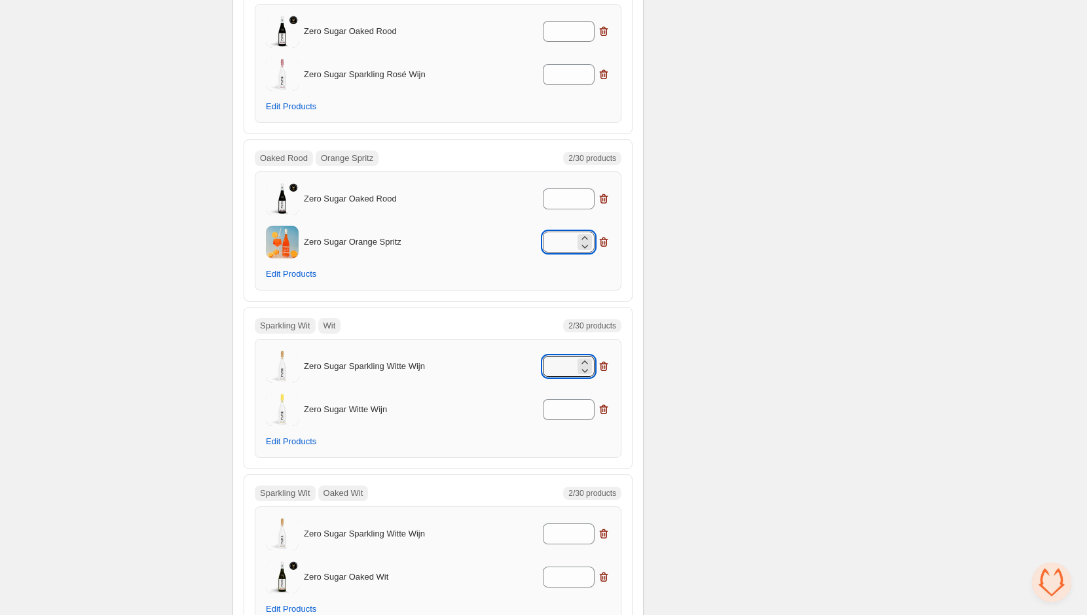
click at [561, 232] on input "*" at bounding box center [559, 242] width 32 height 21
type input "*"
click at [560, 189] on input "*" at bounding box center [559, 199] width 32 height 21
type input "*"
click at [497, 189] on div "*" at bounding box center [545, 199] width 129 height 21
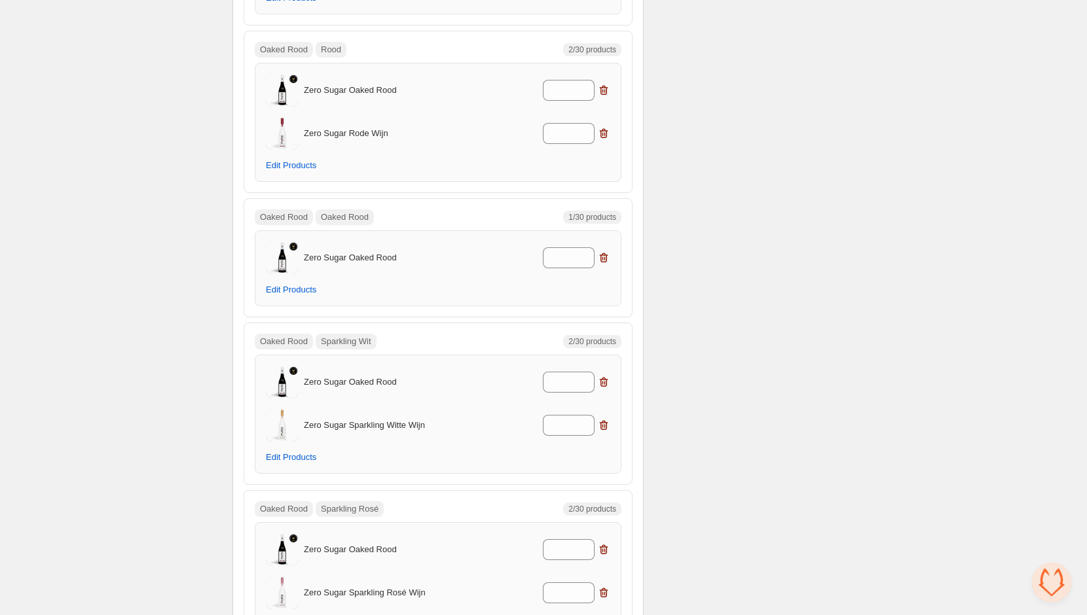
scroll to position [6626, 0]
click at [560, 582] on input "*" at bounding box center [559, 592] width 32 height 21
type input "*"
click at [562, 539] on input "*" at bounding box center [559, 549] width 32 height 21
type input "*"
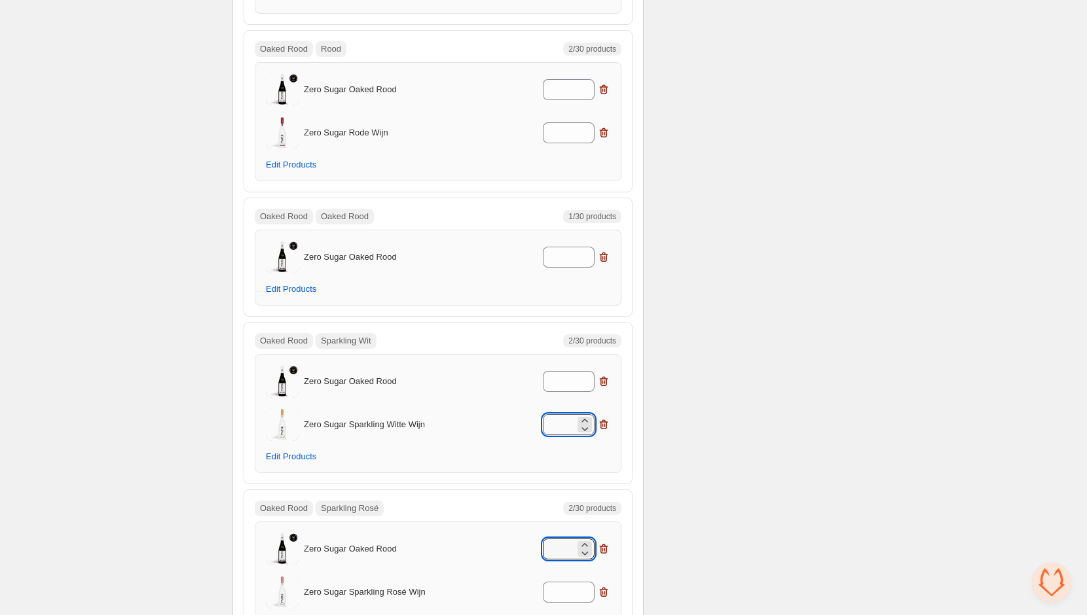
click at [554, 414] on input "*" at bounding box center [559, 424] width 32 height 21
type input "*"
click at [562, 371] on input "*" at bounding box center [559, 381] width 32 height 21
type input "*"
click at [566, 247] on input "*" at bounding box center [559, 257] width 32 height 21
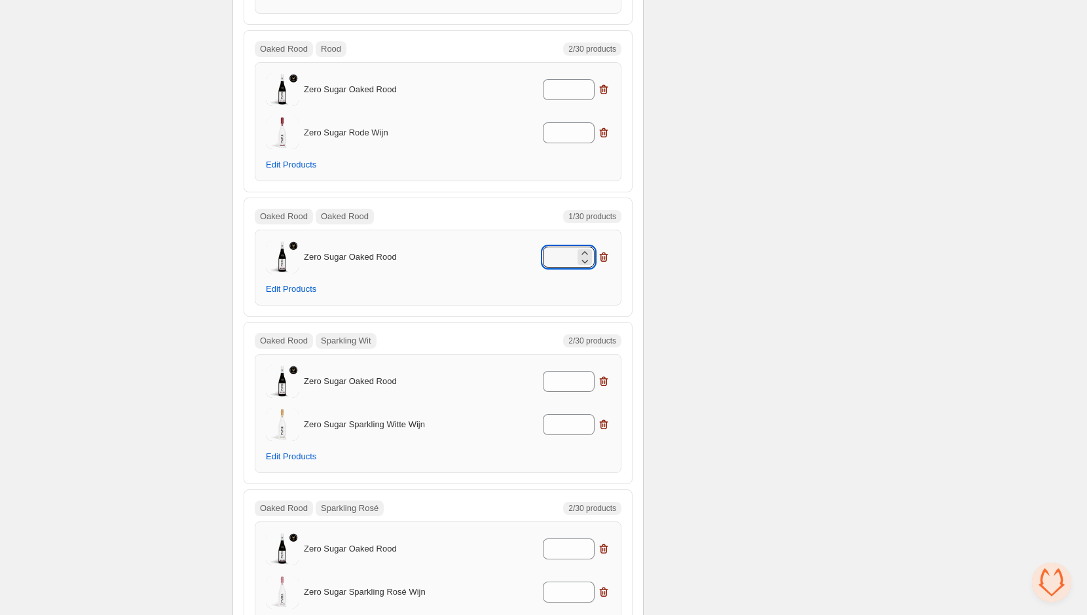
type input "*"
click at [489, 241] on div "Zero Sugar Oaked Rood *" at bounding box center [438, 257] width 344 height 33
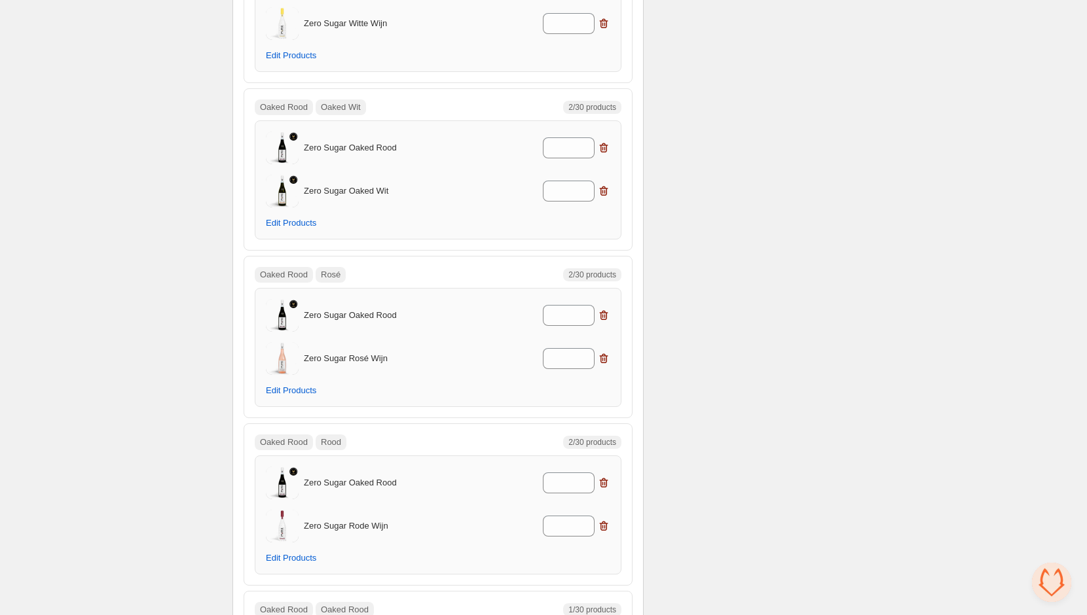
scroll to position [6199, 0]
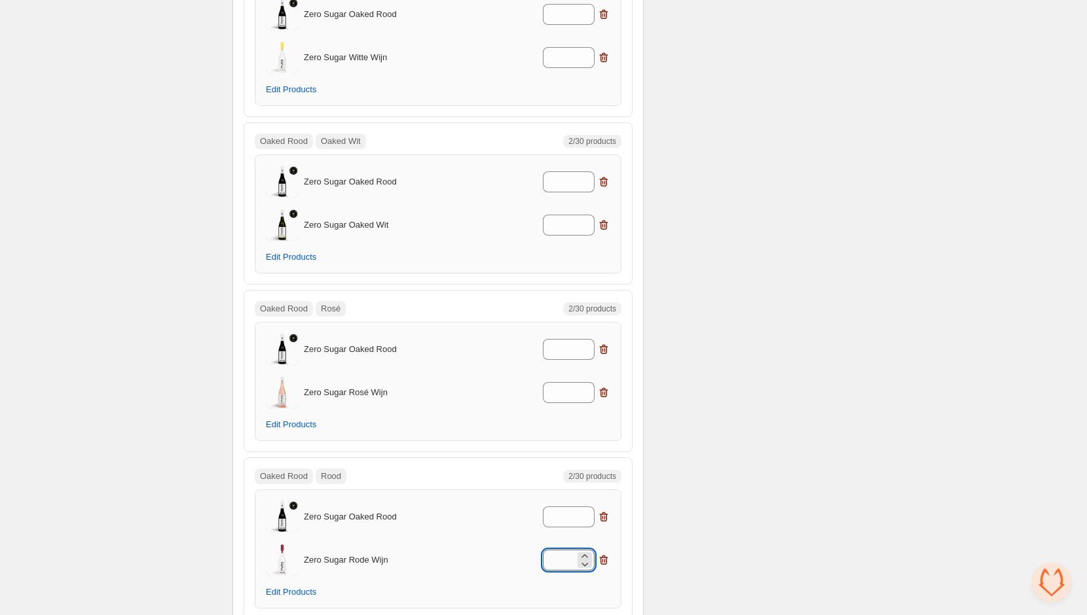
click at [564, 550] on input "*" at bounding box center [559, 560] width 32 height 21
type input "*"
click at [565, 507] on input "*" at bounding box center [559, 517] width 32 height 21
type input "*"
click at [558, 382] on input "*" at bounding box center [559, 392] width 32 height 21
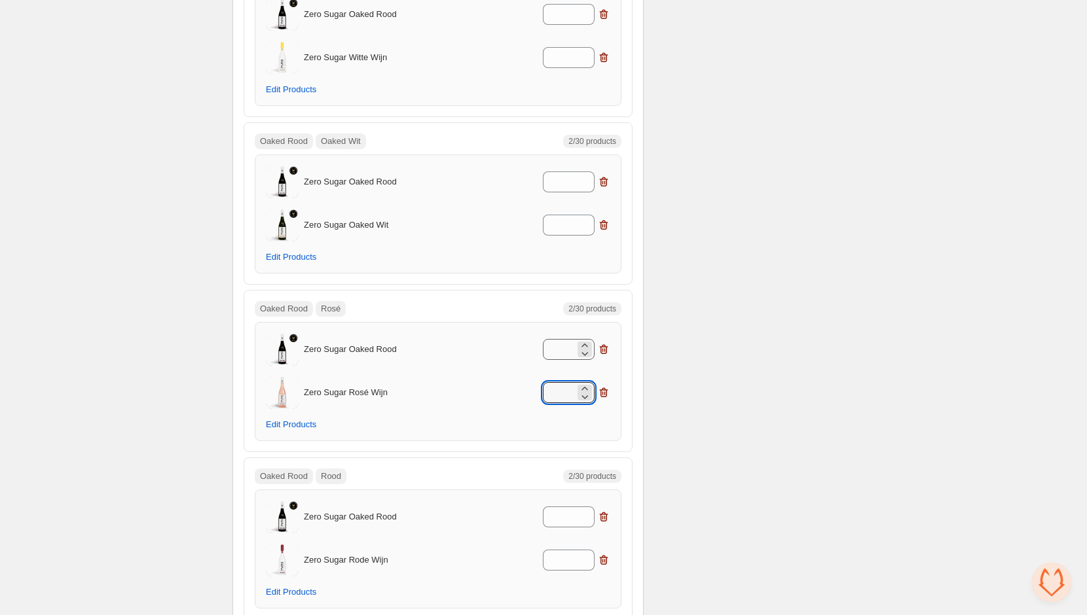
type input "*"
click at [562, 339] on input "*" at bounding box center [559, 349] width 32 height 21
type input "*"
click at [564, 215] on input "*" at bounding box center [559, 225] width 32 height 21
type input "*"
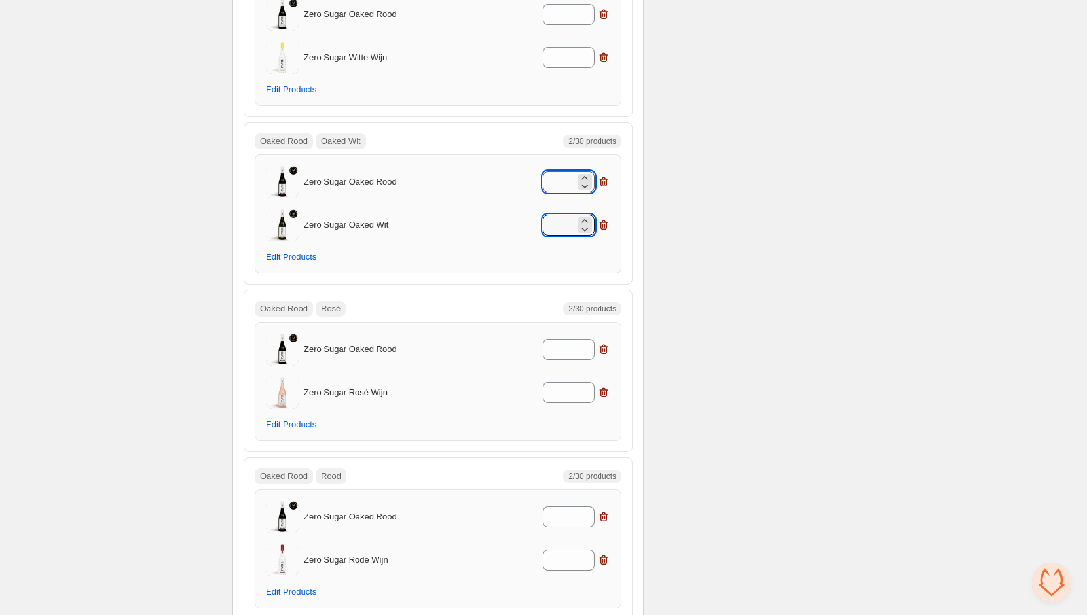
click at [562, 172] on input "*" at bounding box center [559, 182] width 32 height 21
type input "*"
click at [529, 172] on div "*" at bounding box center [545, 182] width 129 height 21
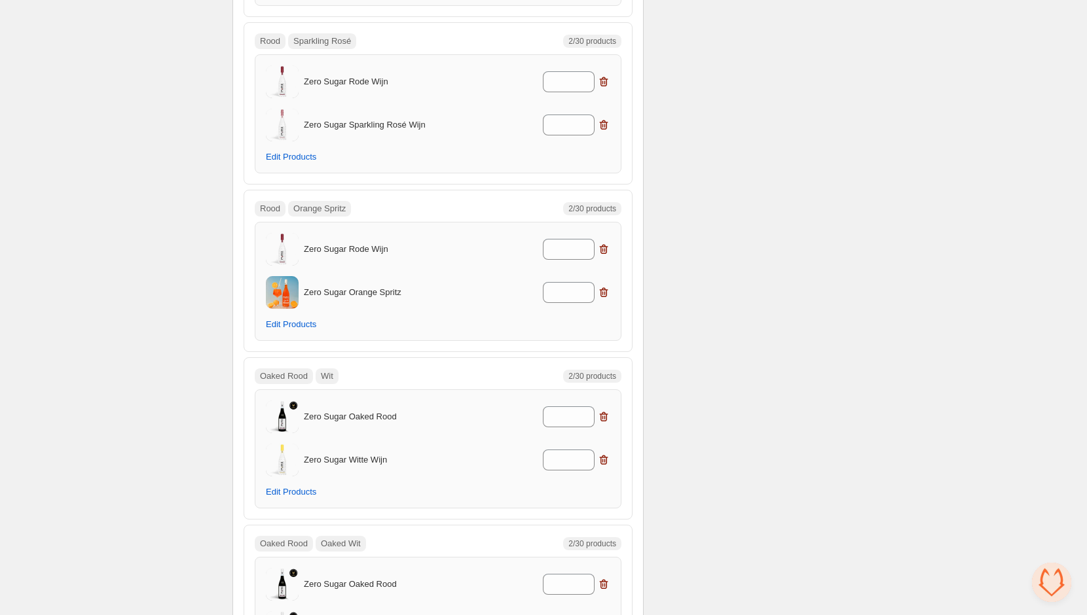
scroll to position [5750, 0]
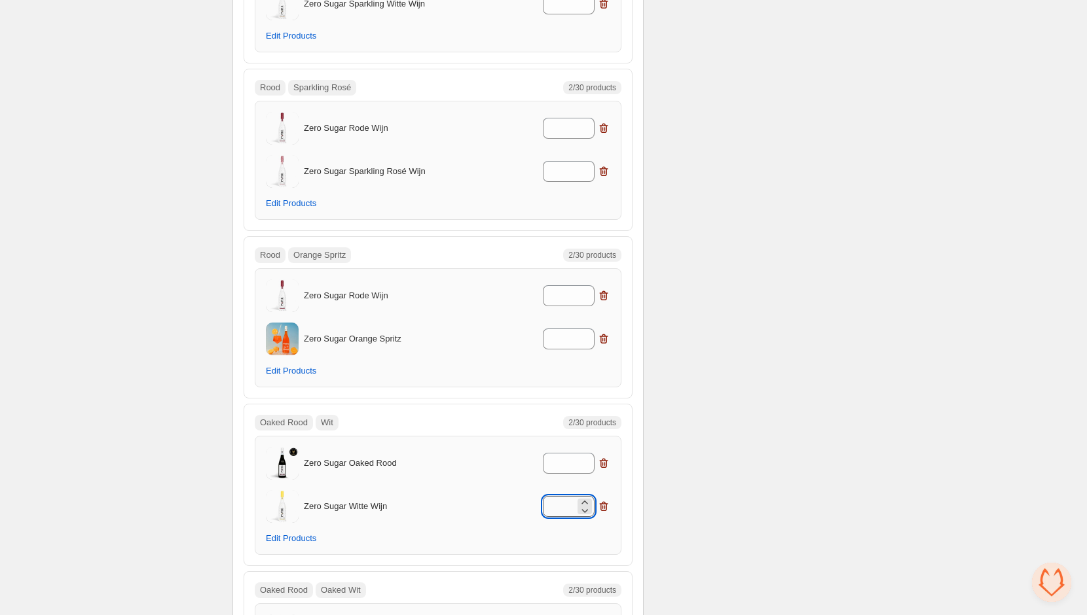
click at [567, 496] on input "*" at bounding box center [559, 506] width 32 height 21
type input "*"
click at [556, 453] on input "*" at bounding box center [559, 463] width 32 height 21
type input "*"
click at [562, 329] on input "*" at bounding box center [559, 339] width 32 height 21
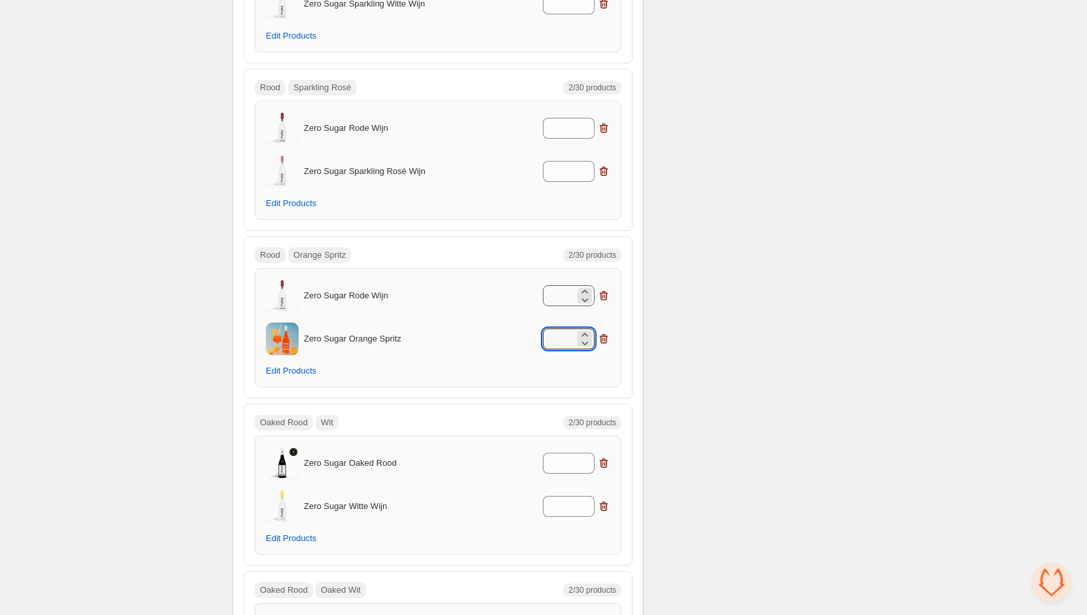
type input "*"
click at [560, 285] on input "*" at bounding box center [559, 295] width 32 height 21
type input "*"
click at [558, 155] on div "Zero Sugar Sparkling Rosé Wijn *" at bounding box center [438, 171] width 344 height 33
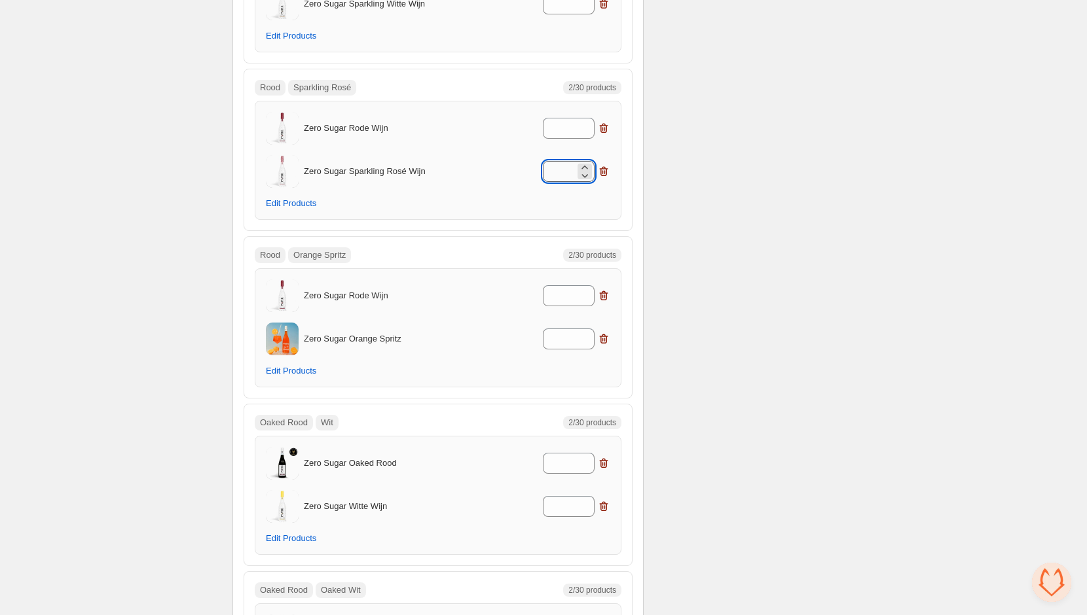
click at [558, 161] on input "*" at bounding box center [559, 171] width 32 height 21
type input "*"
click at [558, 118] on input "*" at bounding box center [559, 128] width 32 height 21
type input "*"
click at [516, 161] on div "*" at bounding box center [545, 171] width 129 height 21
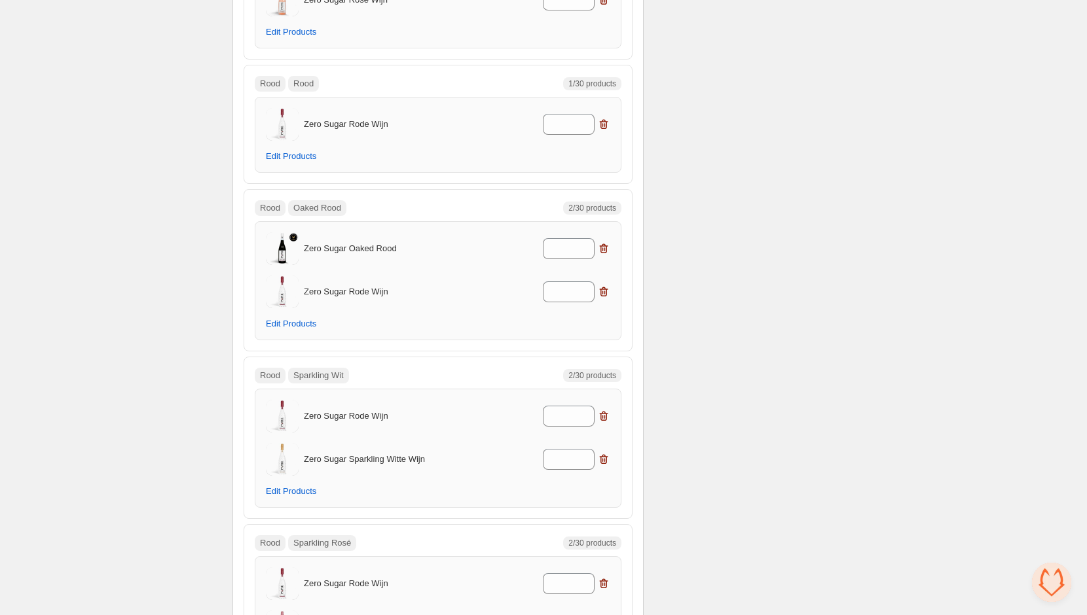
scroll to position [5268, 0]
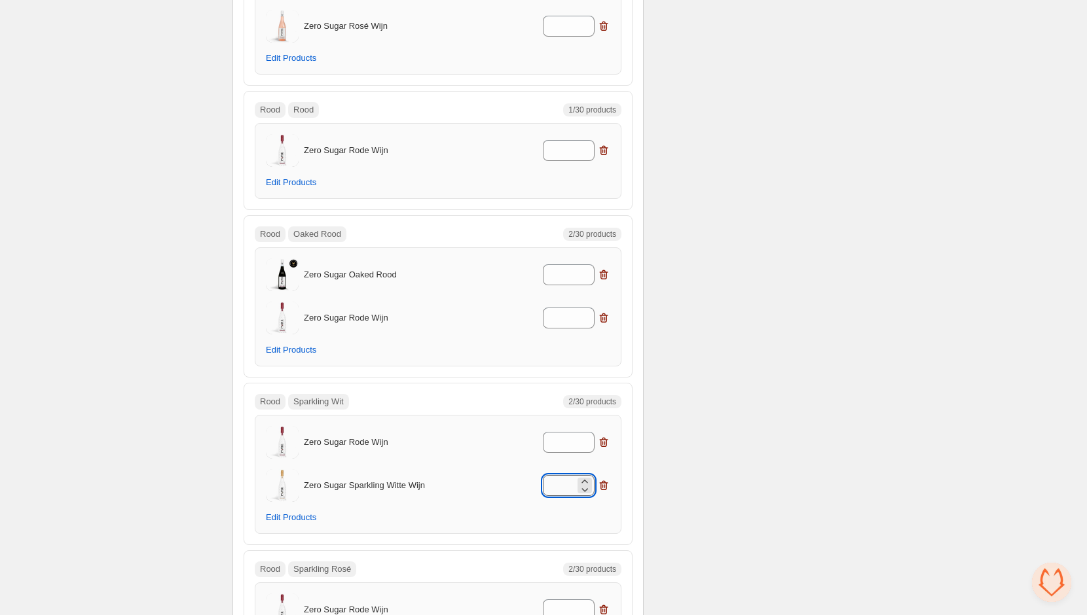
click at [559, 475] on input "*" at bounding box center [559, 485] width 32 height 21
type input "*"
click at [562, 432] on input "*" at bounding box center [559, 442] width 32 height 21
type input "*"
click at [560, 308] on input "*" at bounding box center [559, 318] width 32 height 21
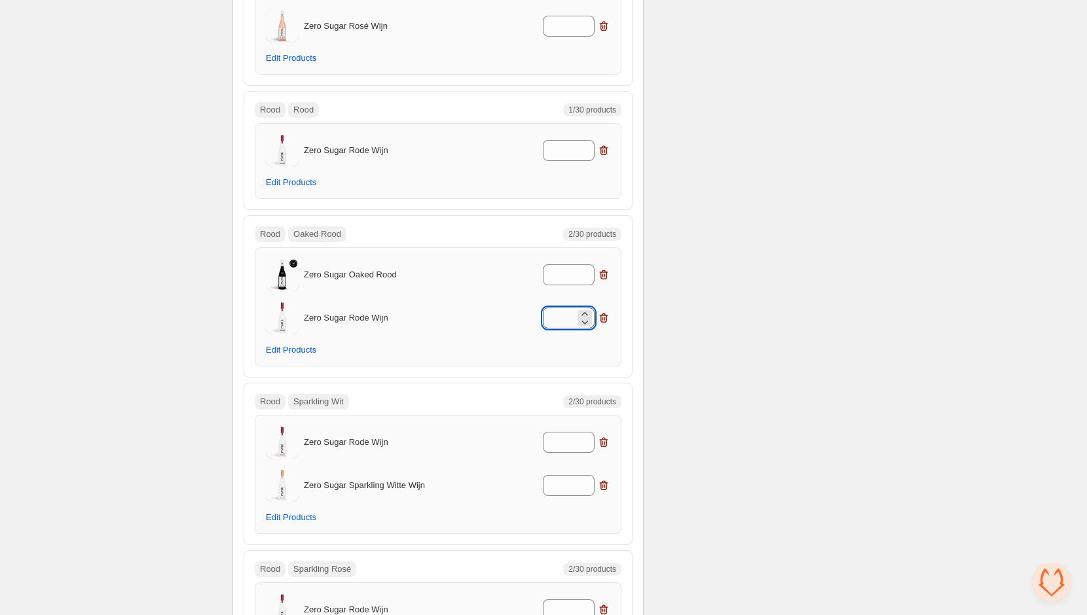
type input "*"
click at [559, 247] on div "Zero Sugar Oaked Rood * Zero Sugar Rode Wijn * Edit Products" at bounding box center [438, 306] width 367 height 119
click at [559, 264] on input "*" at bounding box center [559, 274] width 32 height 21
type input "*"
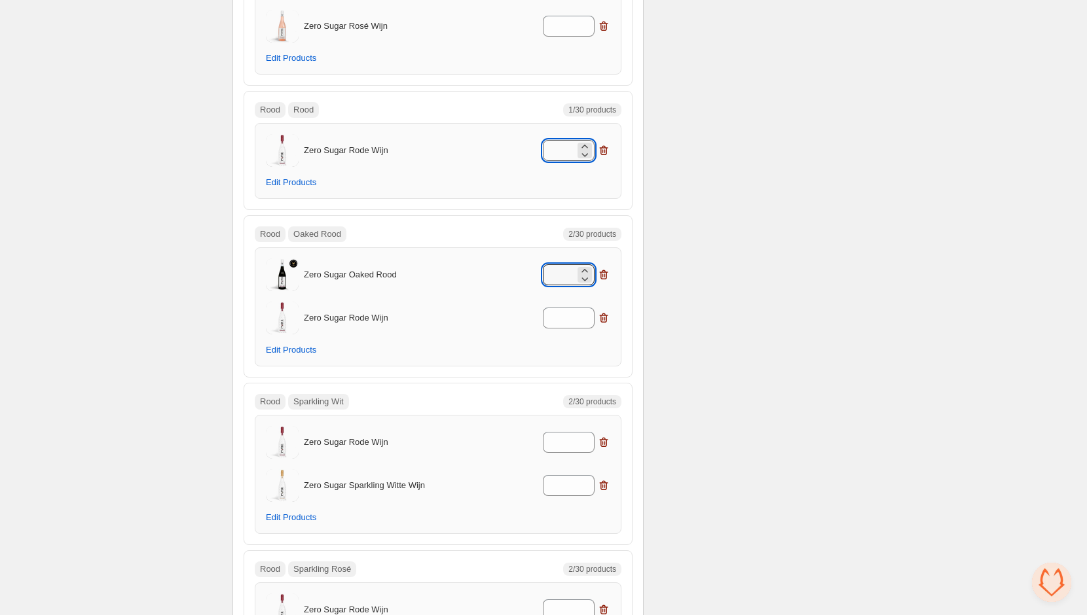
click at [563, 140] on input "*" at bounding box center [559, 150] width 32 height 21
type input "*"
click at [505, 139] on div "Zero Sugar Rode Wijn * Edit Products" at bounding box center [438, 161] width 344 height 54
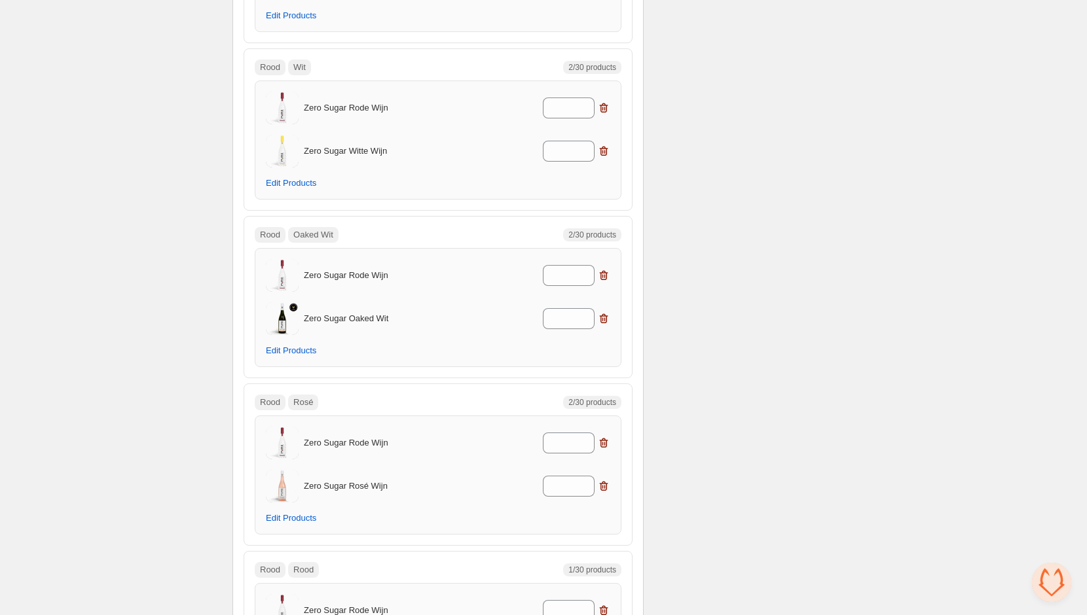
scroll to position [4787, 0]
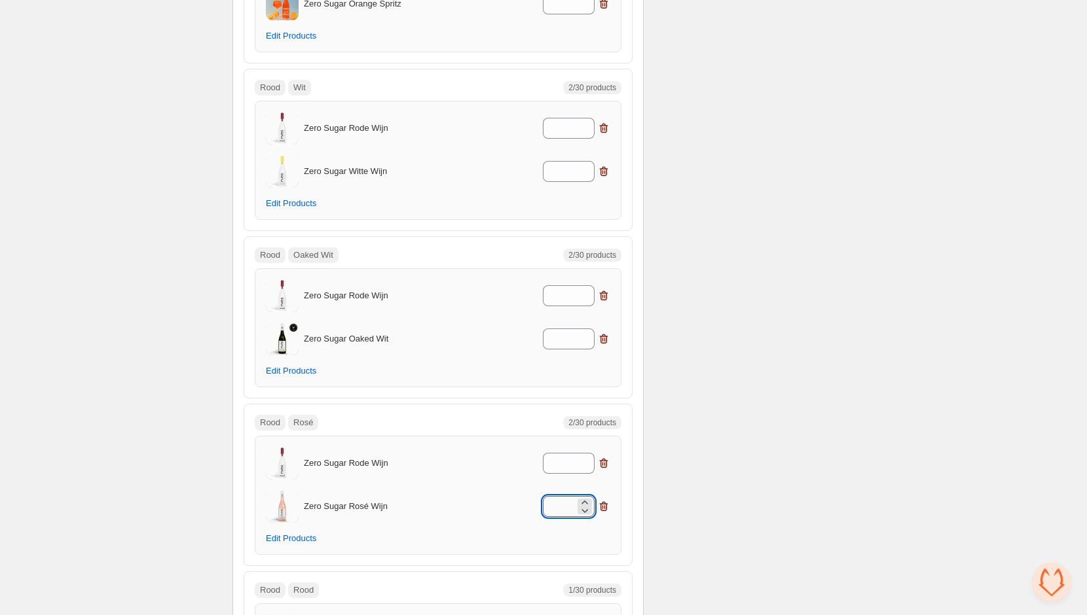
click at [562, 496] on input "*" at bounding box center [559, 506] width 32 height 21
type input "*"
click at [563, 453] on input "*" at bounding box center [559, 463] width 32 height 21
type input "*"
click at [562, 329] on input "*" at bounding box center [559, 339] width 32 height 21
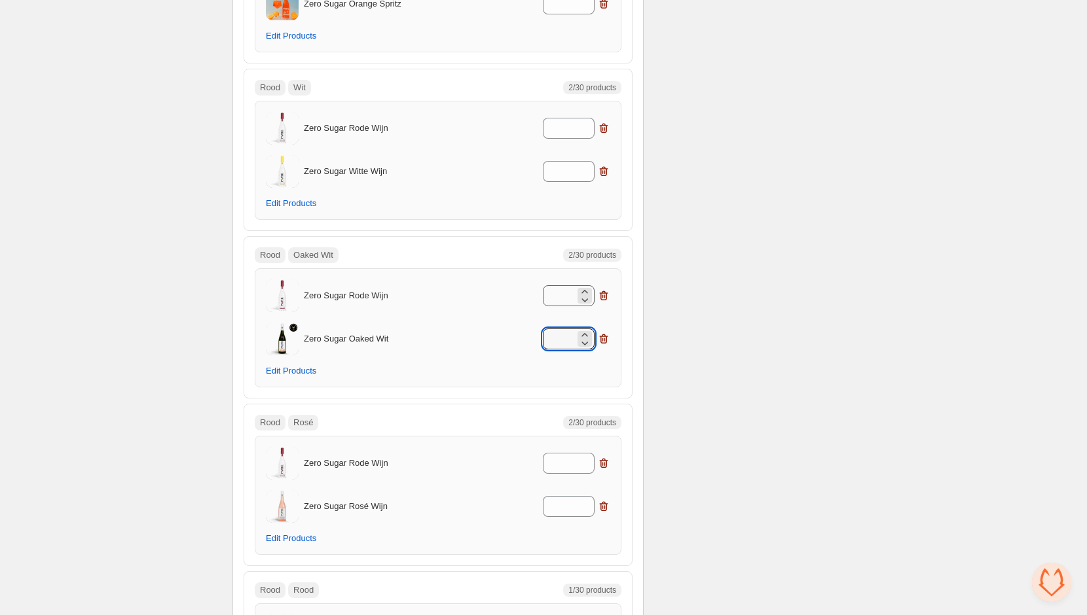
type input "*"
click at [557, 285] on input "*" at bounding box center [559, 295] width 32 height 21
type input "*"
click at [563, 161] on input "*" at bounding box center [559, 171] width 32 height 21
type input "*"
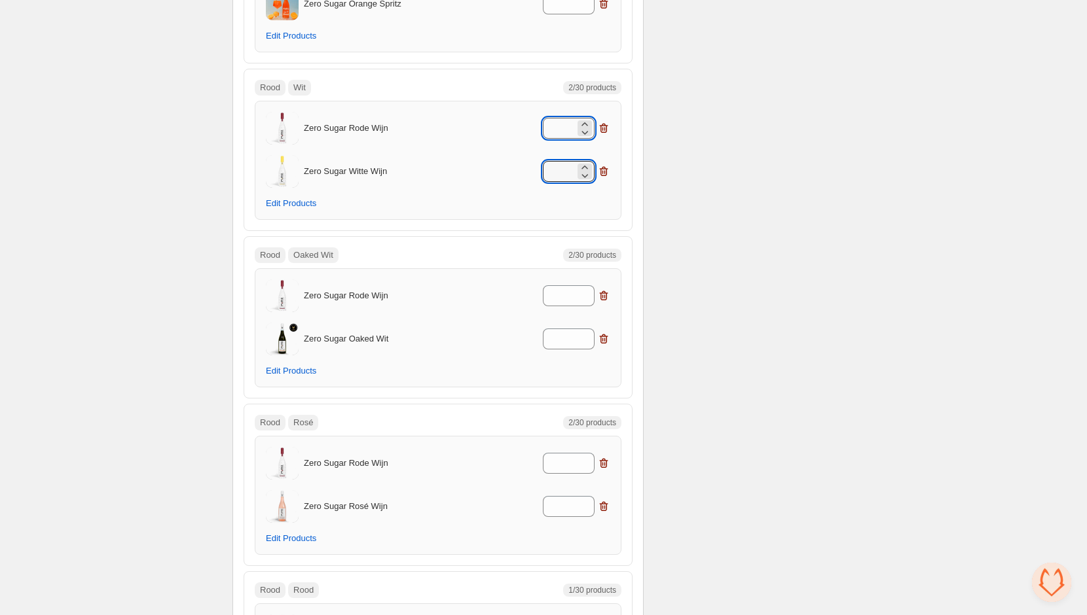
click at [564, 118] on input "*" at bounding box center [559, 128] width 32 height 21
type input "*"
click at [506, 118] on div "*" at bounding box center [545, 128] width 129 height 21
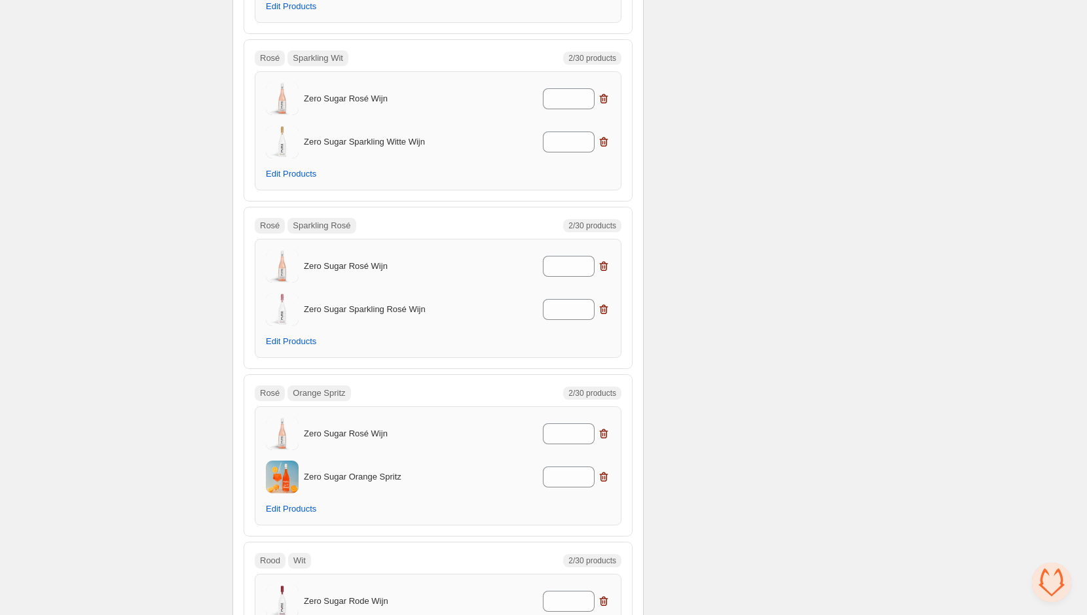
scroll to position [4278, 0]
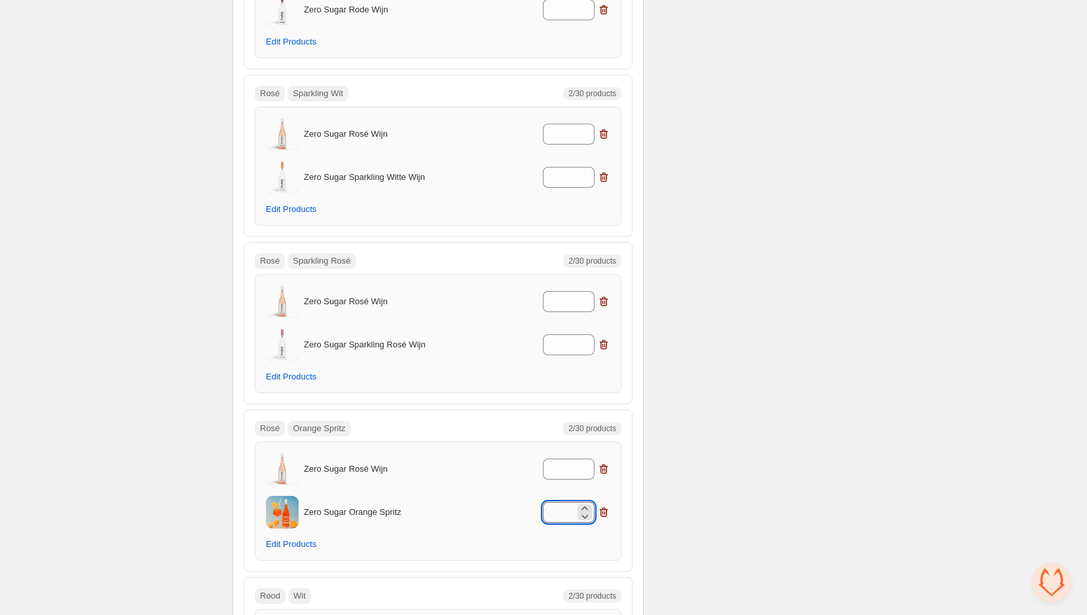
click at [565, 502] on input "*" at bounding box center [559, 512] width 32 height 21
type input "*"
click at [566, 459] on input "*" at bounding box center [559, 469] width 32 height 21
type input "*"
click at [556, 335] on input "*" at bounding box center [559, 345] width 32 height 21
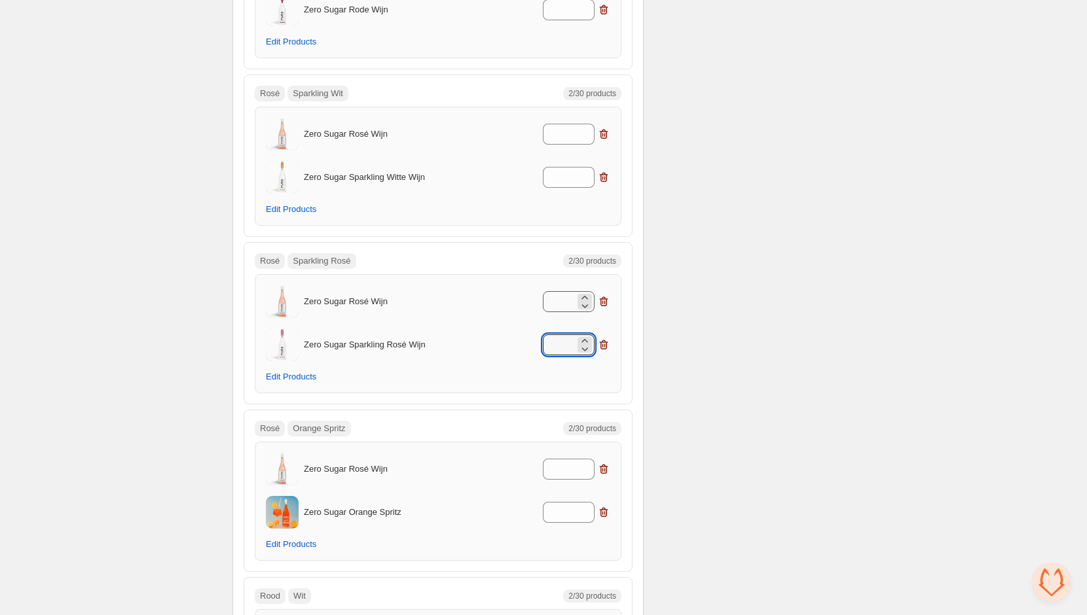
type input "*"
click at [560, 291] on input "*" at bounding box center [559, 301] width 32 height 21
type input "*"
click at [568, 167] on input "*" at bounding box center [559, 177] width 32 height 21
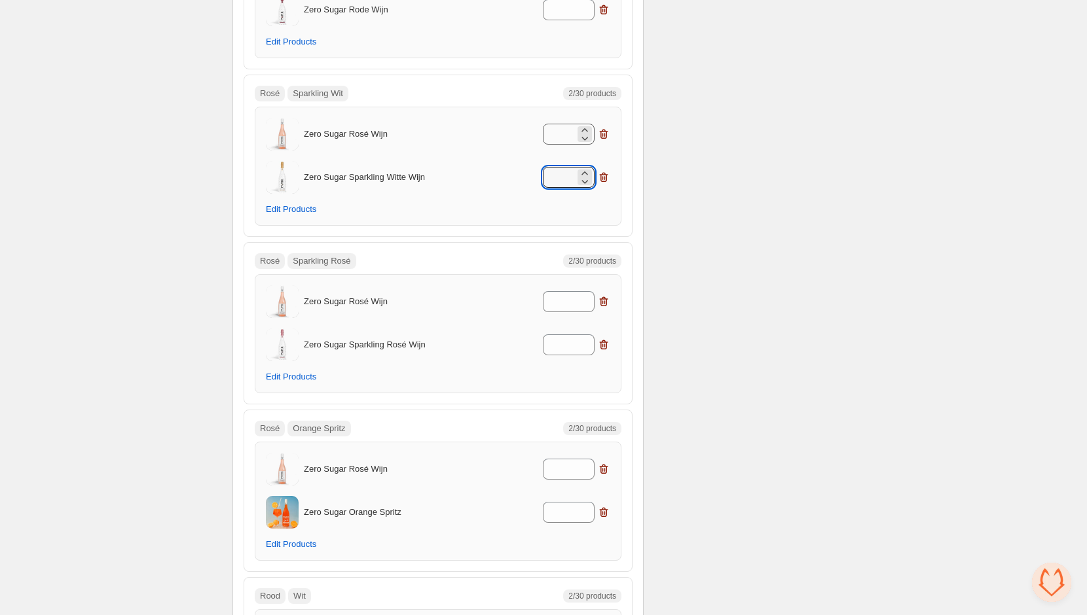
type input "*"
click at [557, 124] on input "*" at bounding box center [559, 134] width 32 height 21
type input "*"
click at [494, 124] on div "*" at bounding box center [545, 134] width 129 height 21
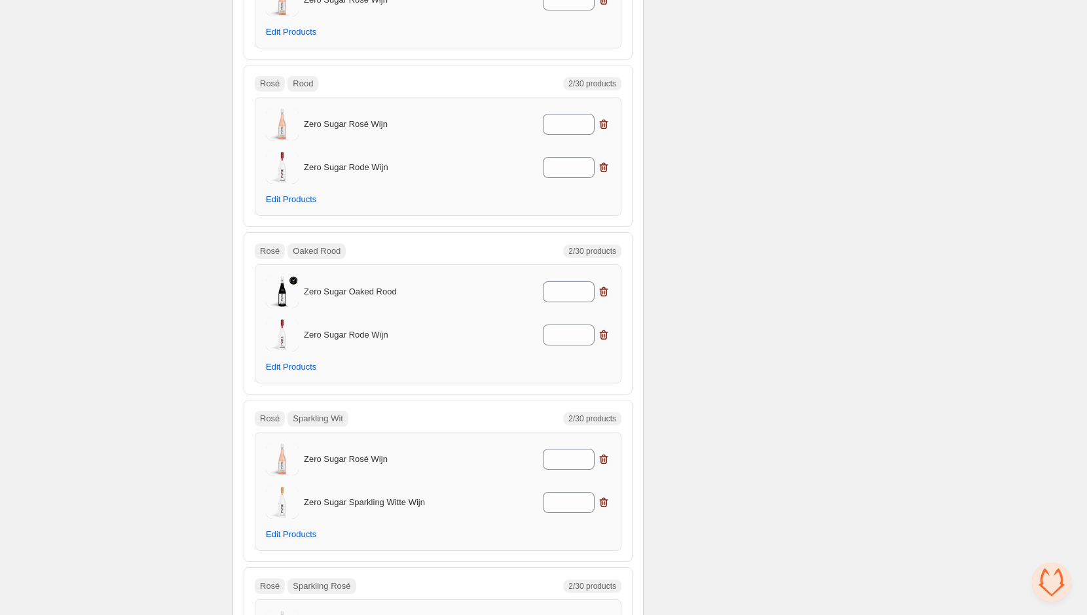
scroll to position [3891, 0]
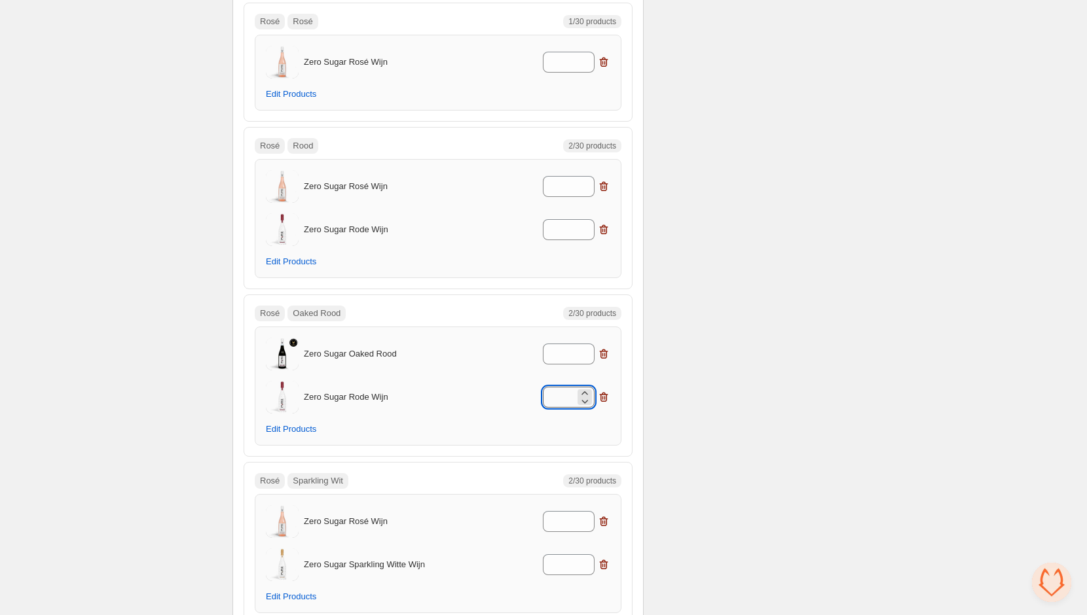
click at [572, 387] on input "*" at bounding box center [559, 397] width 32 height 21
type input "*"
click at [564, 344] on input "*" at bounding box center [559, 354] width 32 height 21
type input "*"
click at [570, 219] on input "*" at bounding box center [559, 229] width 32 height 21
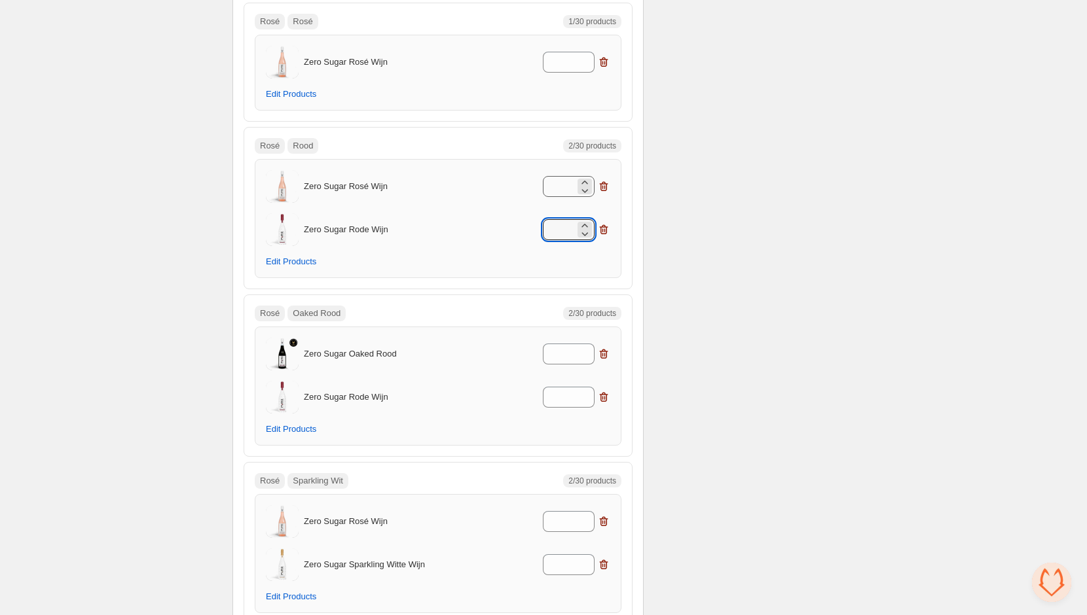
type input "*"
click at [563, 176] on input "*" at bounding box center [559, 186] width 32 height 21
type input "*"
click at [508, 138] on div "Rosé Rood 2/30 products" at bounding box center [438, 146] width 367 height 16
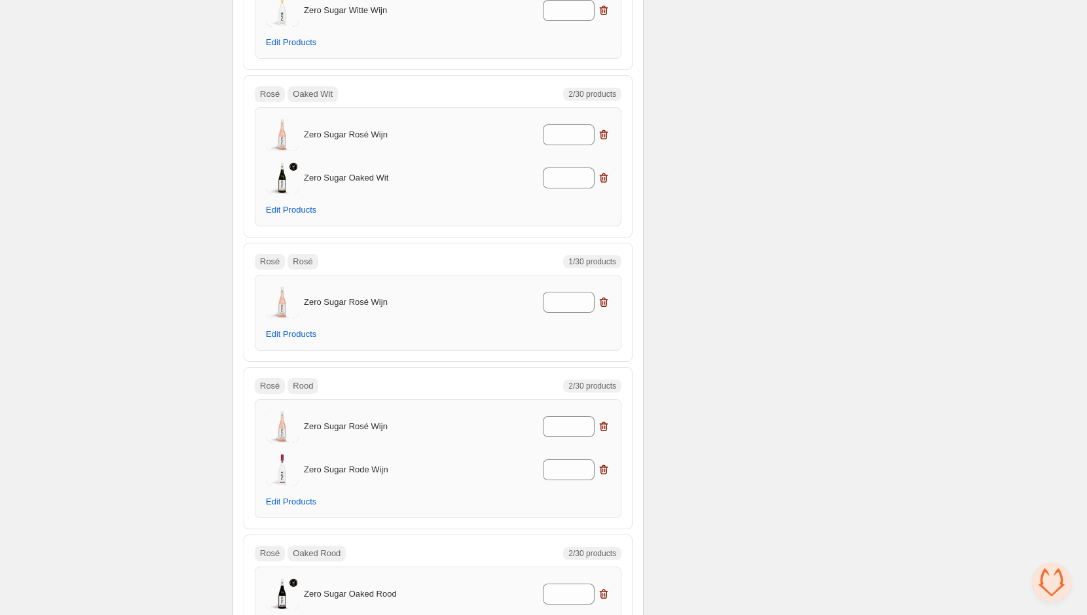
scroll to position [3487, 0]
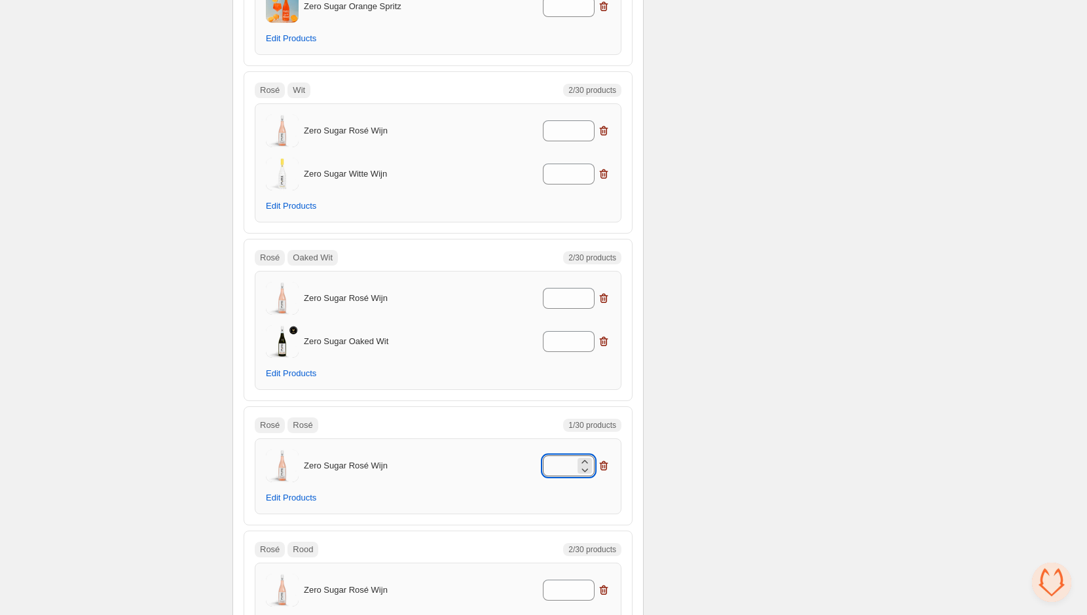
click at [562, 456] on input "*" at bounding box center [559, 466] width 32 height 21
type input "*"
click at [569, 331] on input "*" at bounding box center [559, 341] width 32 height 21
type input "*"
click at [557, 282] on div "Zero Sugar Rosé Wijn *" at bounding box center [438, 298] width 344 height 33
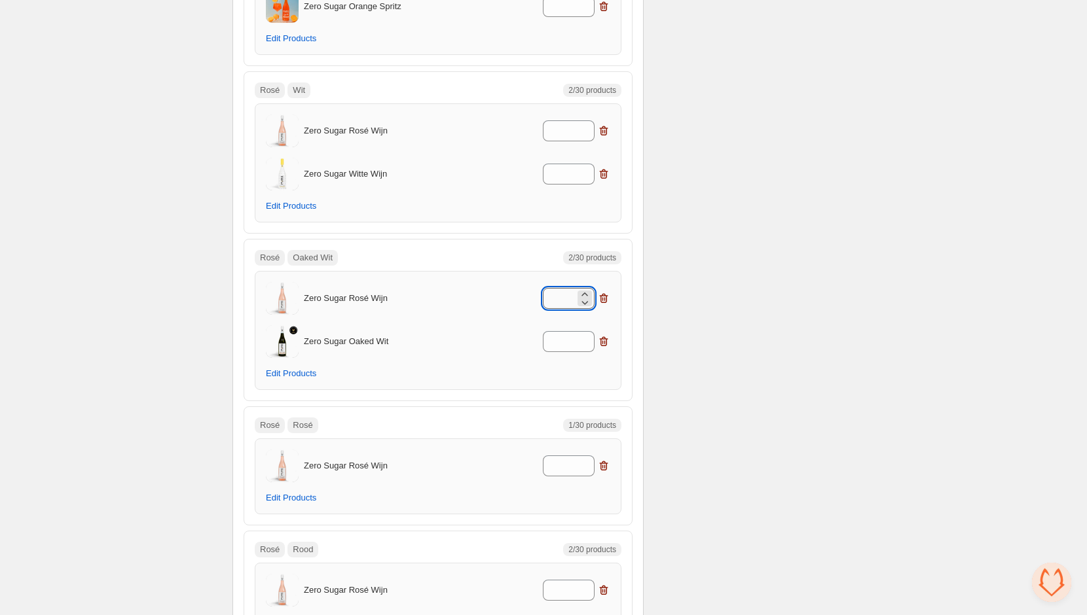
click at [560, 288] on input "*" at bounding box center [559, 298] width 32 height 21
type input "*"
click at [568, 164] on input "*" at bounding box center [559, 174] width 32 height 21
type input "*"
click at [567, 120] on input "*" at bounding box center [559, 130] width 32 height 21
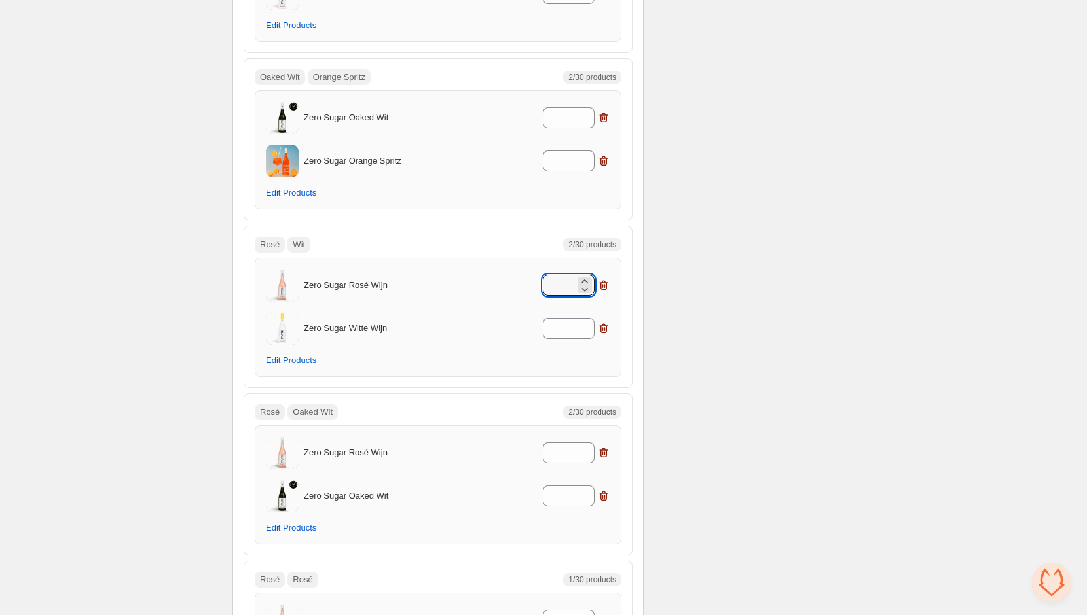
scroll to position [3297, 0]
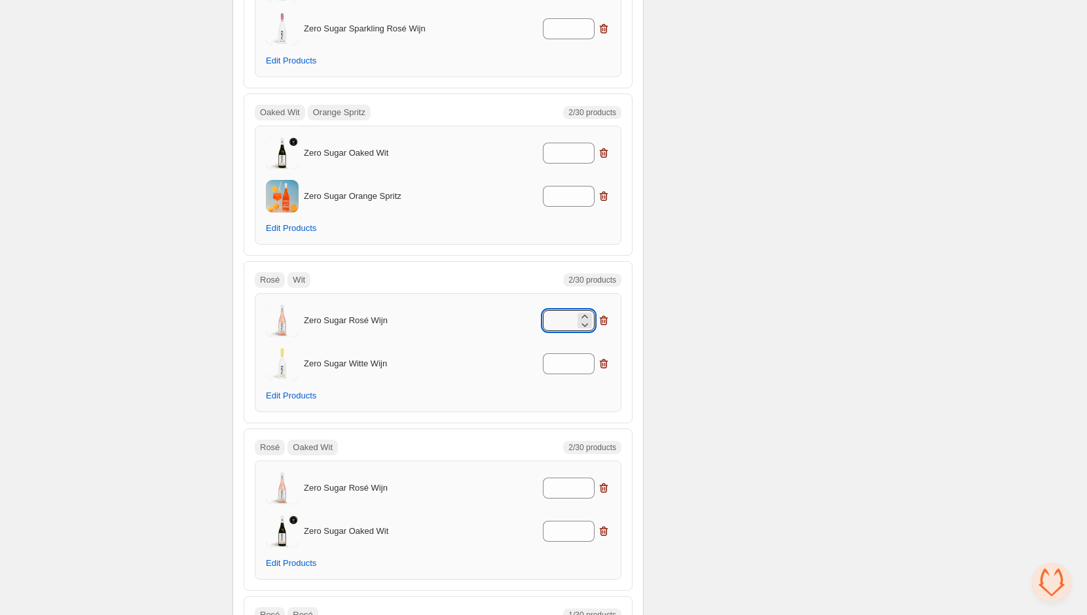
type input "*"
click at [564, 190] on div "Zero Sugar Orange Spritz *" at bounding box center [438, 196] width 344 height 33
click at [564, 186] on input "*" at bounding box center [559, 196] width 32 height 21
type input "*"
click at [563, 143] on input "*" at bounding box center [559, 153] width 32 height 21
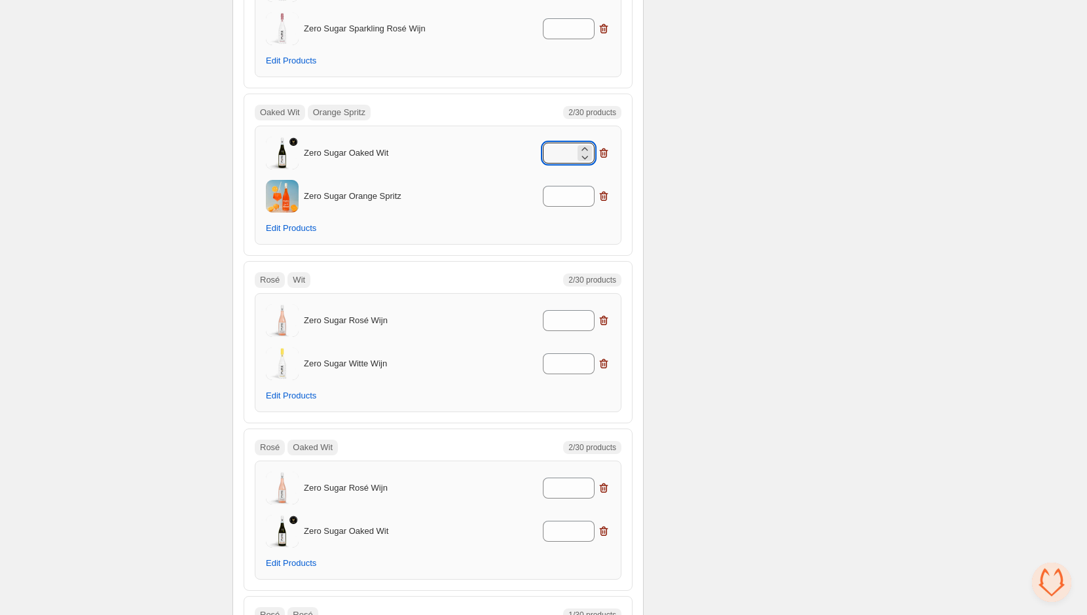
type input "*"
click at [508, 186] on div "*" at bounding box center [545, 196] width 129 height 21
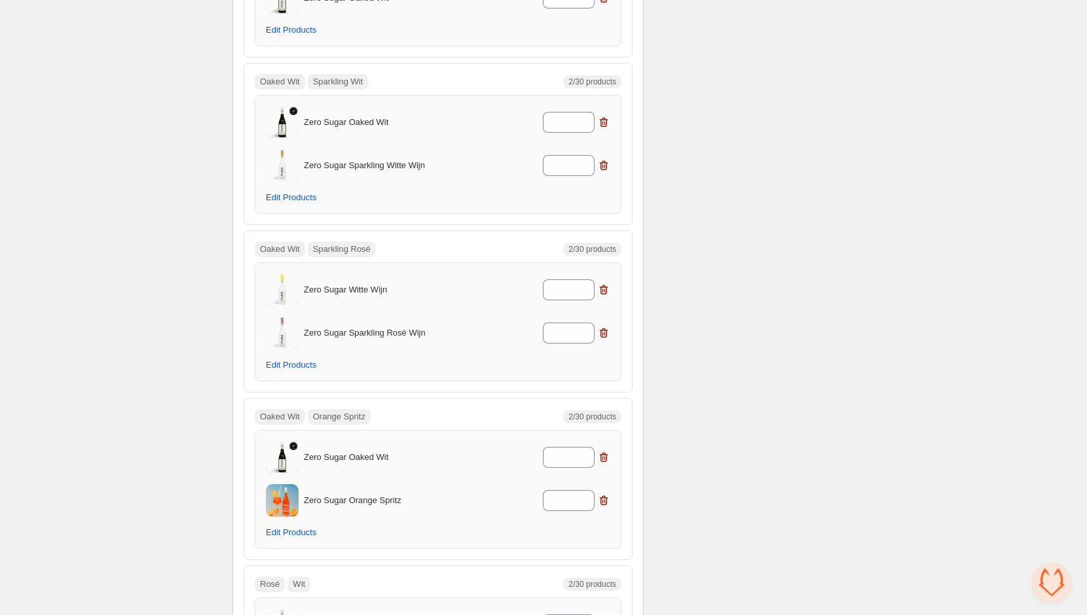
scroll to position [2957, 0]
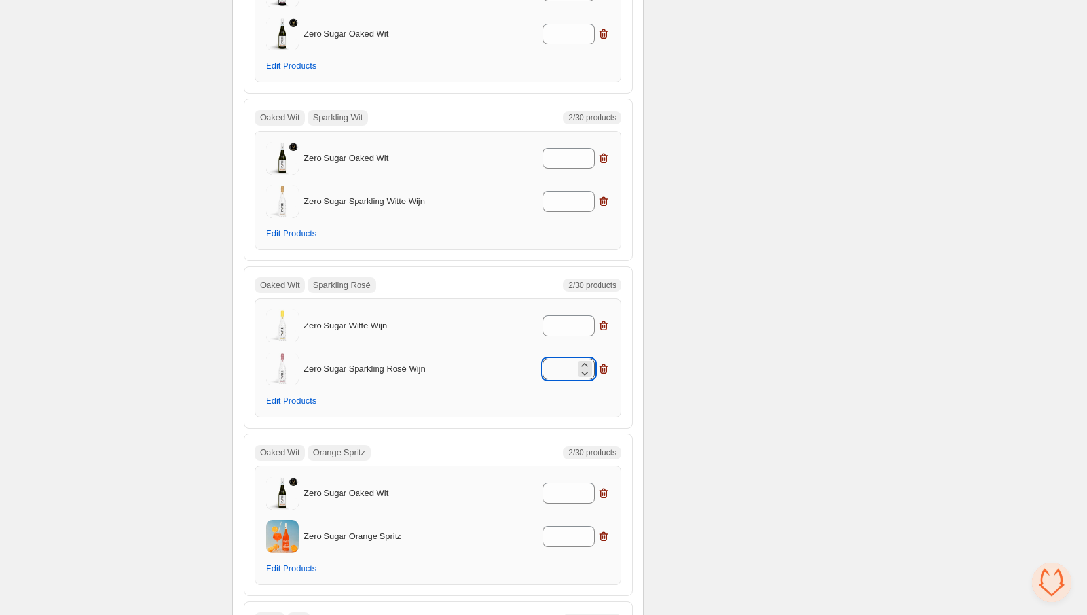
click at [558, 359] on input "*" at bounding box center [559, 369] width 32 height 21
type input "*"
click at [573, 318] on input "*" at bounding box center [559, 326] width 32 height 21
type input "*"
click at [568, 191] on input "*" at bounding box center [559, 201] width 32 height 21
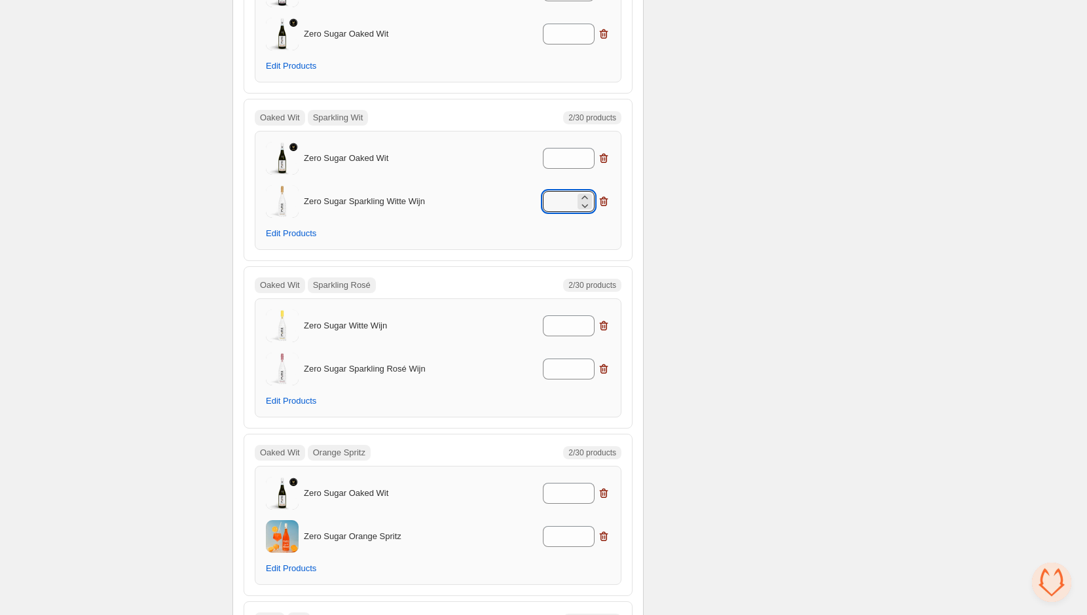
type input "*"
click at [566, 155] on div "Zero Sugar Oaked Wit *" at bounding box center [438, 158] width 344 height 33
click at [566, 148] on input "*" at bounding box center [559, 158] width 32 height 21
type input "*"
click at [522, 150] on div "*" at bounding box center [545, 158] width 129 height 21
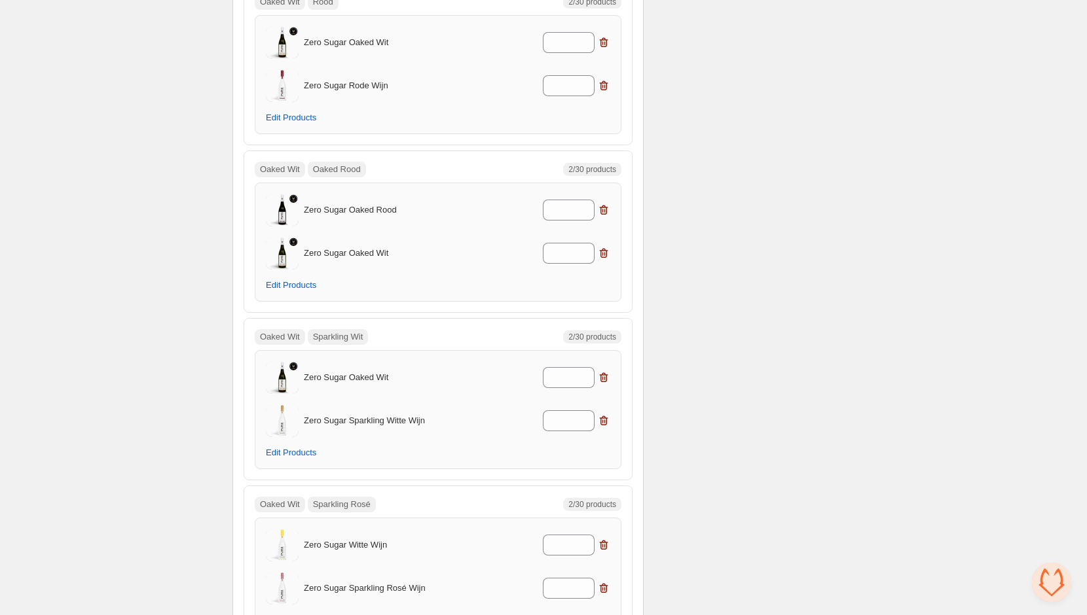
scroll to position [2479, 0]
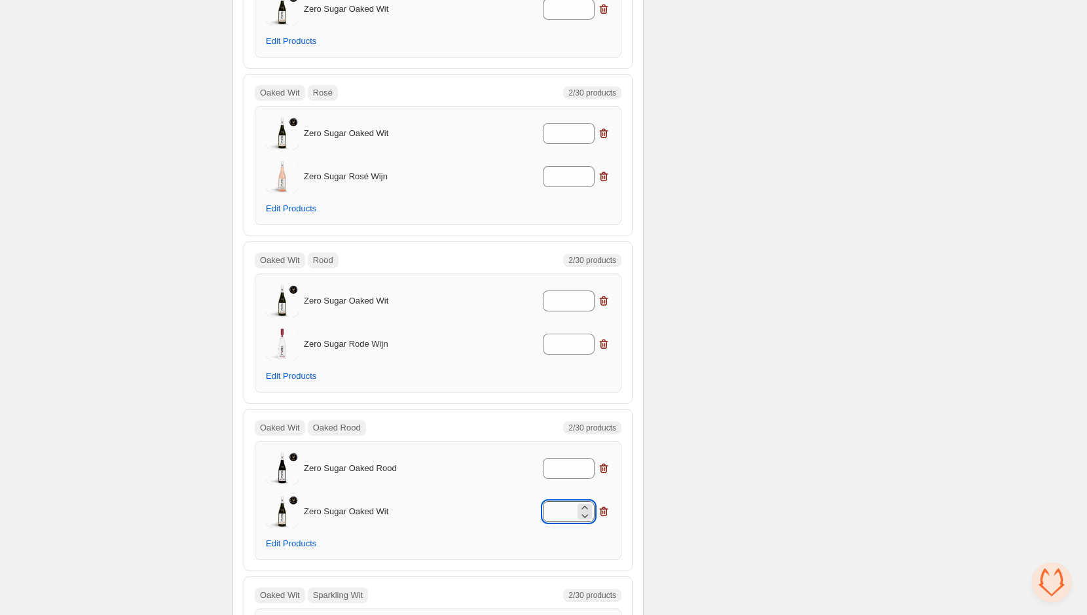
click at [569, 501] on input "*" at bounding box center [559, 511] width 32 height 21
type input "*"
click at [558, 464] on div "Zero Sugar Oaked Rood *" at bounding box center [438, 468] width 344 height 33
click at [560, 458] on input "*" at bounding box center [559, 468] width 32 height 21
type input "*"
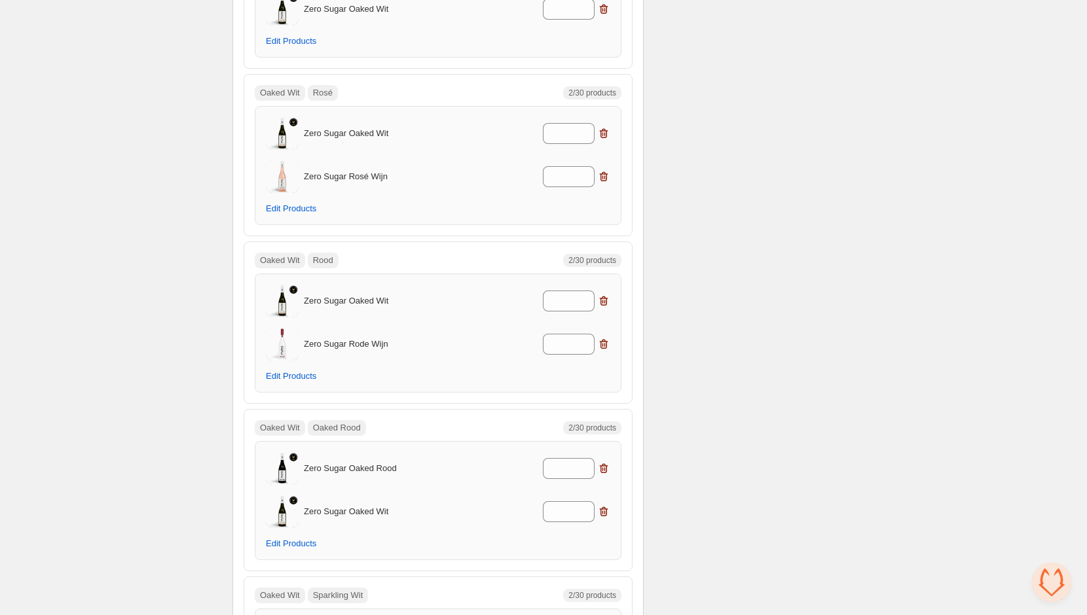
click at [519, 441] on div "Zero Sugar Oaked Rood * Zero Sugar Oaked Wit * Edit Products" at bounding box center [438, 500] width 367 height 119
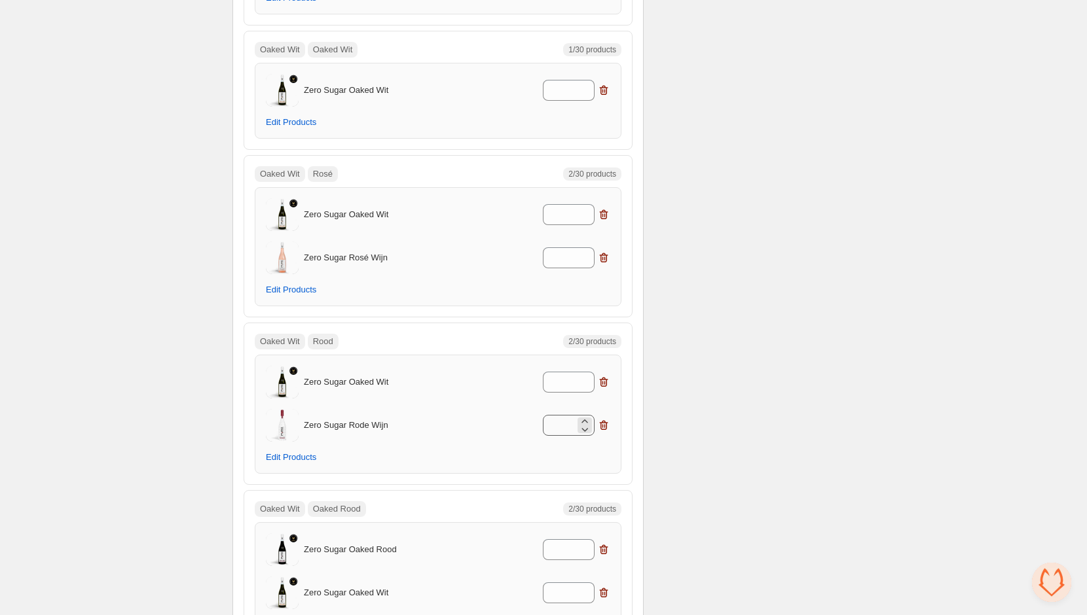
scroll to position [2390, 0]
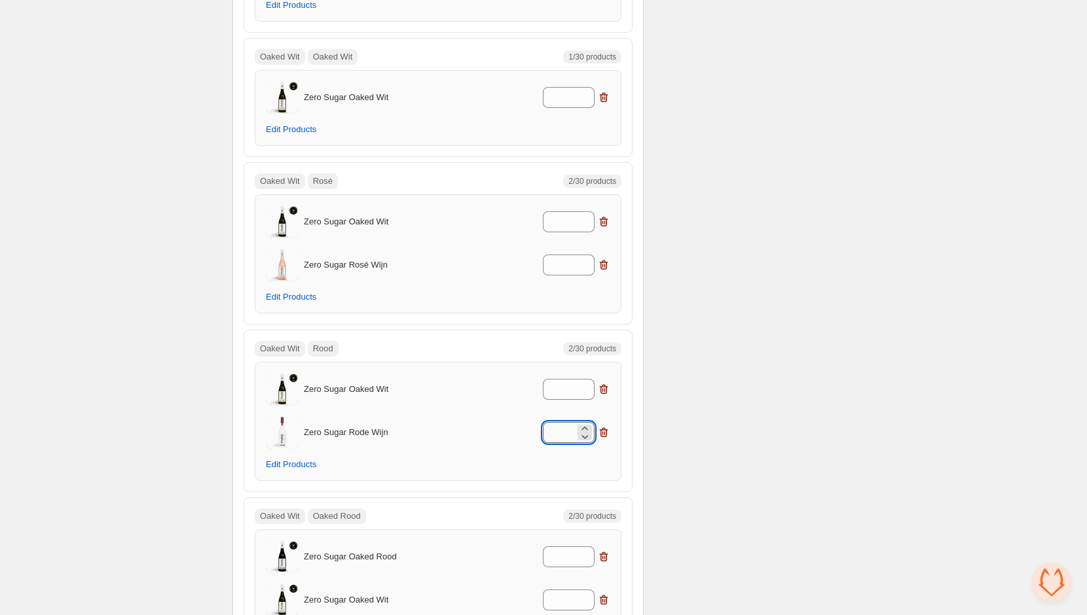
click at [568, 422] on input "*" at bounding box center [559, 432] width 32 height 21
click at [564, 422] on input "**" at bounding box center [559, 432] width 32 height 21
click at [553, 422] on input "***" at bounding box center [559, 432] width 32 height 21
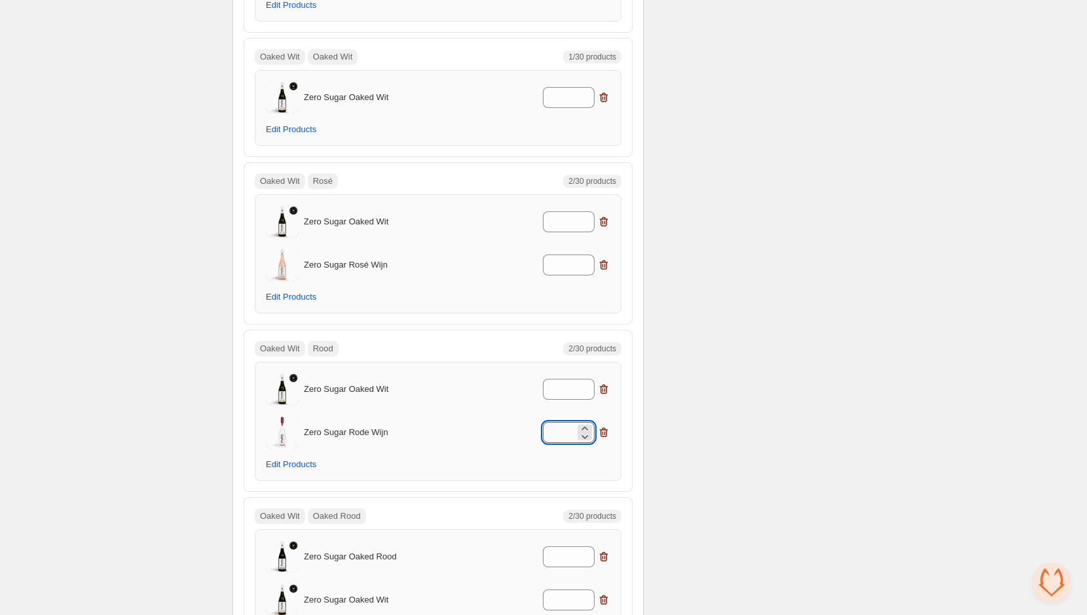
click at [553, 422] on input "***" at bounding box center [559, 432] width 32 height 21
type input "*"
click at [537, 425] on div "*" at bounding box center [545, 432] width 129 height 21
click at [560, 392] on div "Zero Sugar Oaked Wit * Zero Sugar Rode Wijn * Edit Products" at bounding box center [438, 421] width 344 height 97
click at [560, 385] on input "*" at bounding box center [559, 389] width 32 height 21
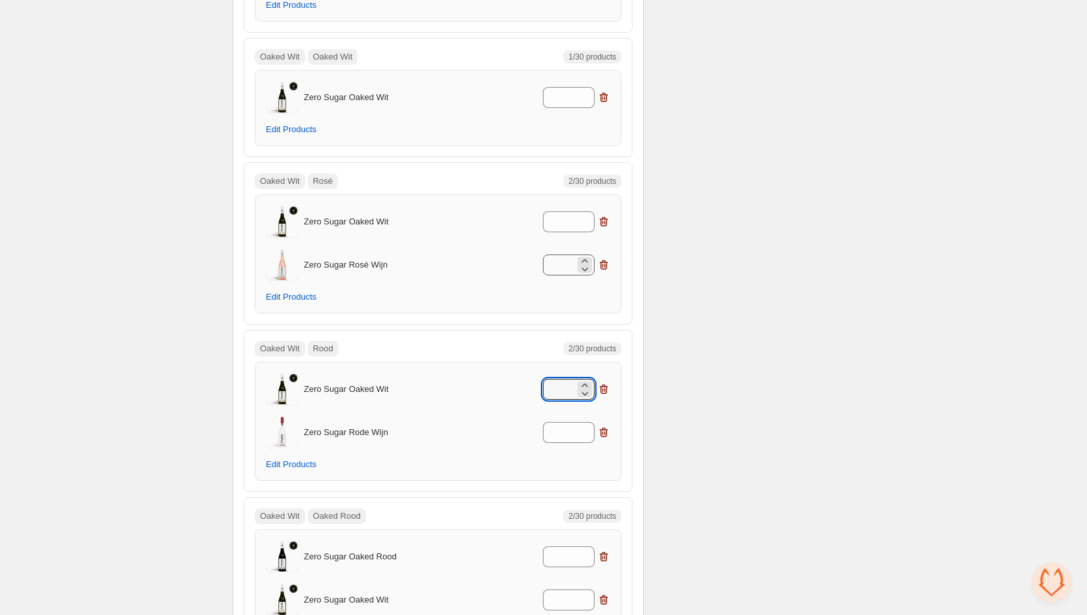
type input "*"
click at [571, 255] on input "*" at bounding box center [559, 265] width 32 height 21
type input "*"
click at [566, 211] on input "*" at bounding box center [559, 221] width 32 height 21
type input "*"
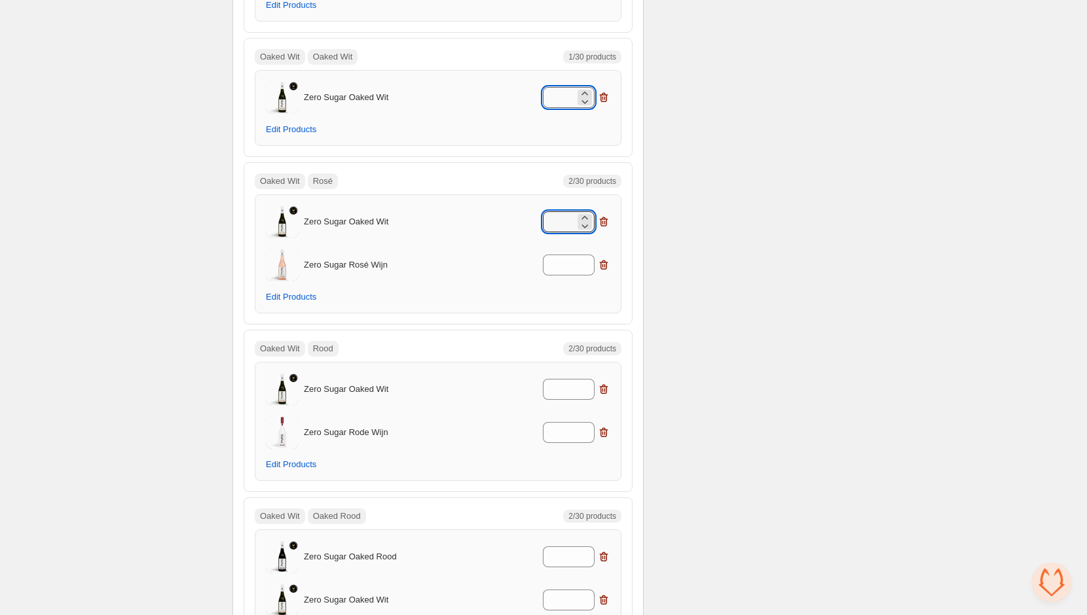
click at [572, 87] on input "*" at bounding box center [559, 97] width 32 height 21
type input "*"
click at [500, 138] on div "Oaked Wit Oaked Wit 1/30 products Zero Sugar Oaked Wit * Edit Products" at bounding box center [438, 97] width 389 height 119
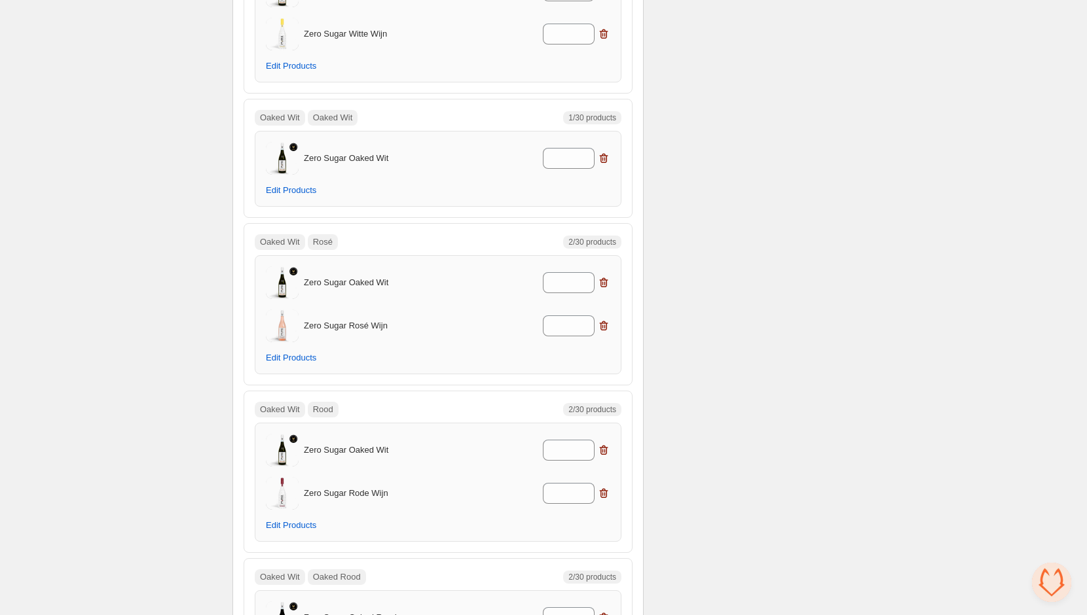
scroll to position [2203, 0]
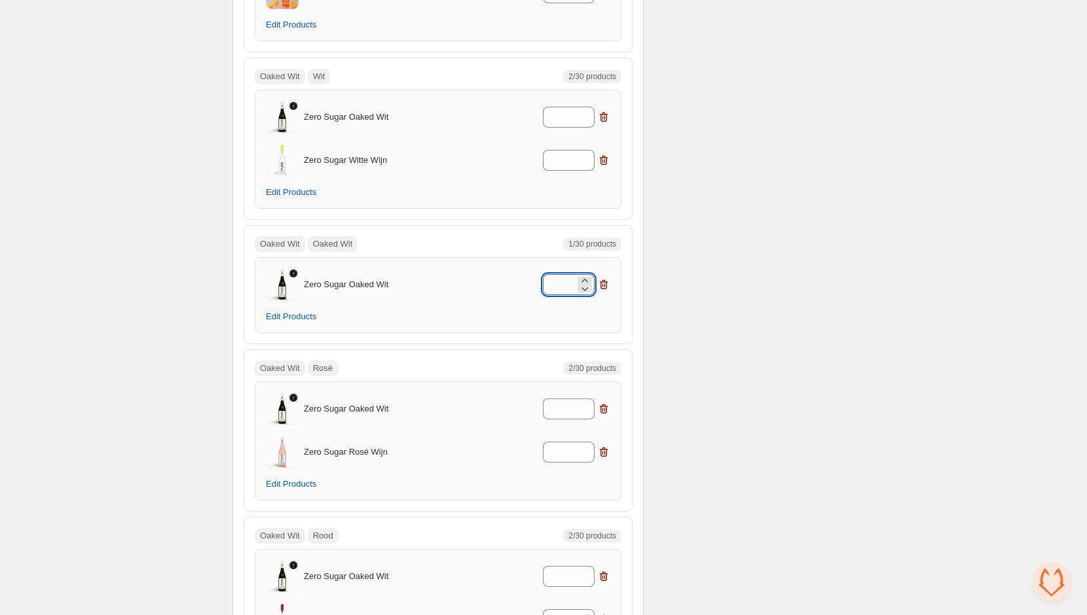
click at [574, 274] on input "*" at bounding box center [559, 284] width 32 height 21
type input "*"
click at [431, 278] on p "Zero Sugar Oaked Wit" at bounding box center [390, 284] width 172 height 13
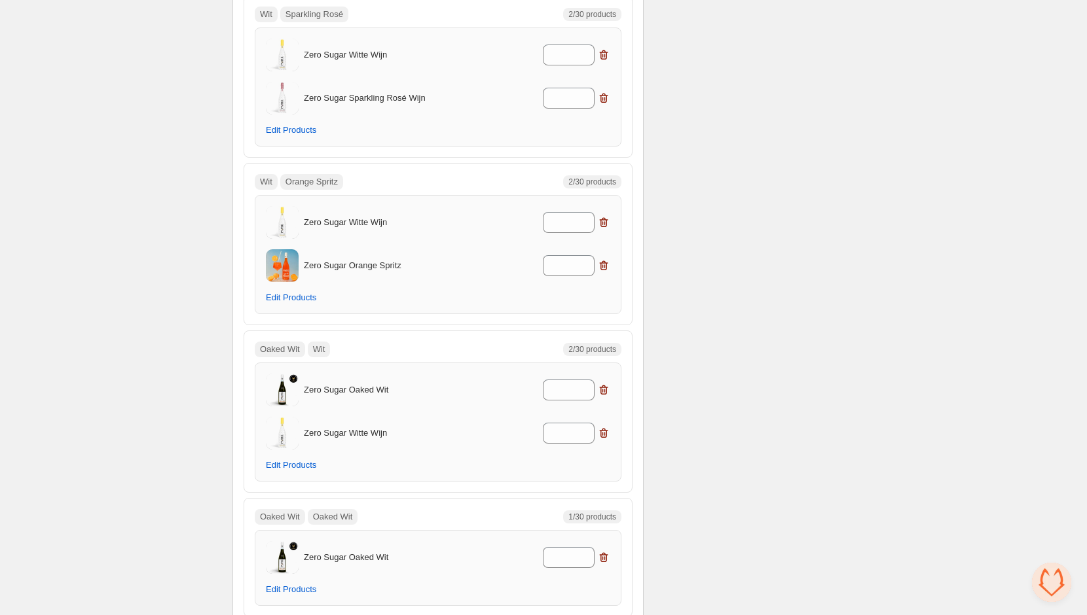
scroll to position [1944, 0]
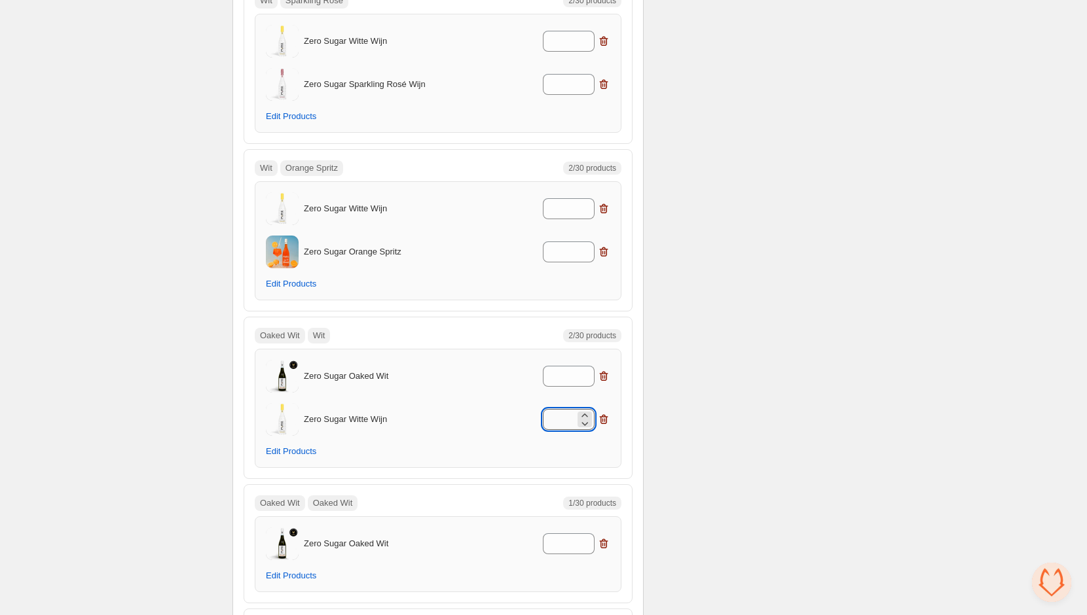
click at [564, 410] on input "*" at bounding box center [559, 419] width 32 height 21
type input "*"
click at [565, 366] on input "*" at bounding box center [559, 376] width 32 height 21
type input "*"
click at [566, 242] on input "*" at bounding box center [559, 252] width 32 height 21
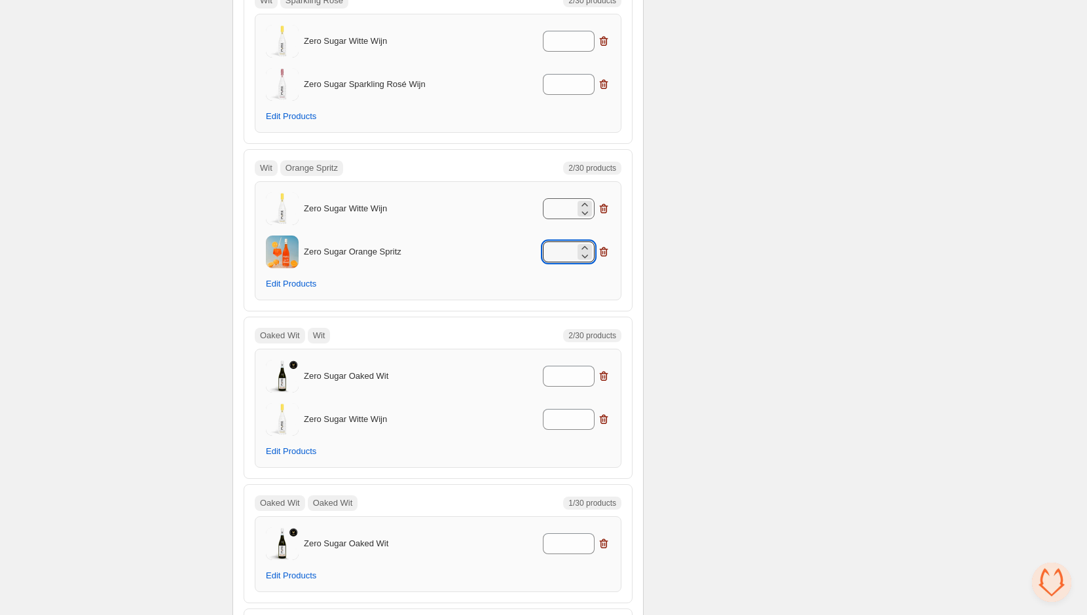
type input "*"
click at [559, 198] on input "*" at bounding box center [559, 208] width 32 height 21
type input "*"
click at [568, 74] on input "*" at bounding box center [559, 84] width 32 height 21
type input "*"
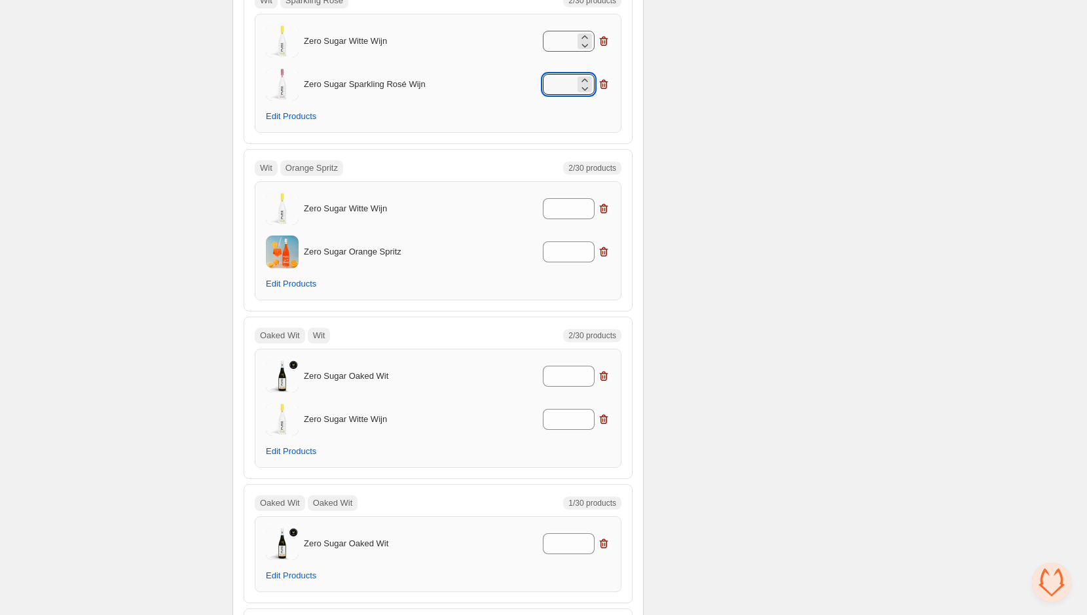
type input "*"
click at [553, 38] on input "*" at bounding box center [559, 41] width 32 height 21
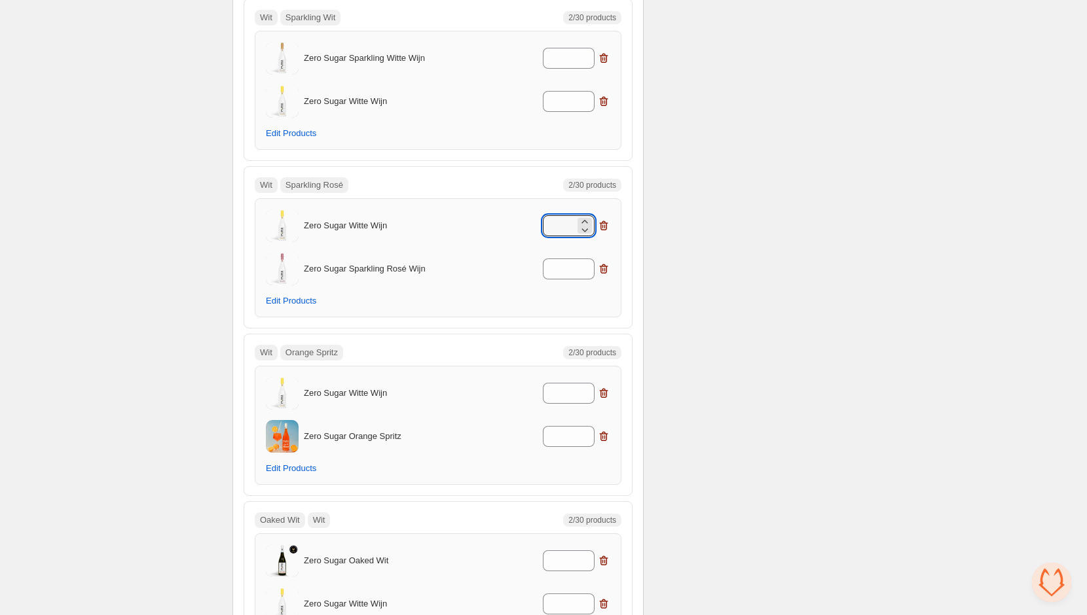
scroll to position [1699, 0]
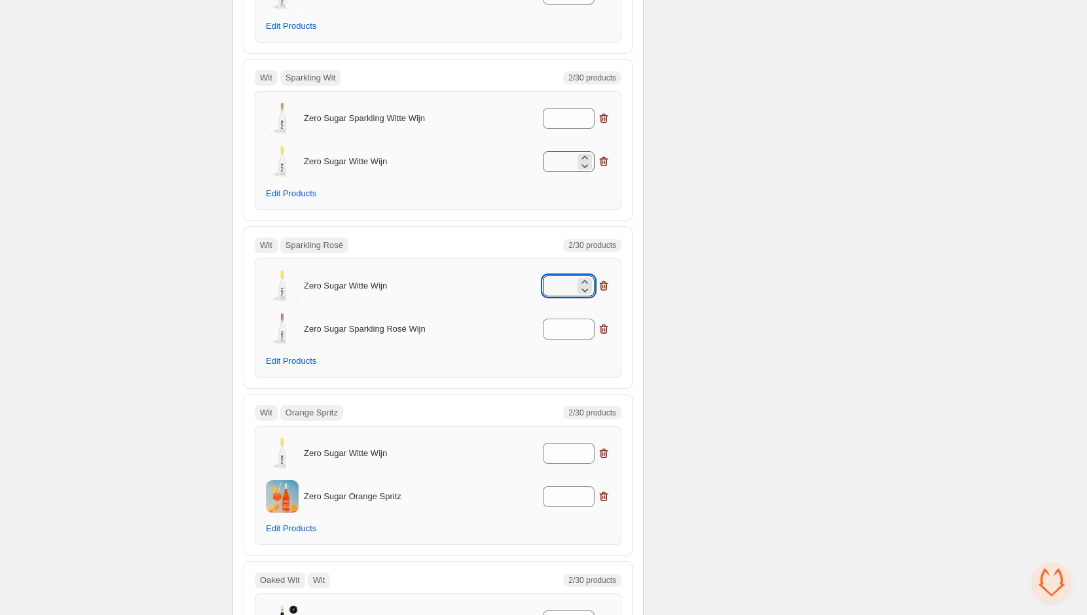
type input "*"
click at [567, 160] on input "*" at bounding box center [559, 161] width 32 height 21
type input "*"
click at [561, 118] on input "*" at bounding box center [559, 118] width 32 height 21
type input "*"
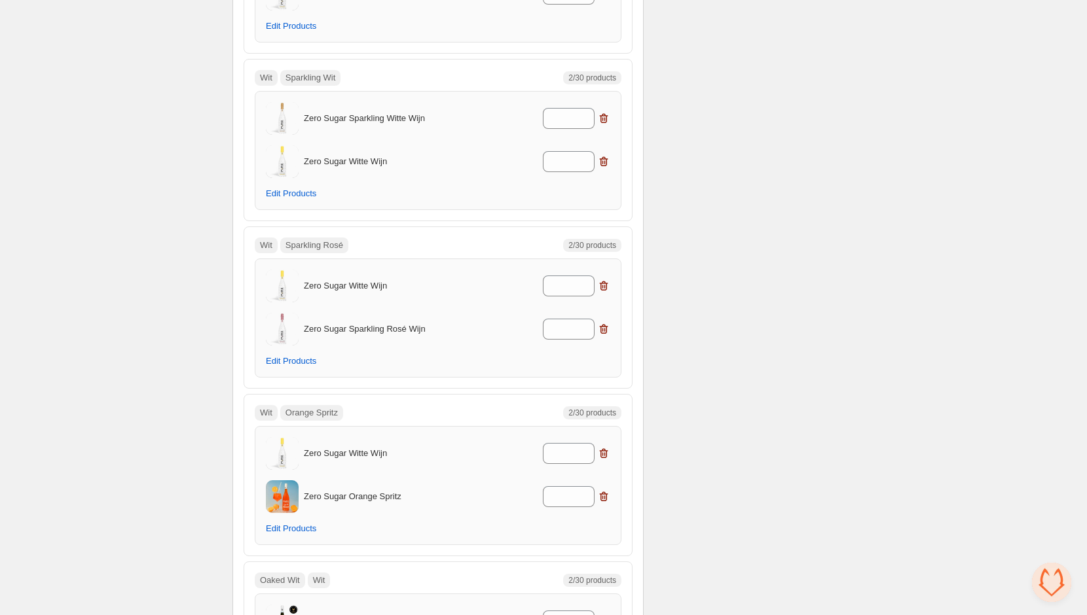
click at [526, 108] on div "*" at bounding box center [545, 118] width 129 height 21
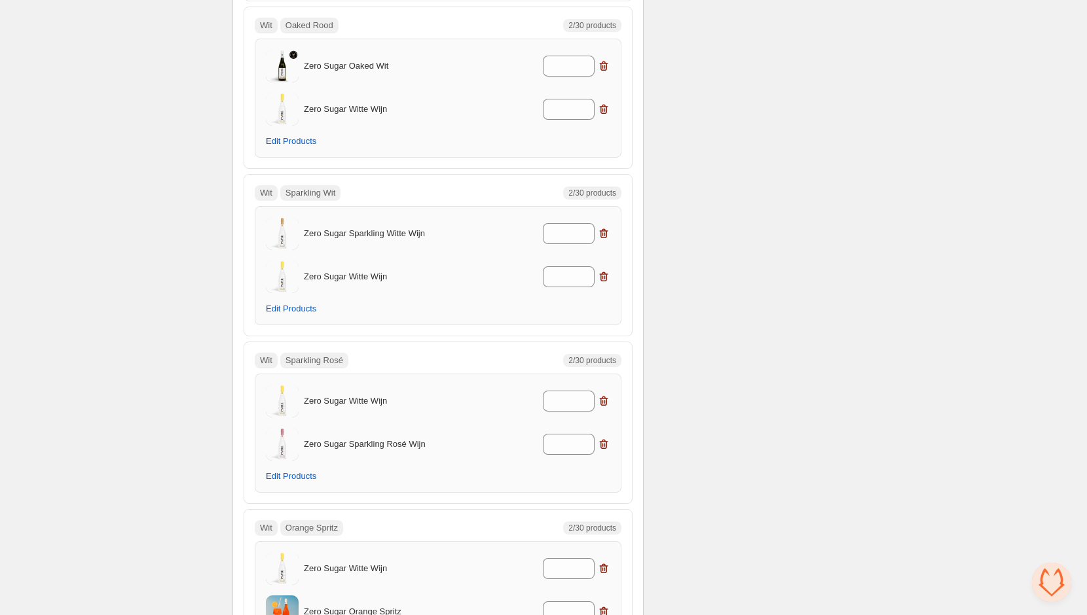
scroll to position [1527, 0]
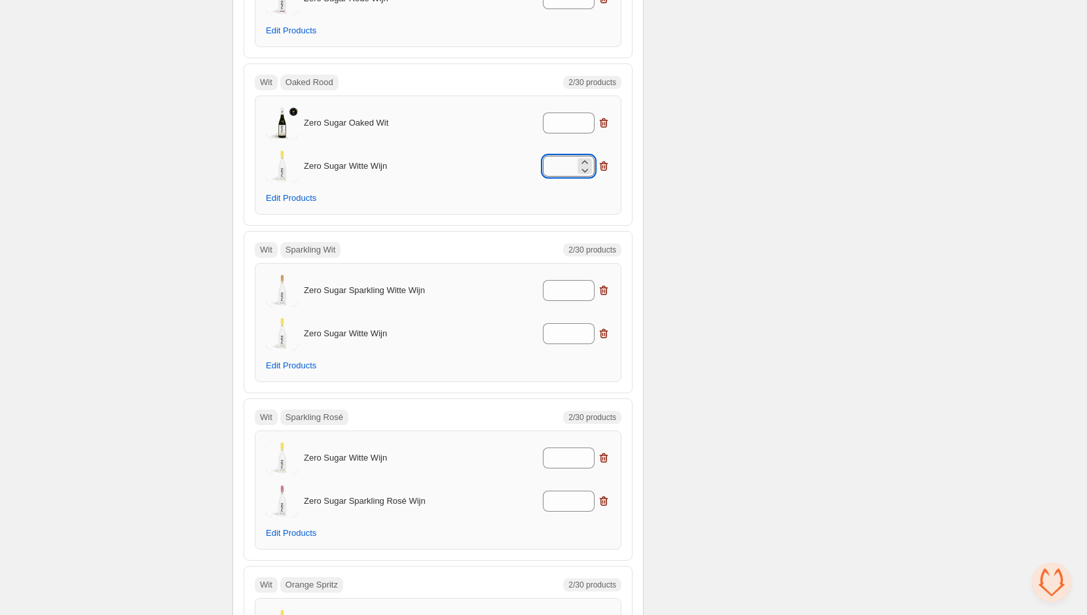
click at [565, 168] on input "*" at bounding box center [559, 166] width 32 height 21
type input "*"
click at [566, 113] on input "*" at bounding box center [559, 123] width 32 height 21
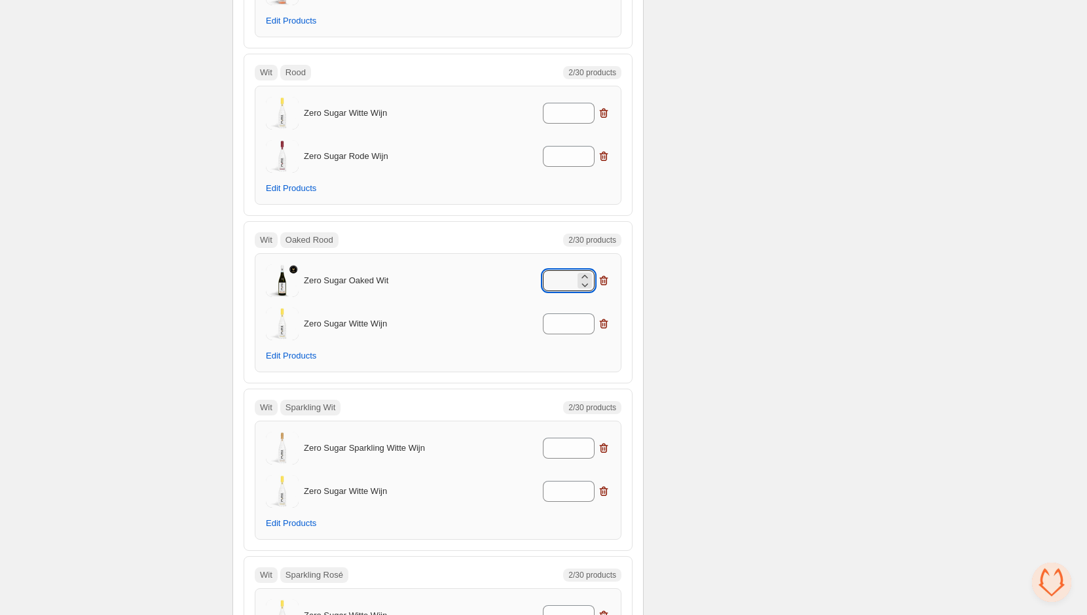
scroll to position [1336, 0]
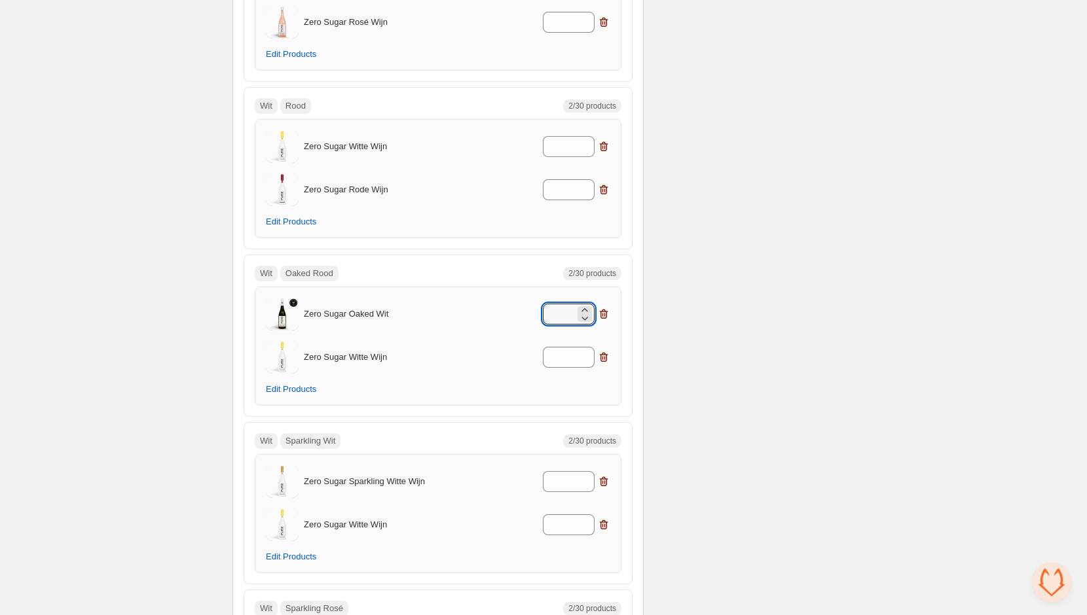
type input "*"
click at [501, 160] on div "Zero Sugar Witte Wijn * Zero Sugar Rode Wijn * Edit Products" at bounding box center [438, 178] width 344 height 97
click at [553, 181] on input "*" at bounding box center [559, 189] width 32 height 21
type input "*"
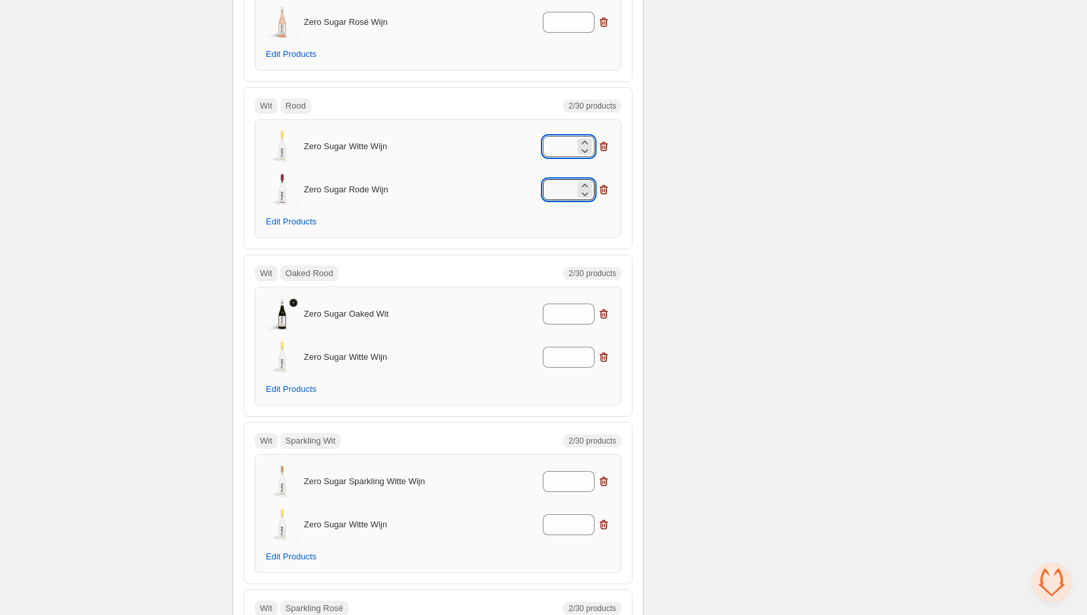
click at [555, 141] on input "*" at bounding box center [559, 146] width 32 height 21
type input "*"
click at [568, 17] on input "*" at bounding box center [559, 22] width 32 height 21
click at [451, 140] on p "Zero Sugar Witte Wijn" at bounding box center [390, 146] width 172 height 13
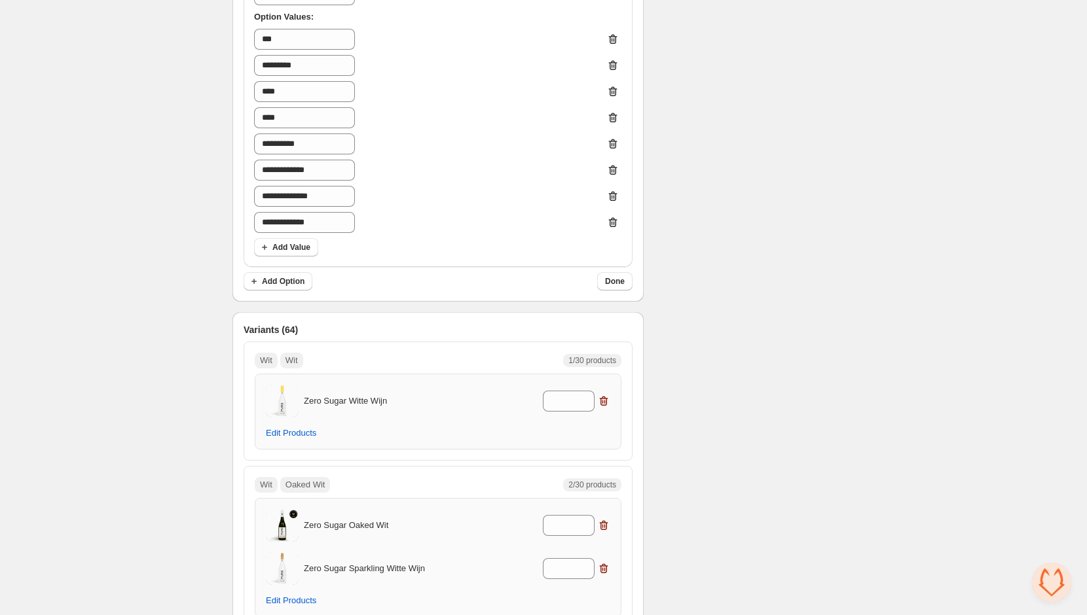
scroll to position [619, 0]
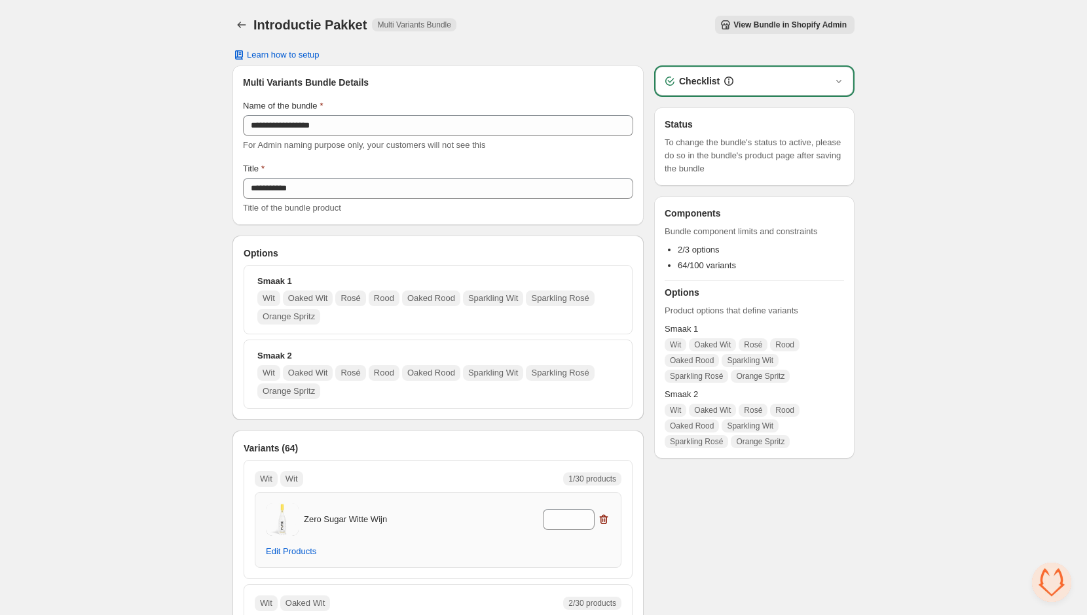
click at [799, 25] on span "View Bundle in Shopify Admin" at bounding box center [789, 25] width 113 height 10
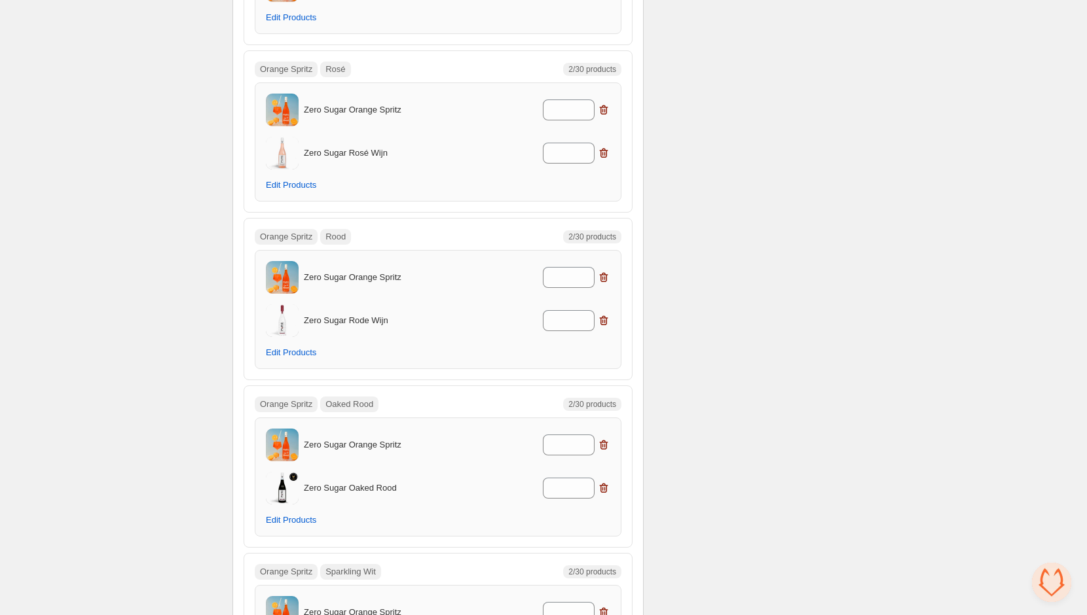
scroll to position [10217, 0]
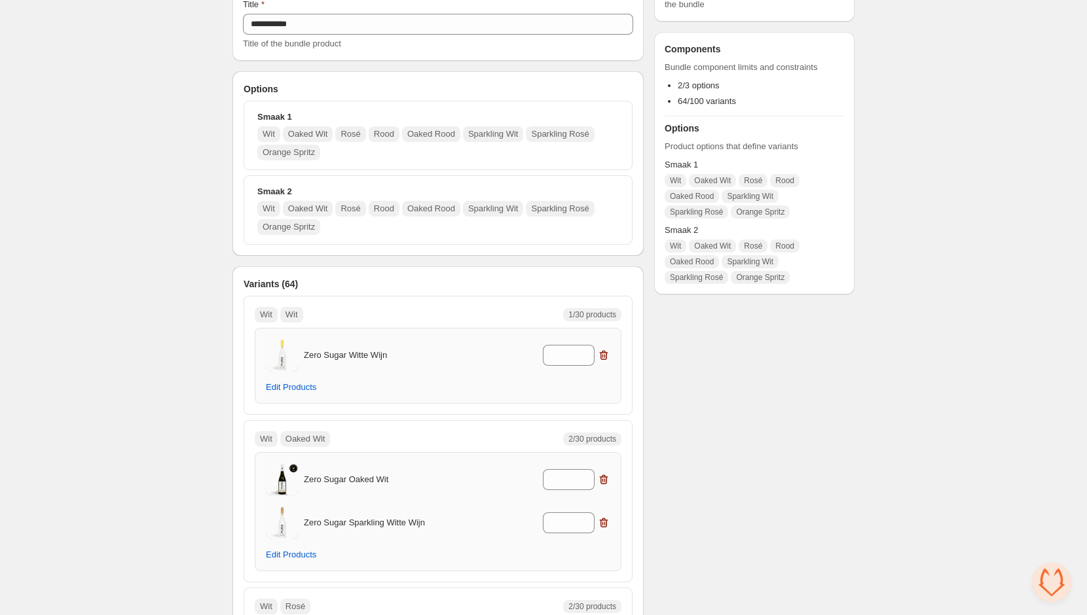
scroll to position [0, 0]
